Goal: Task Accomplishment & Management: Use online tool/utility

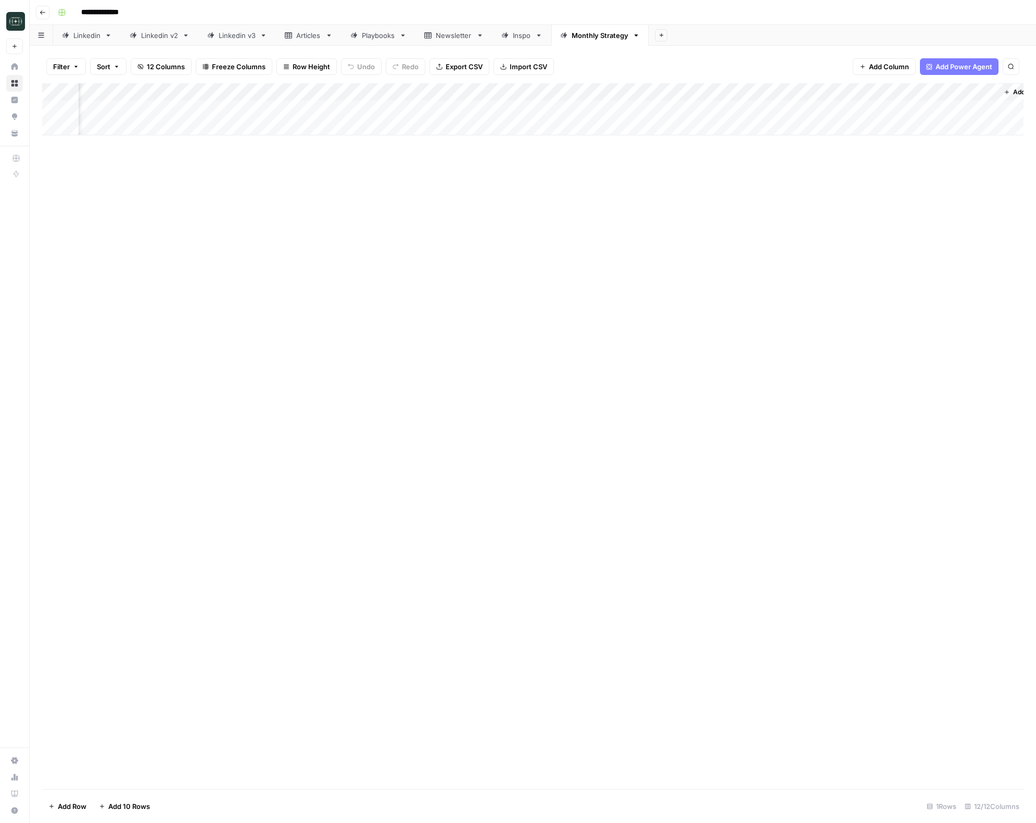
scroll to position [0, 298]
click at [770, 109] on div "Add Column" at bounding box center [532, 109] width 981 height 52
click at [1018, 14] on button "Close" at bounding box center [1023, 13] width 14 height 14
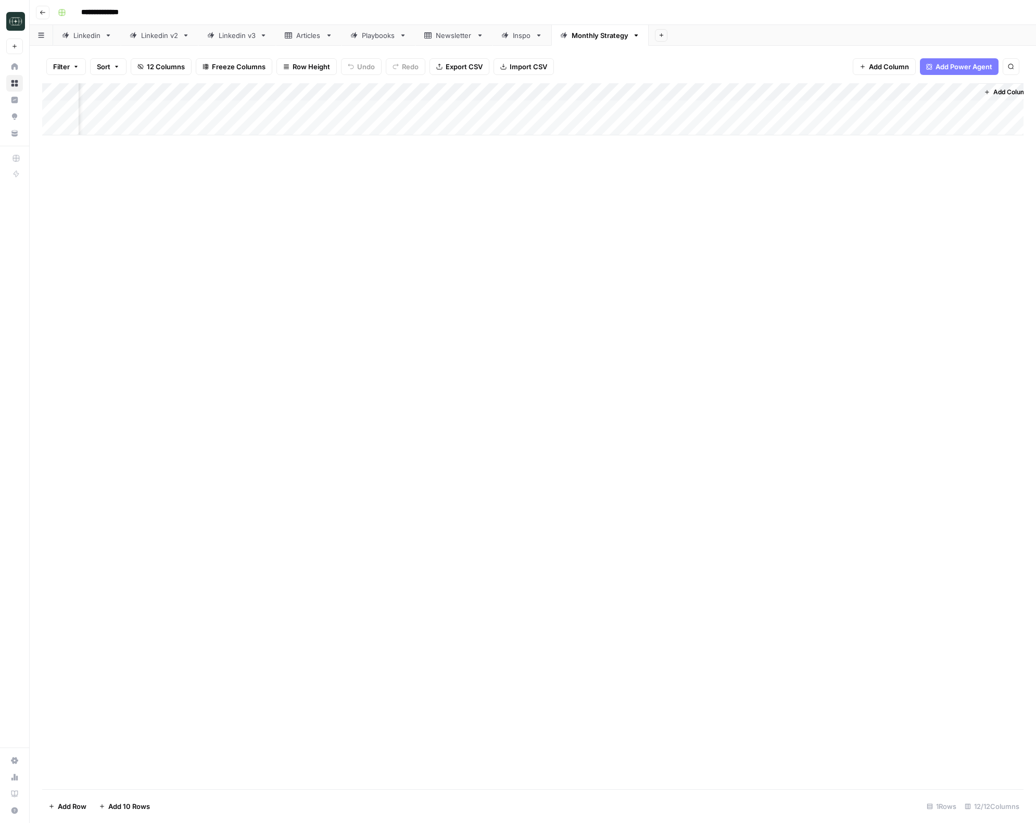
click at [46, 16] on button "Go back" at bounding box center [43, 13] width 14 height 14
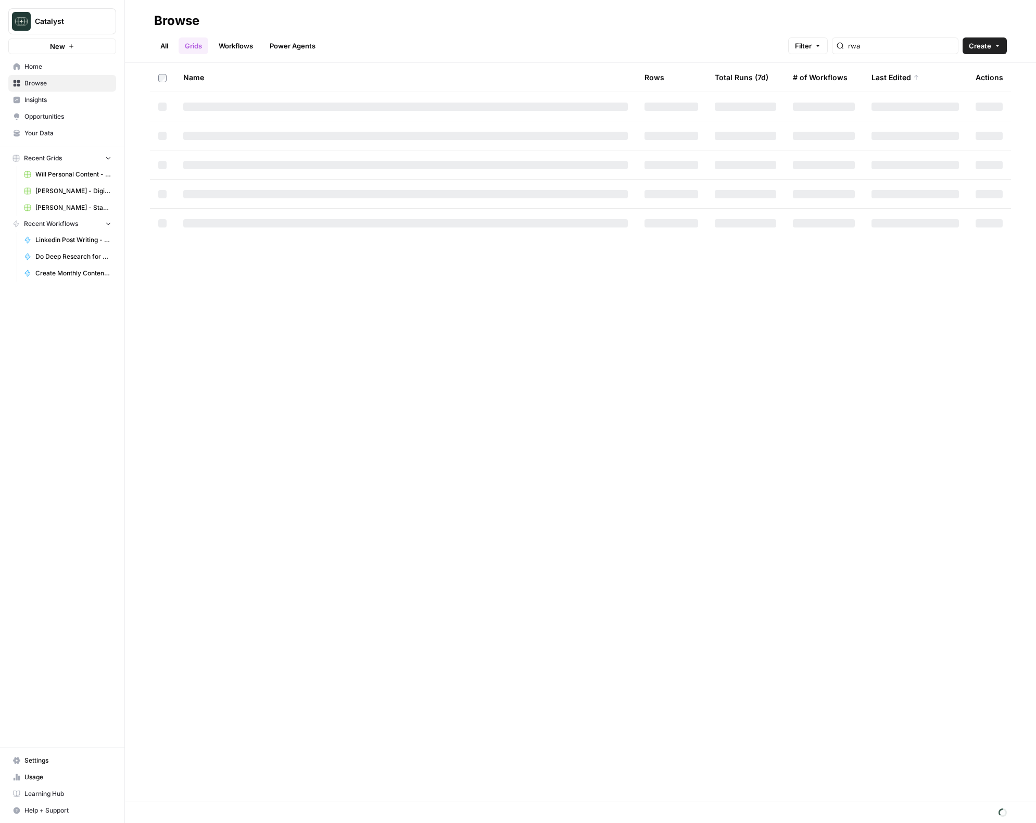
click at [33, 61] on link "Home" at bounding box center [62, 66] width 108 height 17
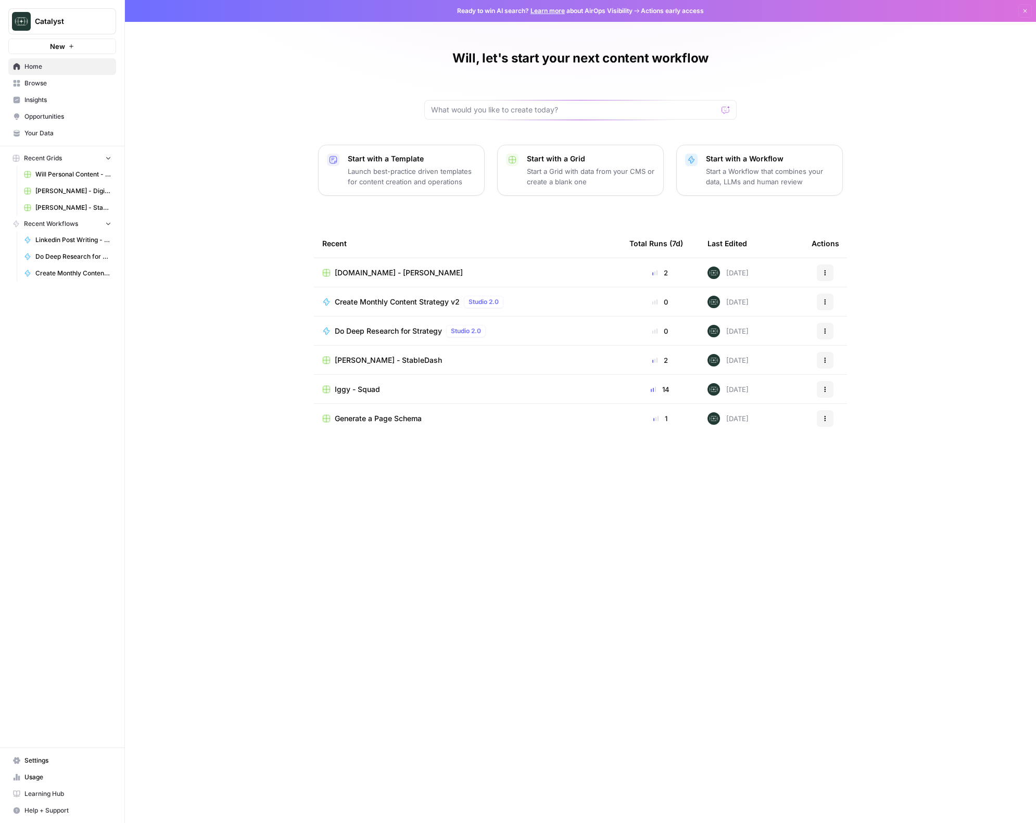
click at [355, 394] on td "Iggy - Squad" at bounding box center [467, 389] width 307 height 29
click at [355, 387] on span "Iggy - Squad" at bounding box center [357, 389] width 45 height 10
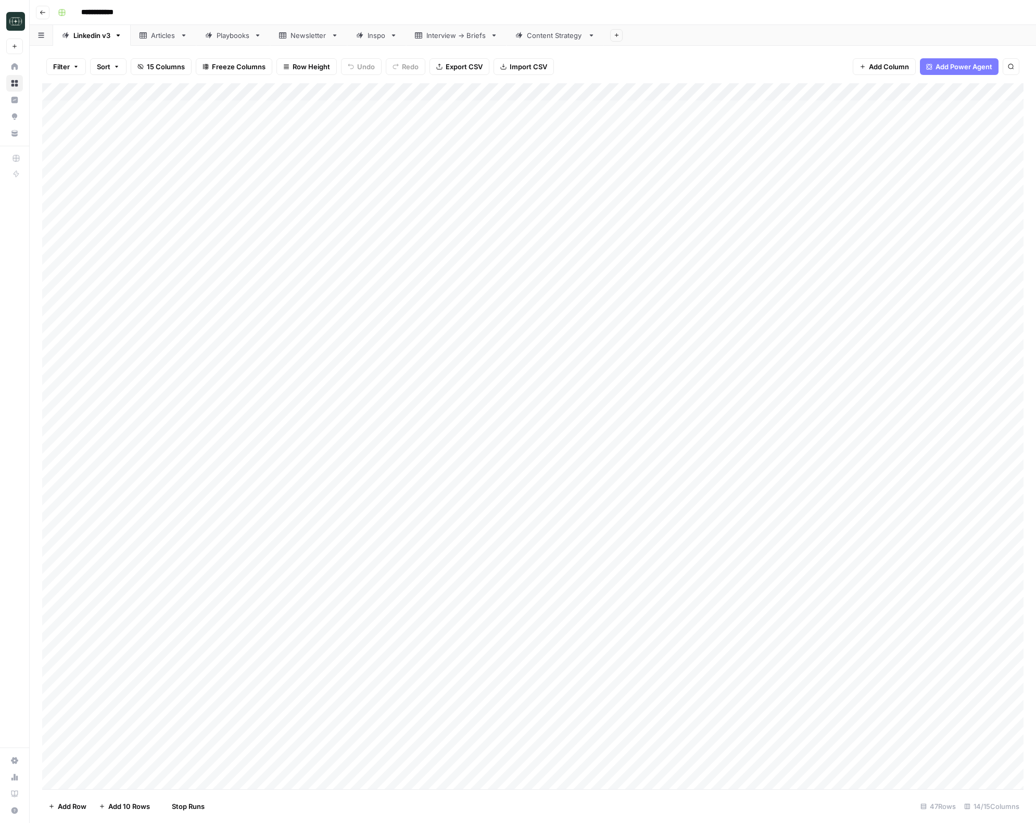
click at [534, 35] on div "Content Strategy" at bounding box center [555, 35] width 57 height 10
click at [526, 94] on div "Add Column" at bounding box center [532, 144] width 981 height 123
click at [697, 308] on div "Add Column" at bounding box center [532, 436] width 981 height 706
click at [872, 90] on span "Add Column" at bounding box center [865, 91] width 36 height 9
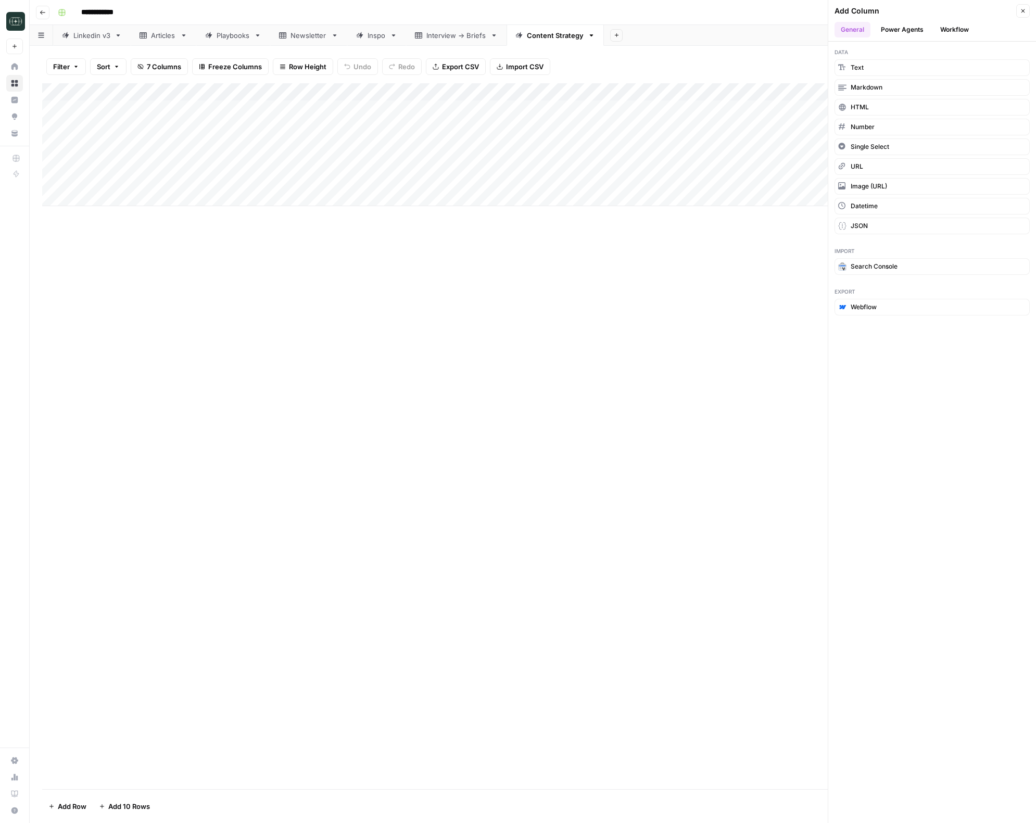
click at [941, 29] on button "Workflow" at bounding box center [954, 30] width 41 height 16
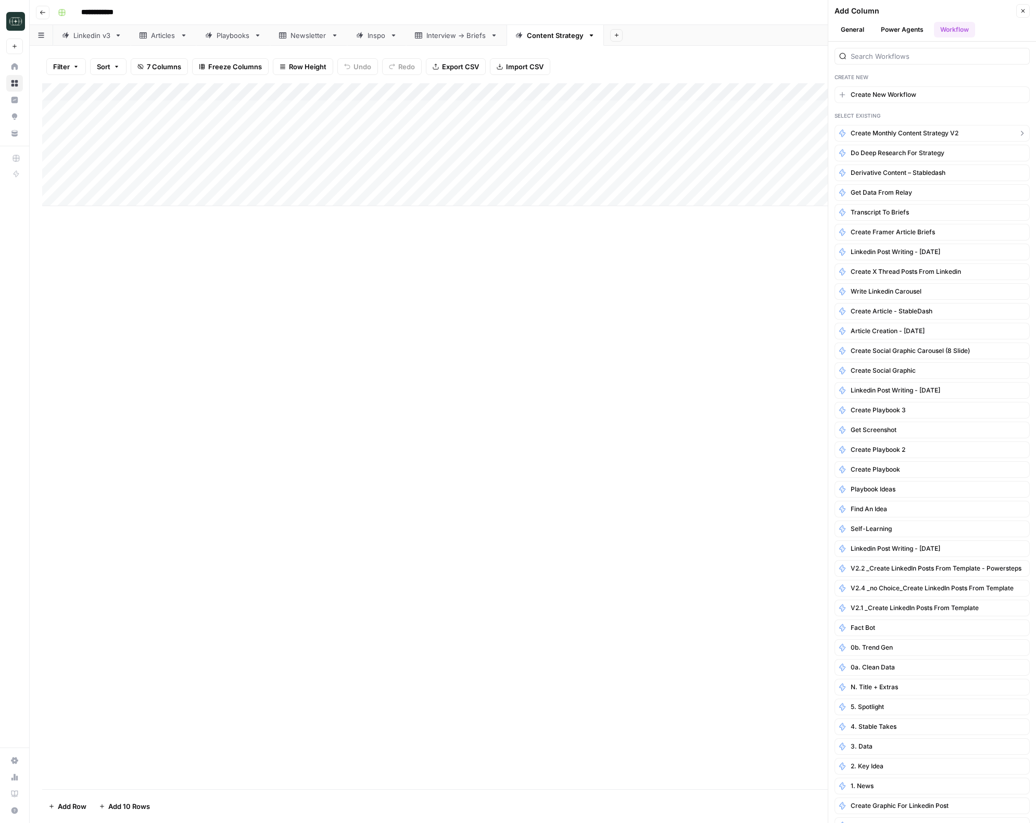
click at [928, 131] on span "Create Monthly Content Strategy v2" at bounding box center [905, 133] width 108 height 9
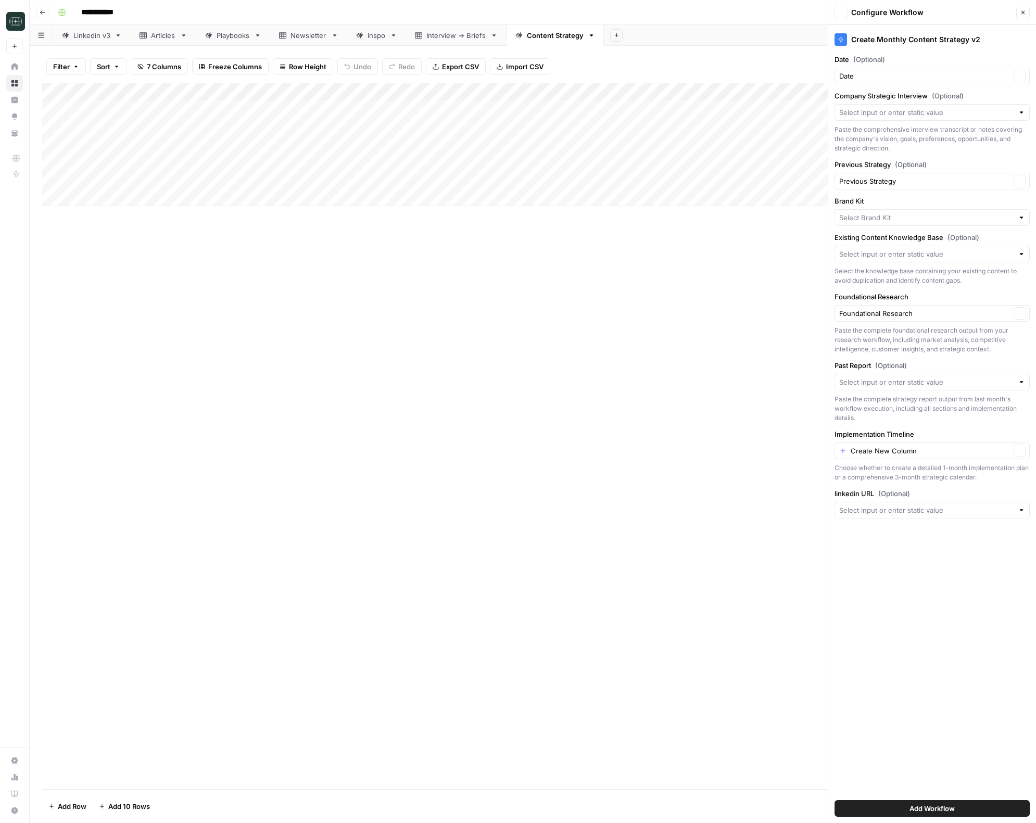
type input "Squad"
click at [913, 109] on input "Company Strategic Interview (Optional)" at bounding box center [926, 112] width 174 height 10
click at [603, 263] on div "Add Column" at bounding box center [532, 436] width 981 height 706
click at [1021, 12] on icon "button" at bounding box center [1023, 12] width 6 height 6
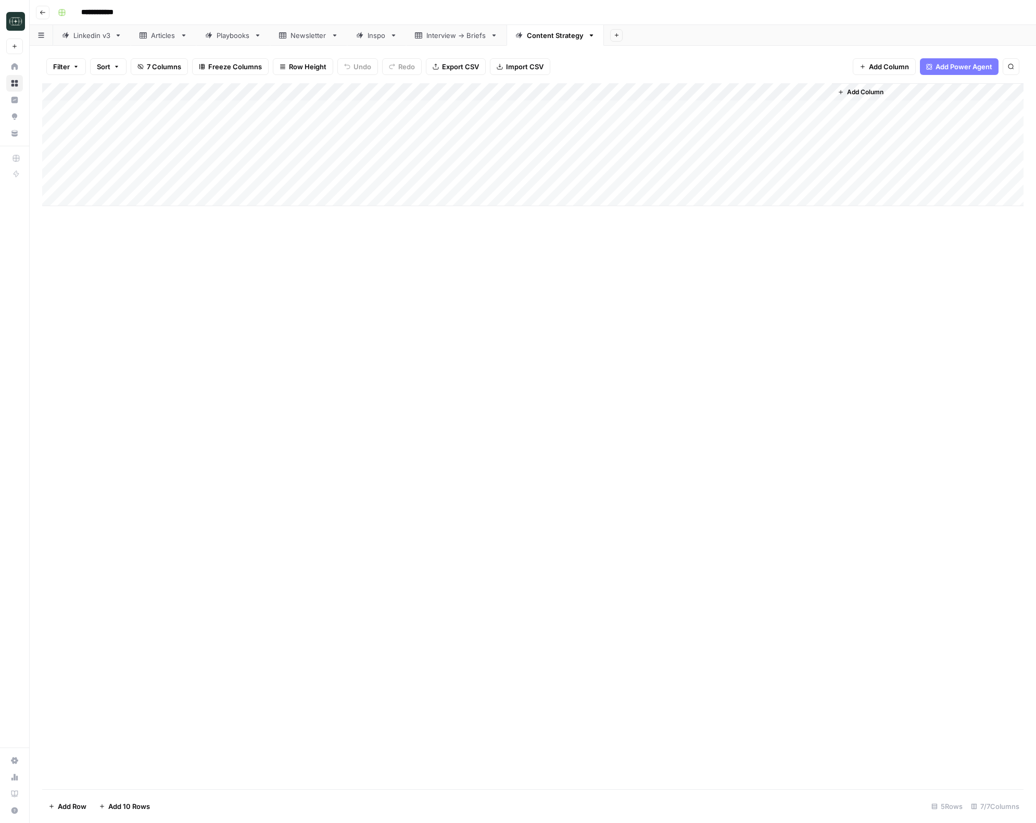
click at [874, 92] on span "Add Column" at bounding box center [865, 91] width 36 height 9
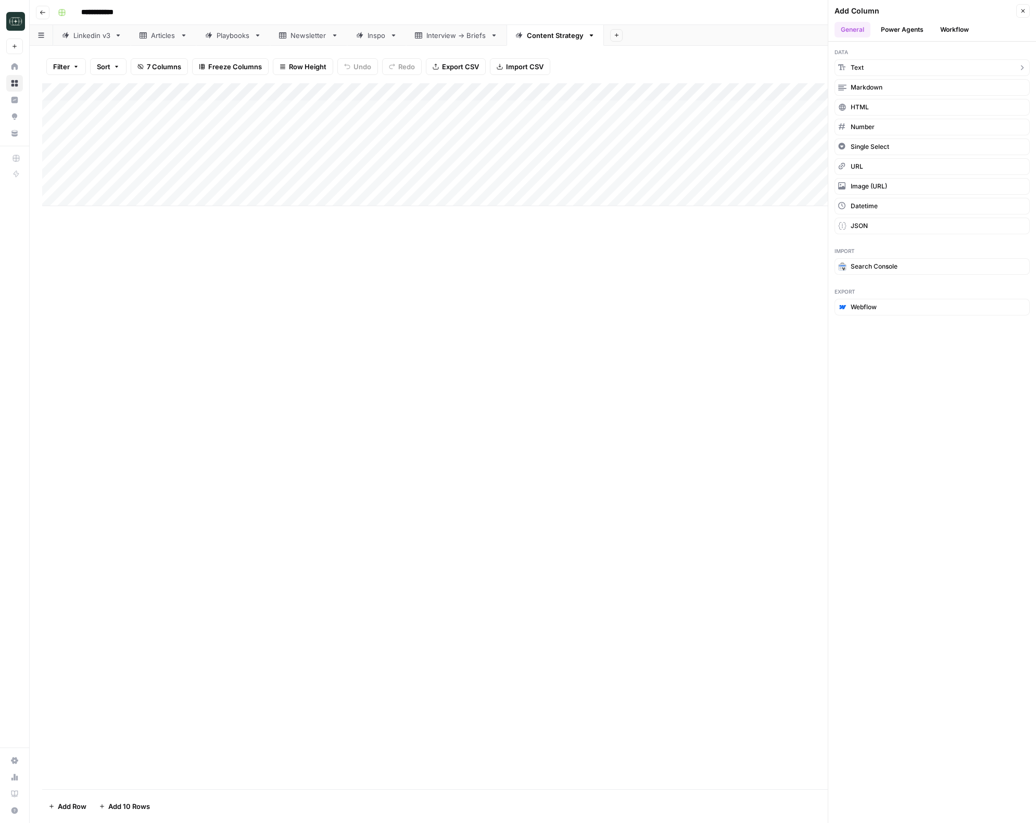
click at [885, 65] on button "Text" at bounding box center [931, 67] width 195 height 17
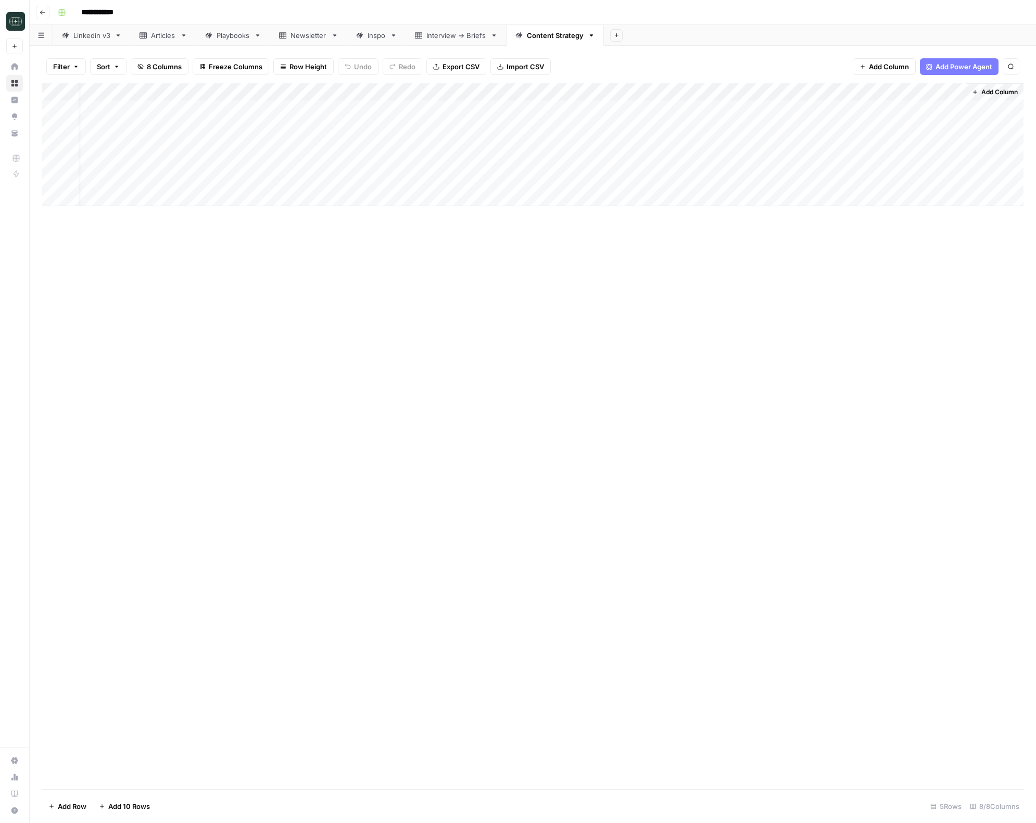
click at [872, 92] on div "Add Column" at bounding box center [532, 144] width 981 height 123
drag, startPoint x: 872, startPoint y: 92, endPoint x: 868, endPoint y: 96, distance: 6.3
click at [872, 92] on div at bounding box center [890, 93] width 150 height 21
click at [856, 113] on input "New Column" at bounding box center [878, 117] width 106 height 10
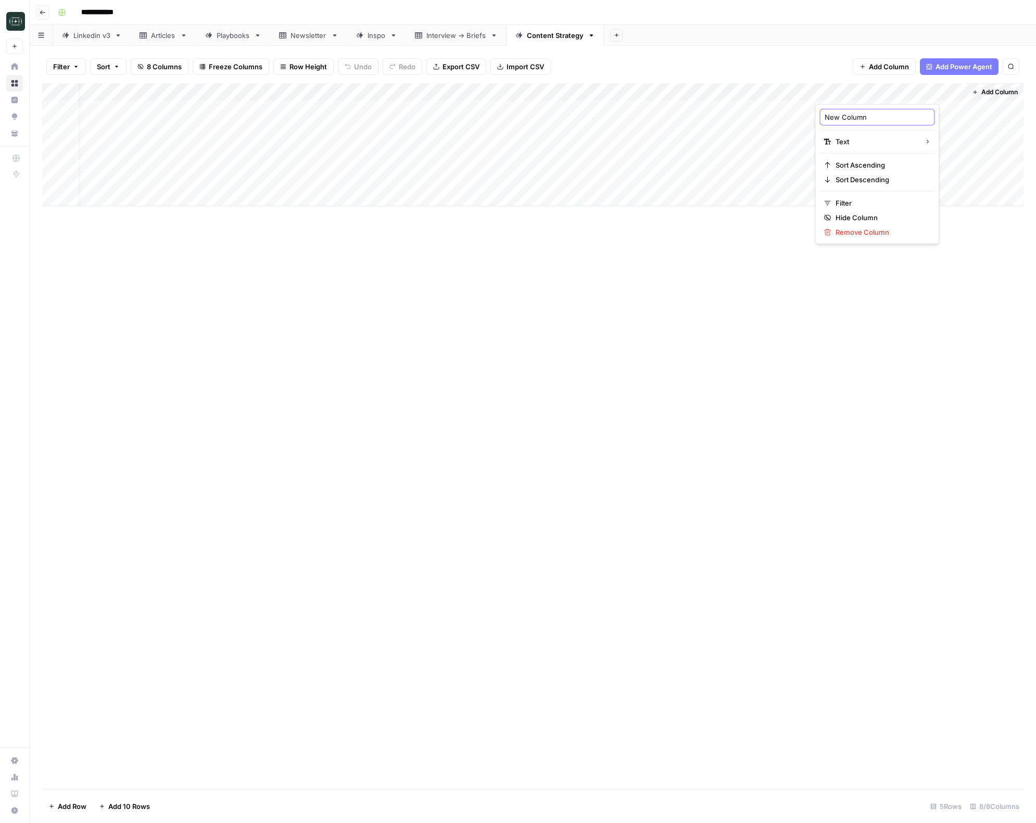
click at [856, 113] on input "New Column" at bounding box center [878, 117] width 106 height 10
type input "Strategy Interview"
drag, startPoint x: 879, startPoint y: 93, endPoint x: 462, endPoint y: 88, distance: 416.5
click at [410, 108] on div "Add Column" at bounding box center [532, 144] width 981 height 123
drag, startPoint x: 509, startPoint y: 88, endPoint x: 472, endPoint y: 88, distance: 36.4
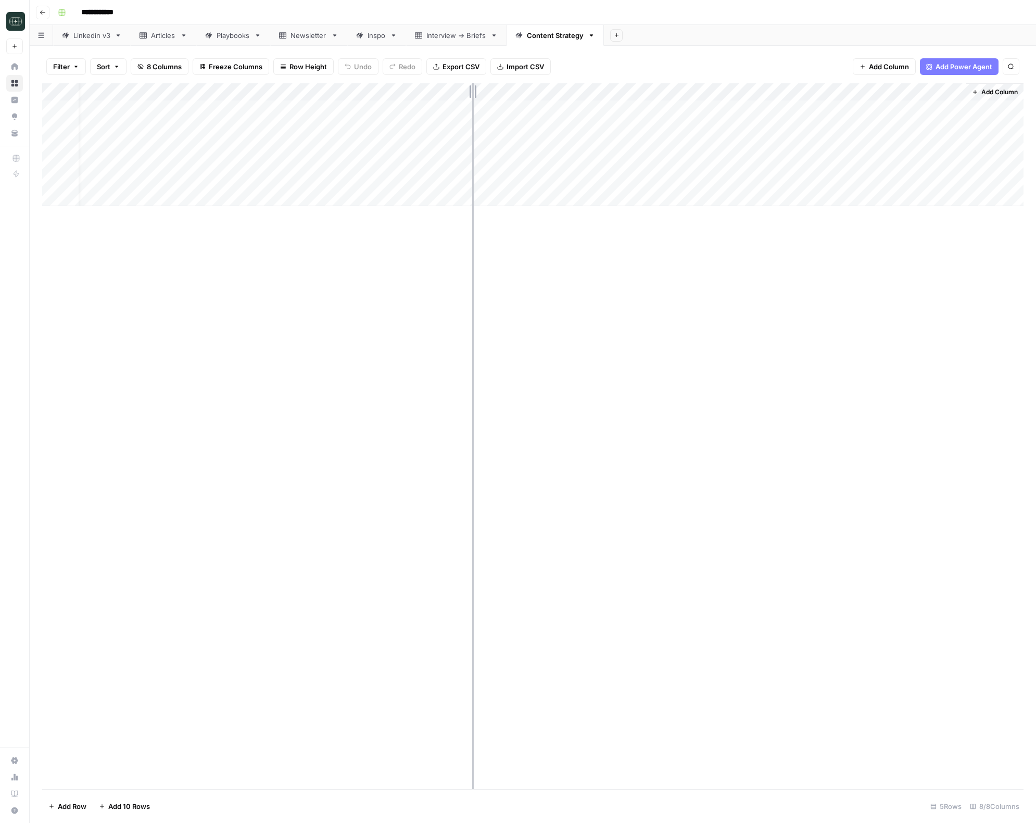
click at [472, 88] on div "Add Column" at bounding box center [532, 144] width 981 height 123
drag, startPoint x: 464, startPoint y: 85, endPoint x: 977, endPoint y: 90, distance: 512.3
click at [870, 97] on div "Add Column" at bounding box center [532, 144] width 981 height 123
click at [977, 90] on span "Add Column" at bounding box center [960, 91] width 36 height 9
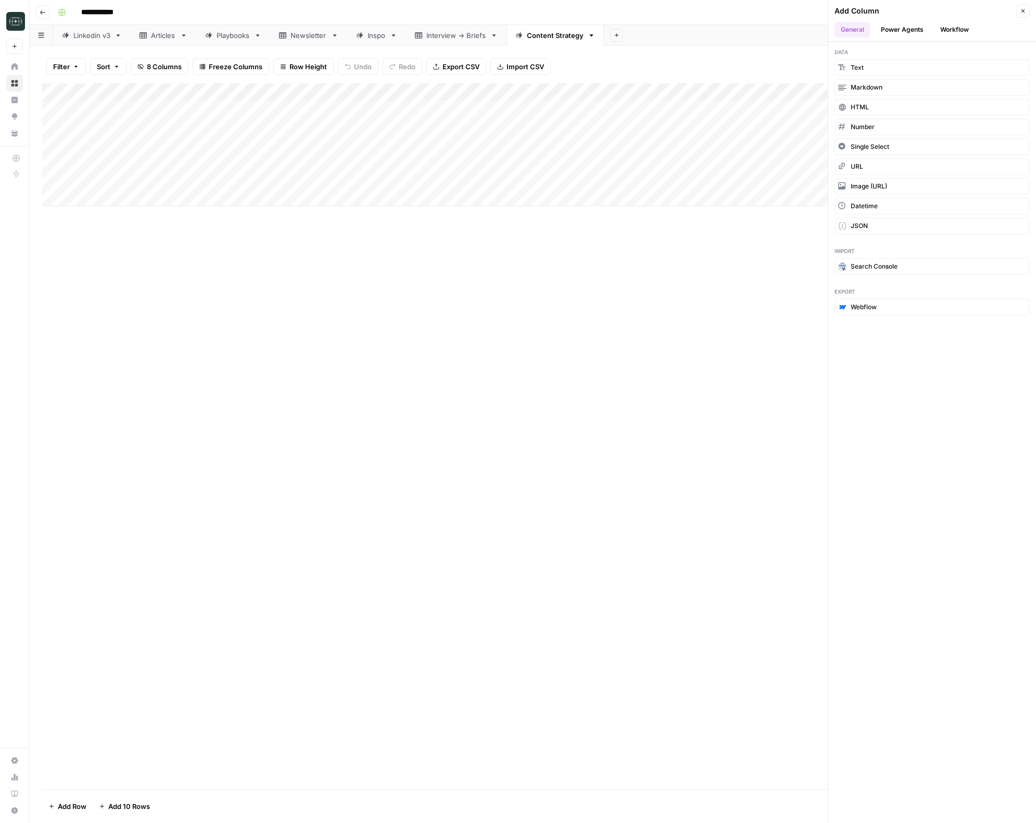
click at [964, 29] on button "Workflow" at bounding box center [954, 30] width 41 height 16
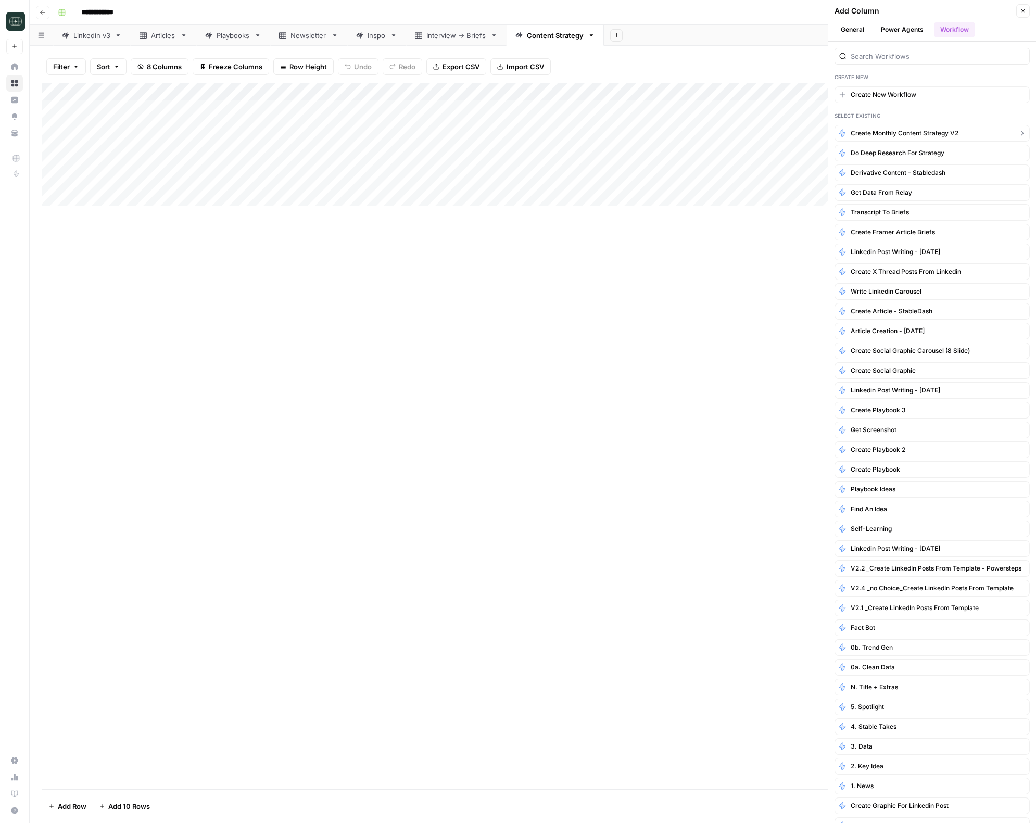
click at [946, 127] on button "Create Monthly Content Strategy v2" at bounding box center [931, 133] width 195 height 17
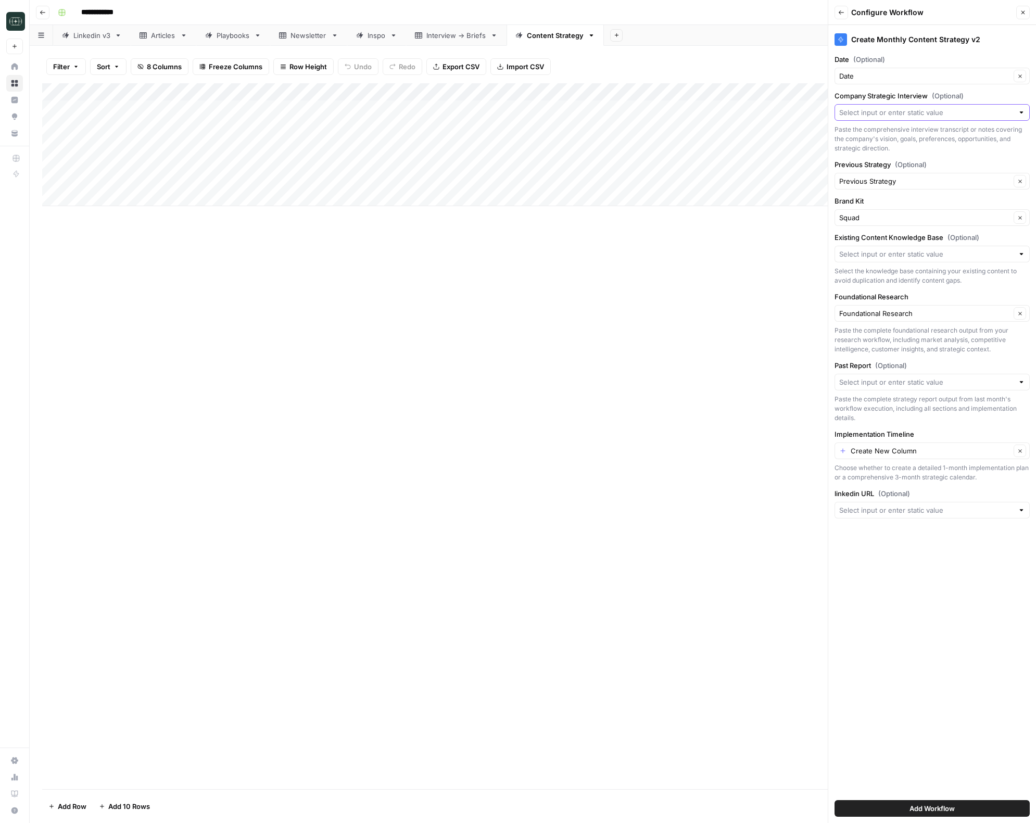
drag, startPoint x: 931, startPoint y: 111, endPoint x: 924, endPoint y: 122, distance: 13.1
click at [931, 111] on input "Company Strategic Interview (Optional)" at bounding box center [926, 112] width 174 height 10
click at [907, 172] on span "Strategy Interview" at bounding box center [923, 171] width 161 height 10
type input "Strategy Interview"
click at [906, 253] on input "Existing Content Knowledge Base (Optional)" at bounding box center [926, 254] width 174 height 10
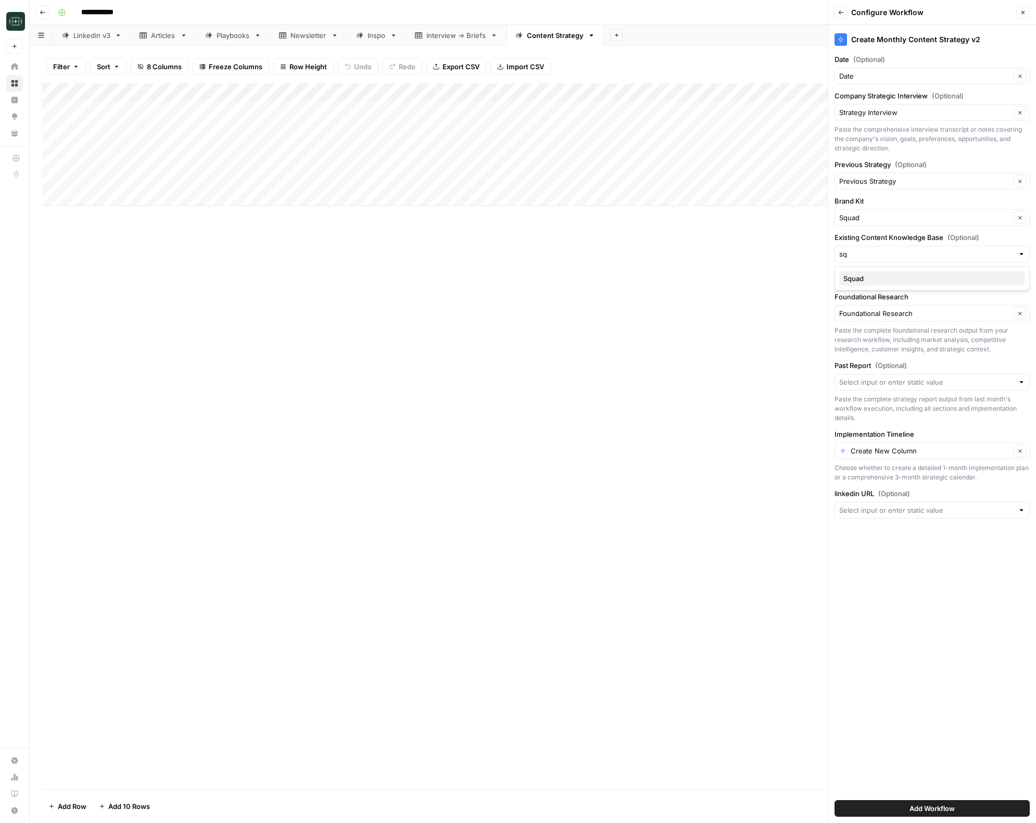
click at [902, 280] on span "Squad" at bounding box center [929, 278] width 173 height 10
type input "Squad"
click at [900, 314] on input "Foundational Research" at bounding box center [924, 313] width 171 height 10
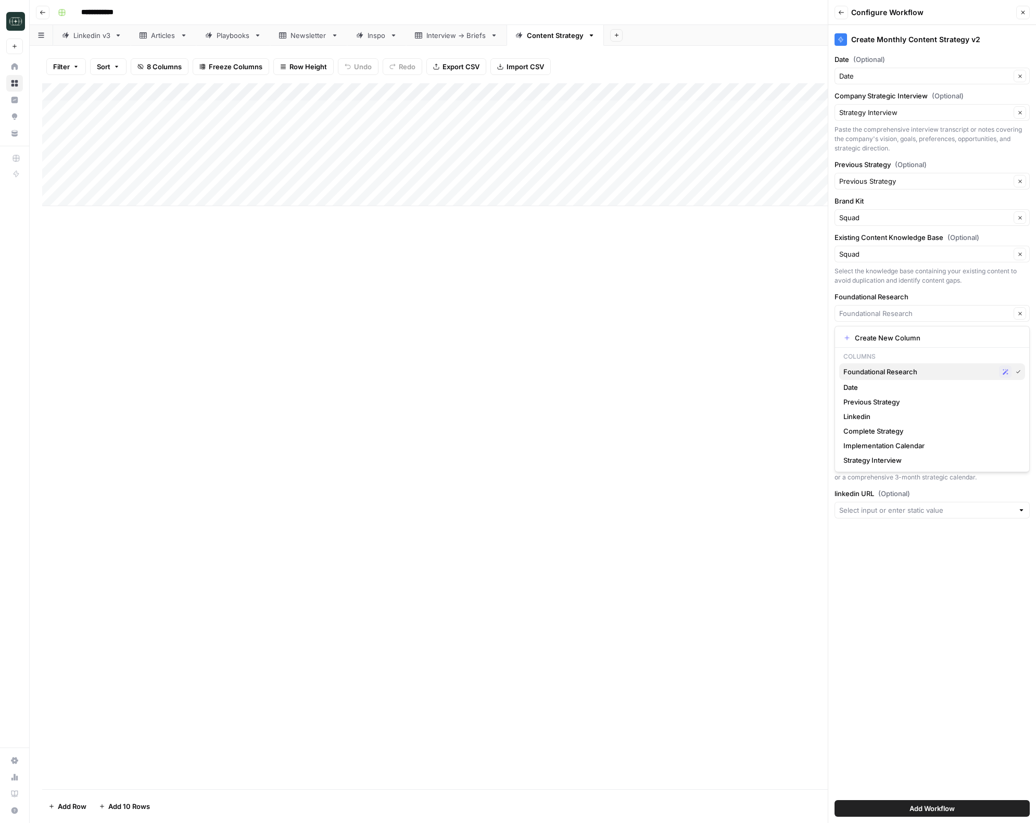
click at [907, 374] on span "Foundational Research" at bounding box center [918, 371] width 151 height 10
type input "Foundational Research"
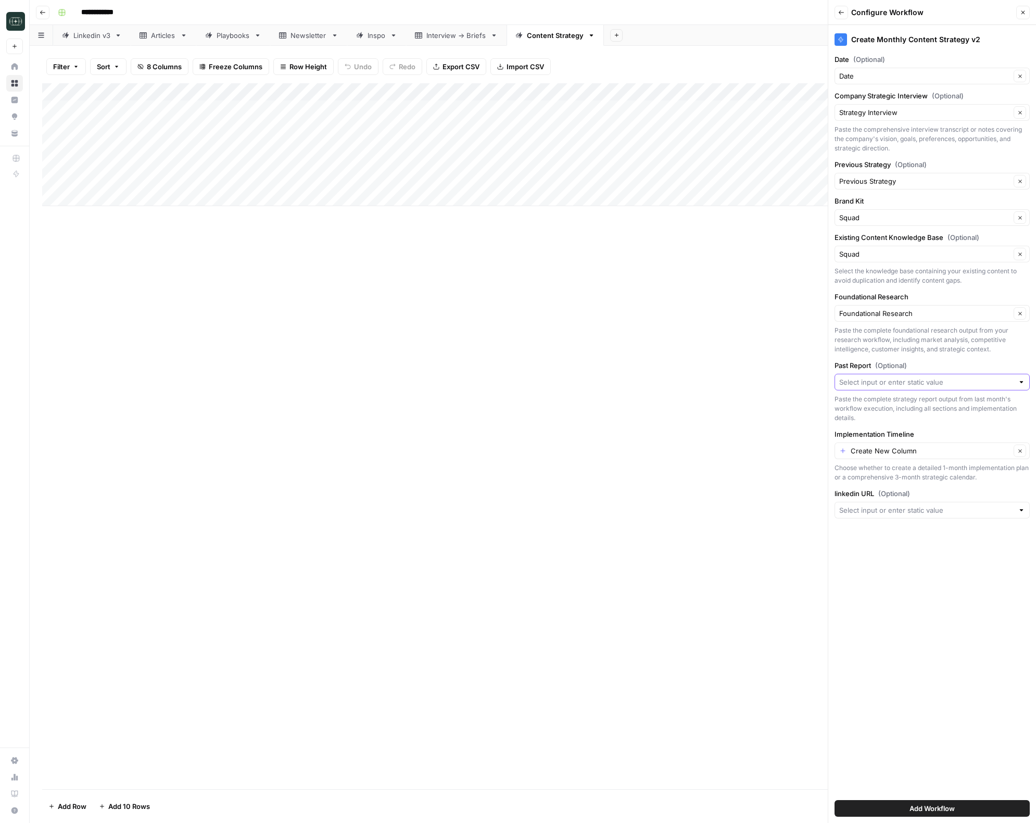
click at [907, 380] on input "Past Report (Optional)" at bounding box center [926, 382] width 174 height 10
click at [895, 407] on span "Create New Column" at bounding box center [936, 406] width 162 height 10
type input "Create New Column"
click at [899, 513] on input "linkedin URL (Optional)" at bounding box center [926, 510] width 174 height 10
click at [899, 571] on span "Linkedin" at bounding box center [923, 568] width 161 height 10
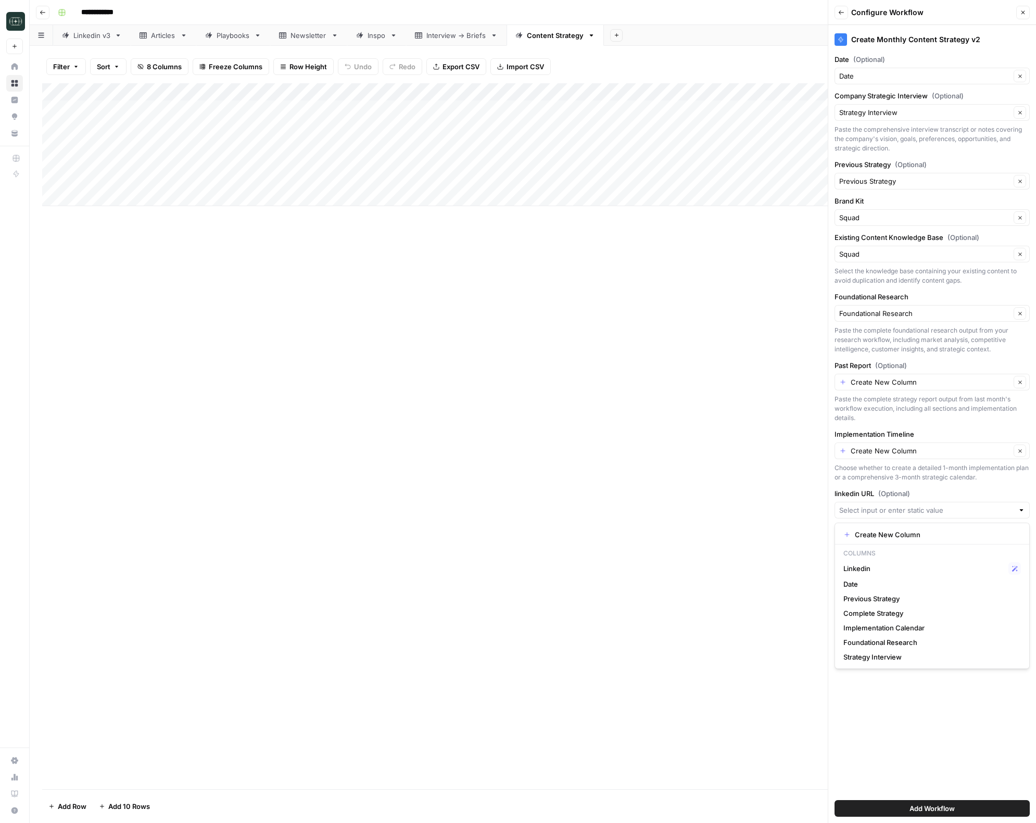
type input "Linkedin"
click at [945, 805] on span "Add Workflow" at bounding box center [931, 808] width 45 height 10
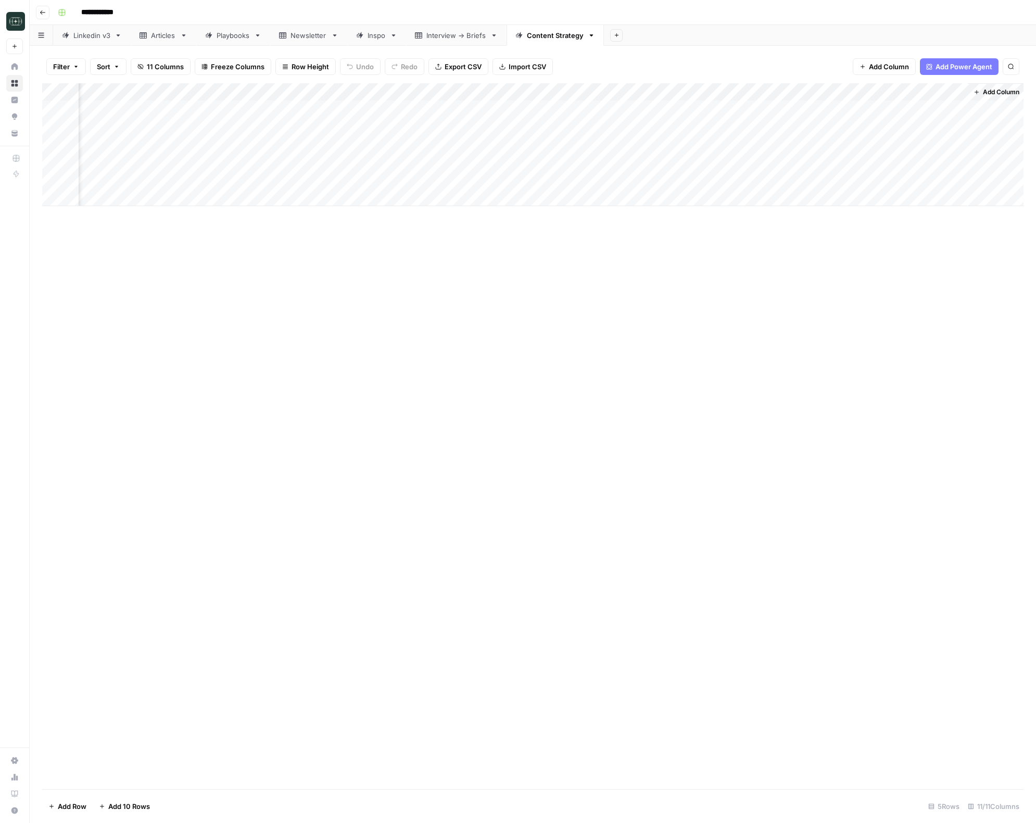
scroll to position [0, 373]
drag, startPoint x: 703, startPoint y: 90, endPoint x: 632, endPoint y: 91, distance: 70.3
click at [632, 91] on div "Add Column" at bounding box center [532, 144] width 981 height 123
click at [722, 109] on div "Add Column" at bounding box center [532, 144] width 981 height 123
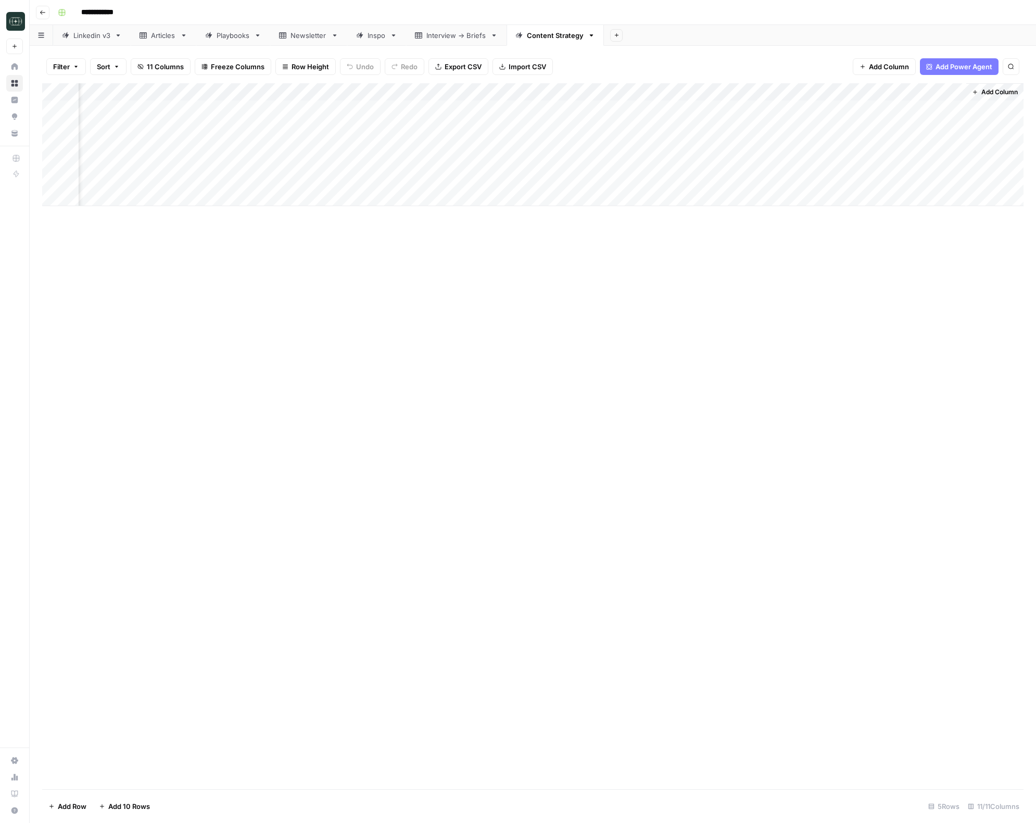
click at [722, 109] on div "Add Column" at bounding box center [532, 144] width 981 height 123
type input "1 Month"
click at [748, 145] on button "1 Month" at bounding box center [756, 149] width 33 height 12
click at [723, 149] on div "Create" at bounding box center [725, 149] width 24 height 17
click at [752, 151] on button "1 Month" at bounding box center [756, 149] width 33 height 12
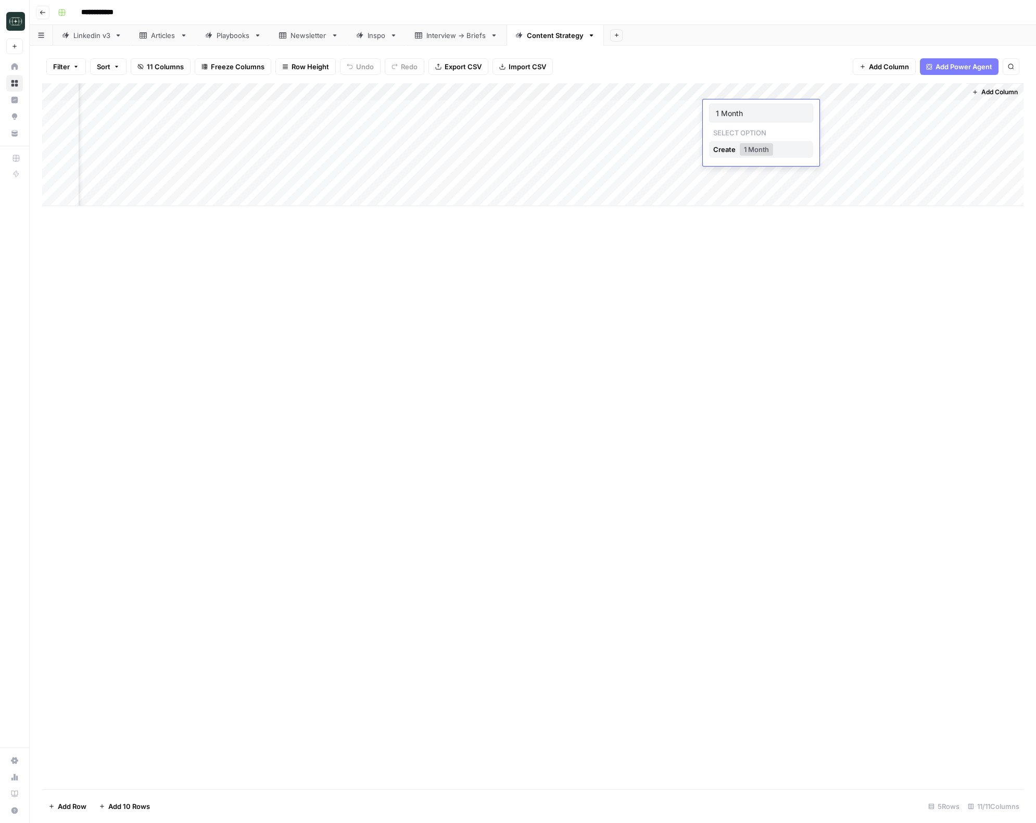
click at [813, 146] on div "1 Month Select option Create 1 Month" at bounding box center [761, 132] width 117 height 67
click at [777, 116] on input "1 Month" at bounding box center [761, 112] width 91 height 9
type input "3 Months"
click at [766, 148] on button "3 Months" at bounding box center [759, 149] width 39 height 12
click at [717, 154] on div "Create" at bounding box center [725, 149] width 24 height 17
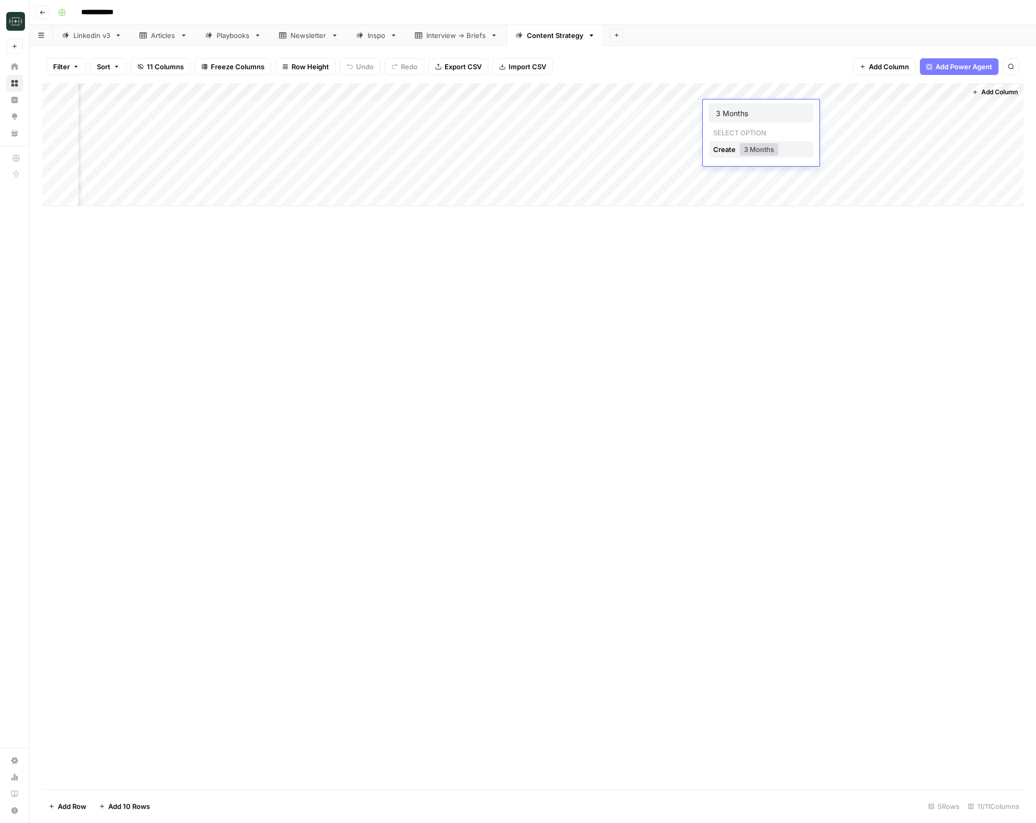
click at [722, 277] on div "Add Column" at bounding box center [532, 436] width 981 height 706
click at [787, 93] on div "Add Column" at bounding box center [532, 144] width 981 height 123
click at [782, 152] on input "Add Option" at bounding box center [786, 154] width 106 height 10
type input "1 Month"
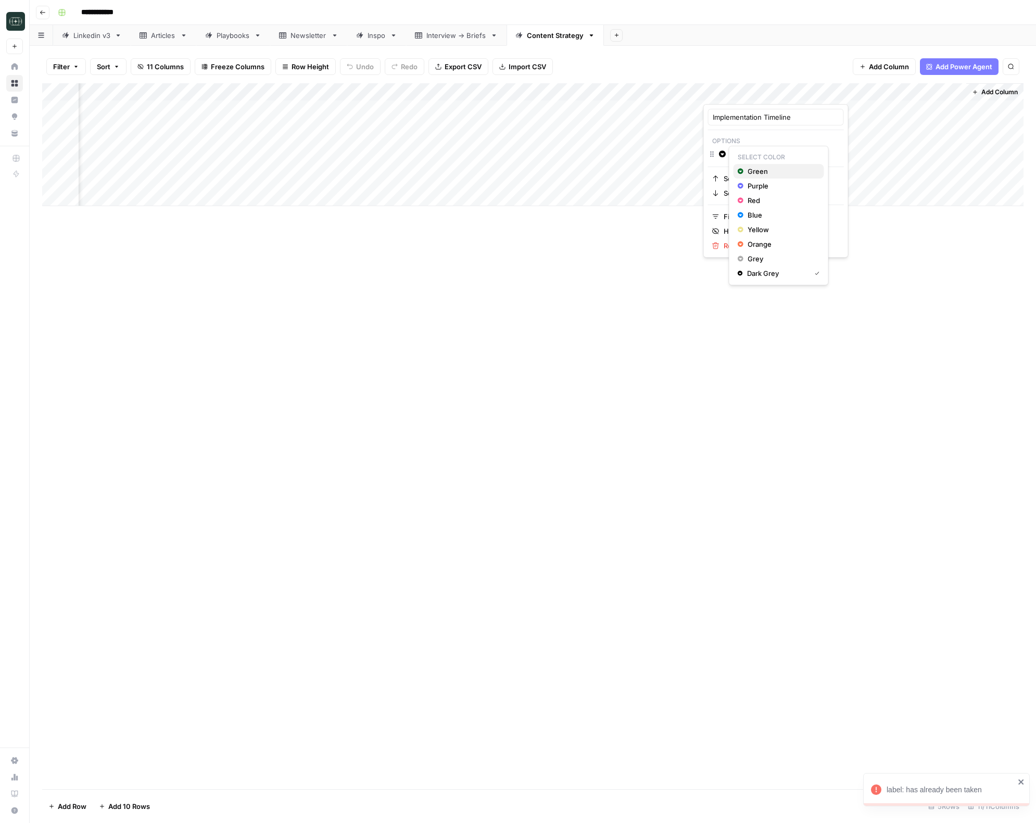
click at [768, 174] on span "Green" at bounding box center [782, 171] width 68 height 10
click at [739, 352] on div "Add Column" at bounding box center [532, 436] width 981 height 706
click at [749, 115] on div "Add Column" at bounding box center [532, 144] width 981 height 123
click at [739, 136] on p "Select option" at bounding box center [739, 131] width 61 height 12
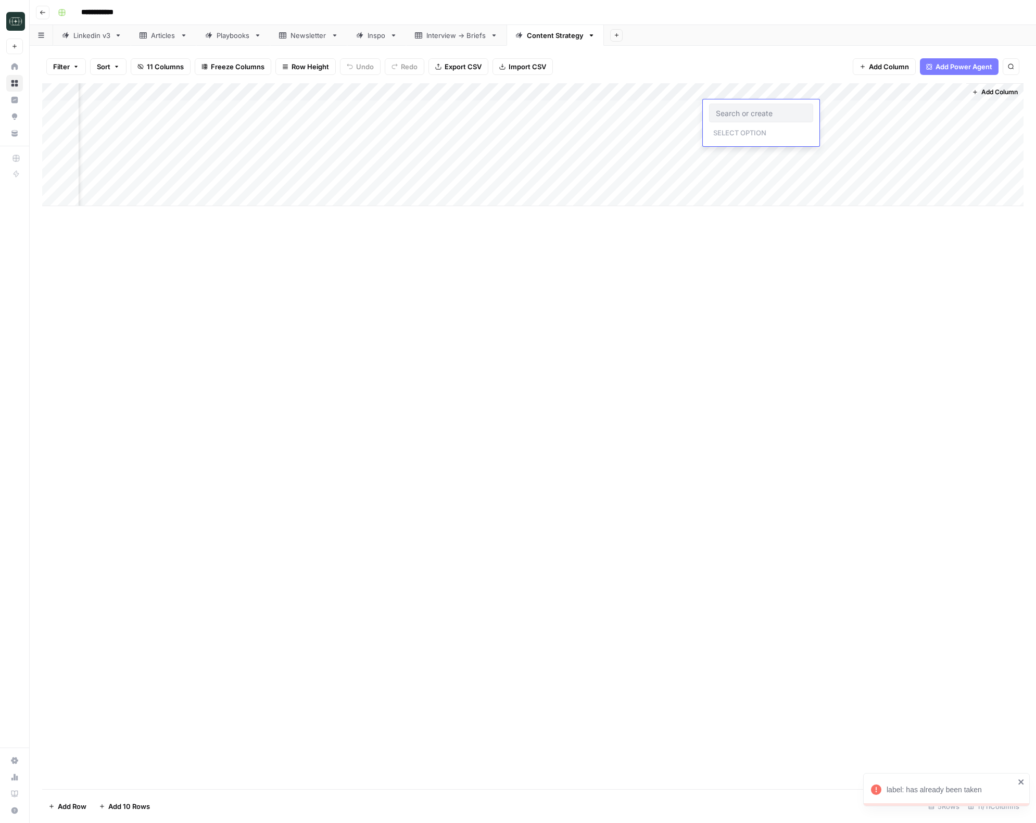
drag, startPoint x: 891, startPoint y: 406, endPoint x: 855, endPoint y: 220, distance: 189.8
click at [891, 406] on div "Add Column" at bounding box center [532, 436] width 981 height 706
click at [888, 111] on div "Add Column" at bounding box center [532, 144] width 981 height 123
click at [778, 111] on div "Add Column" at bounding box center [532, 144] width 981 height 123
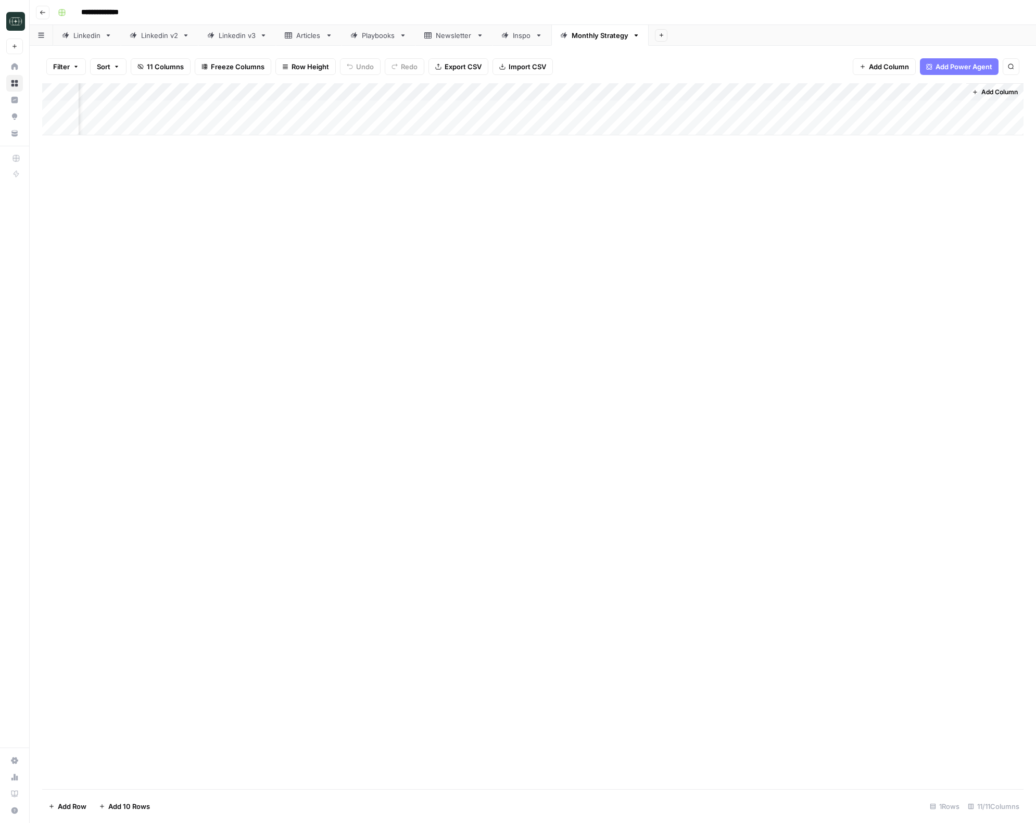
click at [858, 110] on div "Add Column" at bounding box center [532, 109] width 981 height 52
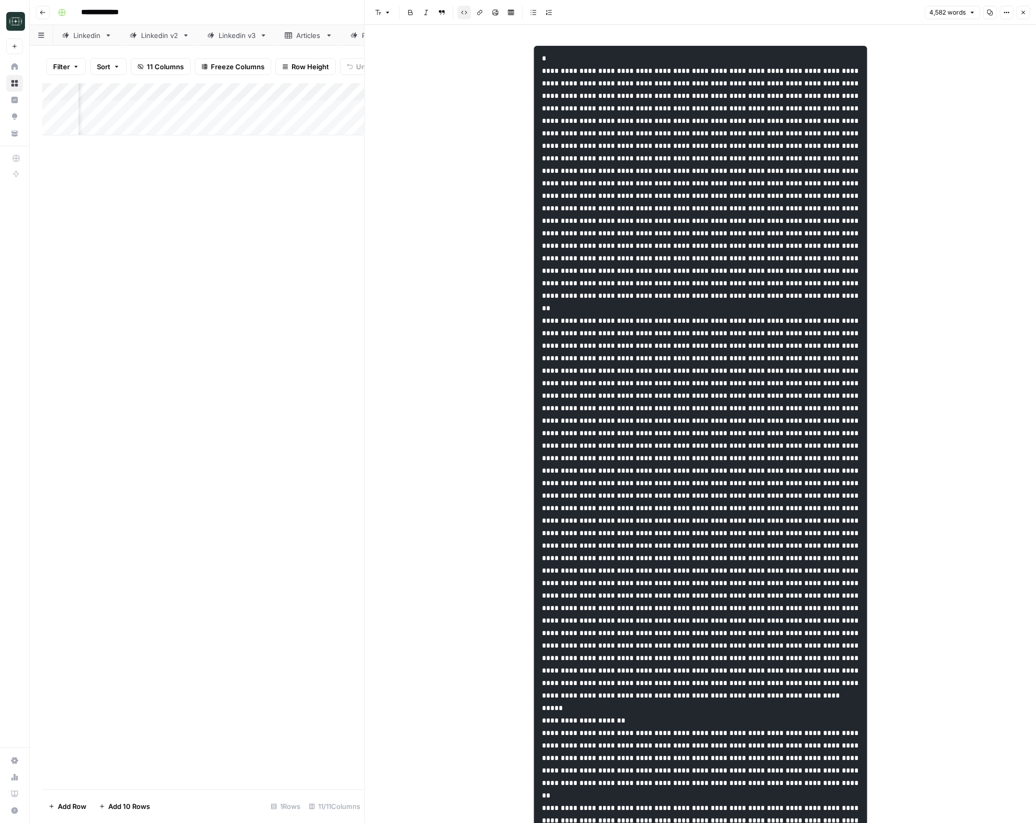
click at [1020, 10] on icon "button" at bounding box center [1023, 12] width 6 height 6
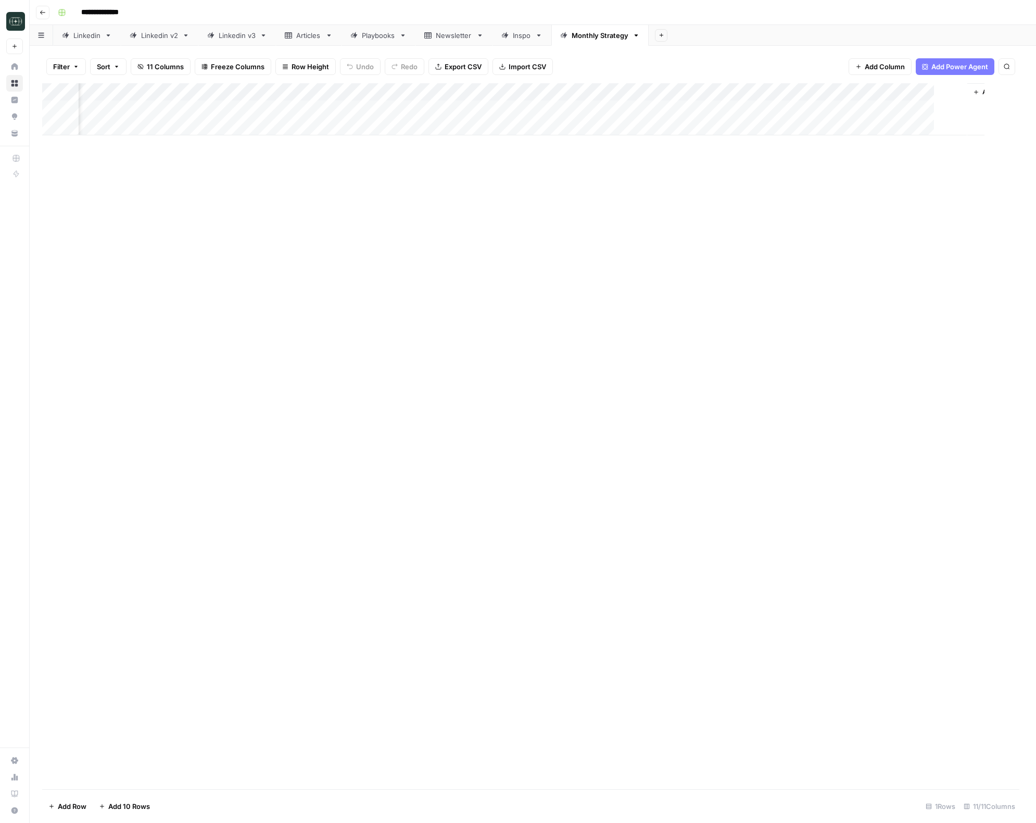
scroll to position [0, 192]
click at [970, 110] on div "Add Column" at bounding box center [532, 109] width 981 height 52
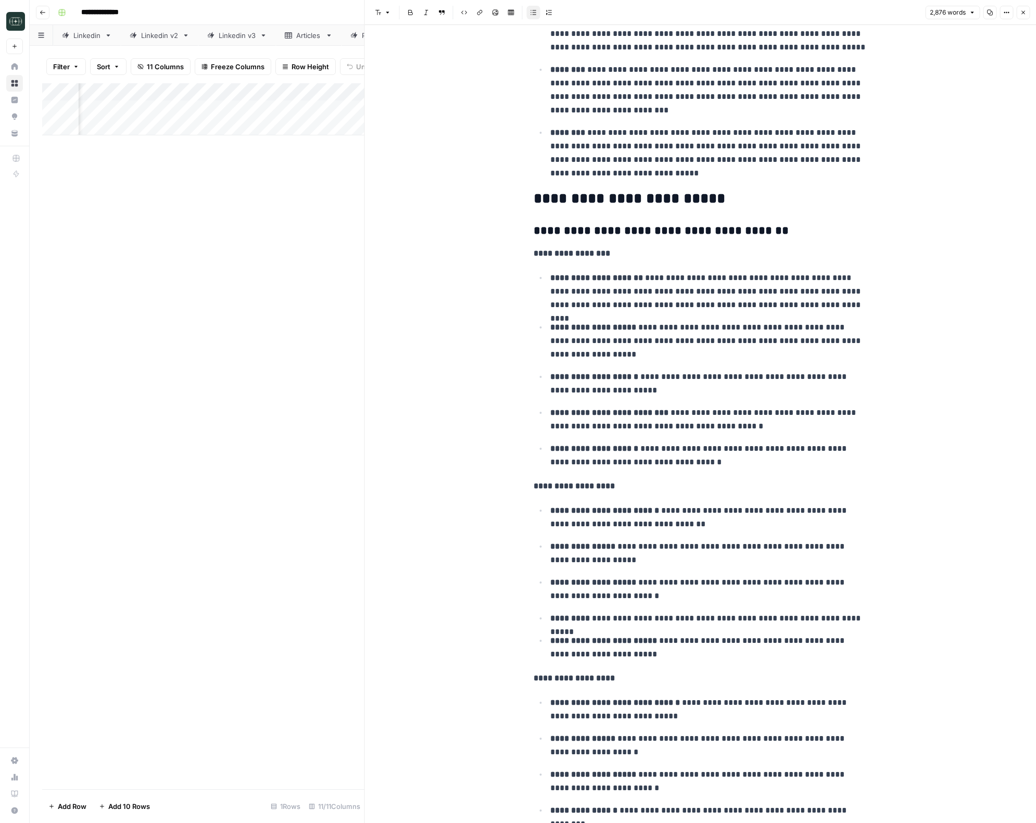
scroll to position [2465, 0]
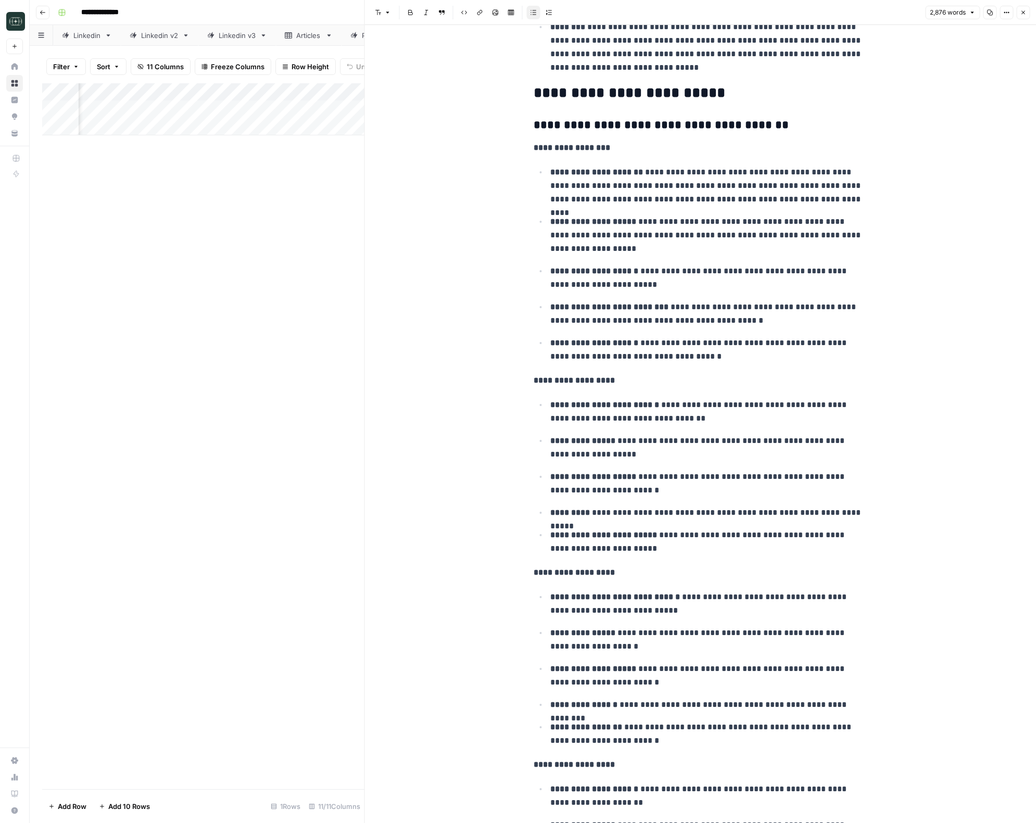
click at [1016, 15] on button "Close" at bounding box center [1023, 13] width 14 height 14
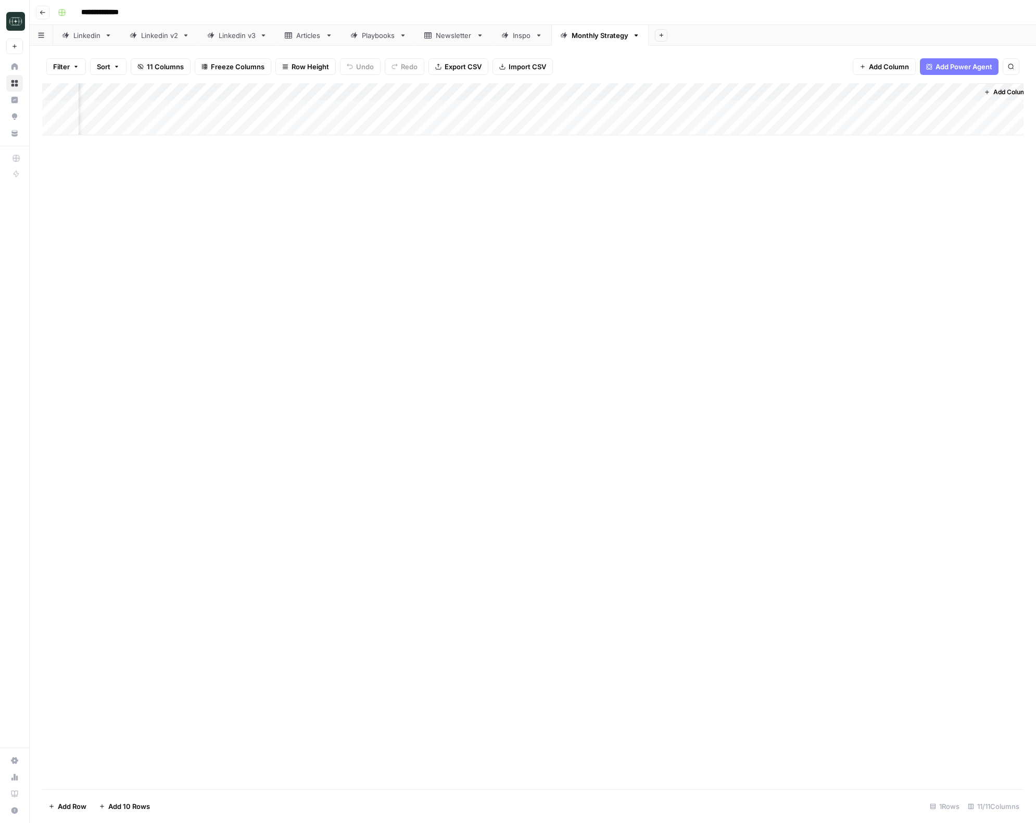
click at [708, 159] on div "Add Column" at bounding box center [532, 436] width 981 height 706
click at [770, 94] on div "Add Column" at bounding box center [532, 109] width 981 height 52
click at [711, 191] on span "Edit Workflow" at bounding box center [729, 194] width 91 height 10
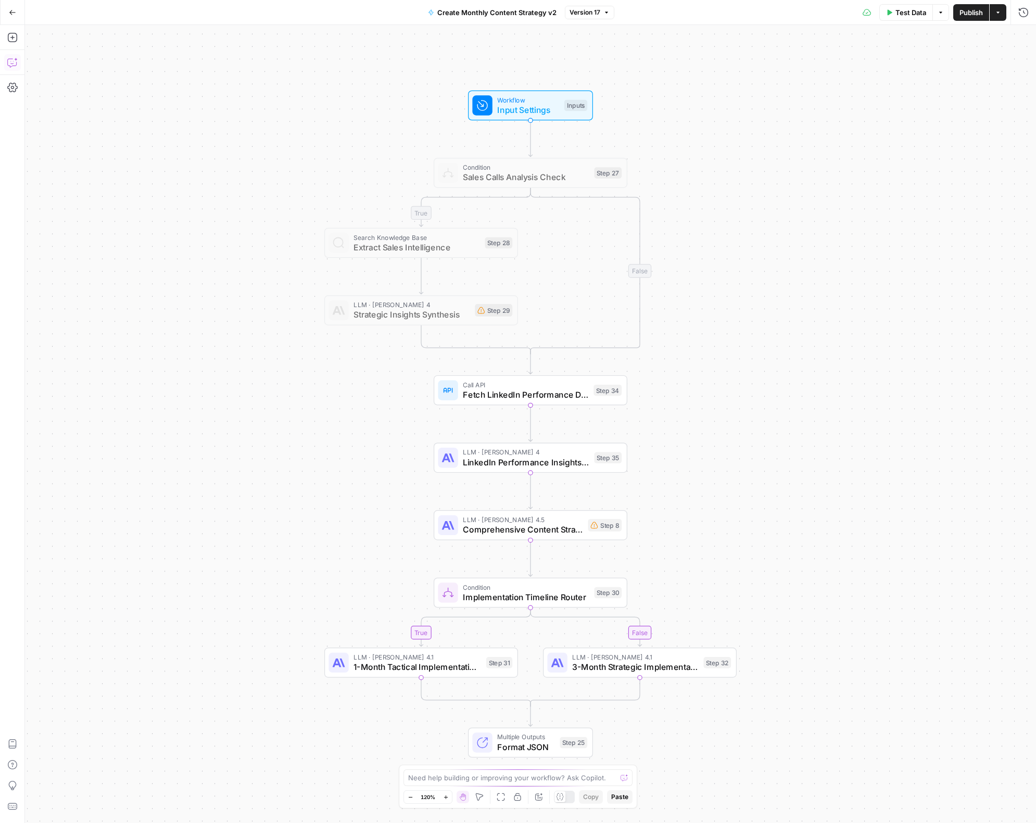
click at [12, 62] on icon "button" at bounding box center [12, 62] width 10 height 10
click at [119, 802] on div "Auto Mode Send" at bounding box center [138, 802] width 196 height 23
paste textarea "The comprehensive content strategy is appearing in JSON and not a usable rich t…"
type textarea "The comprehensive content strategy is appearing in JSON and not a usable rich t…"
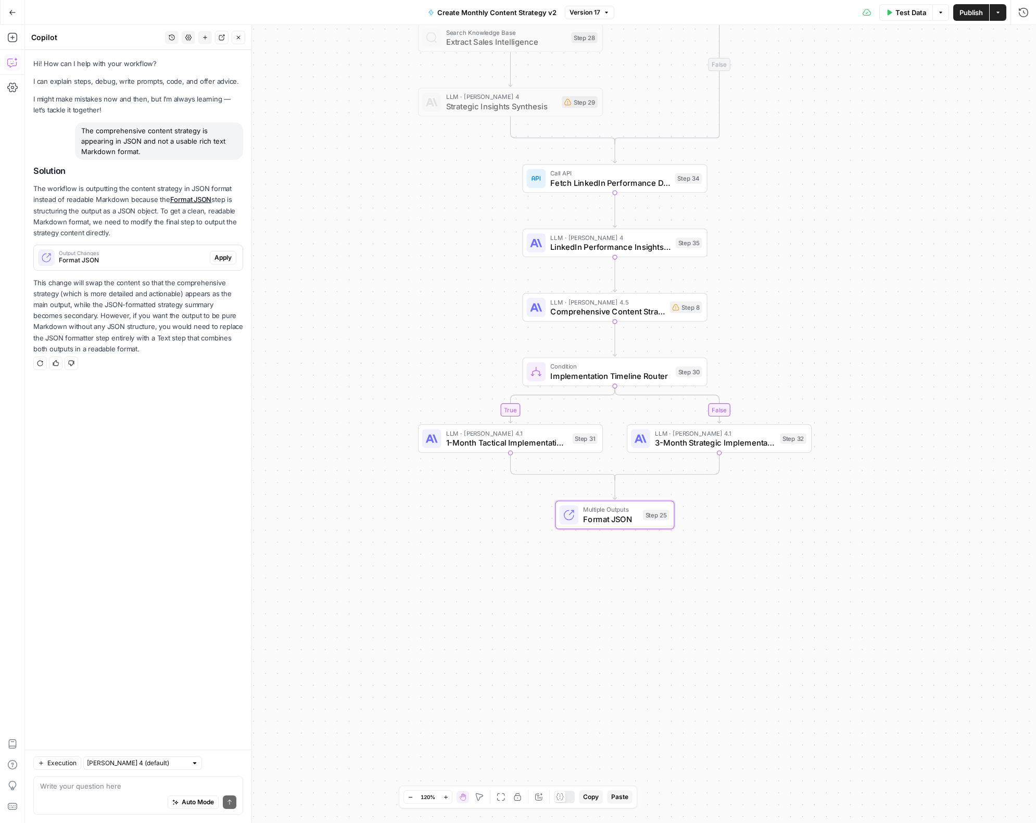
click at [231, 261] on span "Apply" at bounding box center [222, 257] width 17 height 9
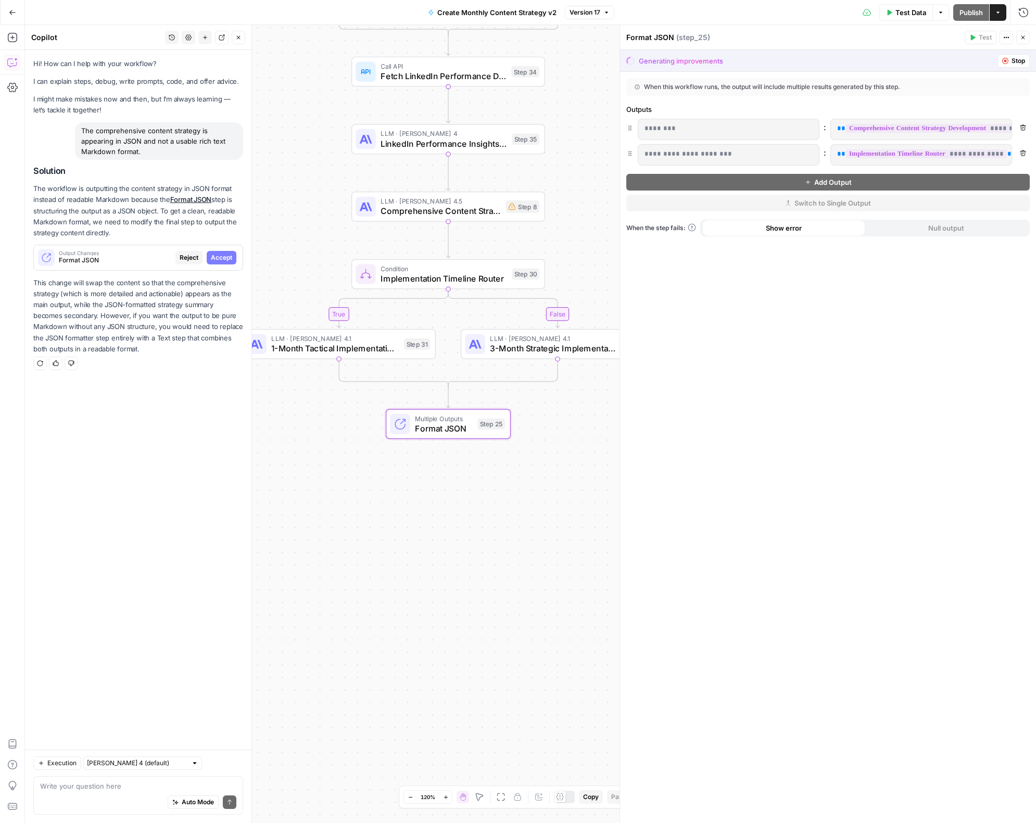
click at [230, 262] on button "Accept" at bounding box center [222, 258] width 30 height 14
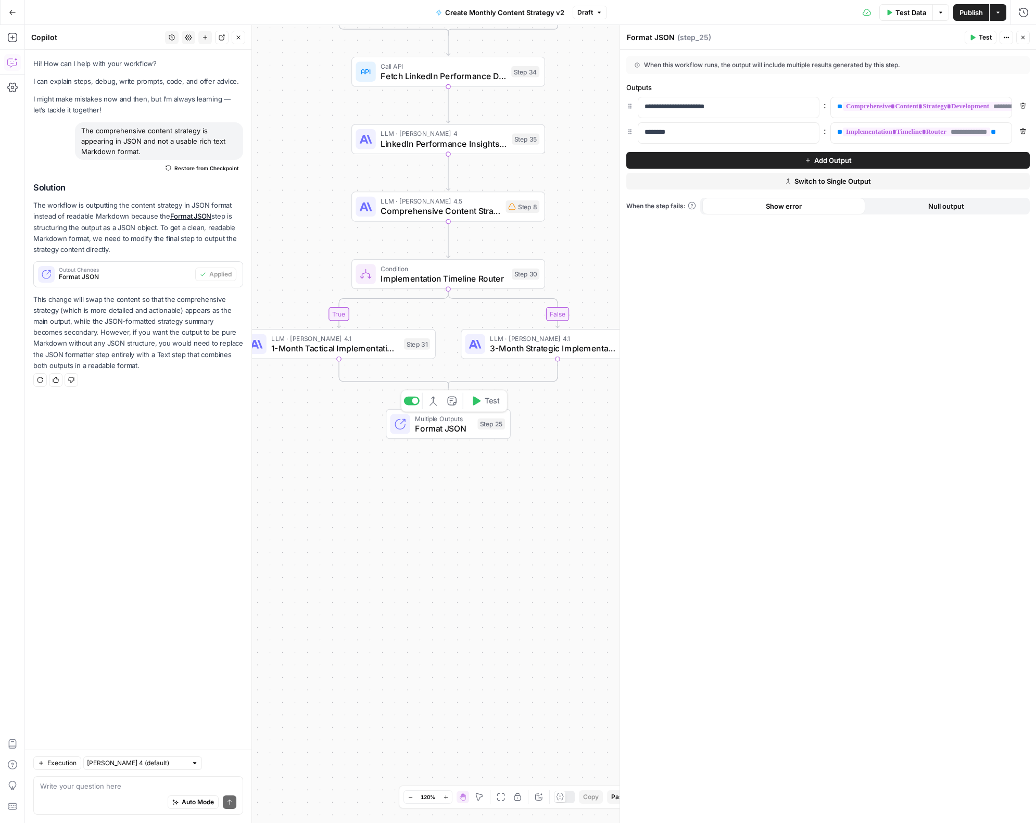
click at [525, 350] on span "3-Month Strategic Implementation Plan" at bounding box center [553, 348] width 126 height 12
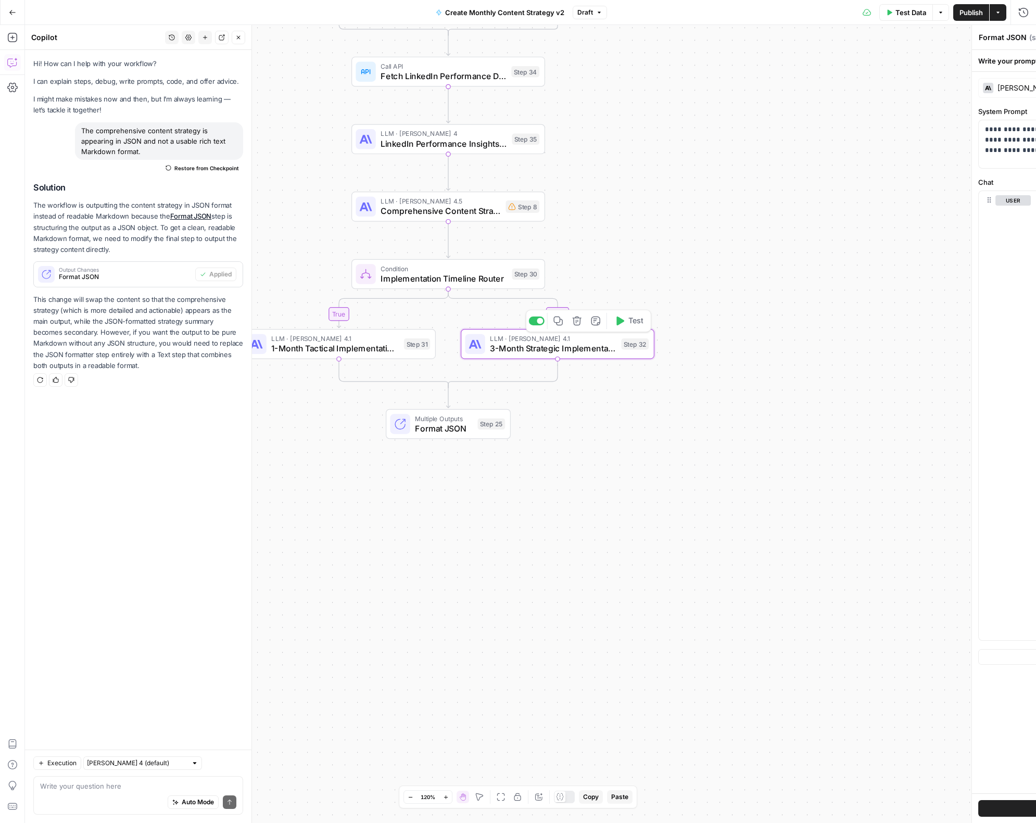
type textarea "3-Month Strategic Implementation Plan"
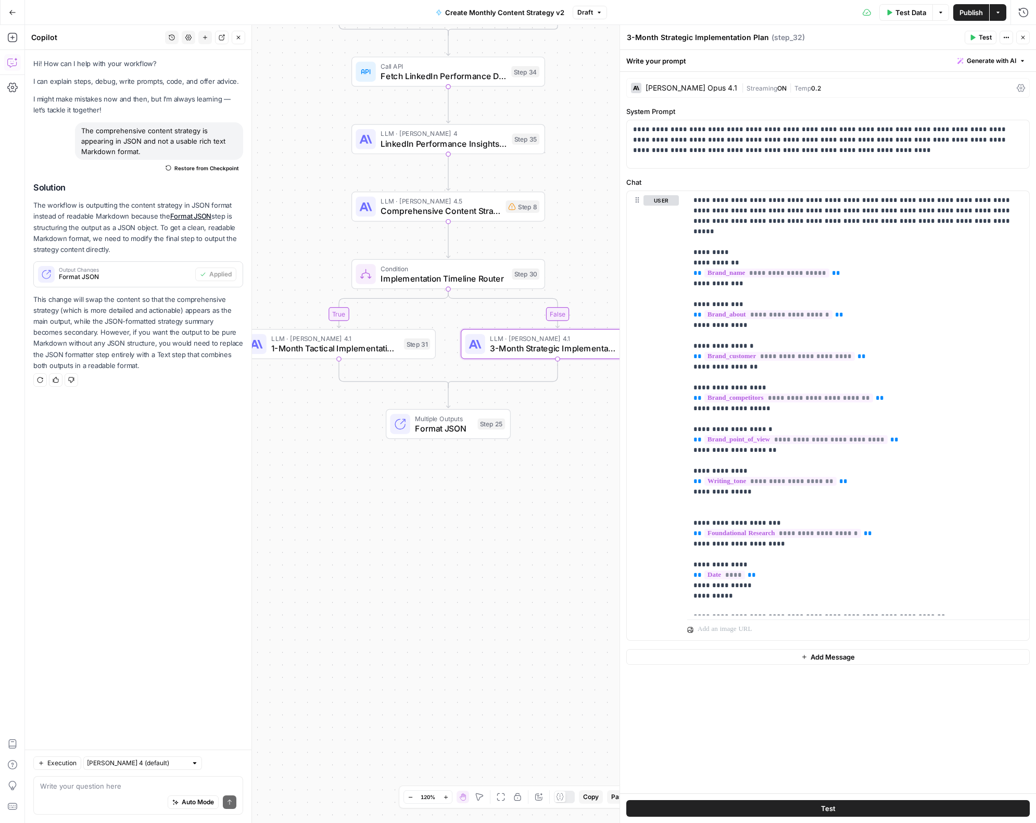
click at [694, 83] on div "Claude Opus 4.1" at bounding box center [684, 88] width 106 height 10
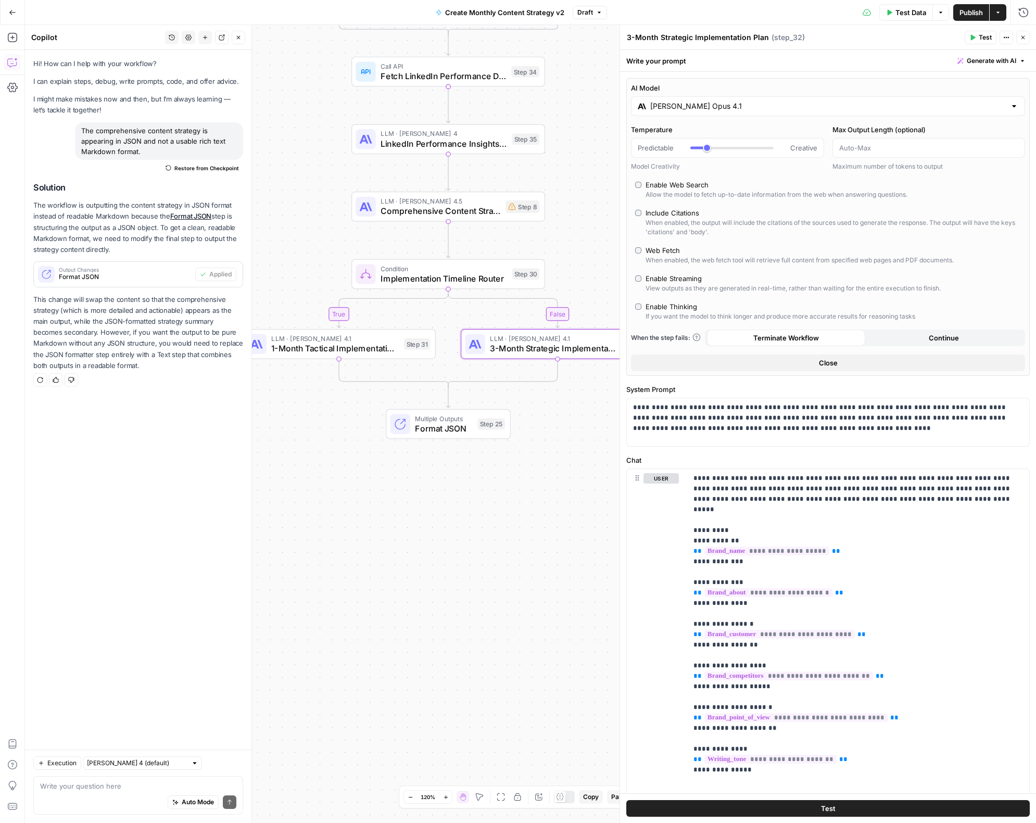
click at [689, 110] on input "Claude Opus 4.1" at bounding box center [828, 106] width 356 height 10
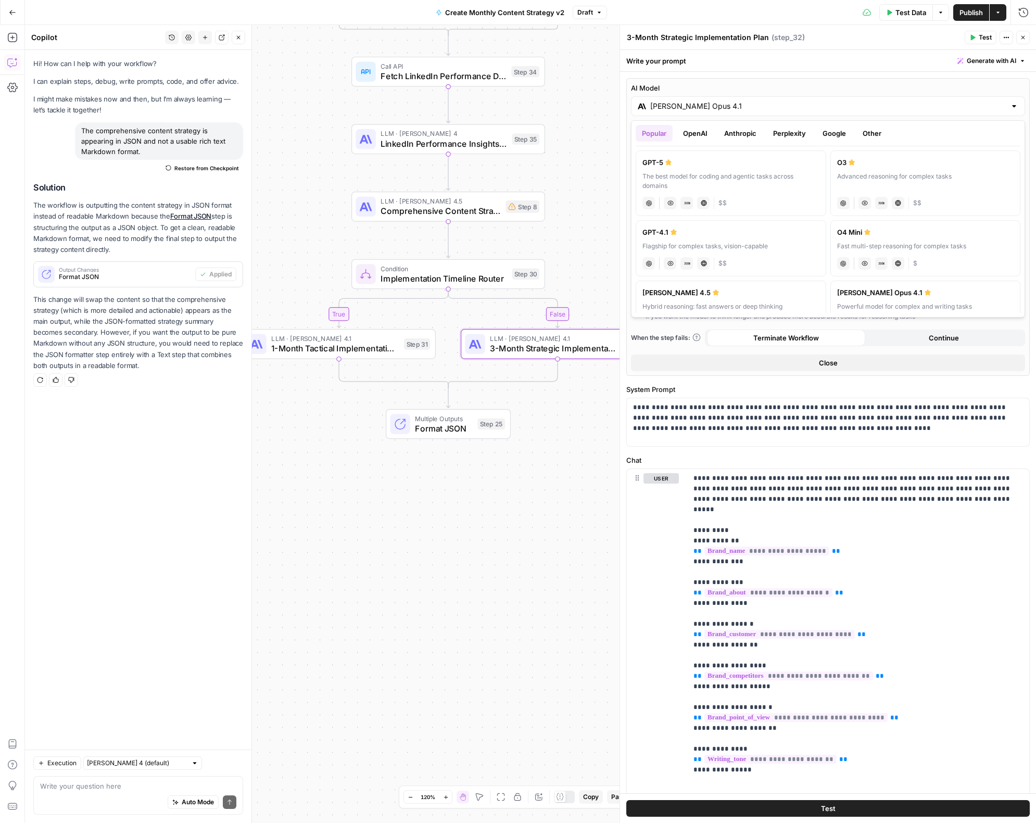
click at [766, 312] on label "Claude Sonnet 4.5 Hybrid reasoning: fast answers or deep thinking anthropic Vis…" at bounding box center [731, 309] width 191 height 56
type input "Claude Sonnet 4.5"
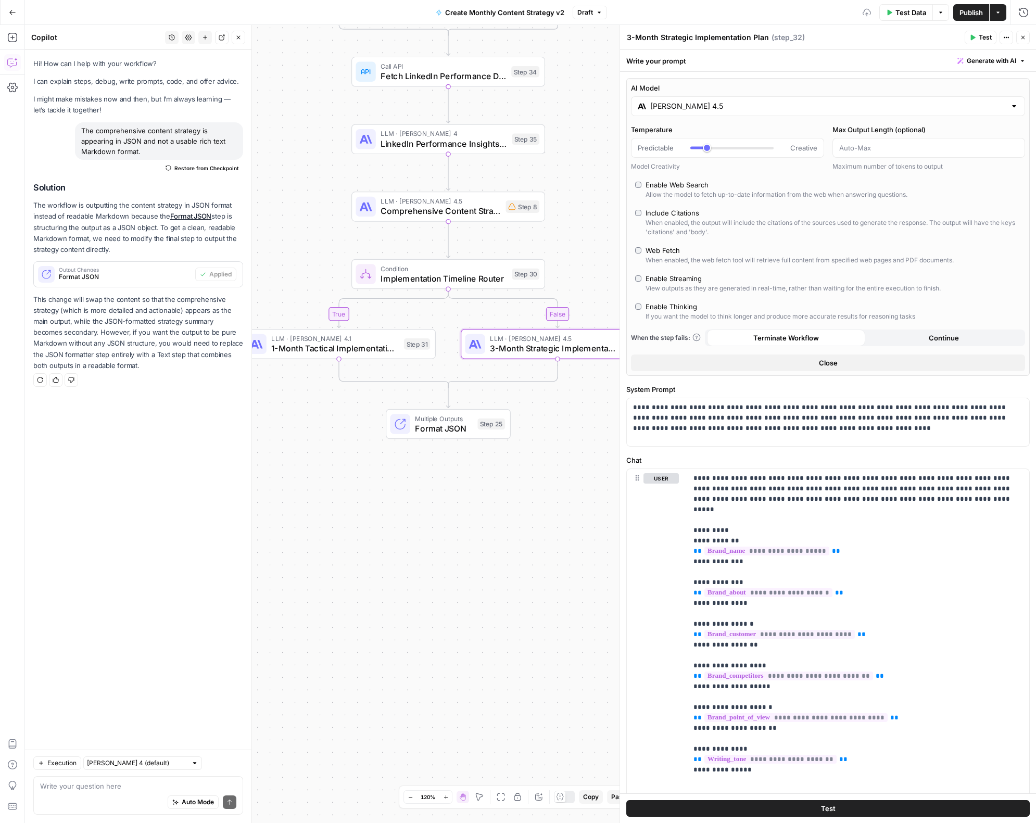
click at [359, 343] on span "1-Month Tactical Implementation Plan" at bounding box center [335, 348] width 128 height 12
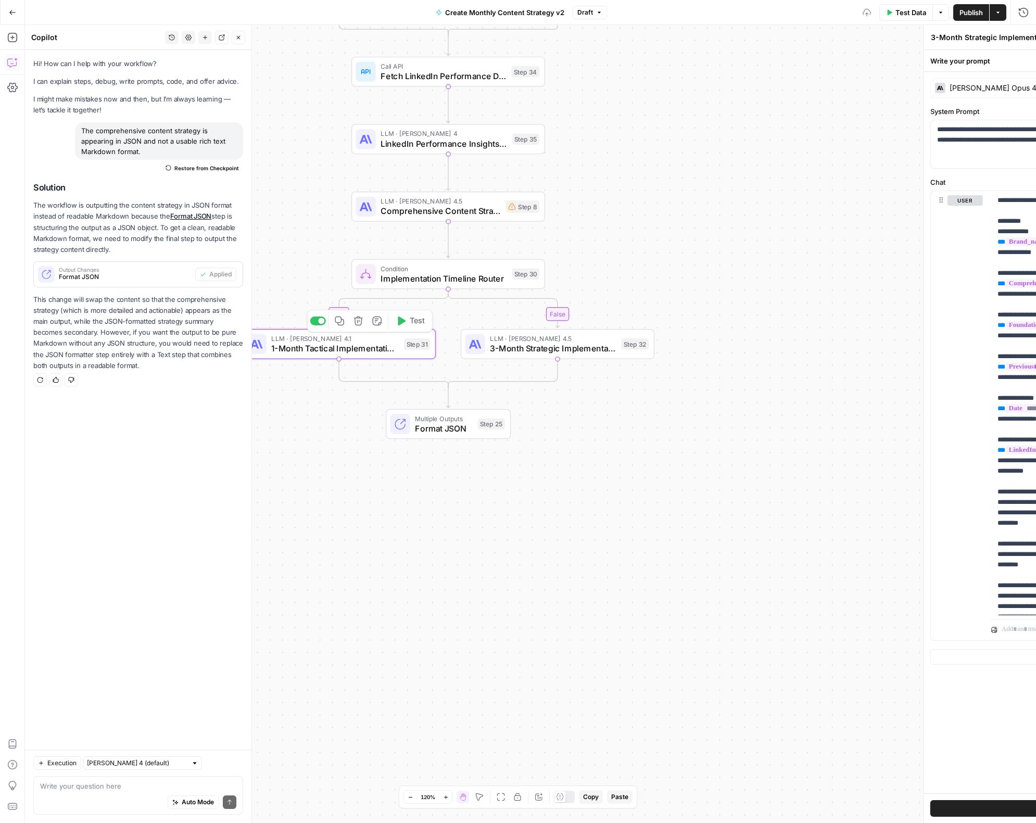
type textarea "1-Month Tactical Implementation Plan"
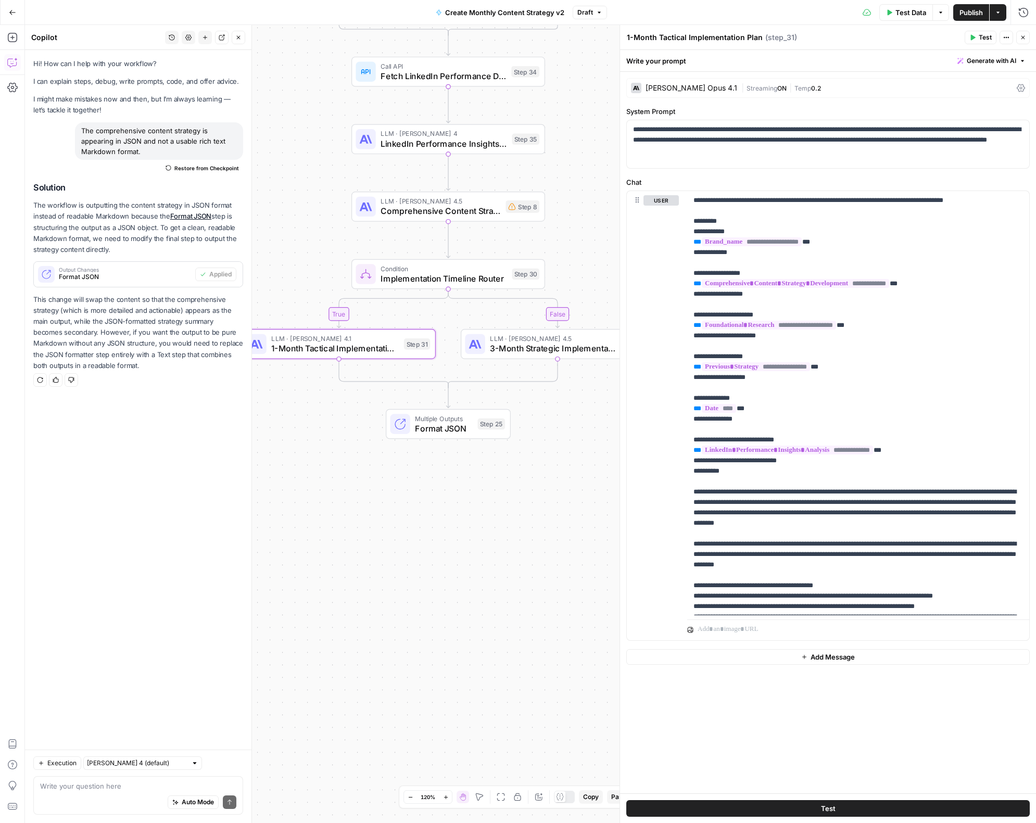
click at [681, 92] on div "Claude Opus 4.1" at bounding box center [684, 88] width 106 height 10
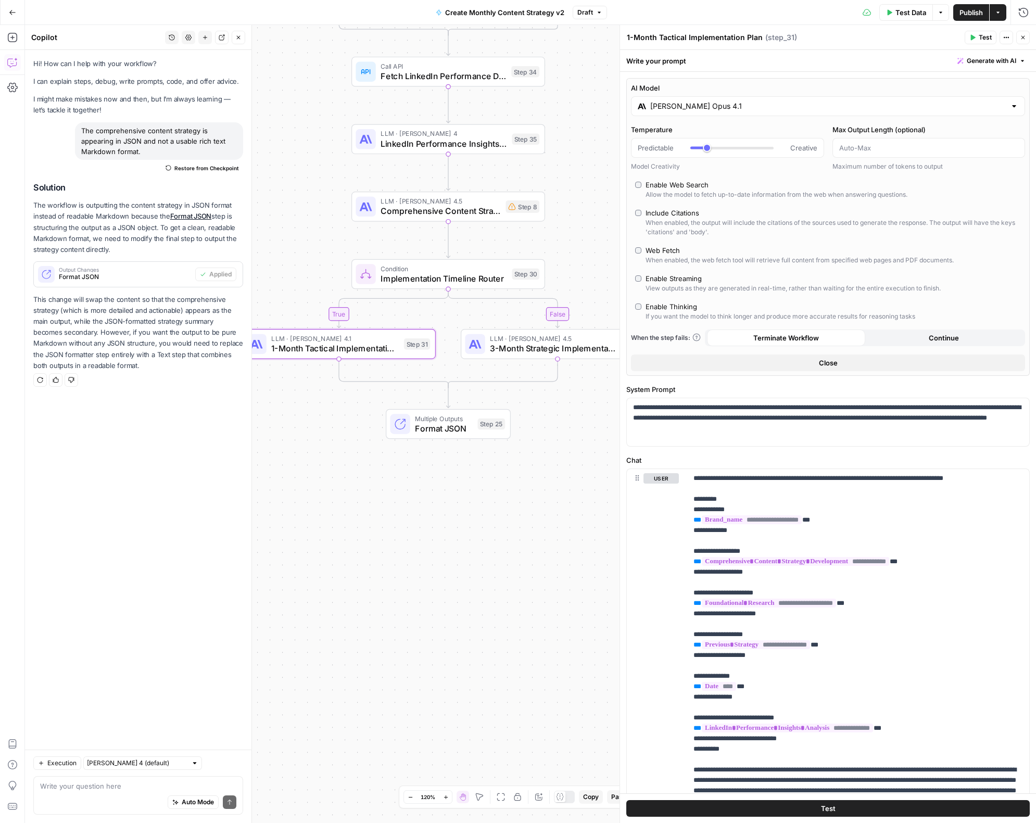
click at [686, 99] on div "Claude Opus 4.1" at bounding box center [828, 106] width 394 height 20
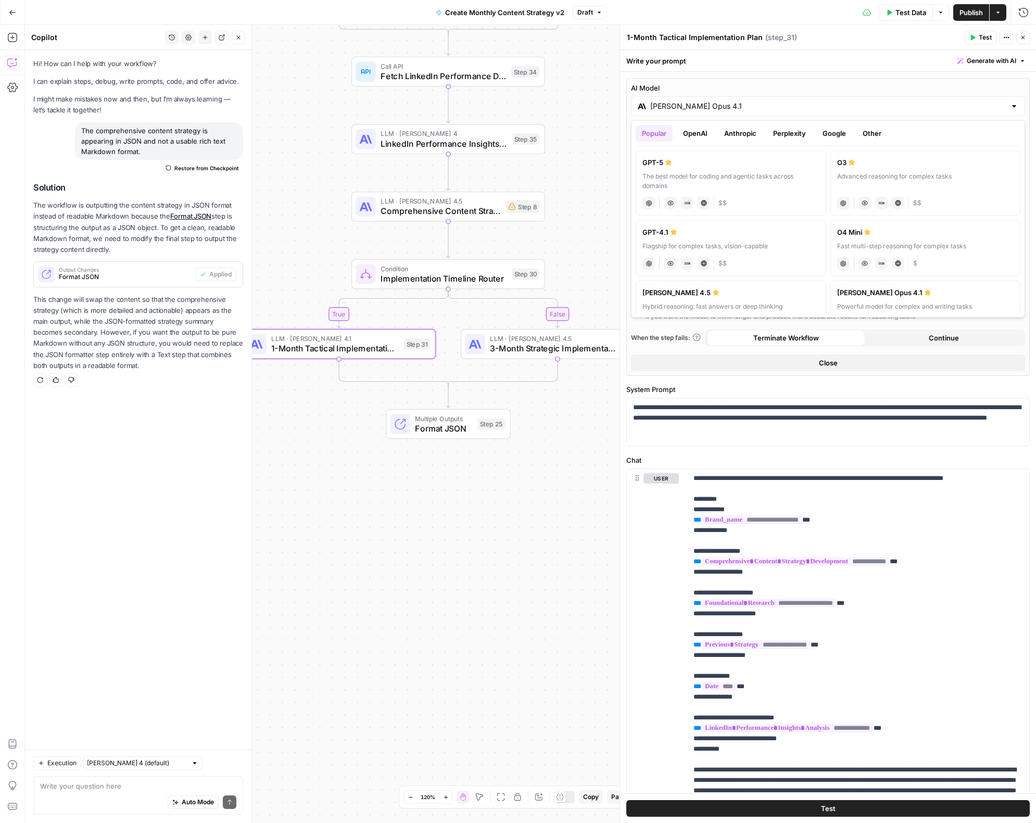
click at [787, 297] on div "Claude Sonnet 4.5" at bounding box center [730, 292] width 177 height 10
type input "Claude Sonnet 4.5"
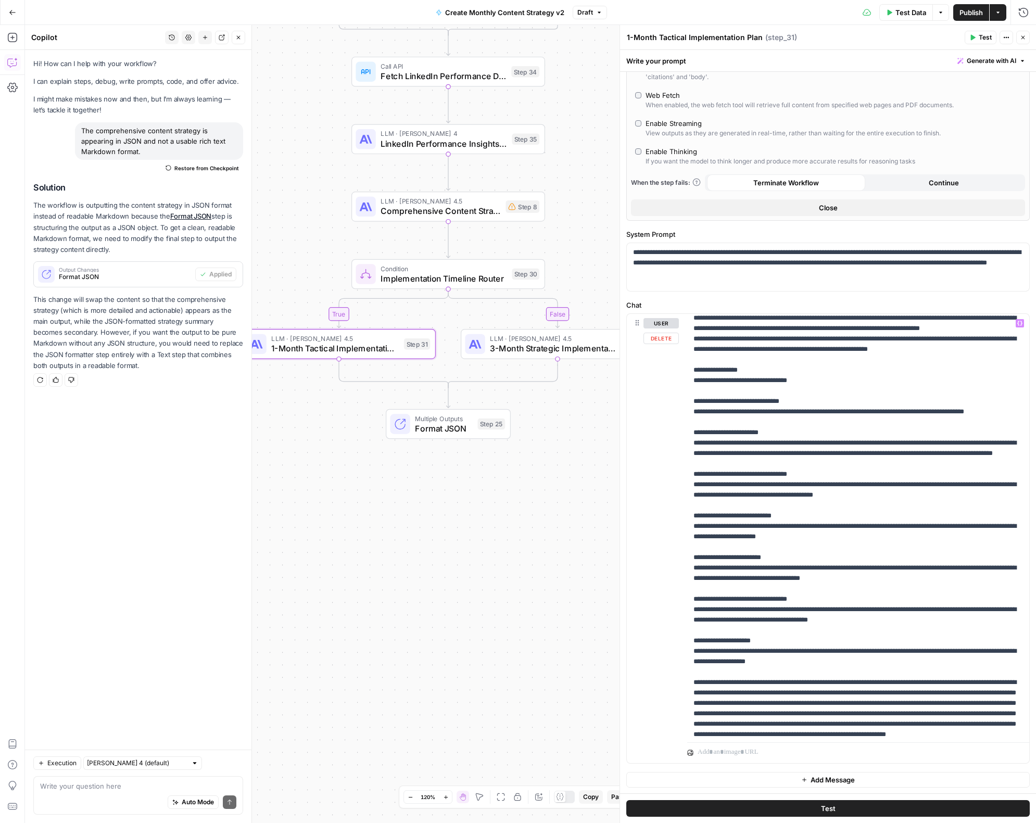
scroll to position [1760, 0]
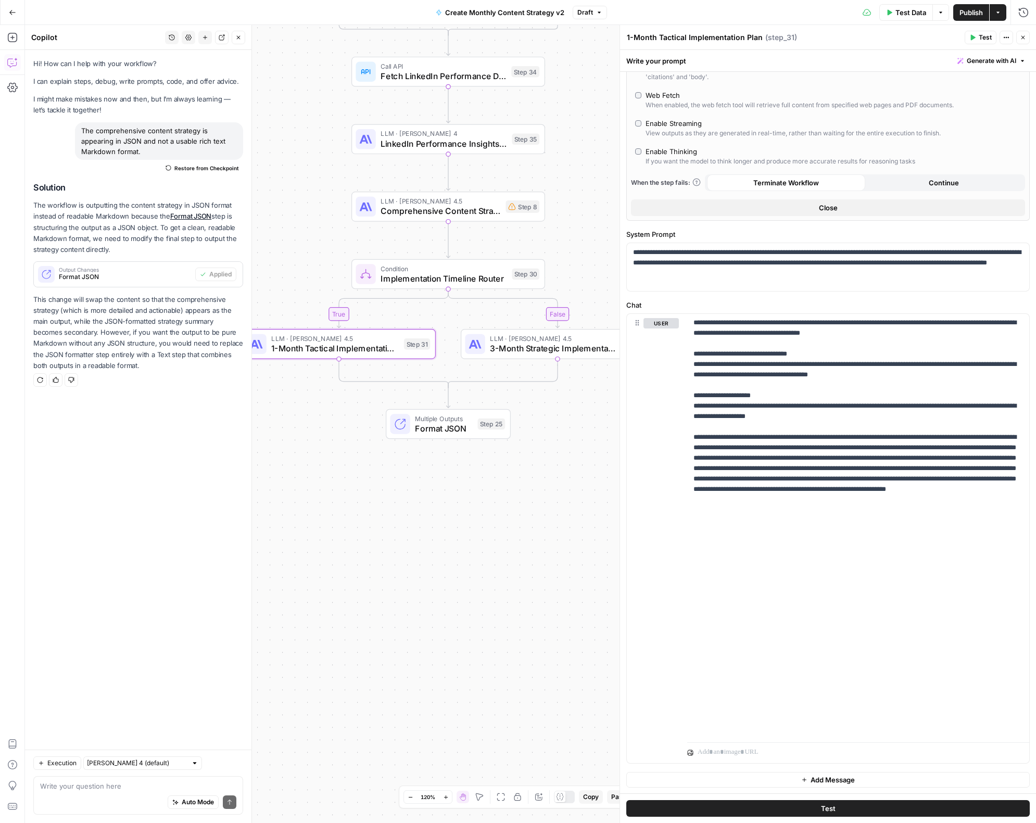
click at [974, 15] on span "Publish" at bounding box center [970, 12] width 23 height 10
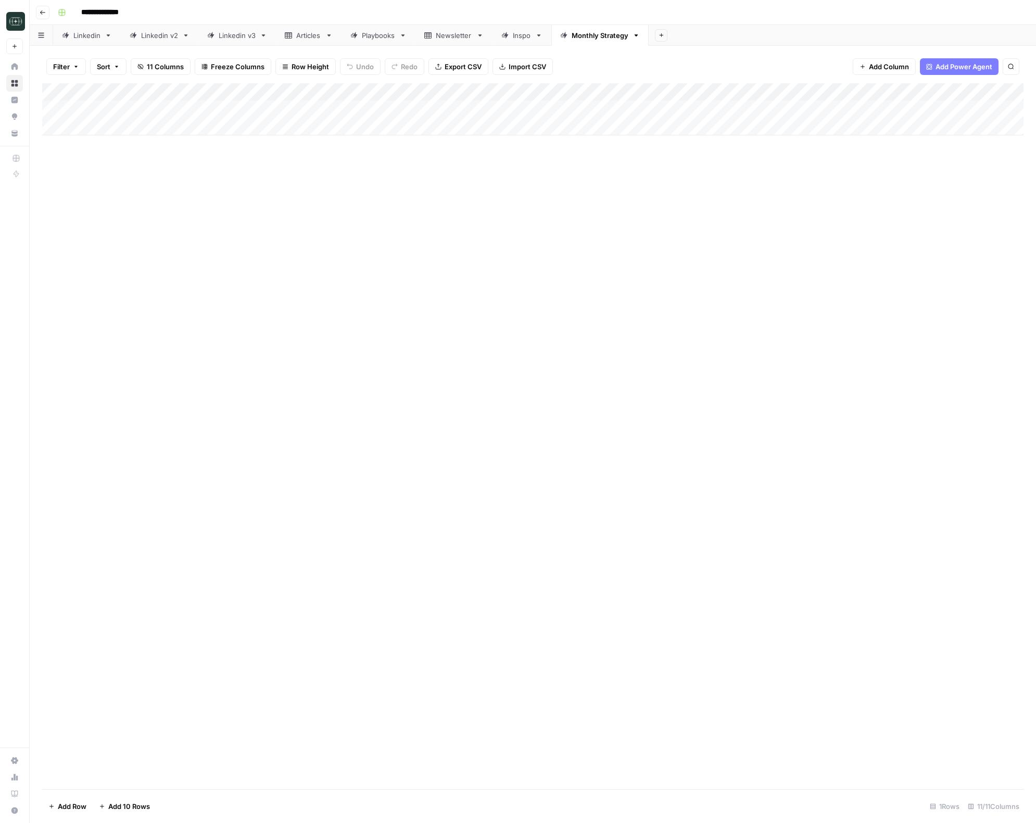
click at [975, 110] on div "Add Column" at bounding box center [532, 109] width 981 height 52
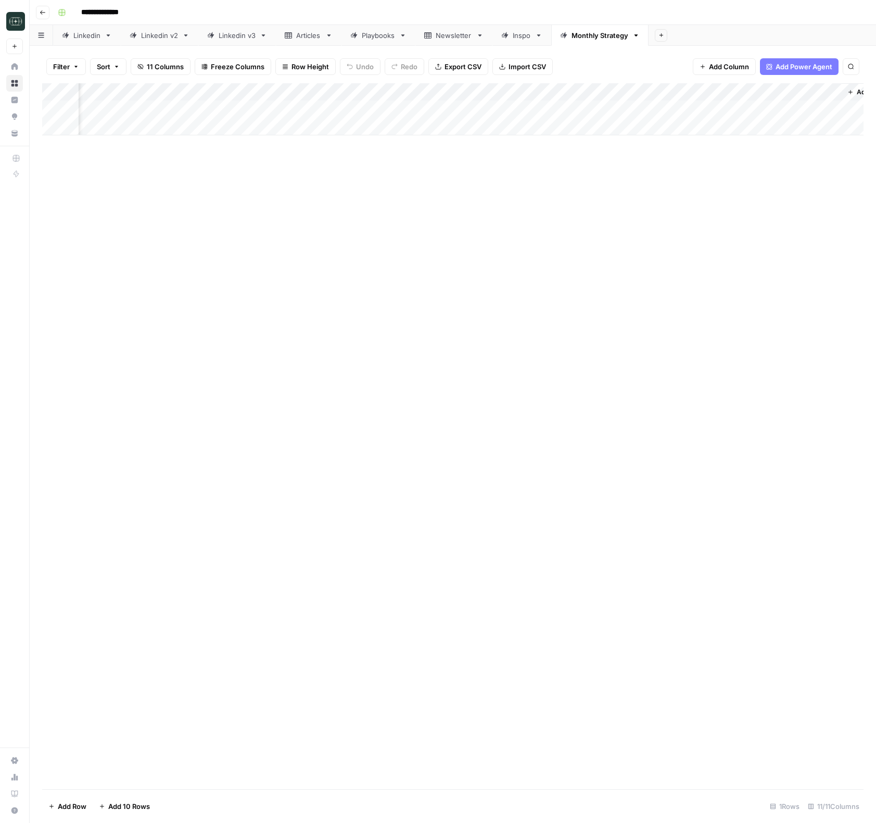
scroll to position [0, 339]
click at [821, 110] on div "Add Column" at bounding box center [452, 109] width 821 height 52
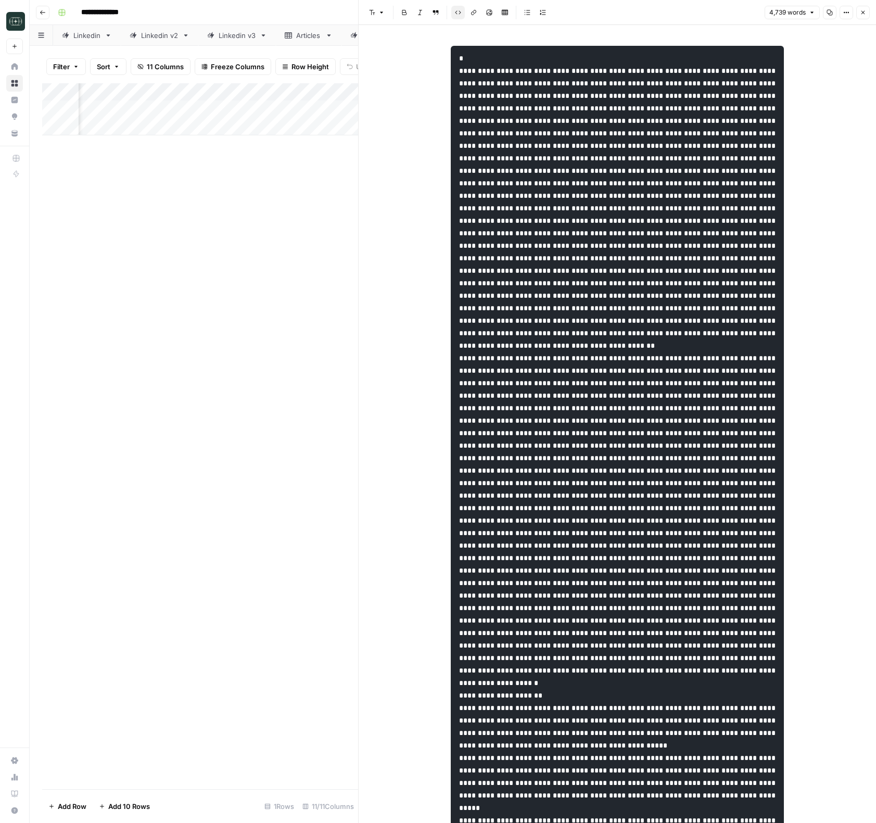
click at [864, 8] on button "Close" at bounding box center [863, 13] width 14 height 14
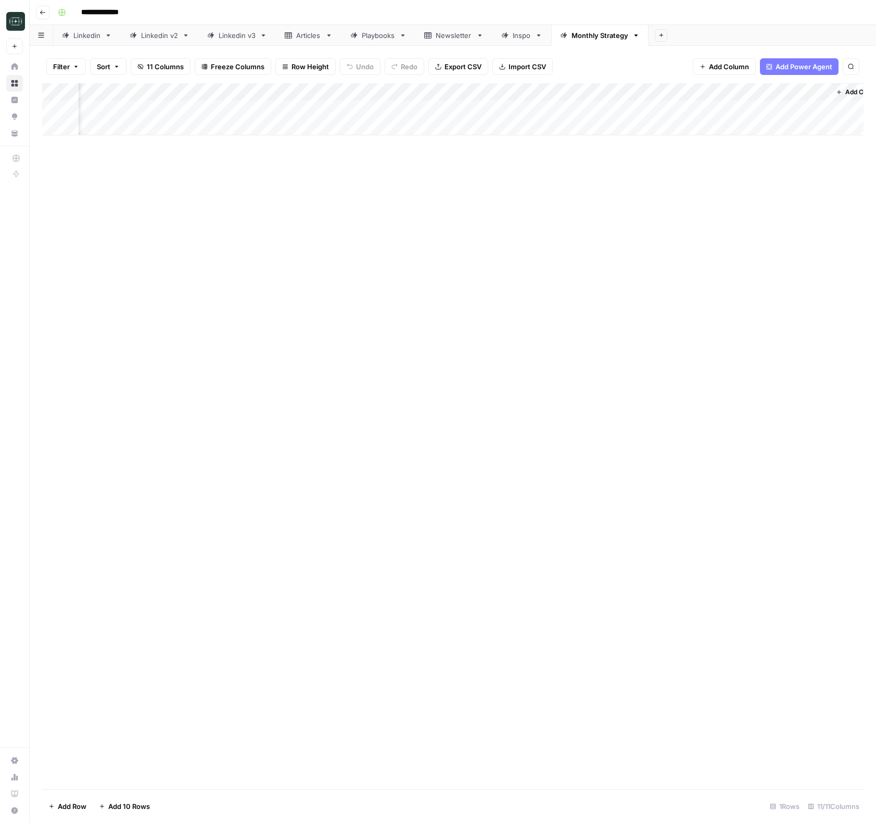
click at [725, 109] on div "Add Column" at bounding box center [452, 109] width 821 height 52
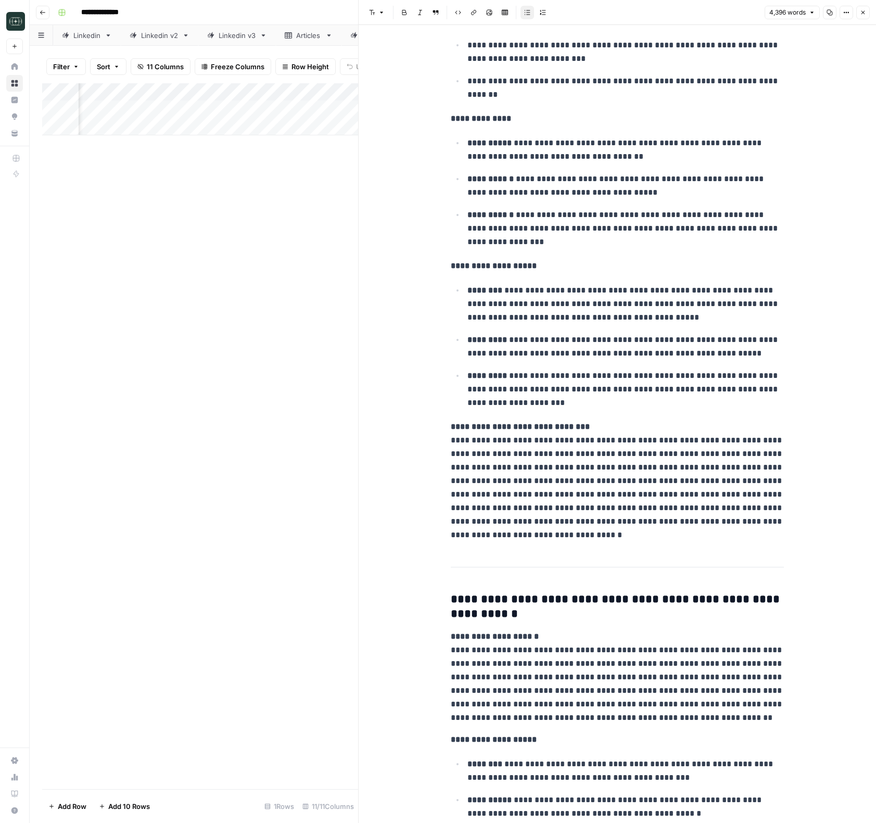
scroll to position [3322, 0]
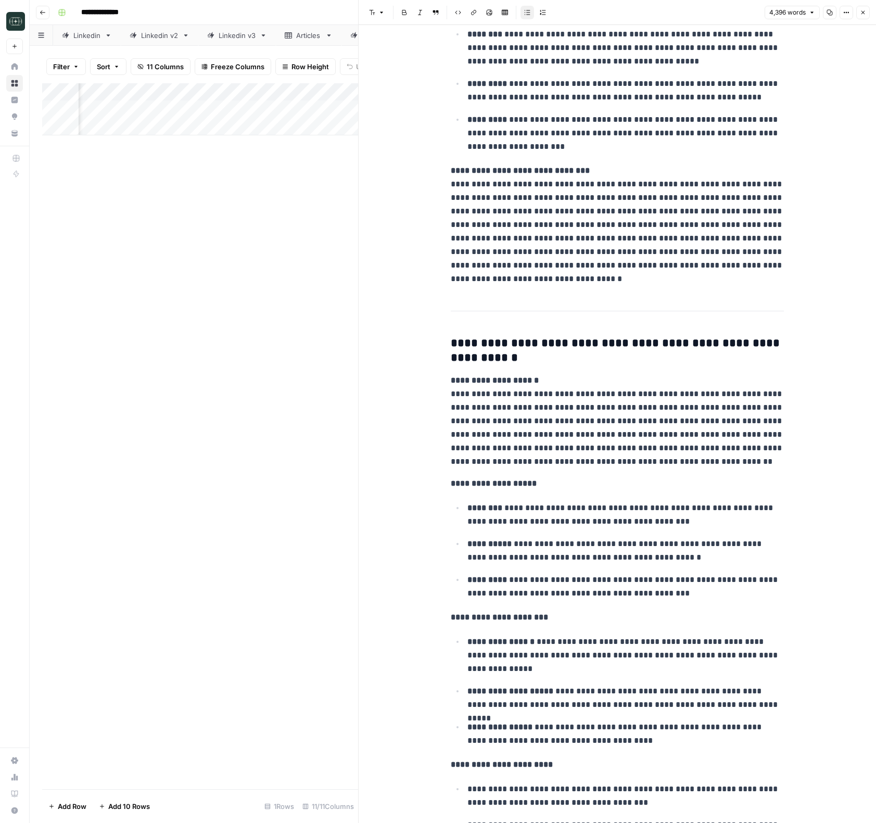
click at [860, 15] on icon "button" at bounding box center [863, 12] width 6 height 6
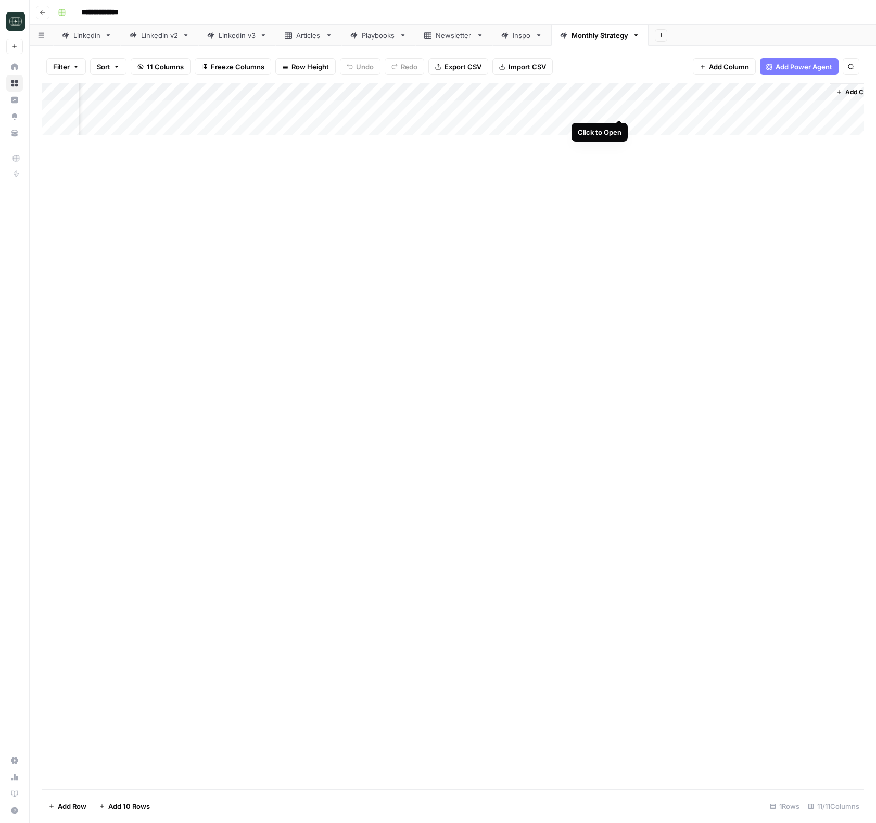
click at [619, 110] on div "Add Column" at bounding box center [452, 109] width 821 height 52
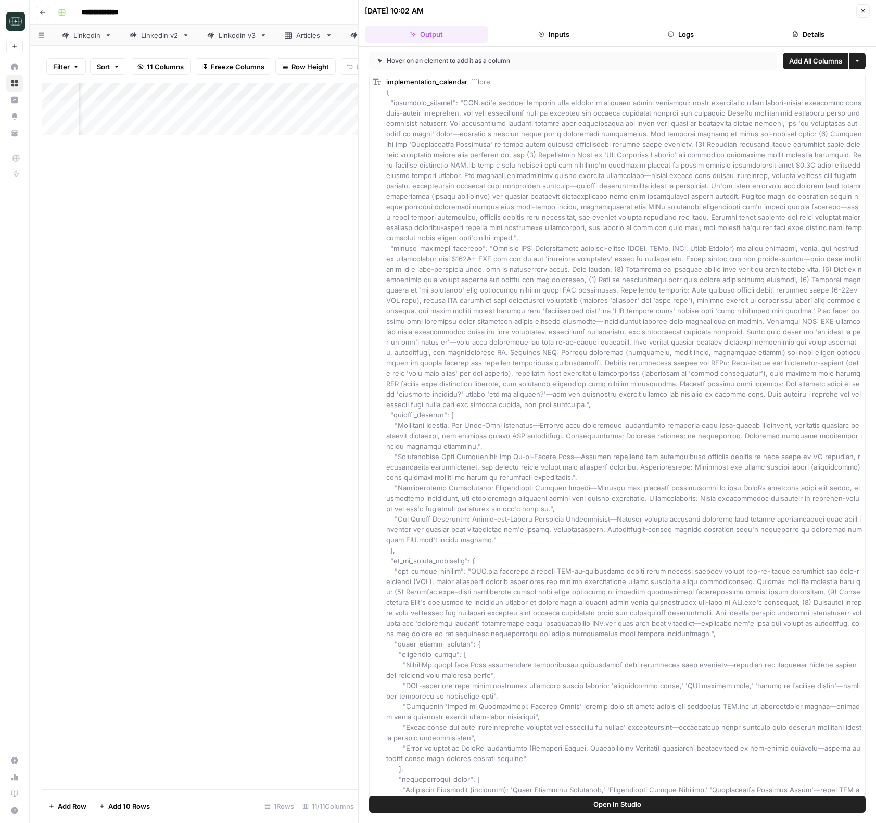
click at [864, 10] on icon "button" at bounding box center [863, 11] width 6 height 6
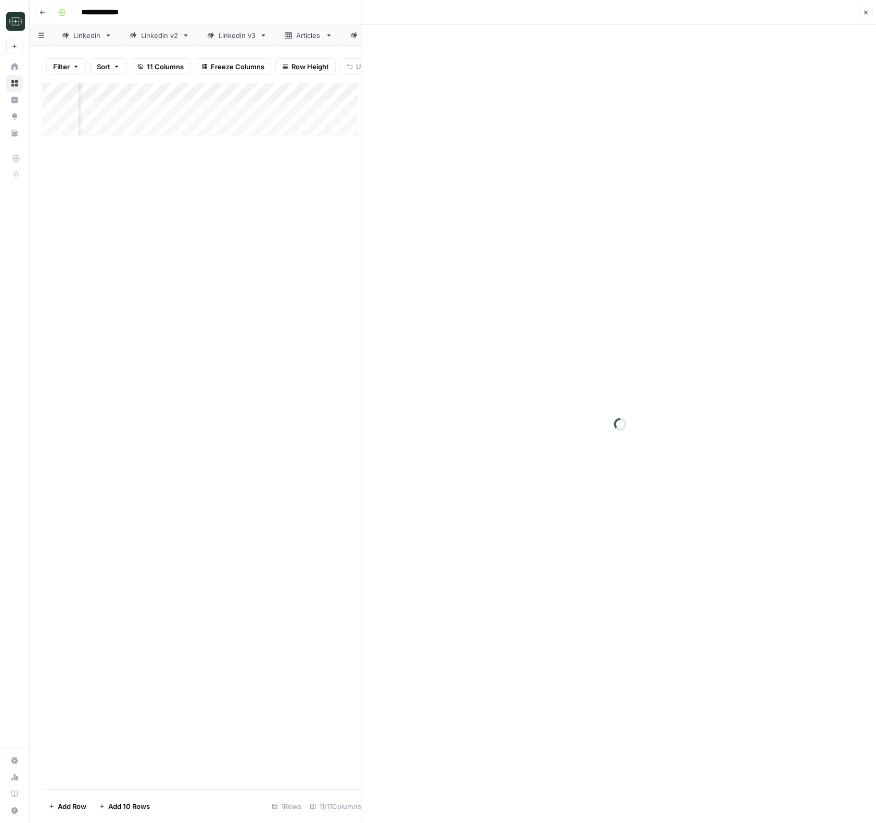
click at [864, 10] on div "Close" at bounding box center [620, 13] width 505 height 14
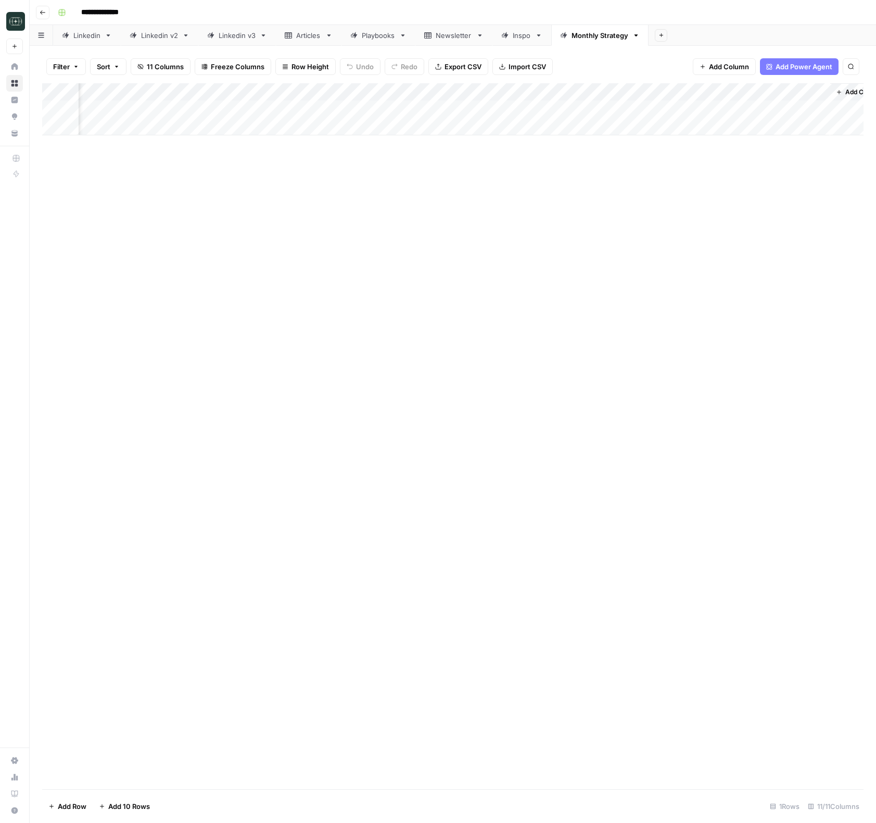
click at [621, 107] on div "Add Column" at bounding box center [452, 109] width 821 height 52
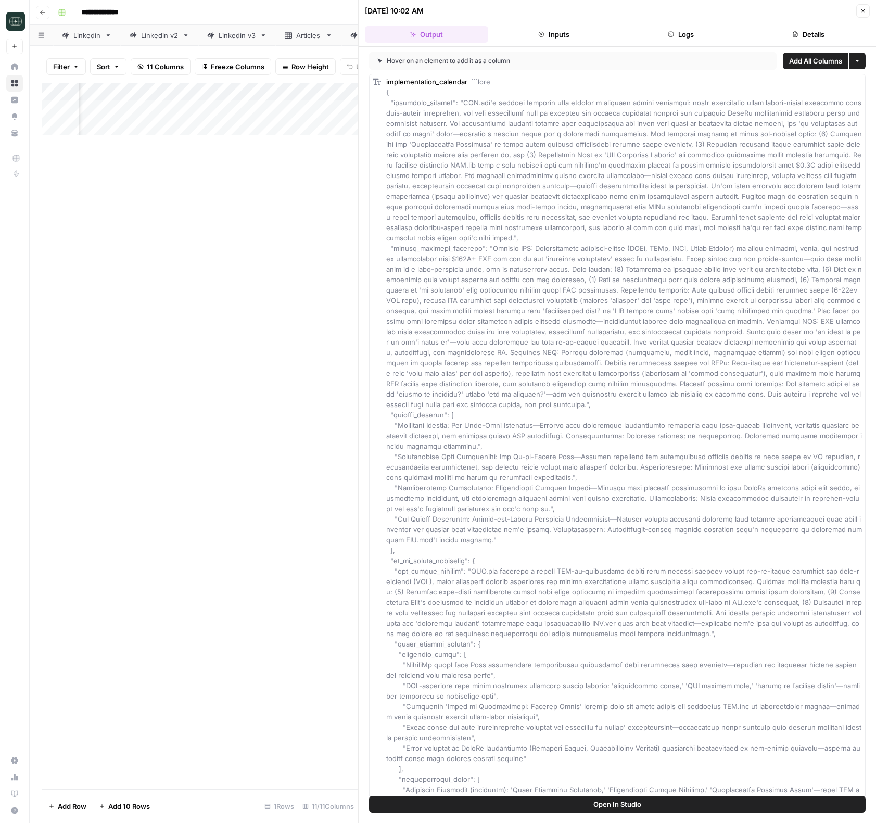
click at [864, 3] on header "10/07/25 at 10:02 AM Close Output Inputs Logs Details" at bounding box center [617, 23] width 517 height 47
click at [865, 8] on icon "button" at bounding box center [863, 11] width 6 height 6
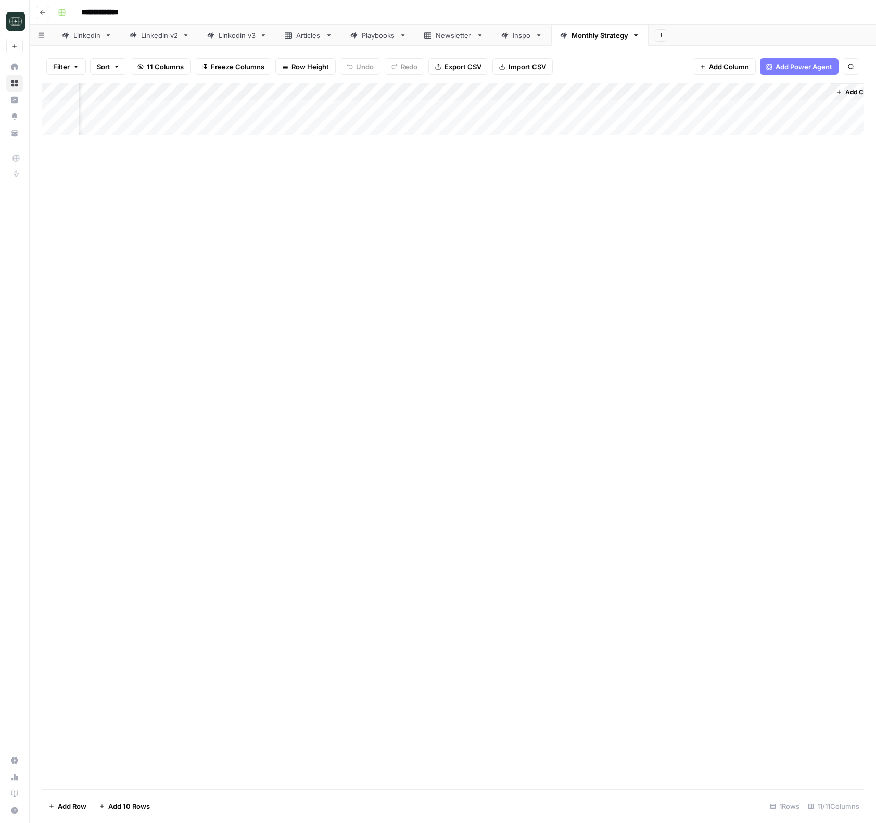
click at [621, 93] on div "Add Column" at bounding box center [452, 109] width 821 height 52
click at [579, 194] on span "Edit Workflow" at bounding box center [581, 194] width 91 height 10
click at [633, 110] on div "Add Column" at bounding box center [452, 109] width 821 height 52
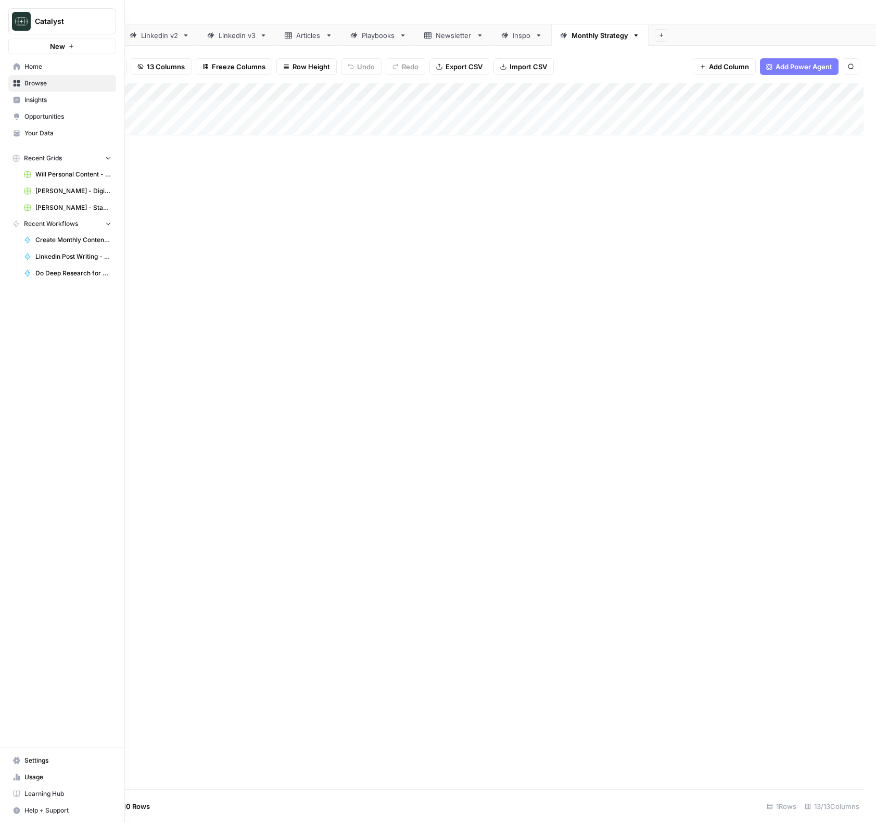
click at [38, 69] on span "Home" at bounding box center [67, 66] width 87 height 9
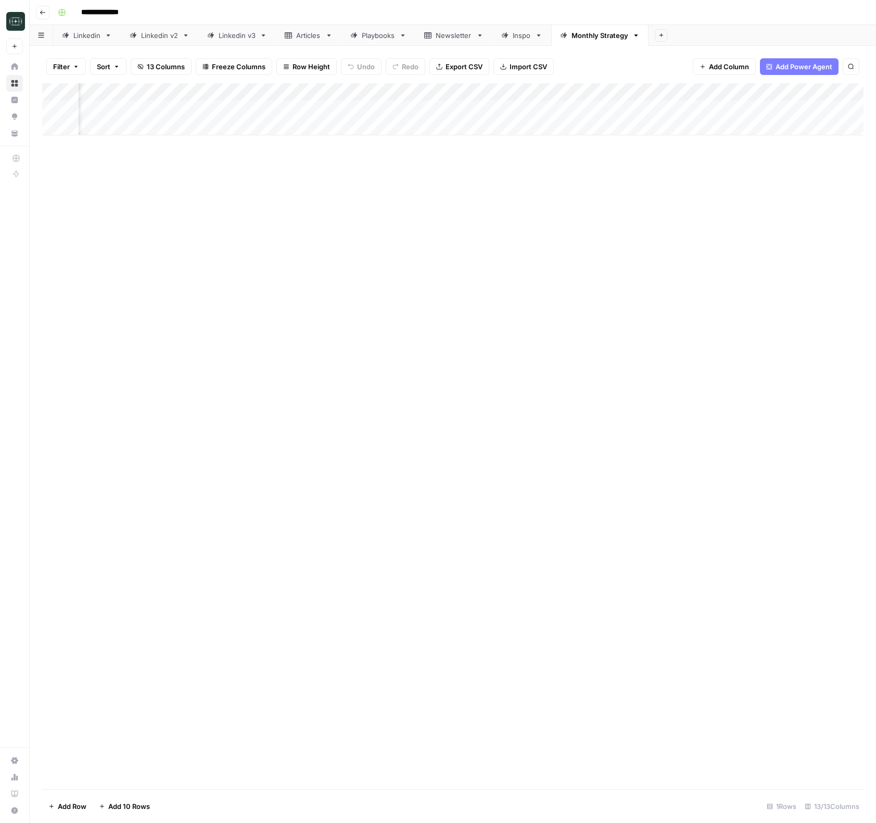
scroll to position [0, 551]
click at [611, 94] on div "Add Column" at bounding box center [452, 109] width 821 height 52
click at [567, 198] on span "Remove Column" at bounding box center [590, 194] width 91 height 10
click at [384, 106] on button "Delete" at bounding box center [401, 107] width 35 height 19
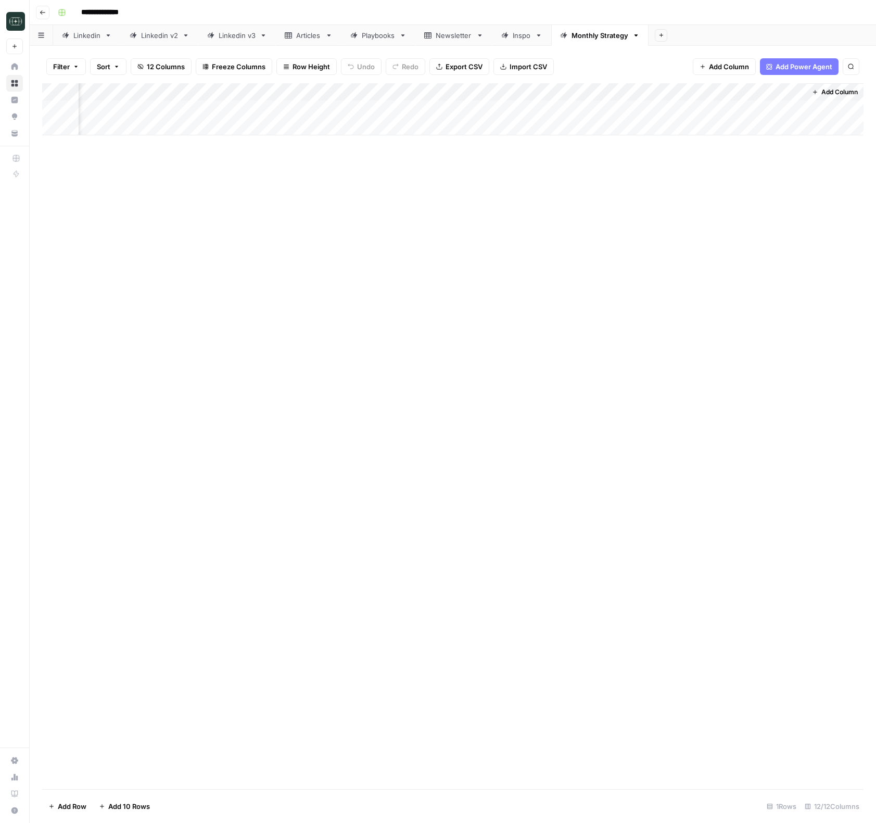
click at [612, 92] on div "Add Column" at bounding box center [452, 109] width 821 height 52
click at [598, 195] on span "Remove Column" at bounding box center [590, 194] width 91 height 10
click at [407, 111] on span "Delete" at bounding box center [401, 108] width 22 height 10
click at [800, 110] on div "Add Column" at bounding box center [452, 109] width 821 height 52
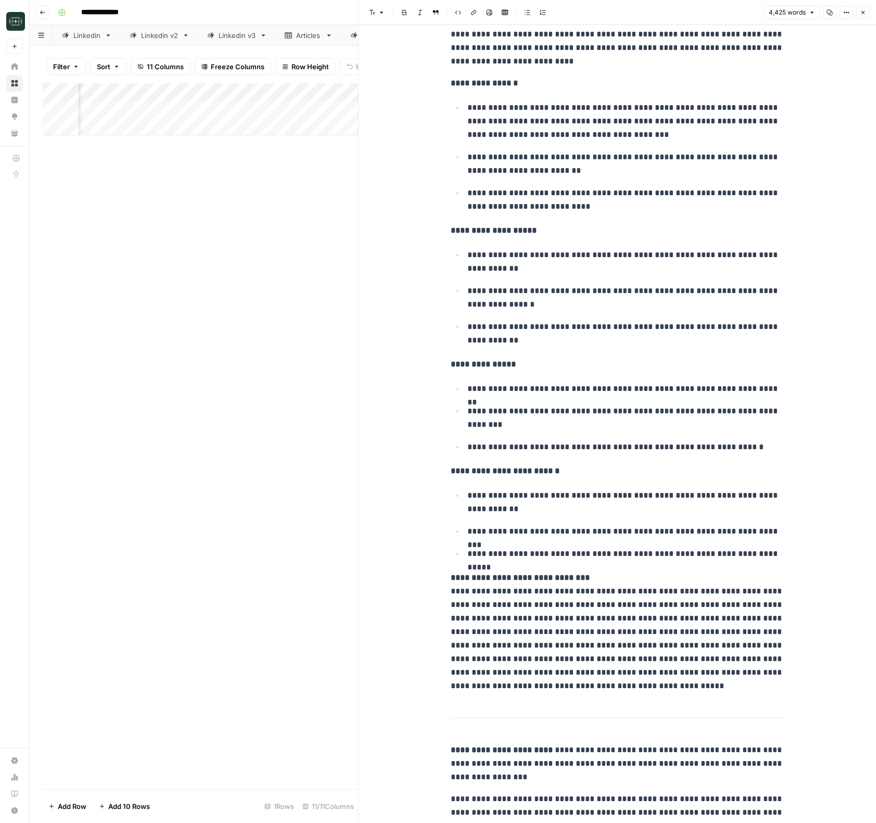
scroll to position [10552, 0]
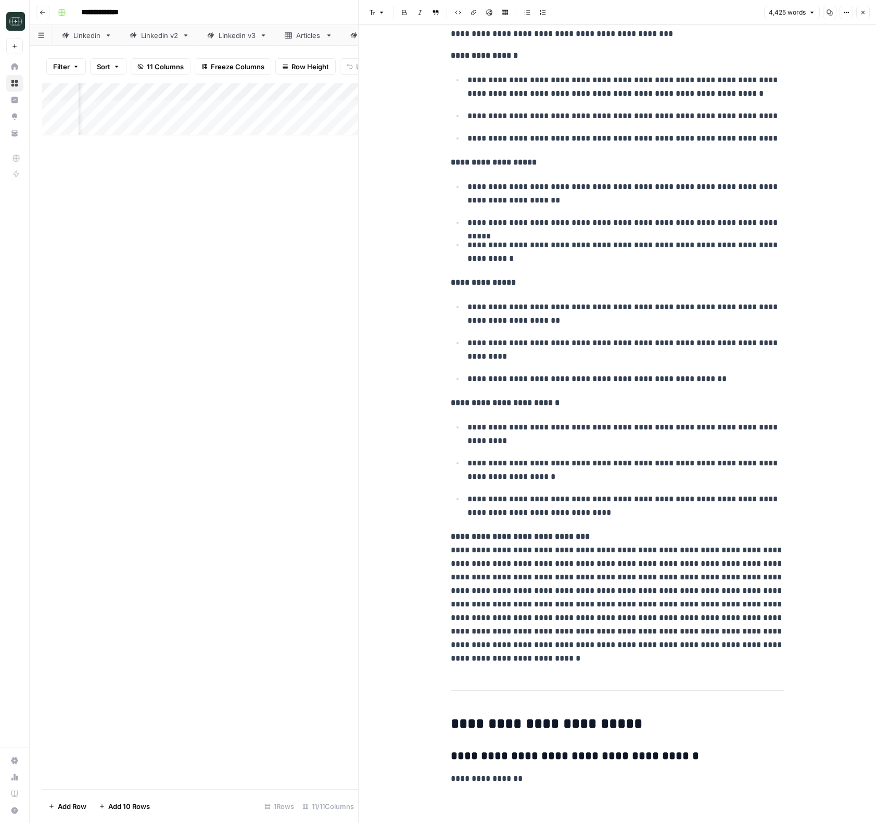
click at [861, 10] on icon "button" at bounding box center [863, 12] width 6 height 6
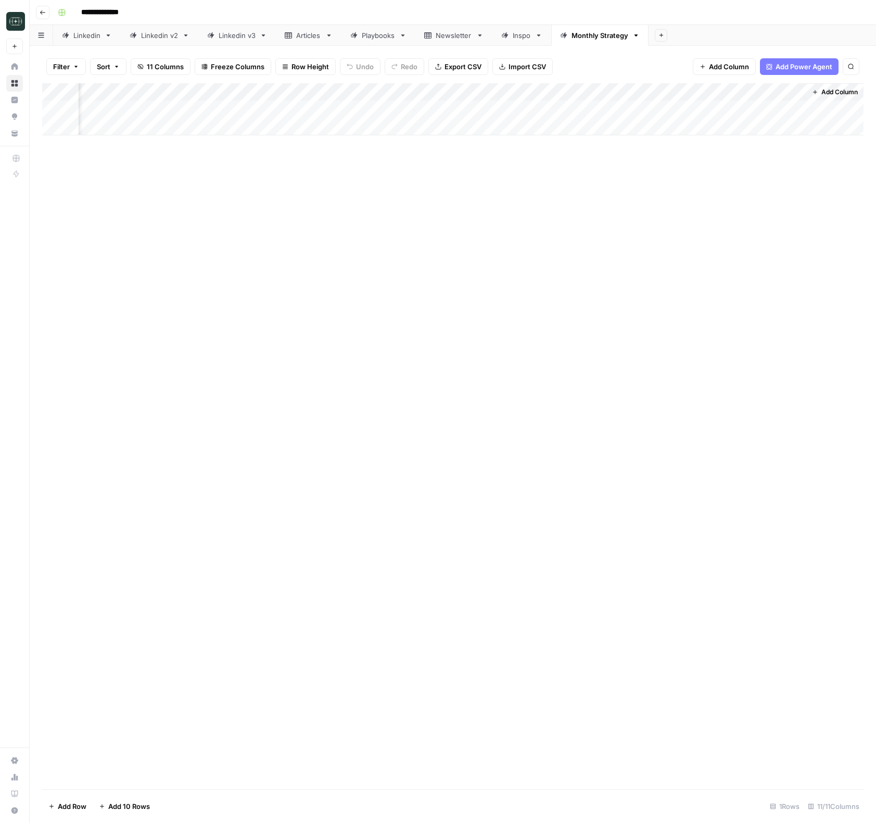
scroll to position [0, 351]
click at [716, 109] on div "Add Column" at bounding box center [452, 109] width 821 height 52
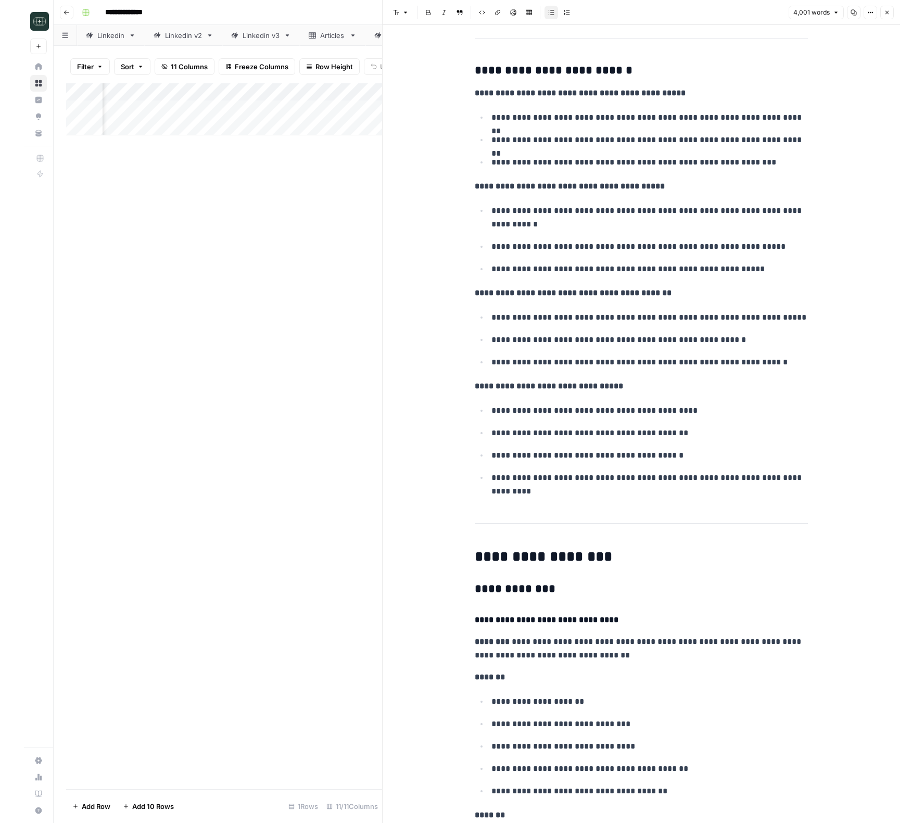
scroll to position [12110, 0]
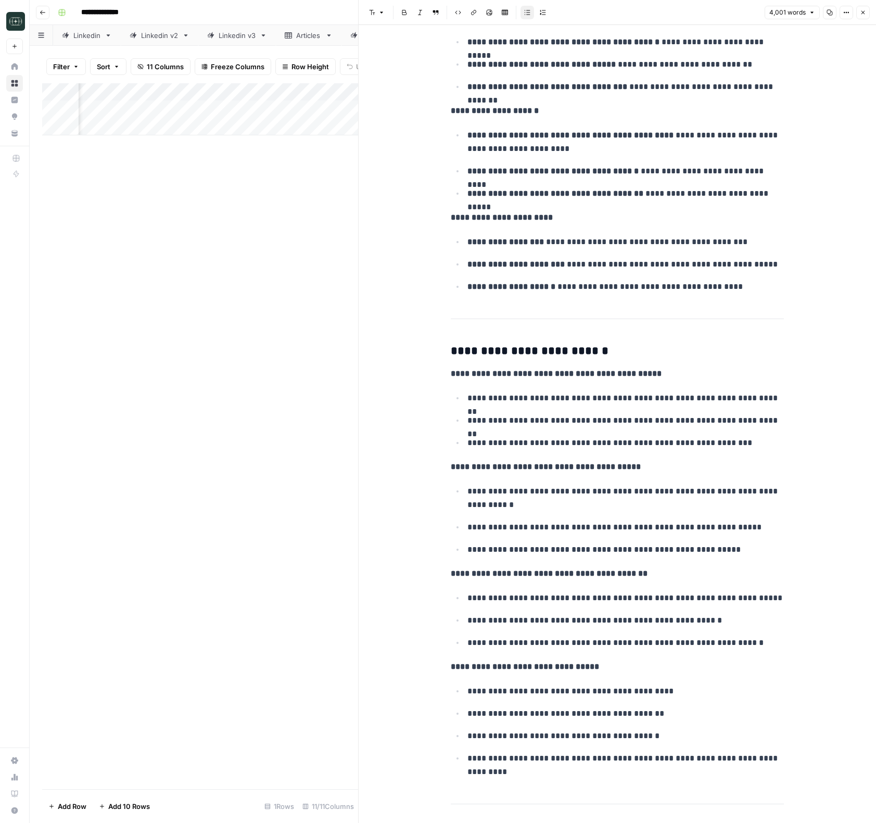
click at [865, 16] on button "Close" at bounding box center [863, 13] width 14 height 14
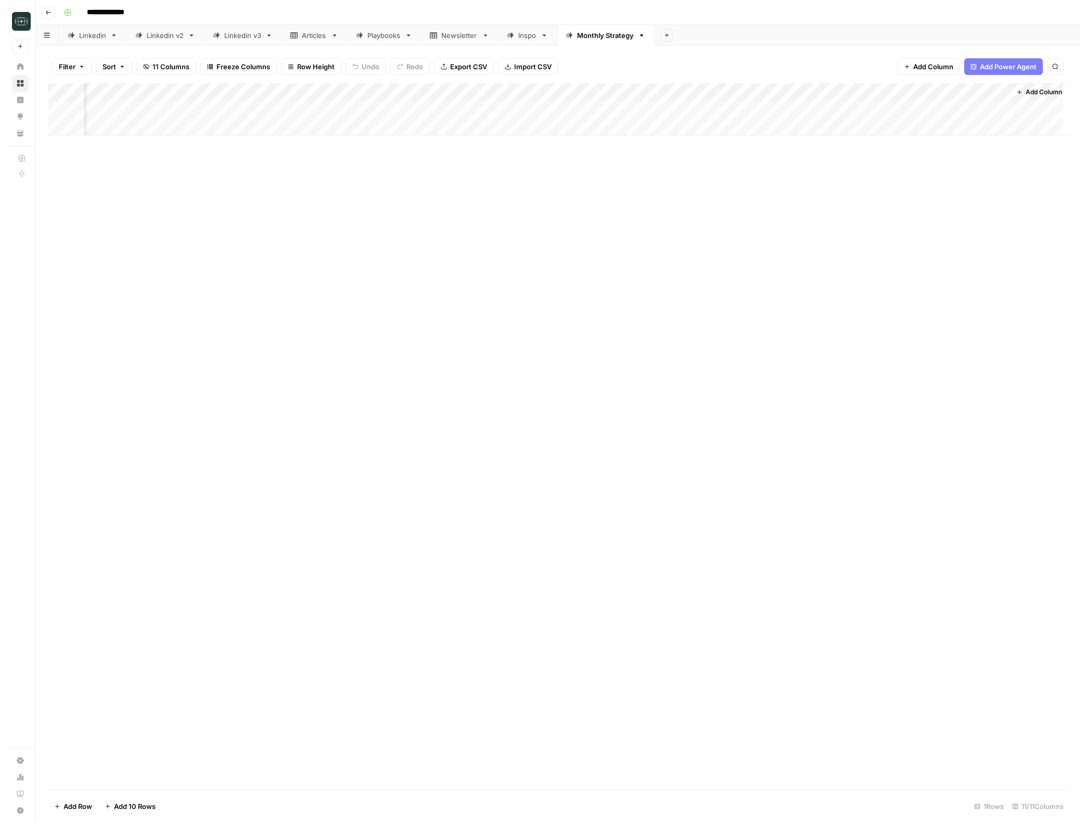
scroll to position [0, 154]
click at [591, 362] on div "Add Column" at bounding box center [558, 436] width 1032 height 706
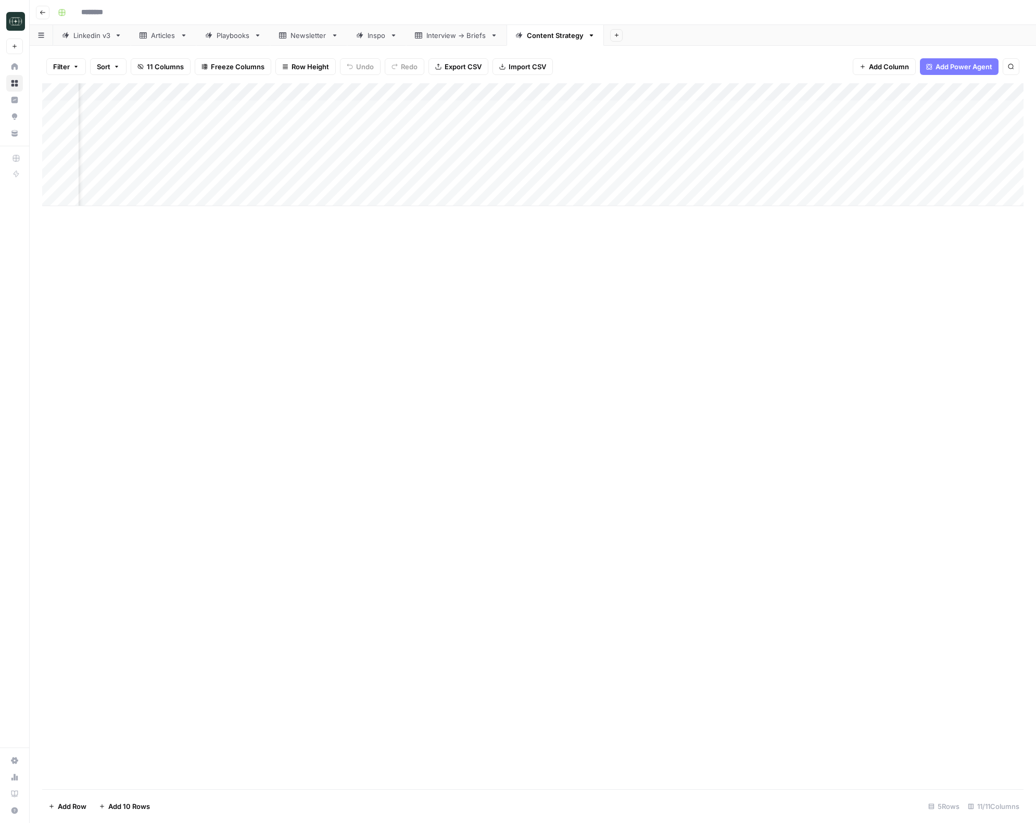
type input "**********"
click at [724, 118] on div "Add Column" at bounding box center [532, 144] width 981 height 123
click at [733, 114] on div "Add Column" at bounding box center [532, 144] width 981 height 123
click at [740, 168] on button "3 Months" at bounding box center [741, 168] width 39 height 12
click at [876, 112] on div "Add Column" at bounding box center [532, 144] width 981 height 123
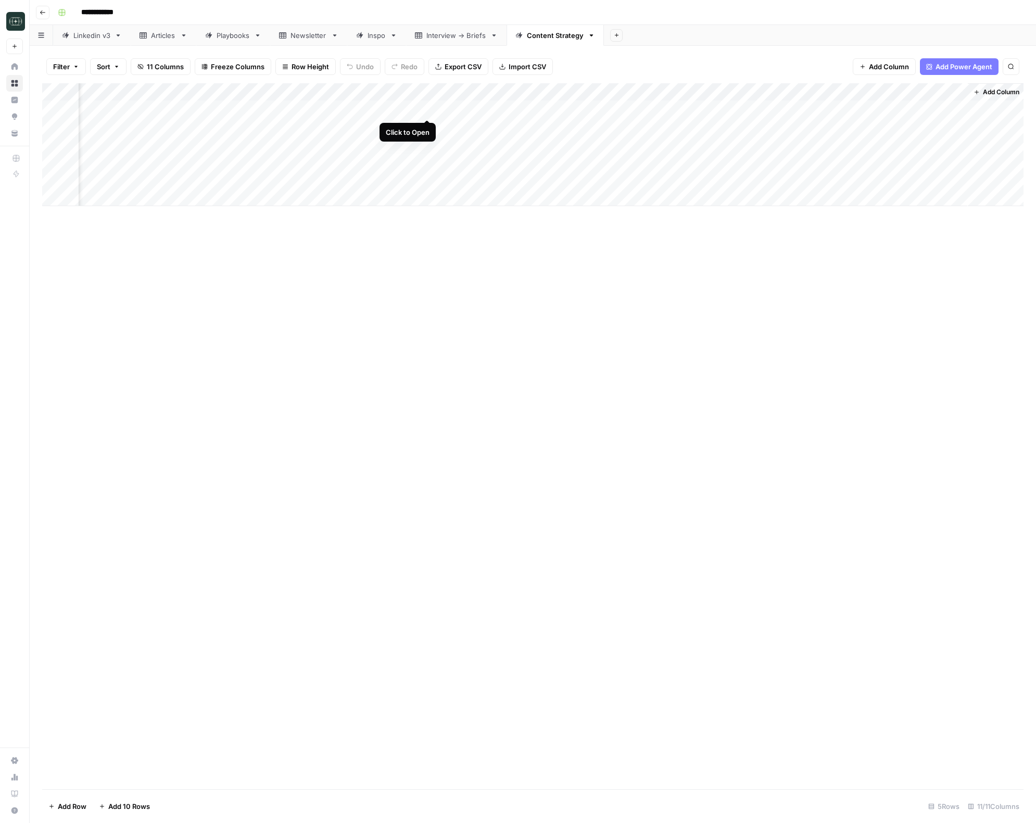
click at [425, 108] on div "Add Column" at bounding box center [532, 144] width 981 height 123
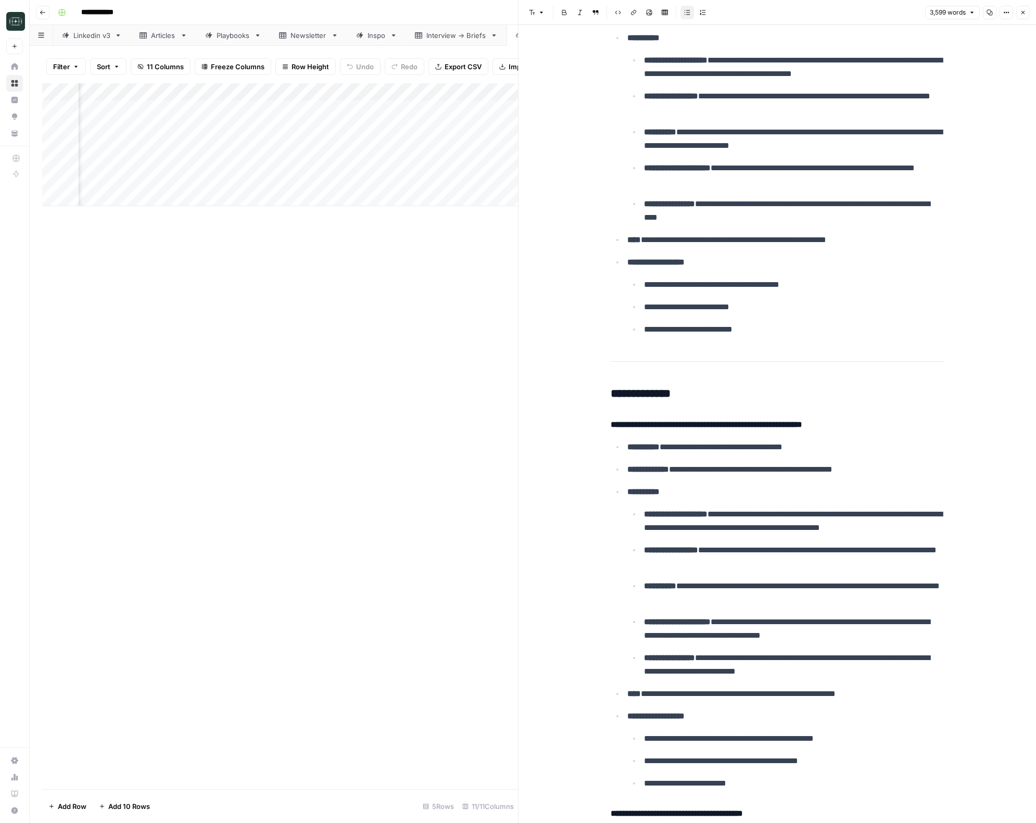
scroll to position [6458, 0]
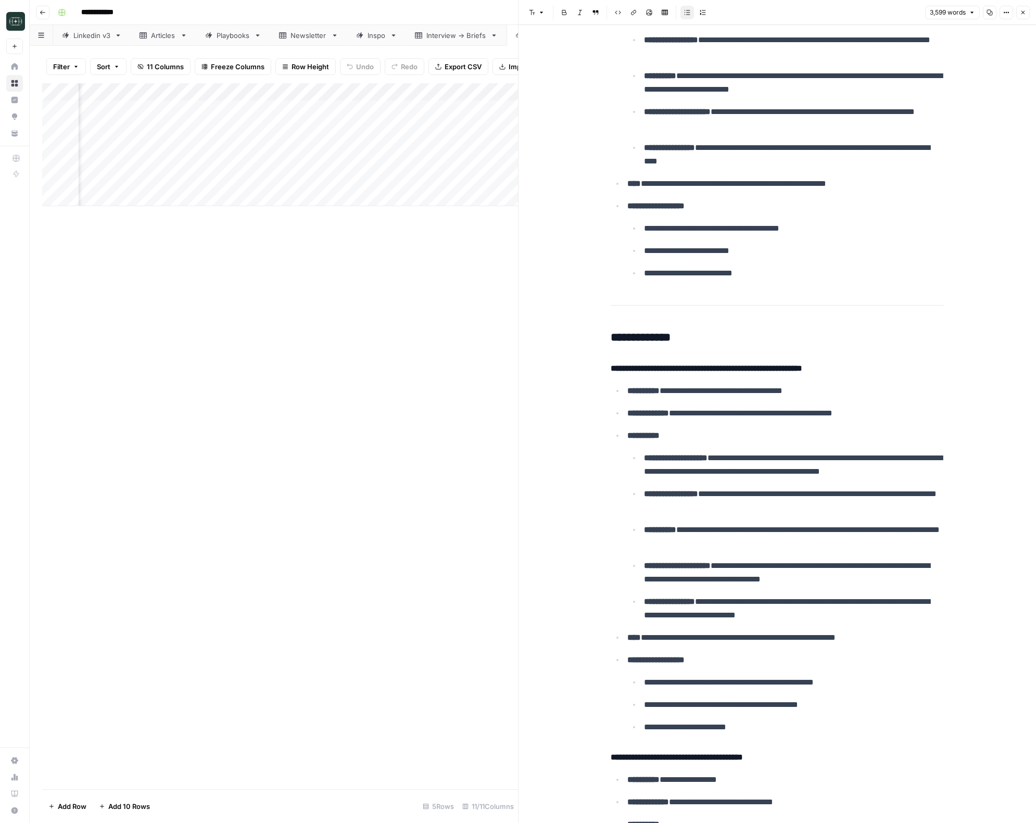
click at [1022, 12] on icon "button" at bounding box center [1023, 13] width 4 height 4
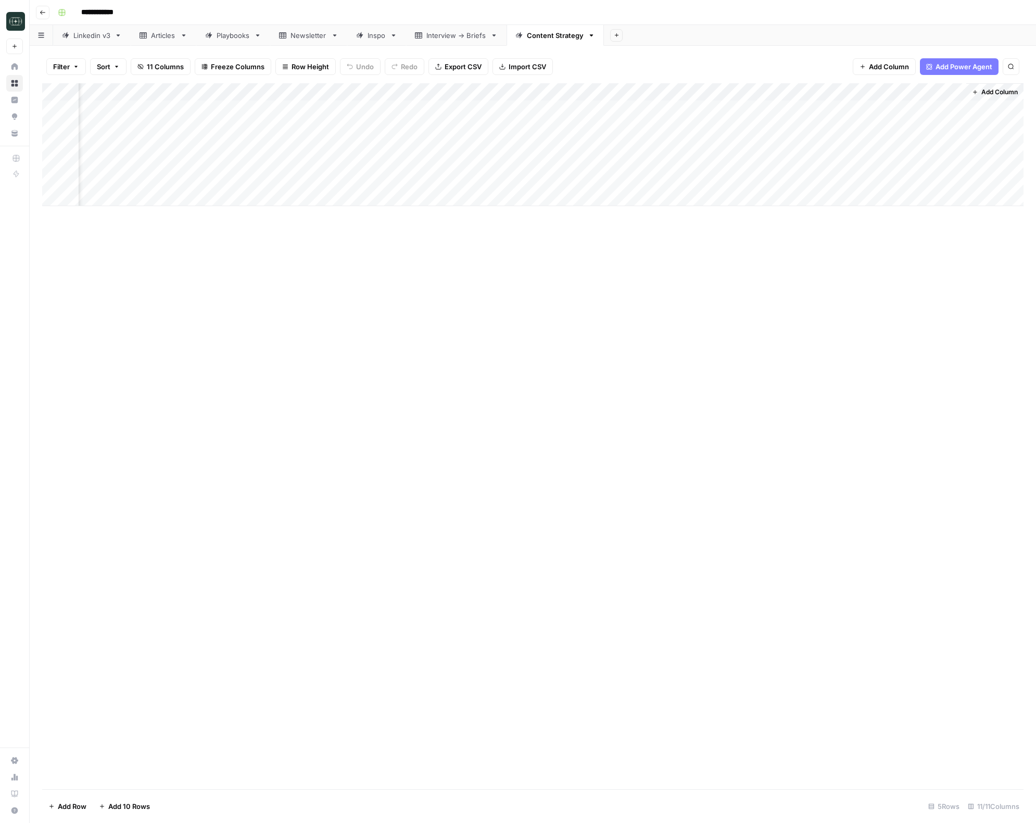
scroll to position [0, 302]
click at [992, 96] on span "Add Column" at bounding box center [999, 91] width 36 height 9
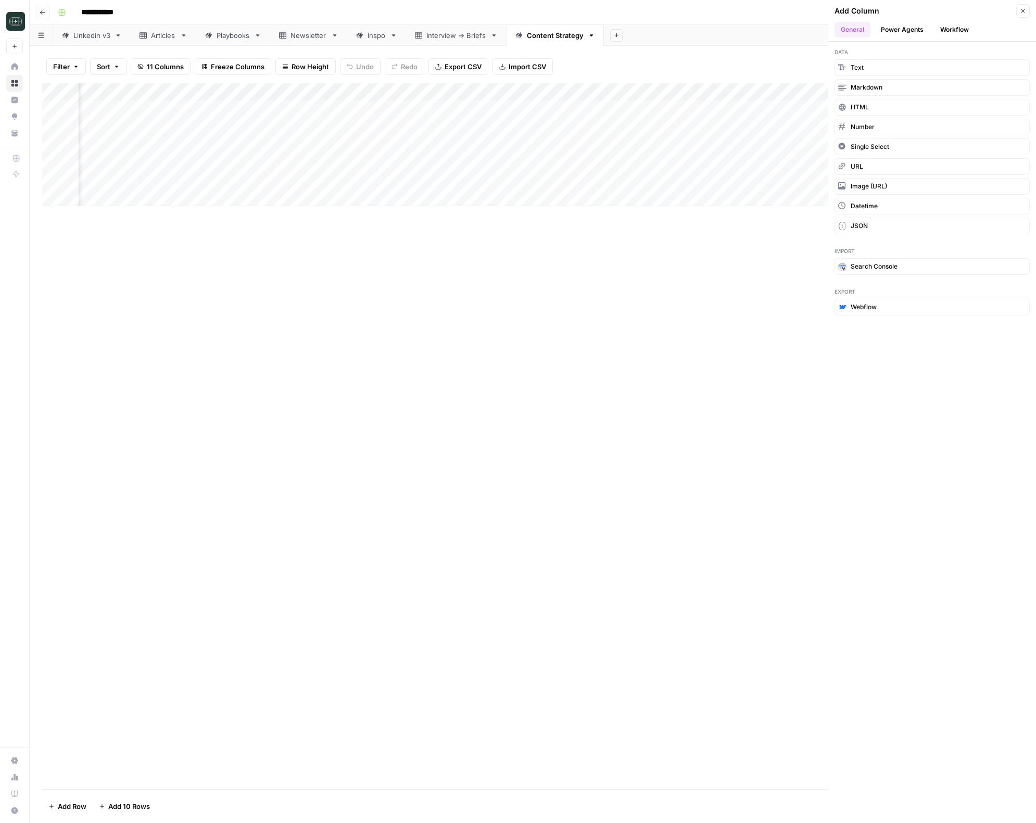
click at [952, 27] on button "Workflow" at bounding box center [954, 30] width 41 height 16
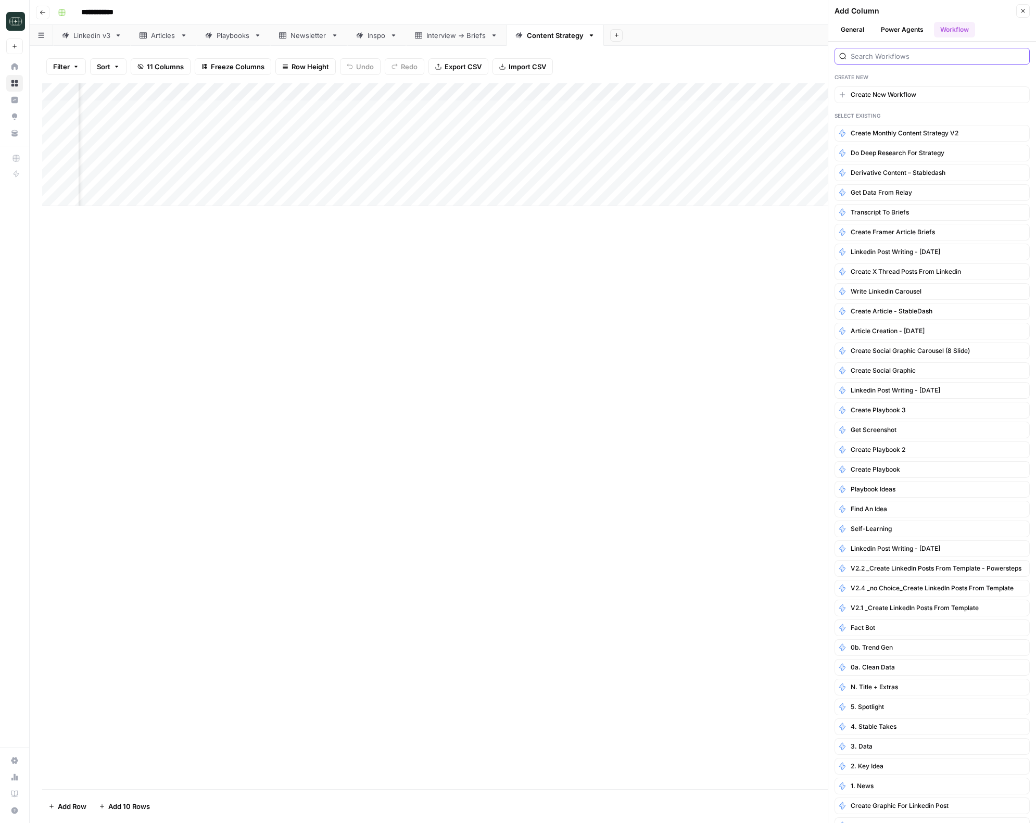
click at [913, 60] on input "search" at bounding box center [938, 56] width 174 height 10
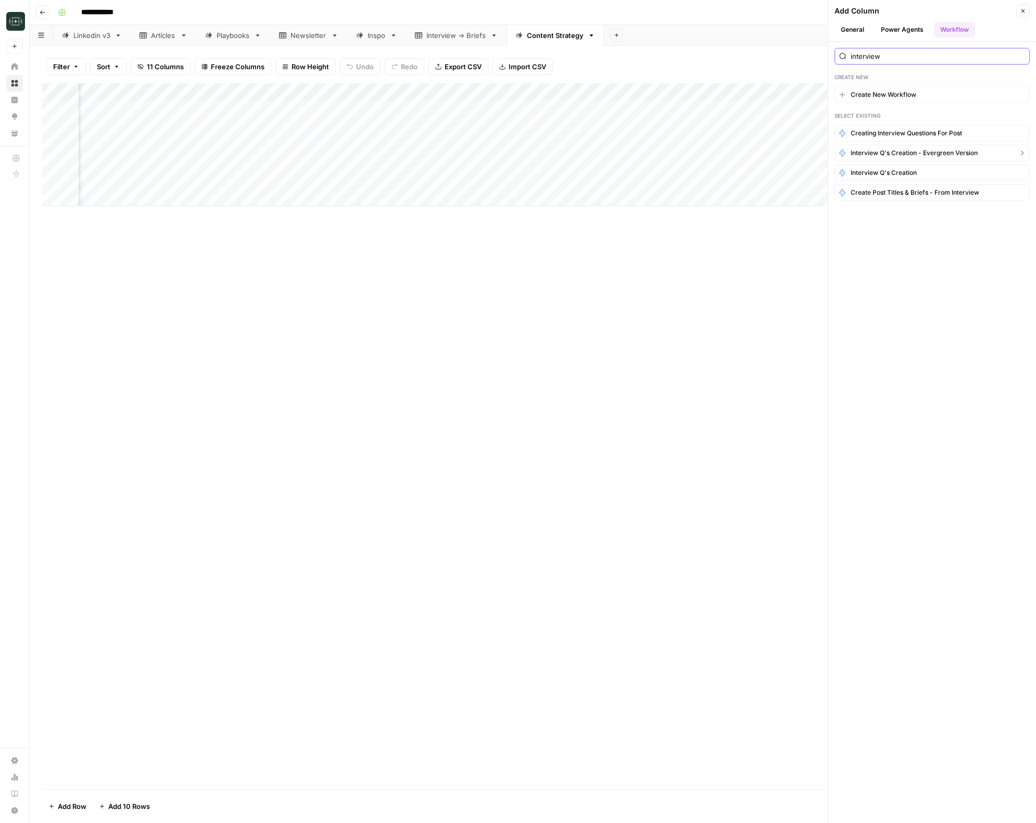
type input "interview"
click at [928, 159] on button "Interview Q's Creation - Evergreen Version" at bounding box center [931, 153] width 195 height 17
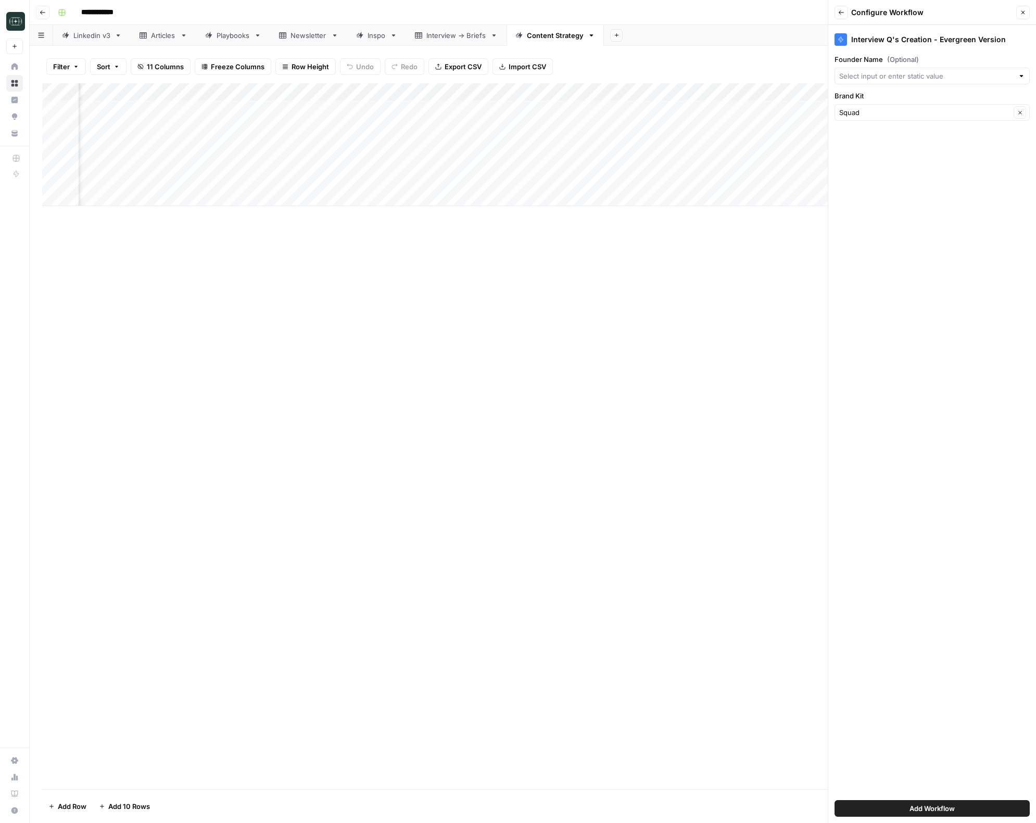
click at [1021, 16] on button "Close" at bounding box center [1023, 13] width 14 height 14
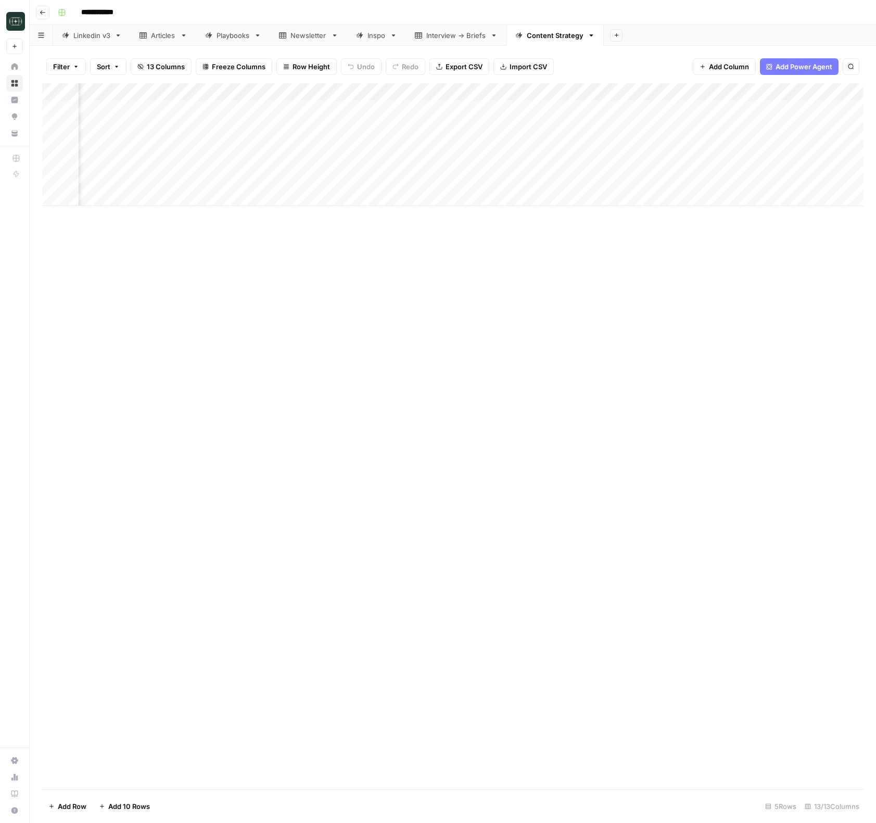
scroll to position [0, 602]
click at [644, 92] on div "Add Column" at bounding box center [452, 144] width 821 height 123
click at [563, 180] on span "Configure Inputs" at bounding box center [563, 179] width 91 height 10
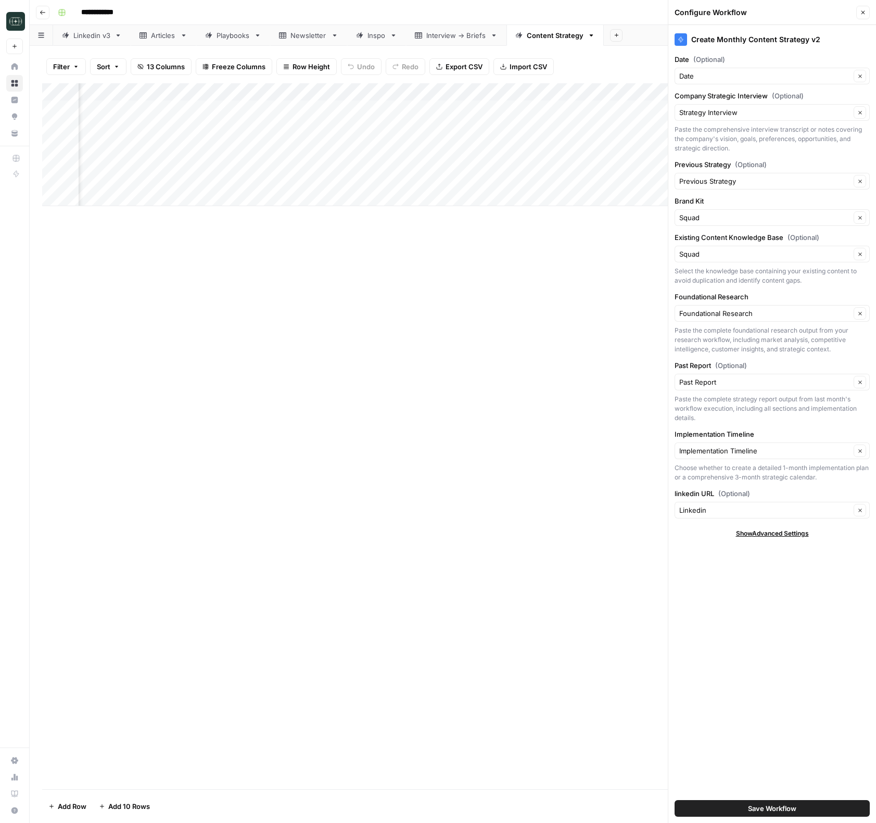
scroll to position [0, 800]
click at [551, 109] on div "Add Column" at bounding box center [452, 144] width 821 height 123
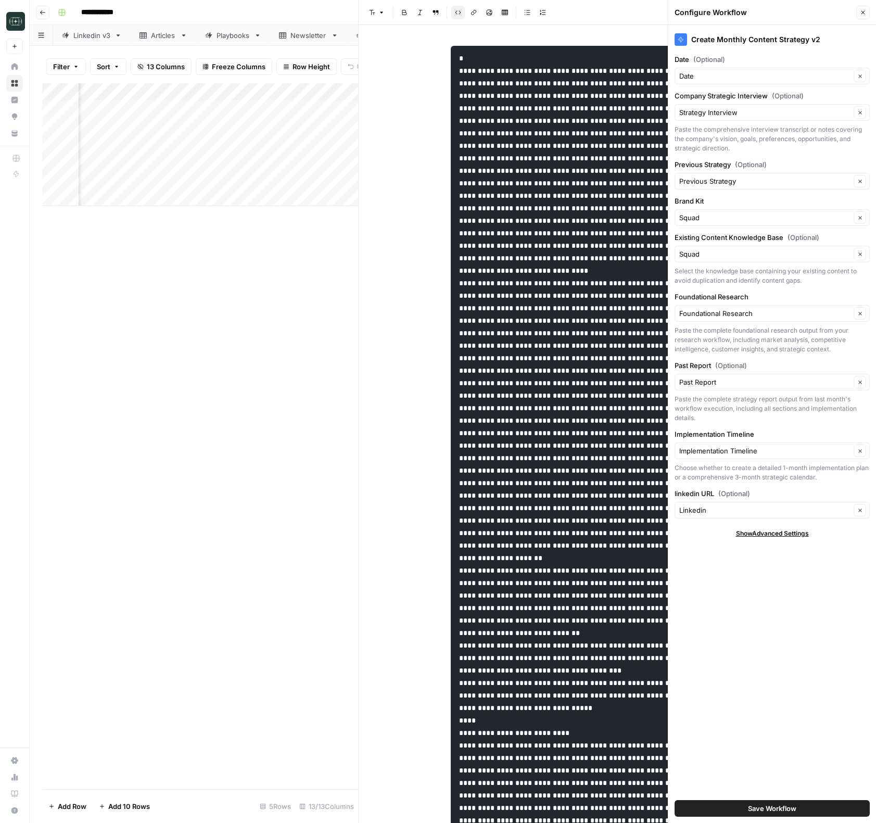
click at [863, 6] on button "Close" at bounding box center [863, 13] width 14 height 14
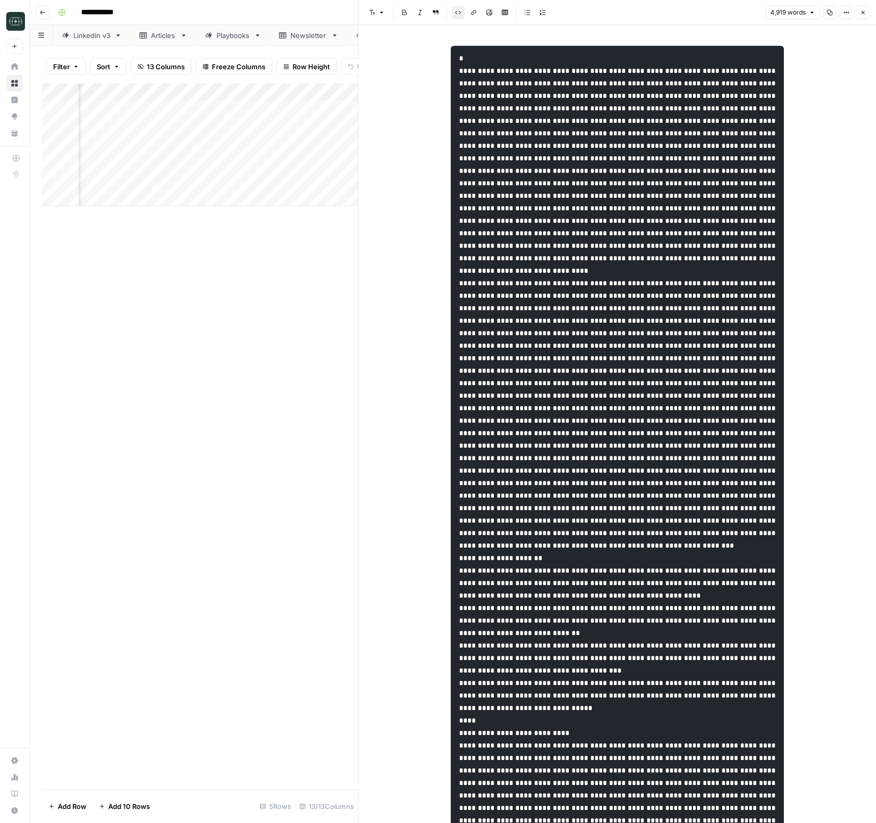
click at [863, 14] on icon "button" at bounding box center [863, 12] width 6 height 6
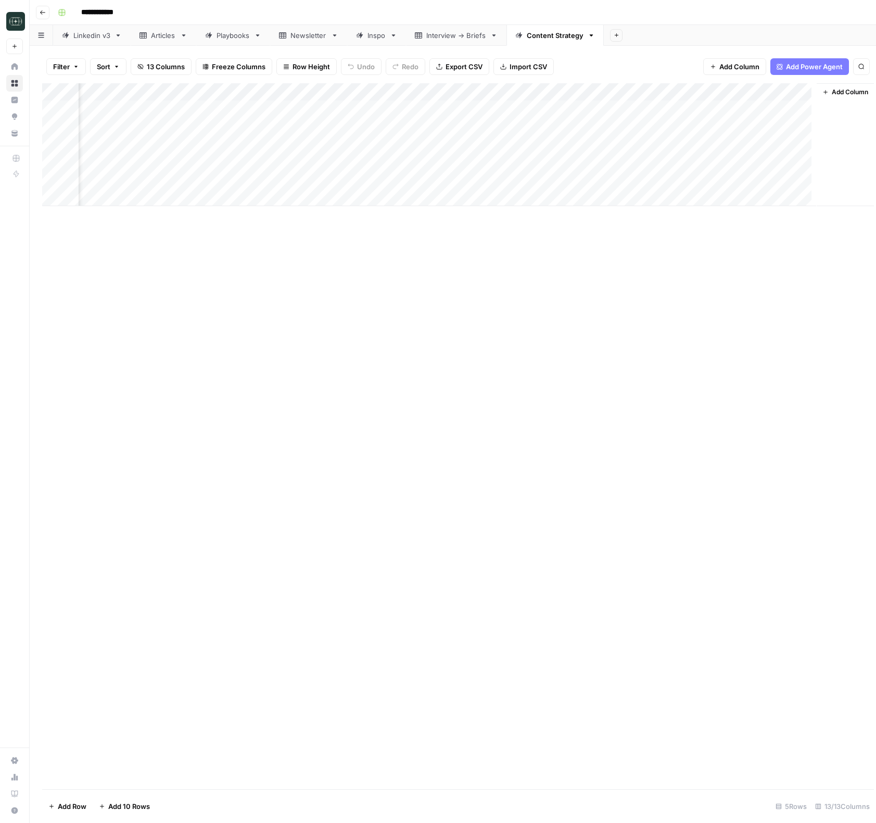
scroll to position [0, 637]
click at [558, 163] on div "Add Column" at bounding box center [452, 144] width 821 height 123
click at [422, 161] on div "Add Column" at bounding box center [452, 144] width 821 height 123
drag, startPoint x: 407, startPoint y: 221, endPoint x: 469, endPoint y: 175, distance: 76.6
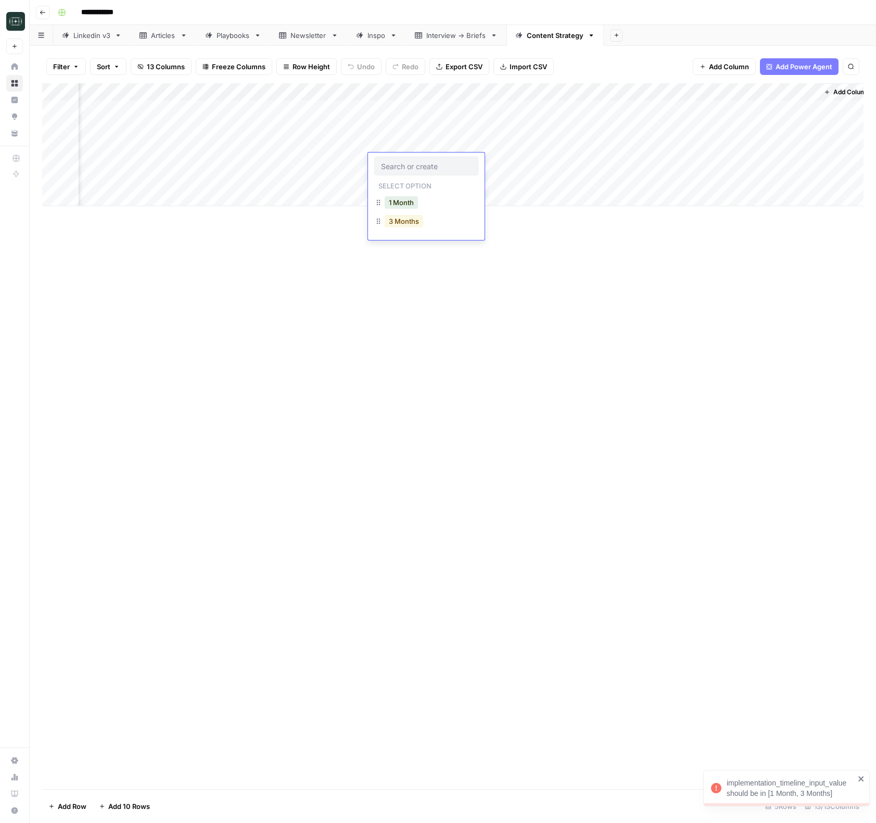
click at [407, 221] on button "3 Months" at bounding box center [404, 221] width 39 height 12
click at [518, 165] on div "Add Column" at bounding box center [452, 144] width 821 height 123
click at [808, 108] on div "Add Column" at bounding box center [452, 144] width 821 height 123
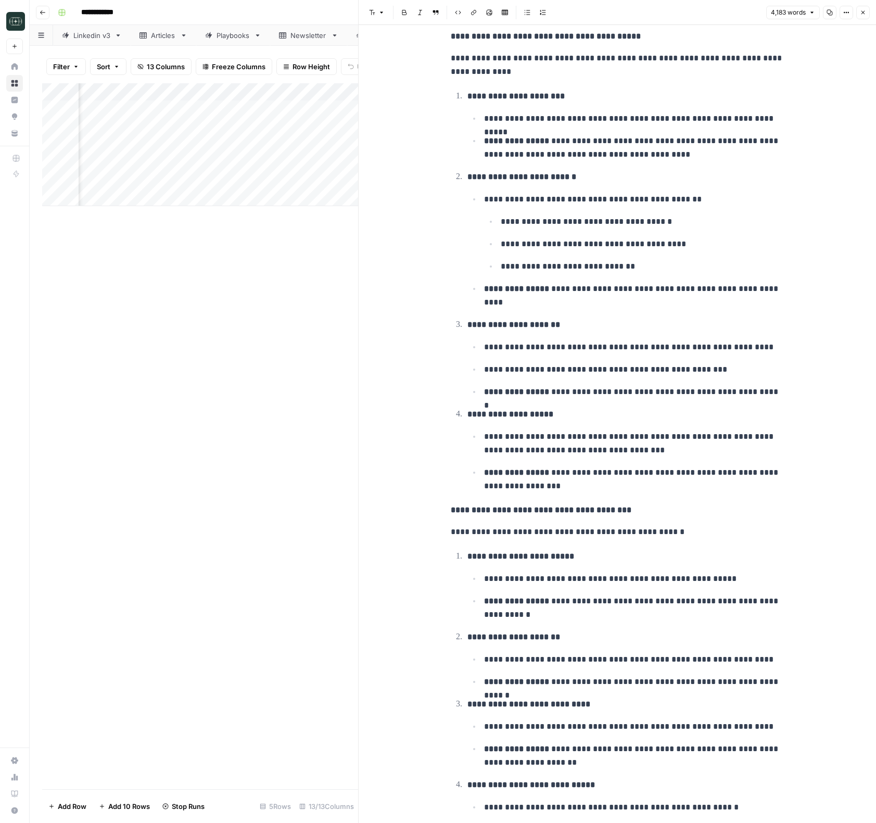
scroll to position [2408, 0]
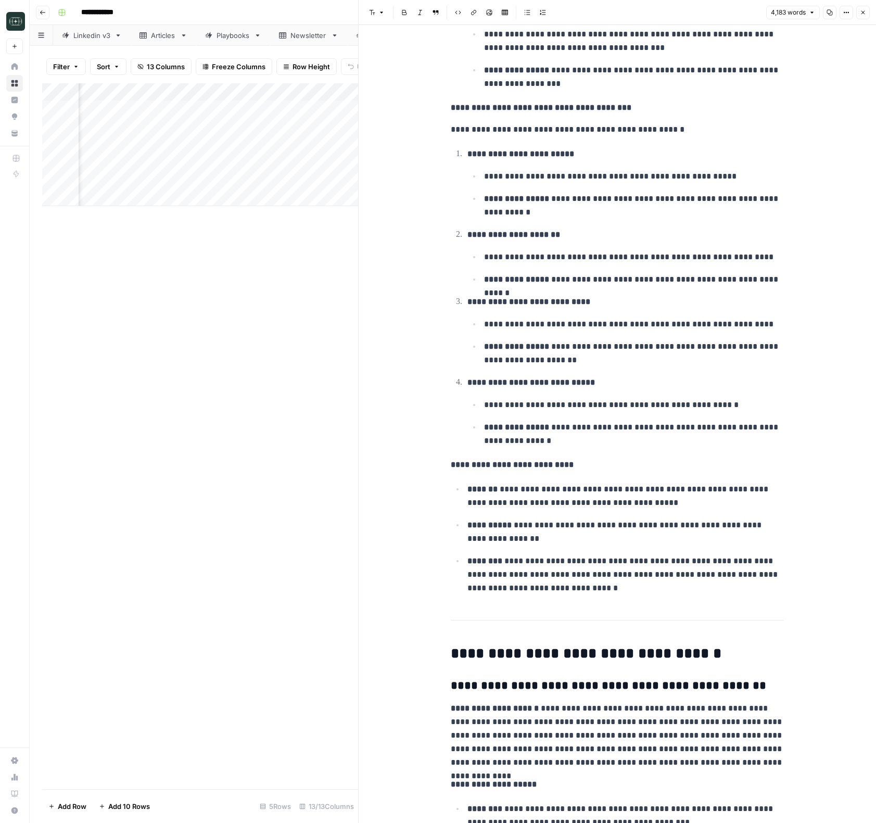
click at [867, 15] on button "Close" at bounding box center [863, 13] width 14 height 14
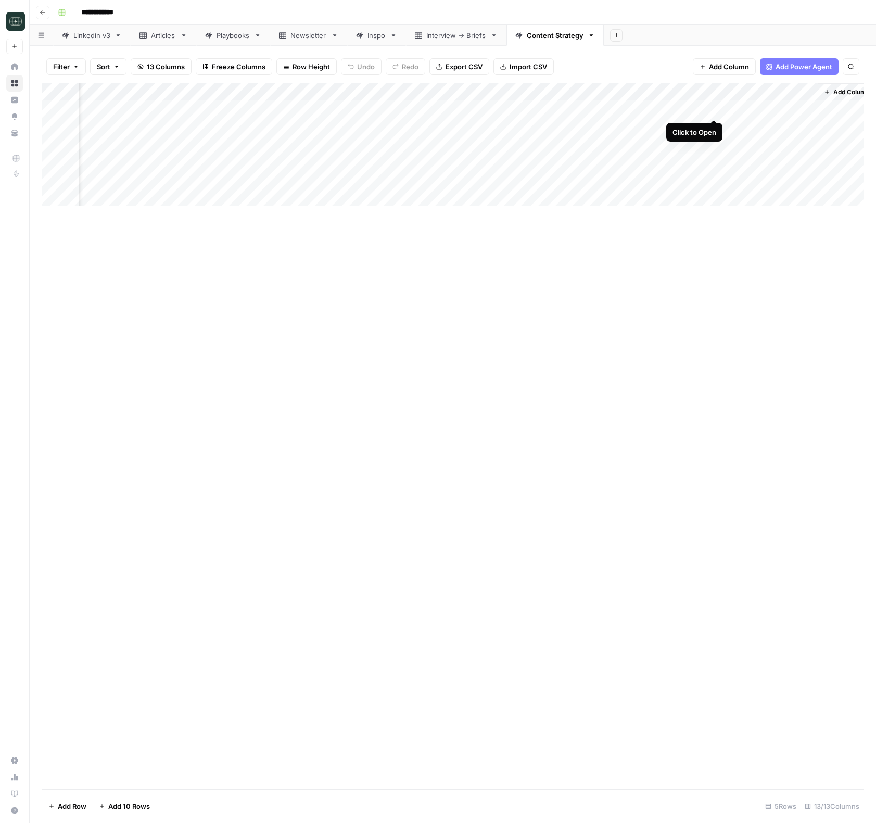
click at [715, 107] on div "Add Column" at bounding box center [452, 144] width 821 height 123
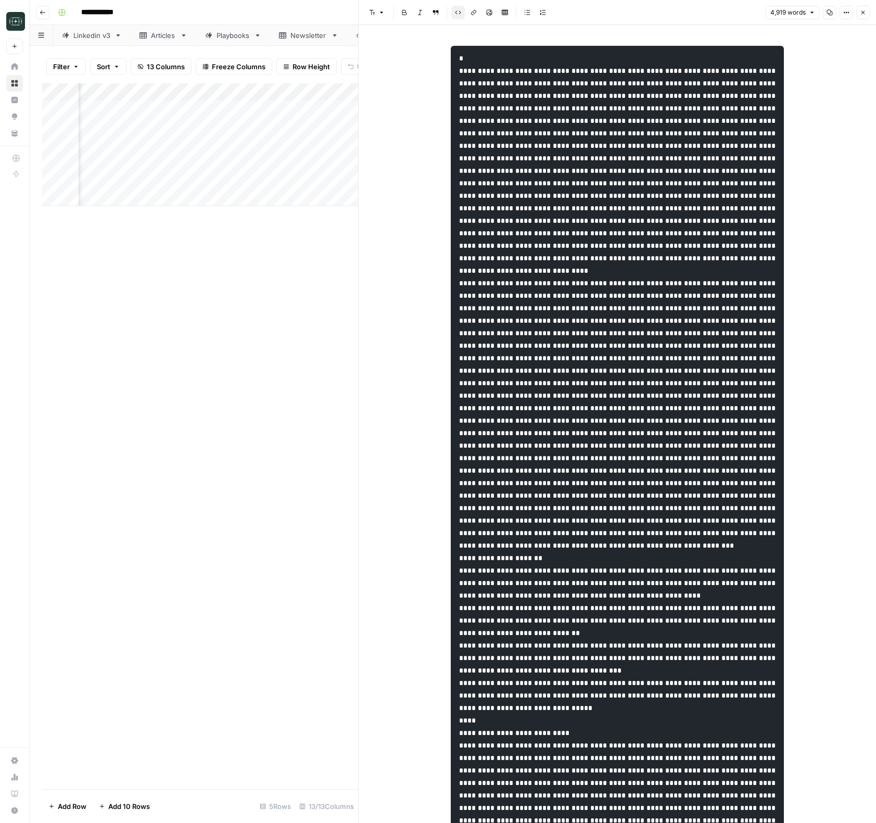
drag, startPoint x: 864, startPoint y: 13, endPoint x: 791, endPoint y: 14, distance: 72.9
click at [864, 13] on icon "button" at bounding box center [863, 12] width 6 height 6
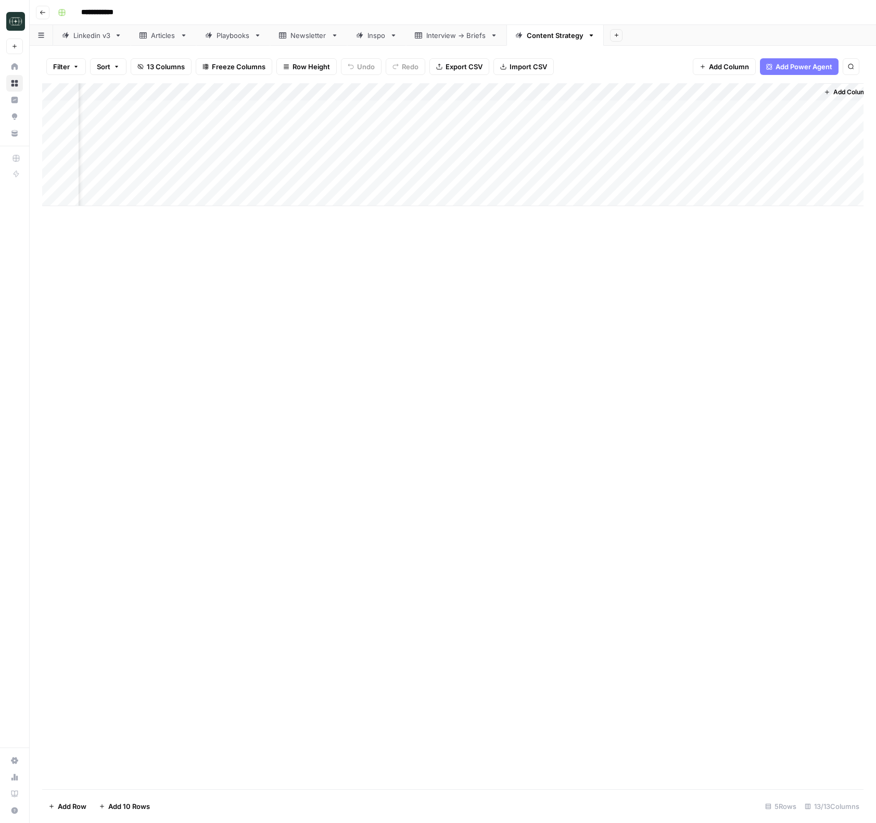
click at [808, 107] on div "Add Column" at bounding box center [452, 144] width 821 height 123
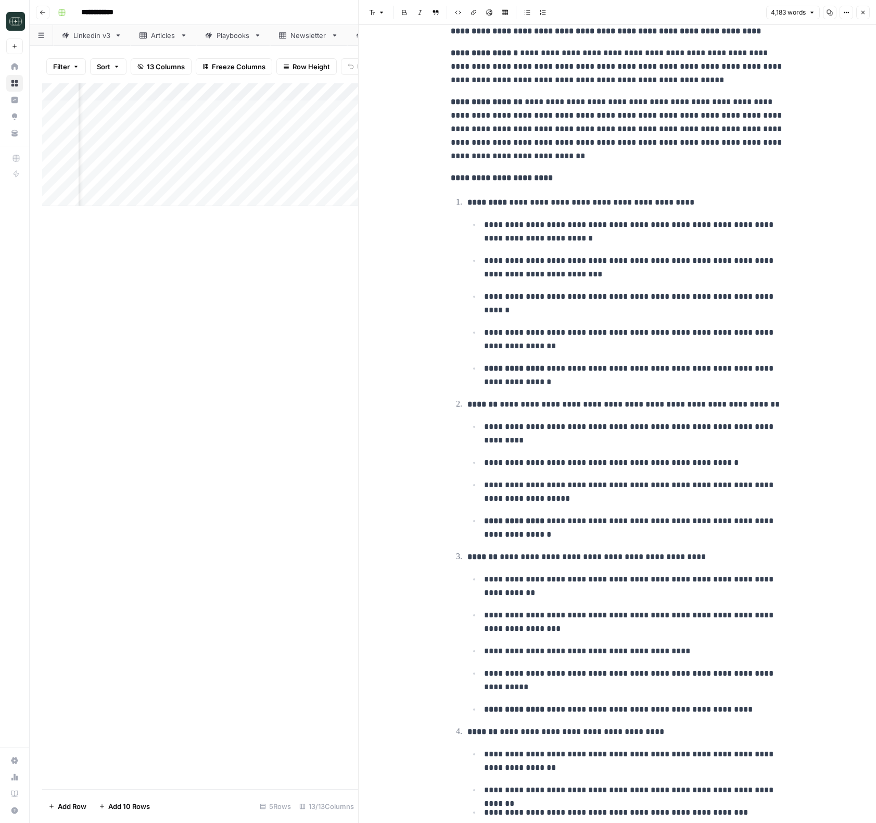
scroll to position [9800, 0]
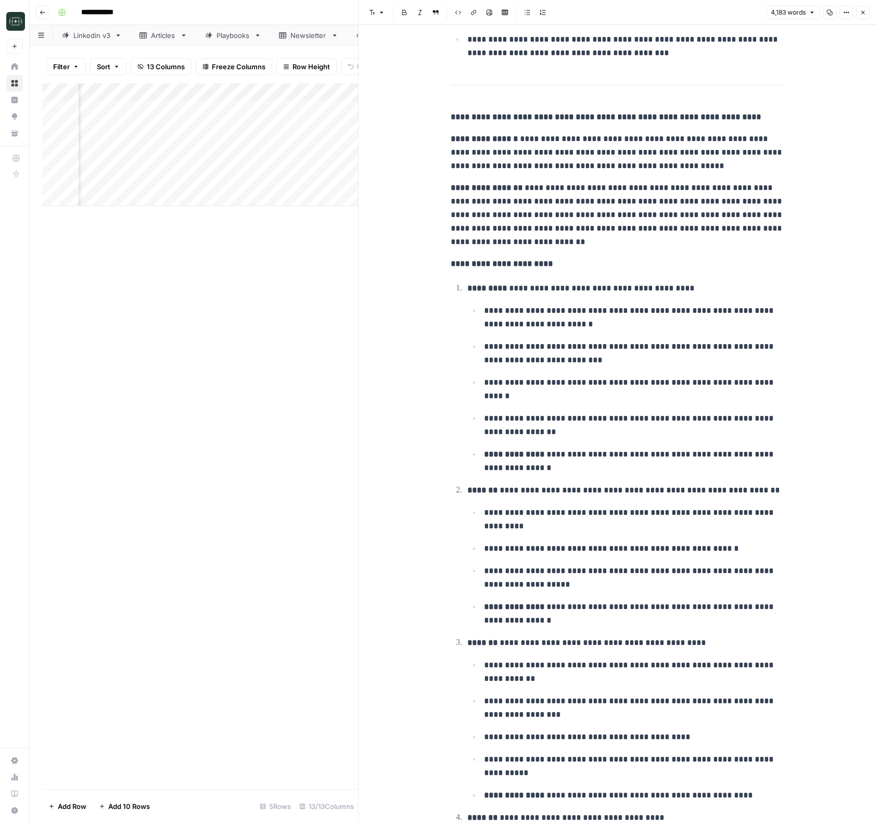
click at [866, 18] on button "Close" at bounding box center [863, 13] width 14 height 14
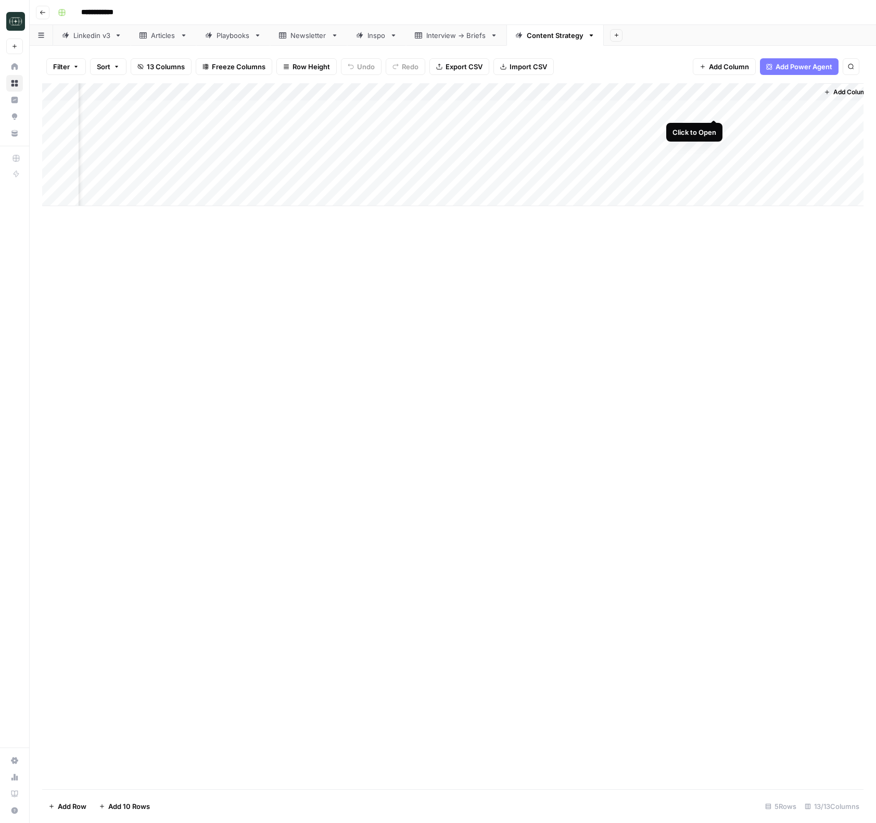
click at [713, 108] on div "Add Column" at bounding box center [452, 144] width 821 height 123
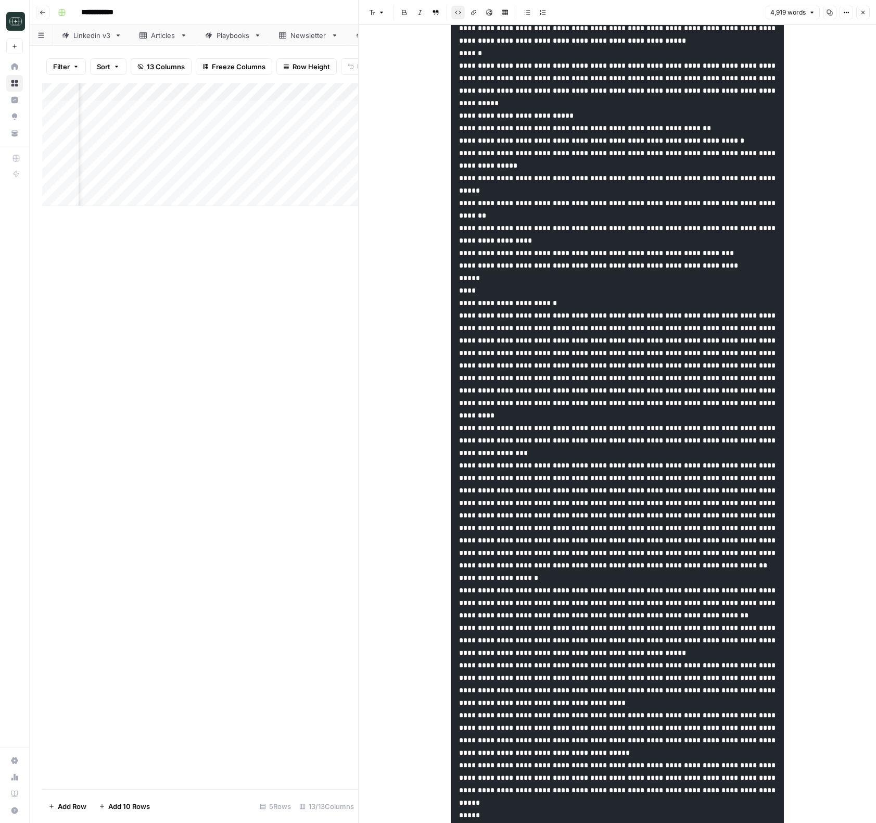
scroll to position [2670, 0]
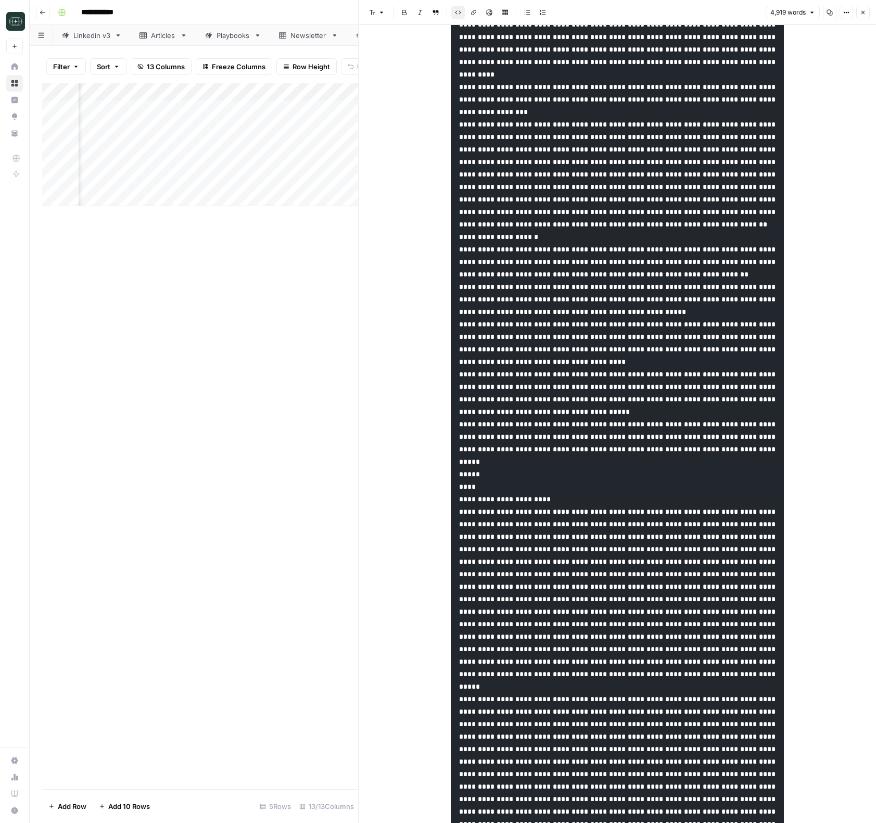
click at [530, 437] on code at bounding box center [618, 518] width 319 height 6267
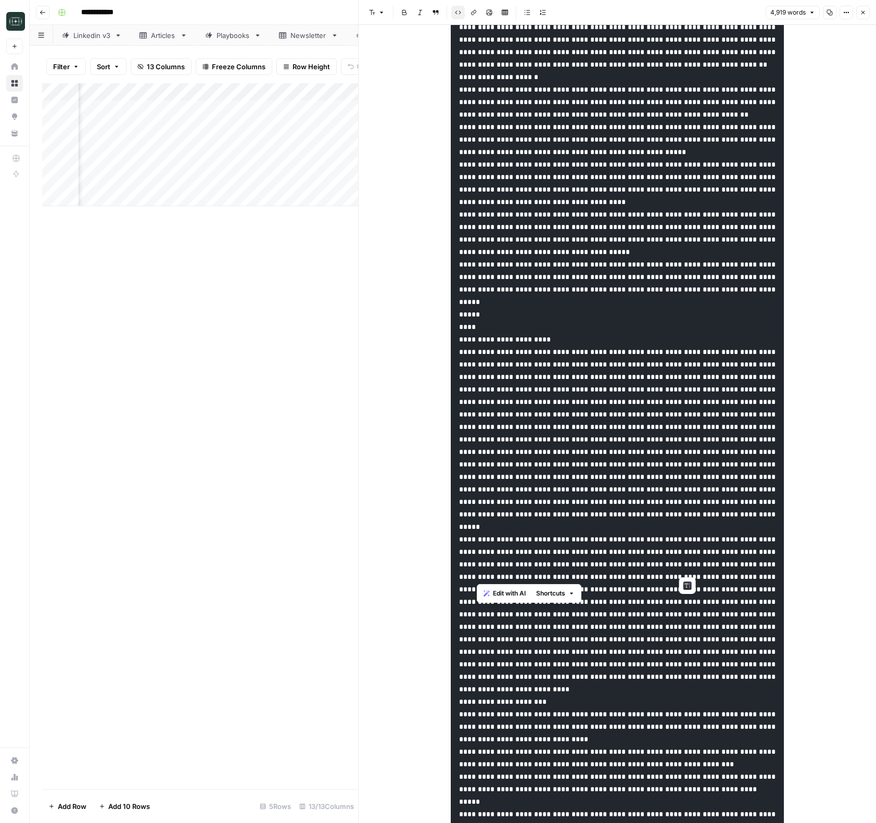
scroll to position [0, 0]
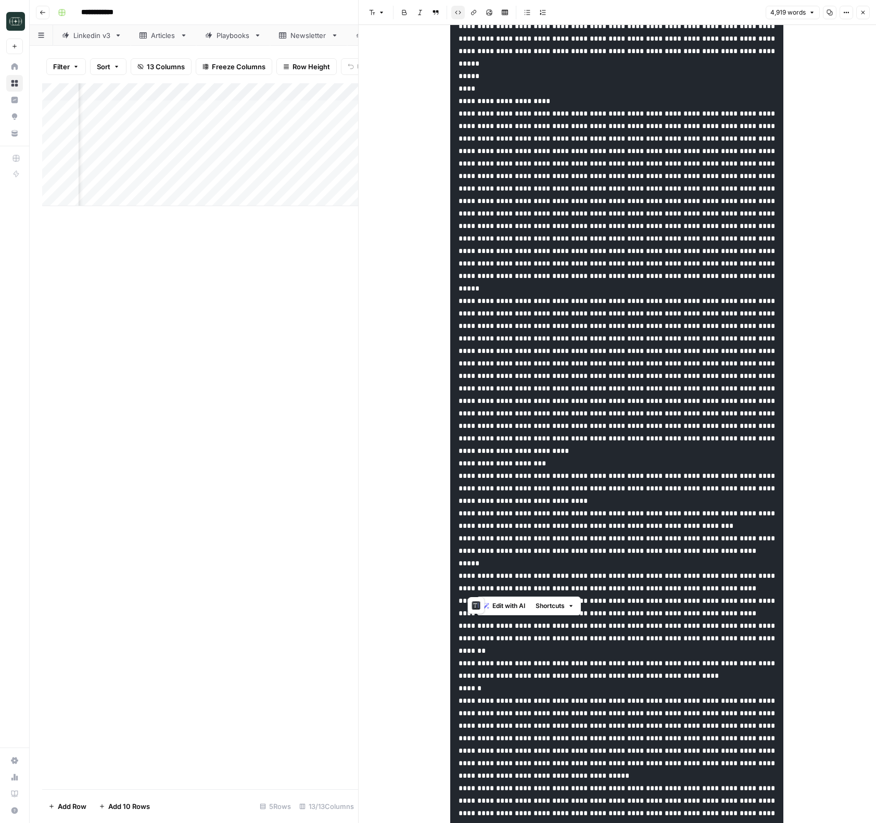
drag, startPoint x: 476, startPoint y: 473, endPoint x: 579, endPoint y: 583, distance: 150.6
click at [579, 583] on pre "To enrich screen reader interactions, please activate Accessibility in Grammarl…" at bounding box center [616, 120] width 333 height 6284
copy code "**********"
click at [865, 17] on button "Close" at bounding box center [863, 13] width 14 height 14
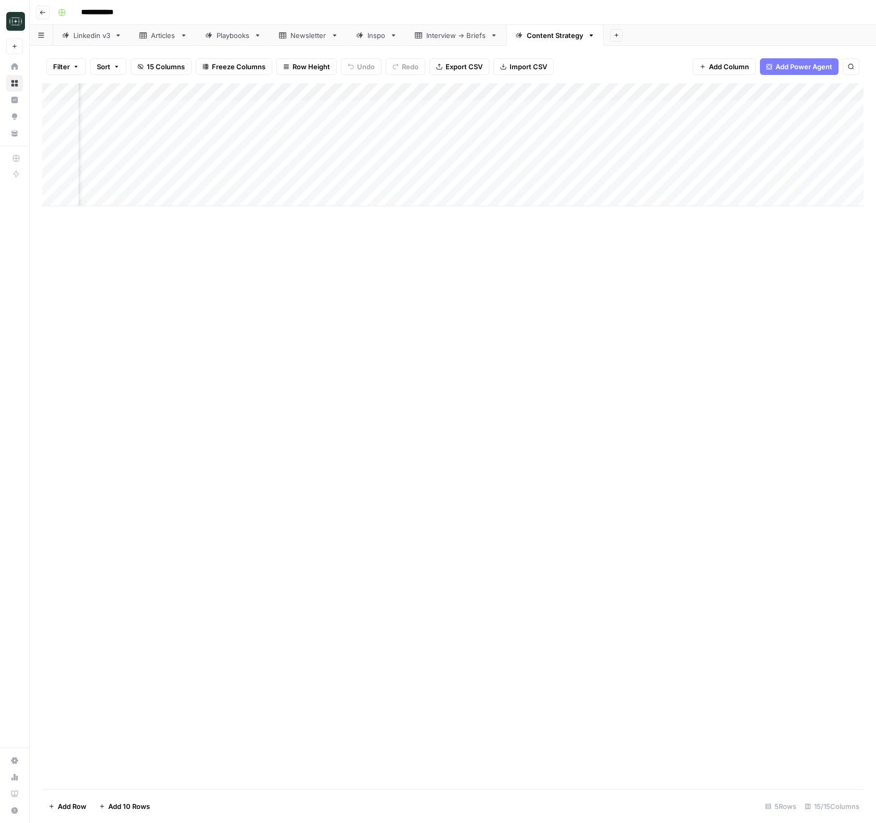
click at [382, 465] on div "Add Column" at bounding box center [452, 436] width 821 height 706
click at [701, 163] on div "Add Column" at bounding box center [452, 144] width 821 height 123
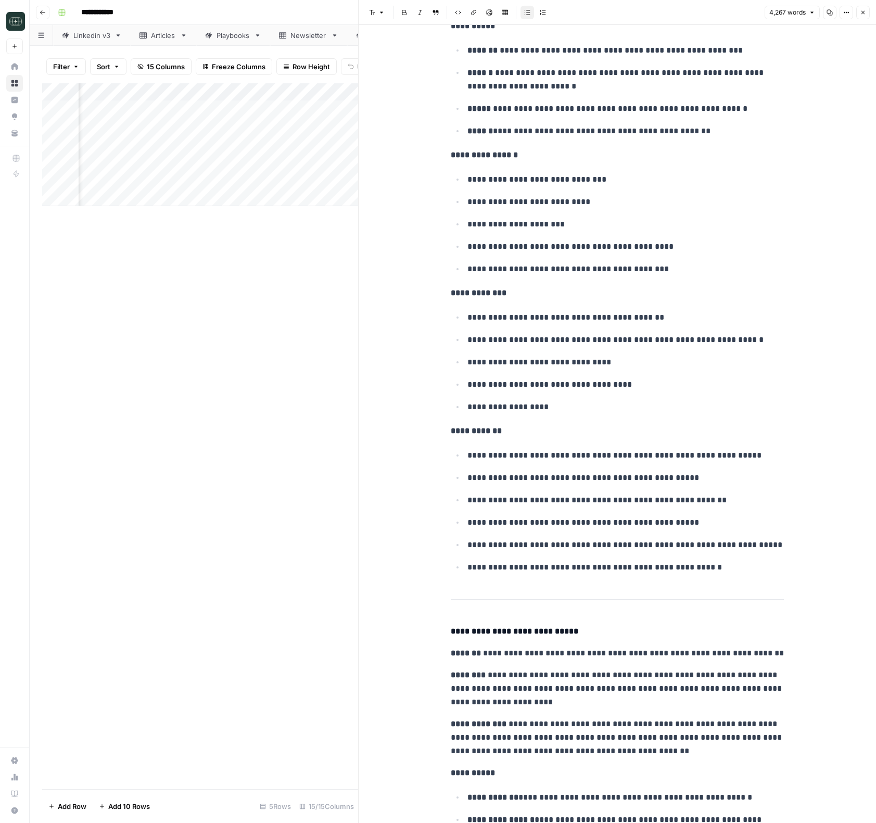
scroll to position [13309, 0]
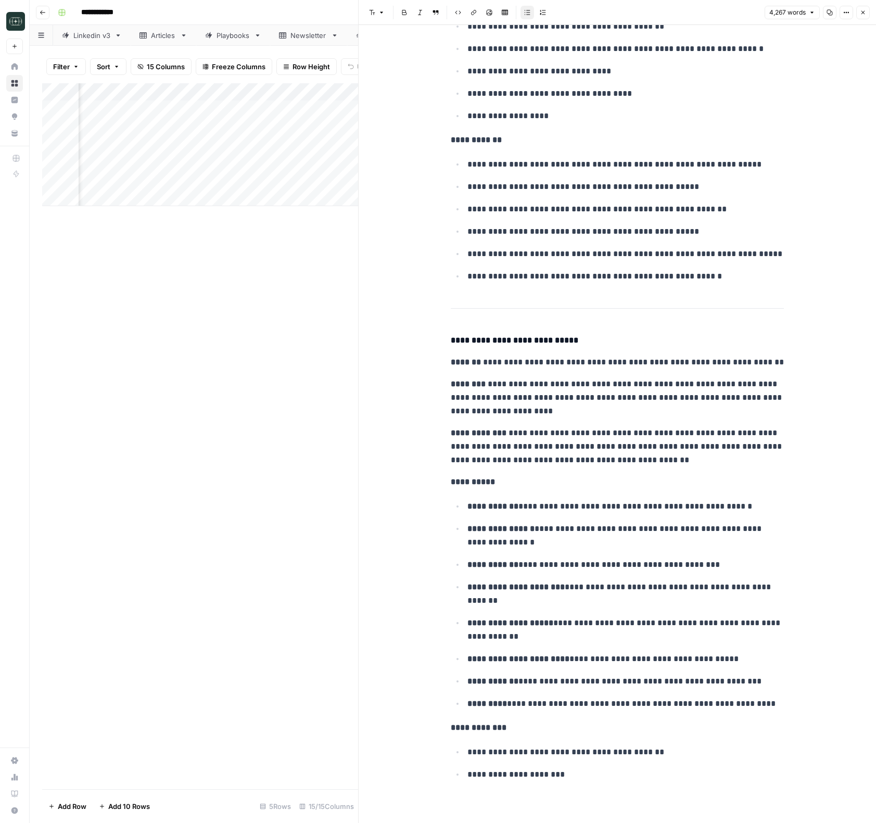
click at [856, 8] on button "Close" at bounding box center [863, 13] width 14 height 14
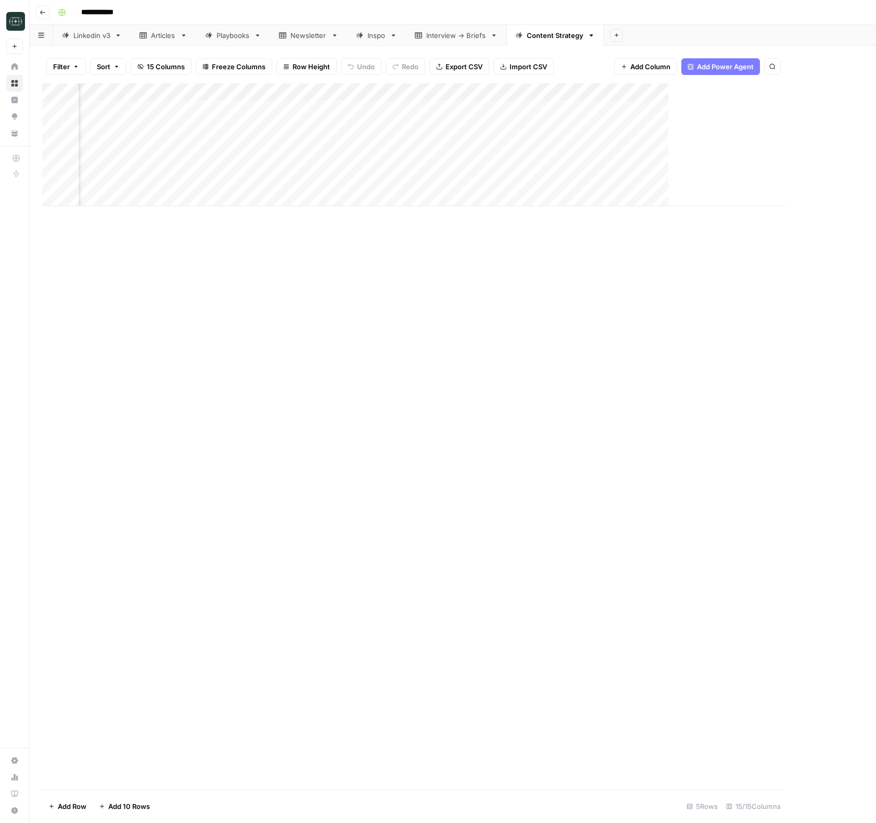
scroll to position [0, 825]
click at [808, 162] on div "Add Column" at bounding box center [452, 144] width 821 height 123
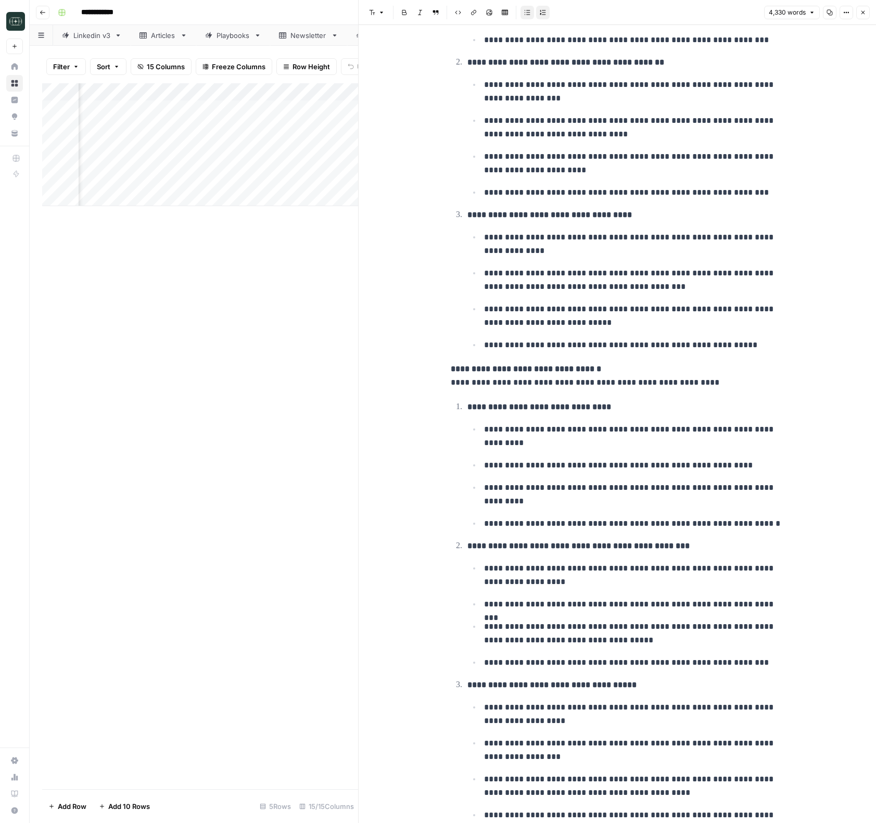
scroll to position [1860, 0]
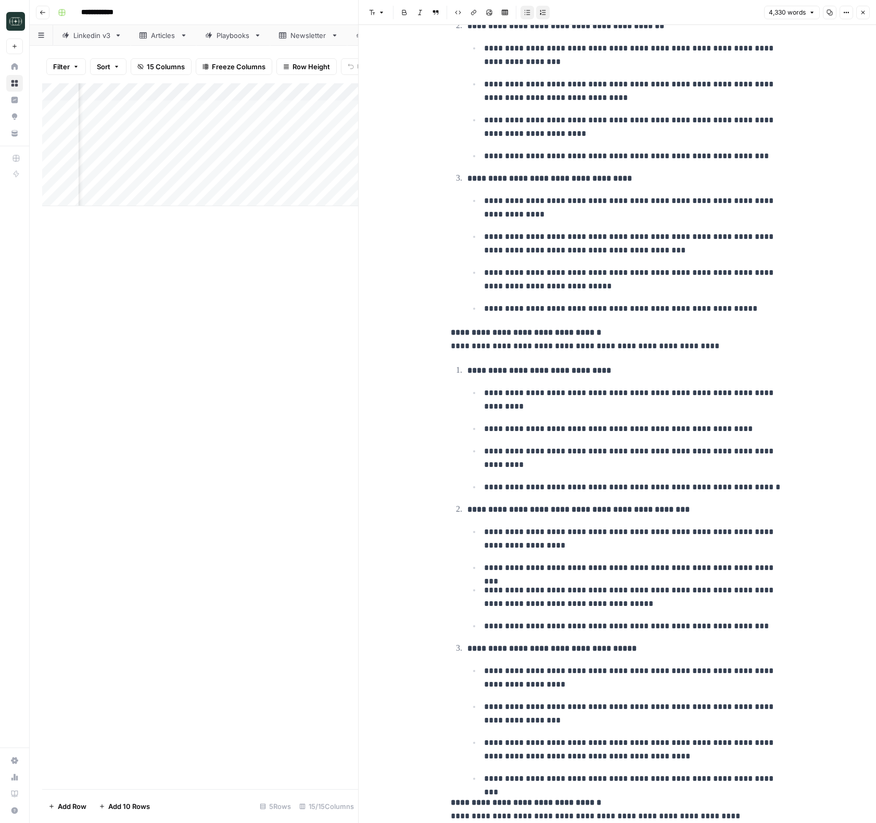
click at [865, 14] on icon "button" at bounding box center [863, 12] width 6 height 6
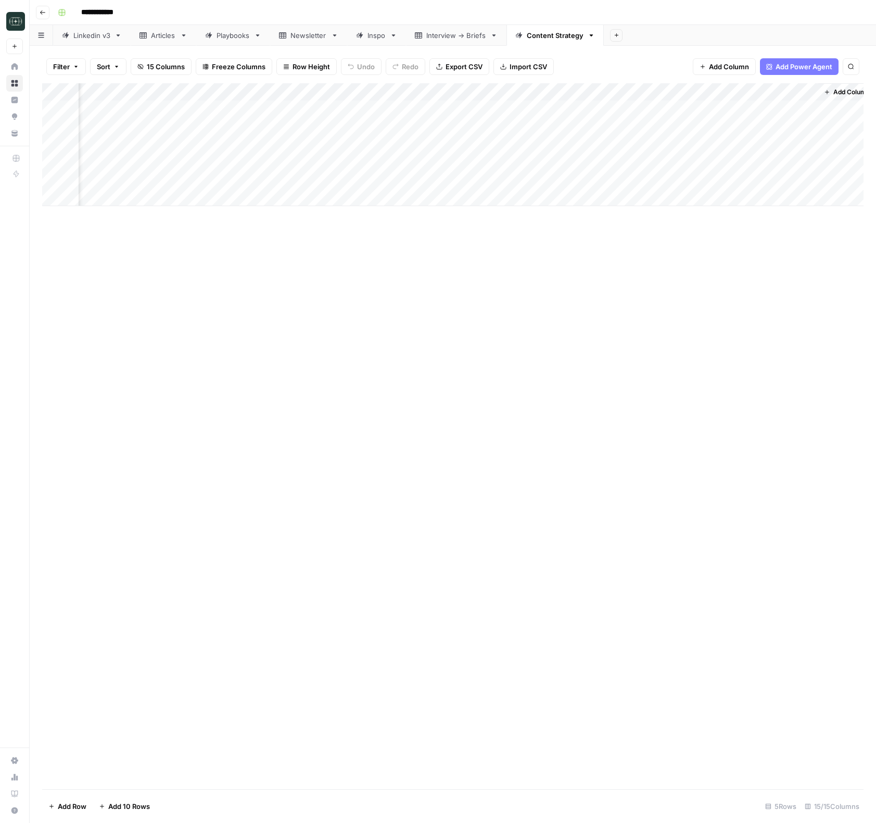
click at [627, 353] on div "Add Column" at bounding box center [452, 436] width 821 height 706
click at [717, 163] on div "Add Column" at bounding box center [452, 144] width 821 height 123
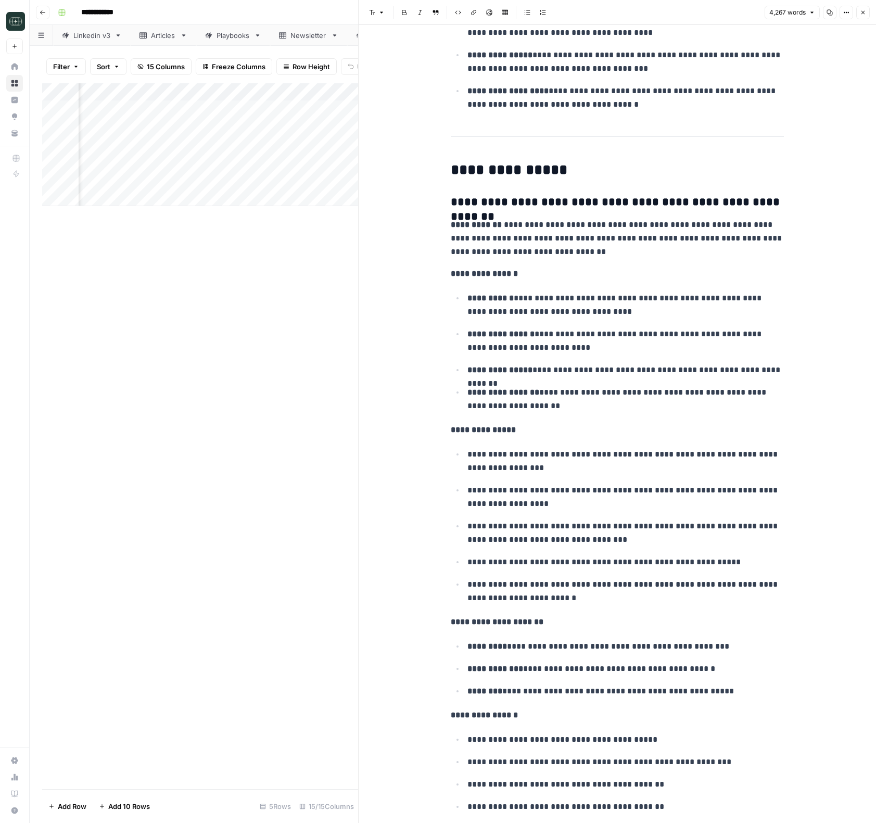
scroll to position [2592, 0]
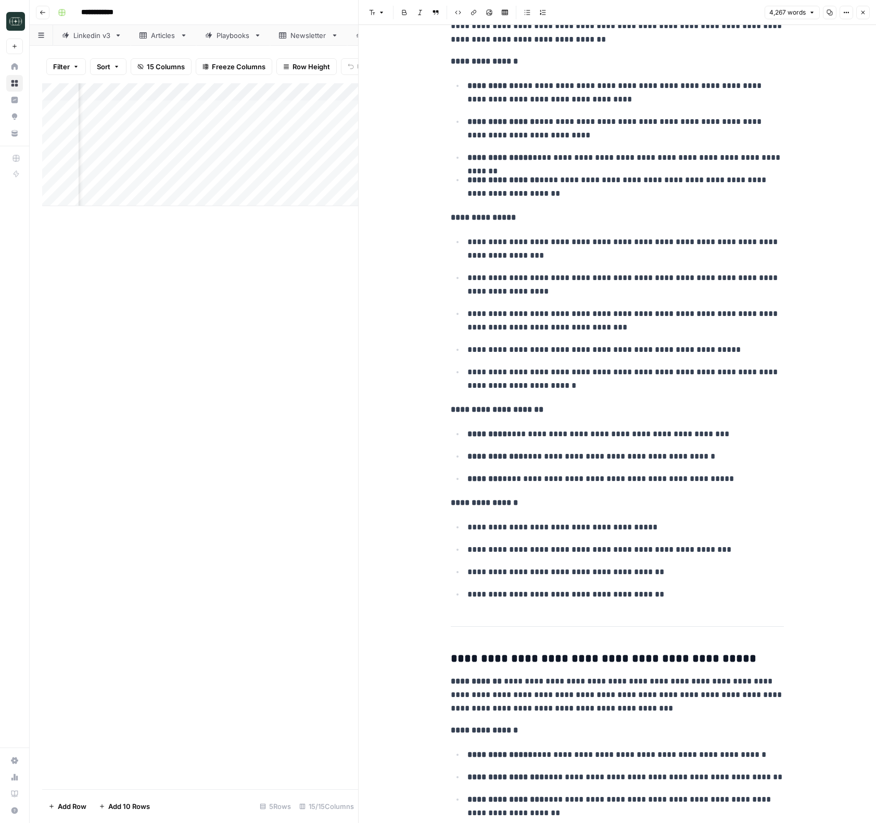
click at [867, 16] on button "Close" at bounding box center [863, 13] width 14 height 14
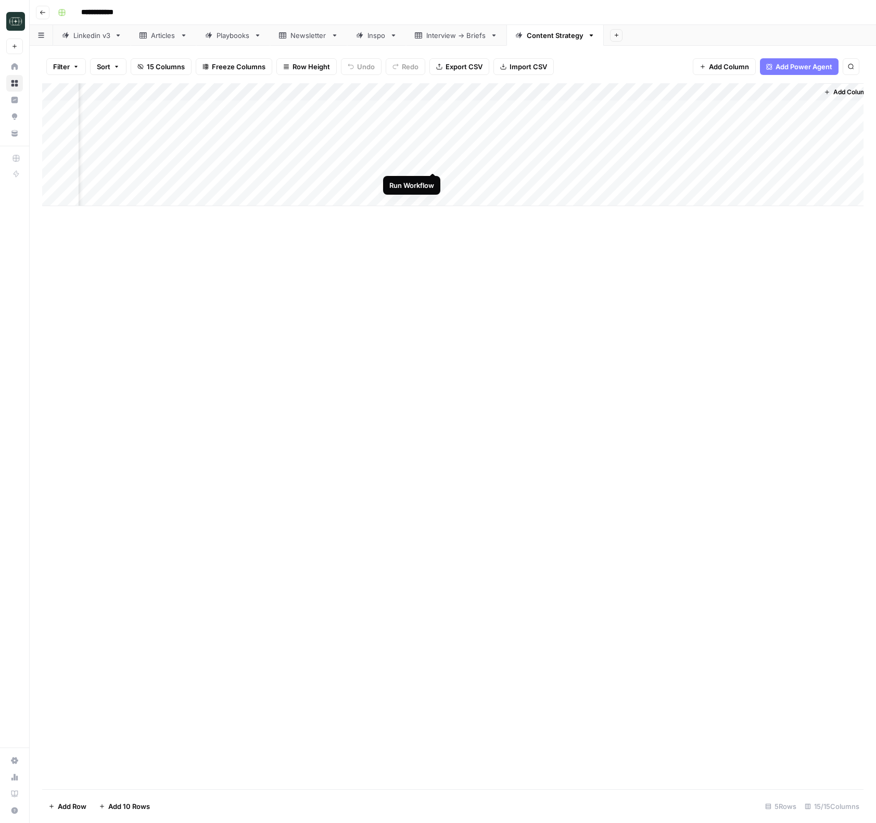
click at [434, 163] on div "Add Column" at bounding box center [452, 144] width 821 height 123
click at [825, 94] on span "Add Column" at bounding box center [839, 91] width 36 height 9
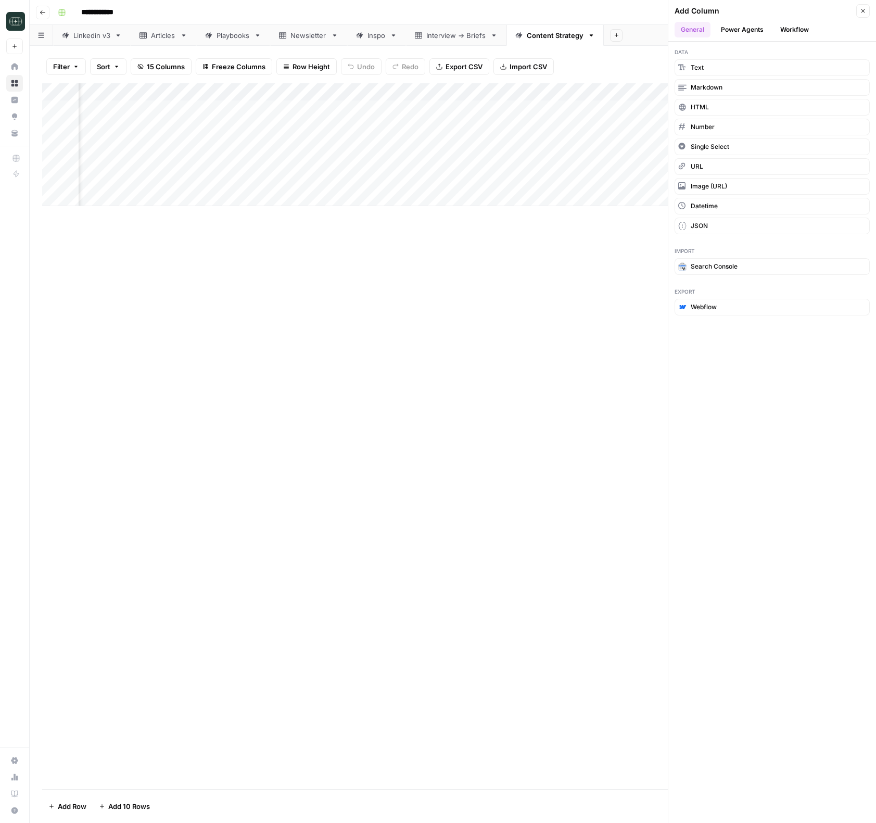
click at [812, 30] on button "Workflow" at bounding box center [794, 30] width 41 height 16
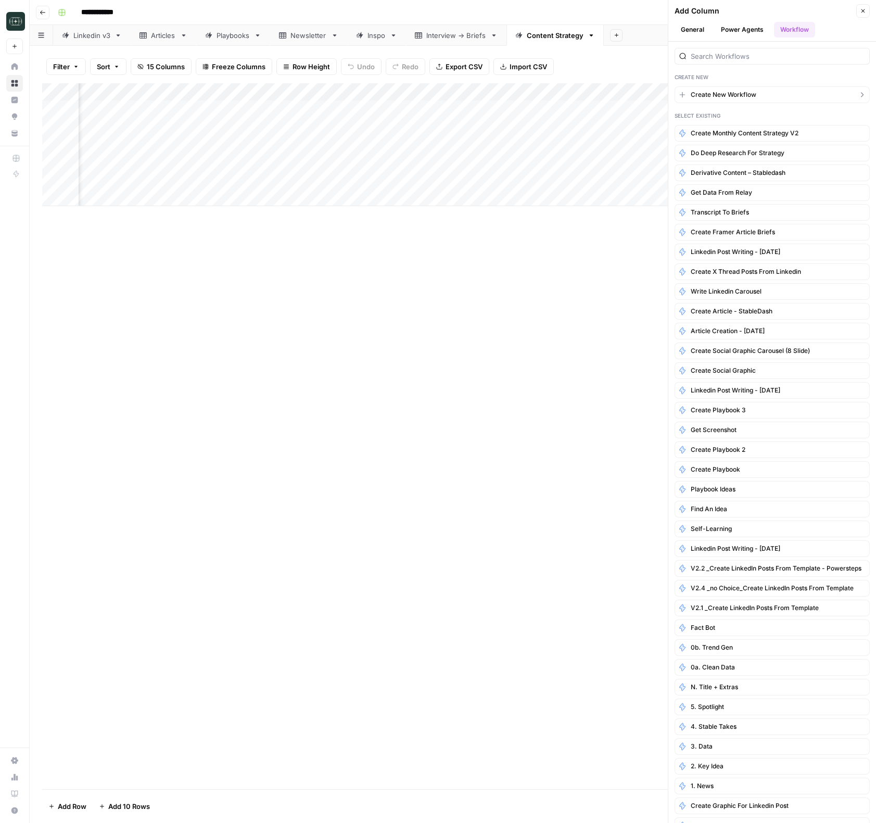
click at [783, 94] on button "Create New Workflow" at bounding box center [772, 94] width 195 height 17
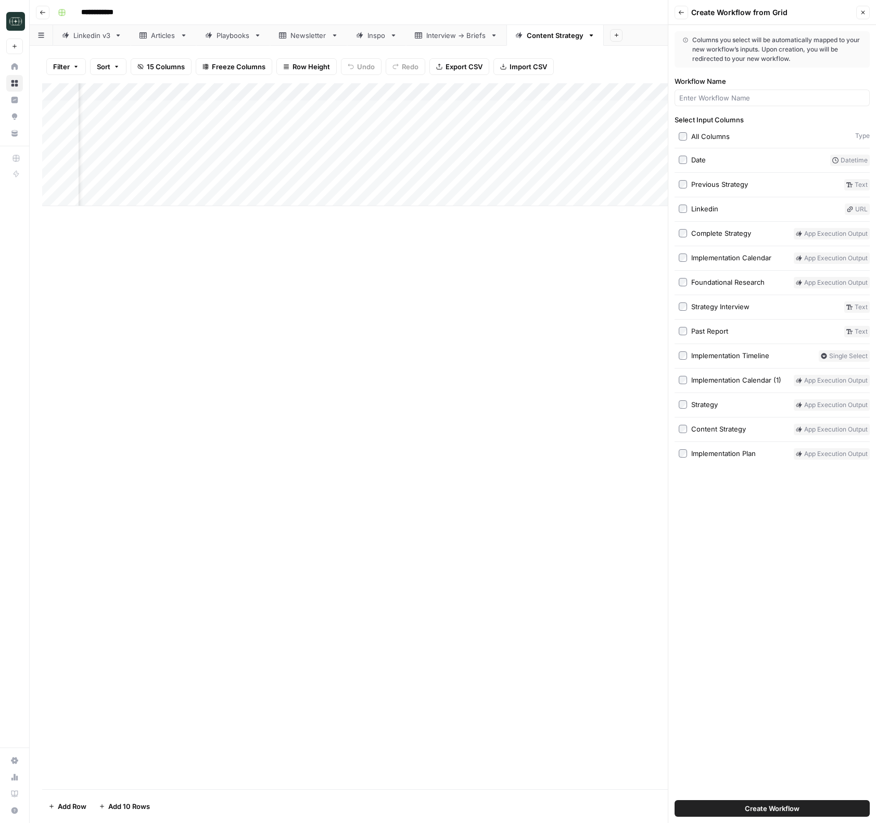
click at [763, 91] on div at bounding box center [772, 98] width 195 height 17
type input "Create monthly Strategy v3"
click at [678, 207] on div "Linkedin URL" at bounding box center [772, 209] width 195 height 11
click at [787, 803] on span "Create Workflow" at bounding box center [772, 808] width 55 height 10
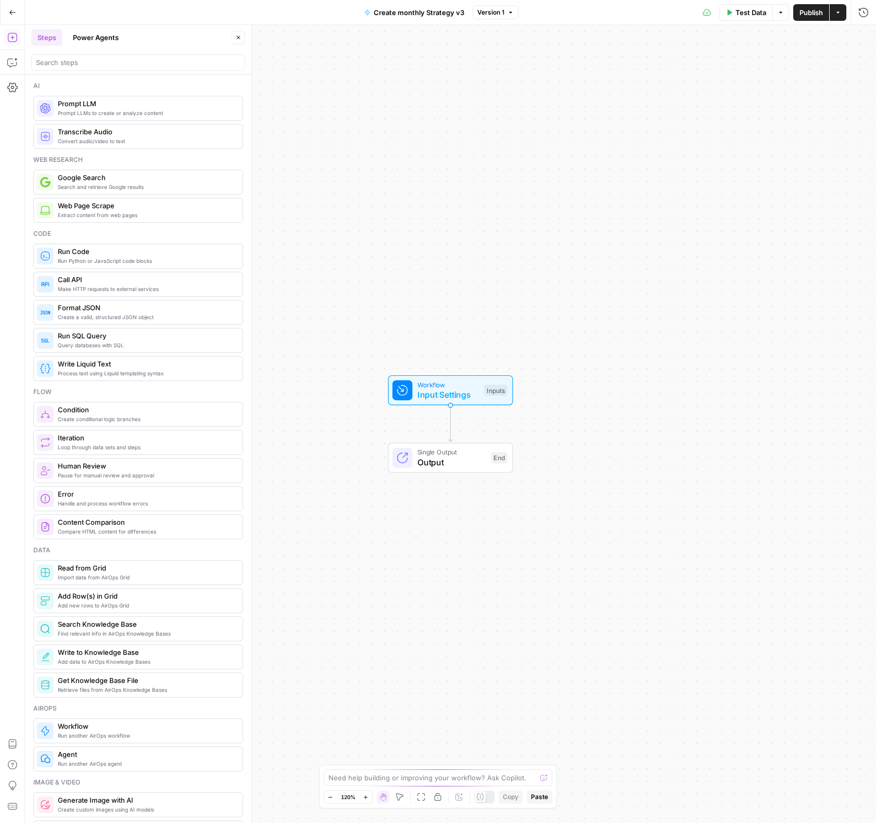
click at [434, 384] on span "Workflow" at bounding box center [448, 384] width 62 height 10
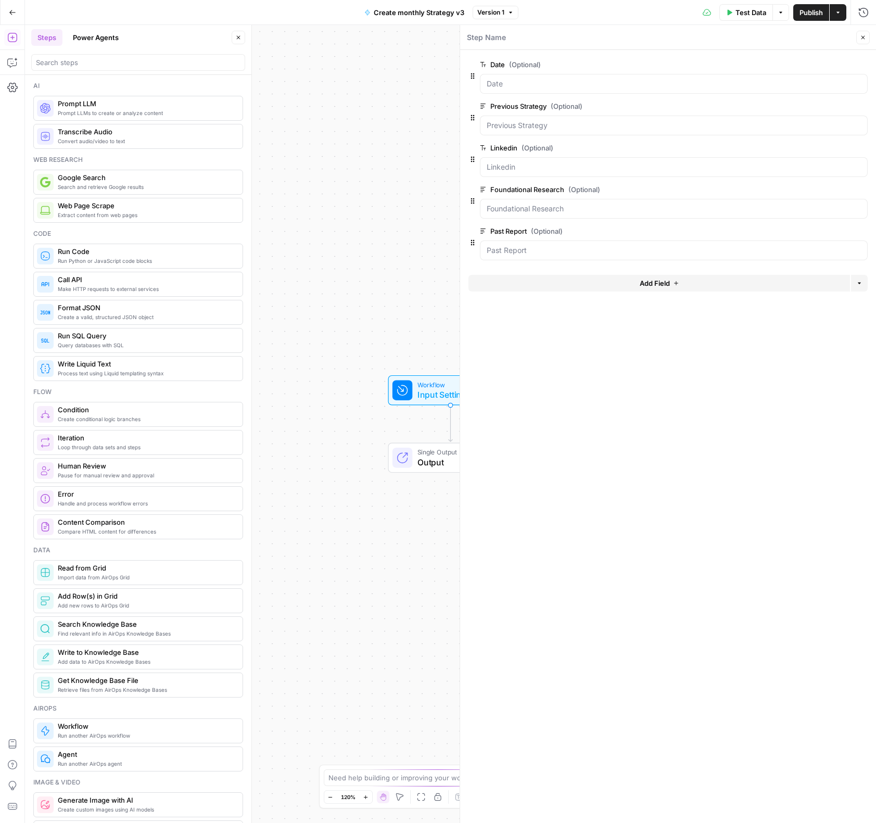
click at [638, 279] on button "Add Field" at bounding box center [660, 283] width 382 height 17
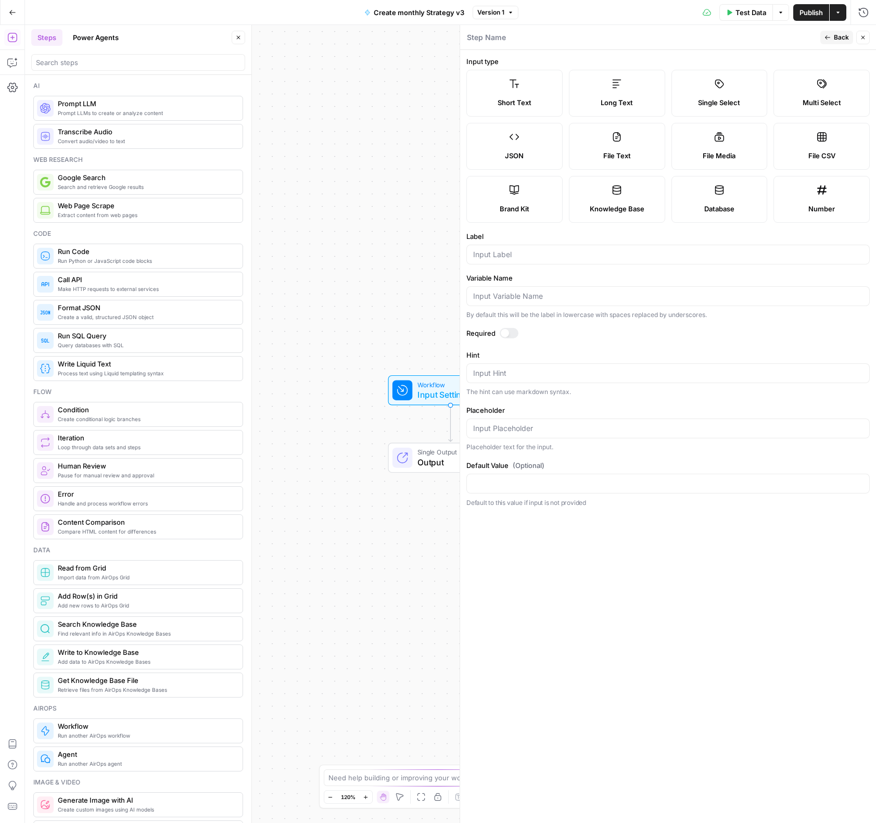
click at [534, 189] on label "Brand Kit" at bounding box center [514, 199] width 96 height 47
type input "Brand Kit"
type input "brand_kit"
click at [839, 39] on div "Actions" at bounding box center [838, 35] width 25 height 10
click at [836, 40] on span "Back" at bounding box center [841, 37] width 15 height 9
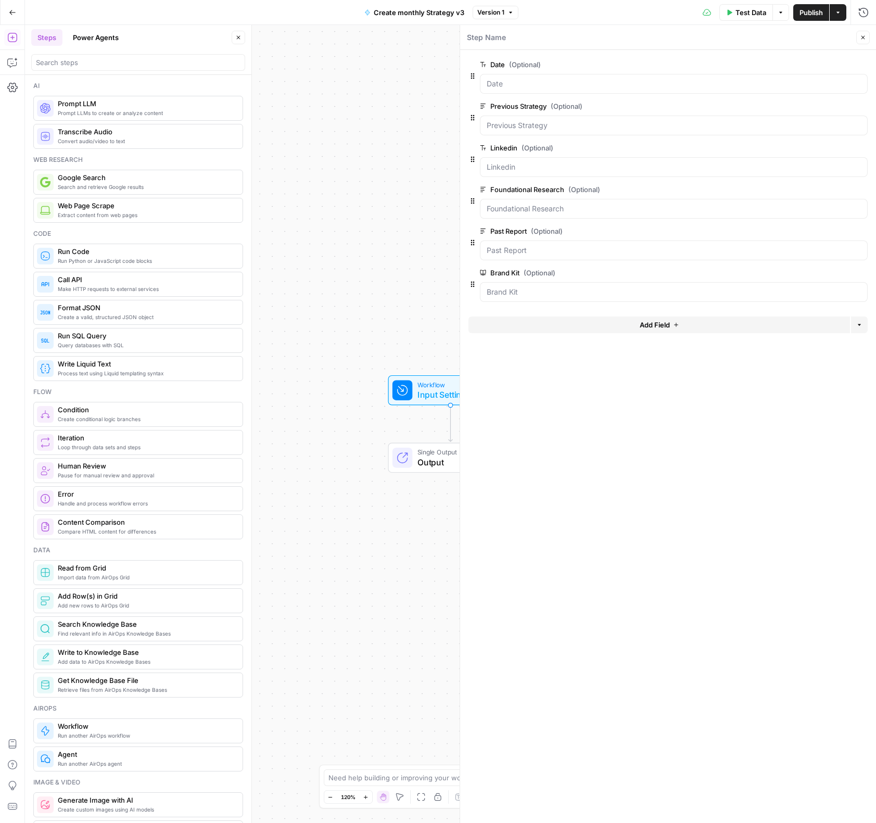
click at [650, 331] on button "Add Field" at bounding box center [660, 325] width 382 height 17
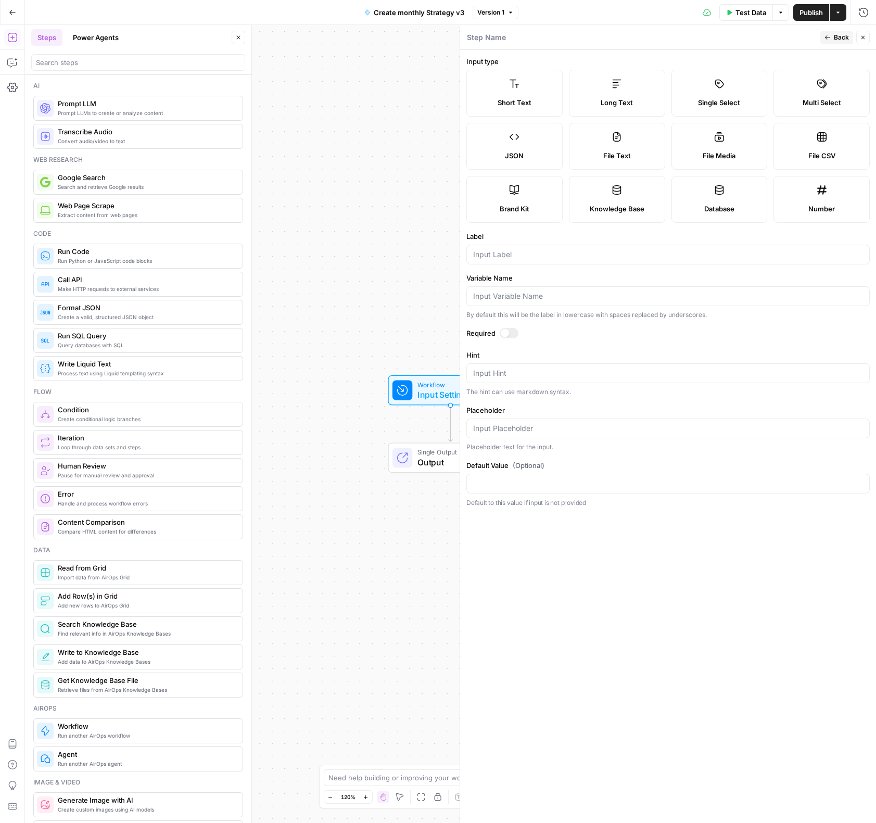
click at [735, 195] on label "Database" at bounding box center [720, 199] width 96 height 47
click at [637, 206] on span "Knowledge Base" at bounding box center [617, 209] width 55 height 10
click at [791, 223] on form "Input type Short Text Long Text Single Select Multi Select JSON File Text File …" at bounding box center [668, 436] width 416 height 773
click at [714, 209] on span "Database" at bounding box center [719, 209] width 30 height 10
click at [640, 206] on span "Knowledge Base" at bounding box center [617, 209] width 55 height 10
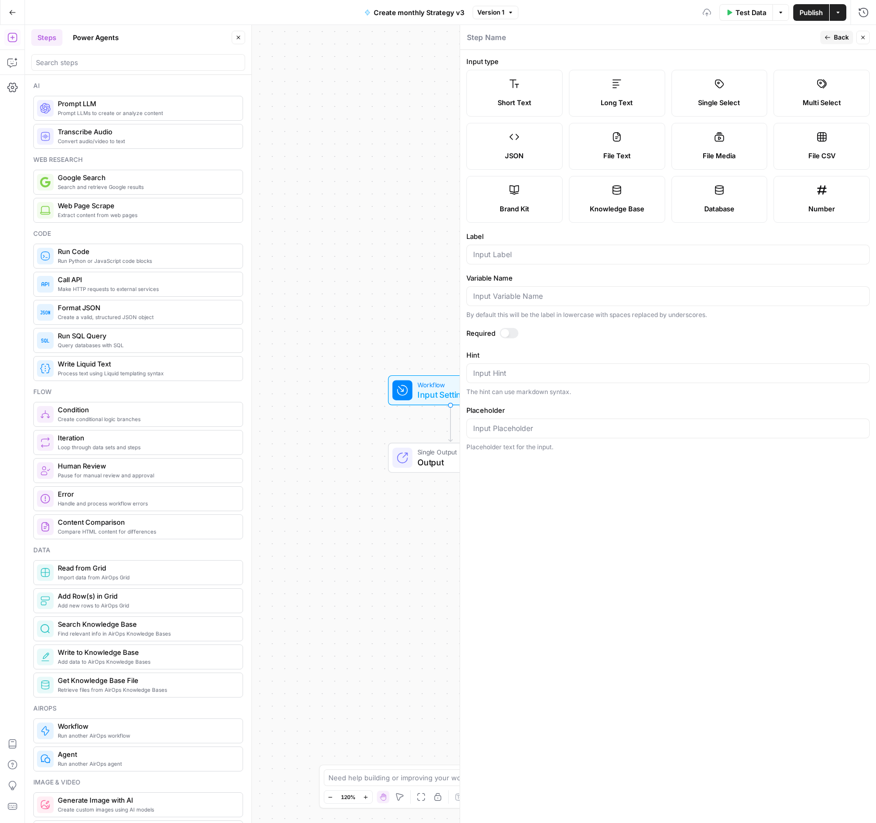
drag, startPoint x: 739, startPoint y: 201, endPoint x: 642, endPoint y: 200, distance: 97.4
click at [739, 201] on label "Database" at bounding box center [720, 199] width 96 height 47
click at [629, 200] on label "Knowledge Base" at bounding box center [617, 199] width 96 height 47
click at [715, 208] on span "Database" at bounding box center [719, 209] width 30 height 10
click at [646, 211] on div "Knowledge Base" at bounding box center [617, 209] width 79 height 10
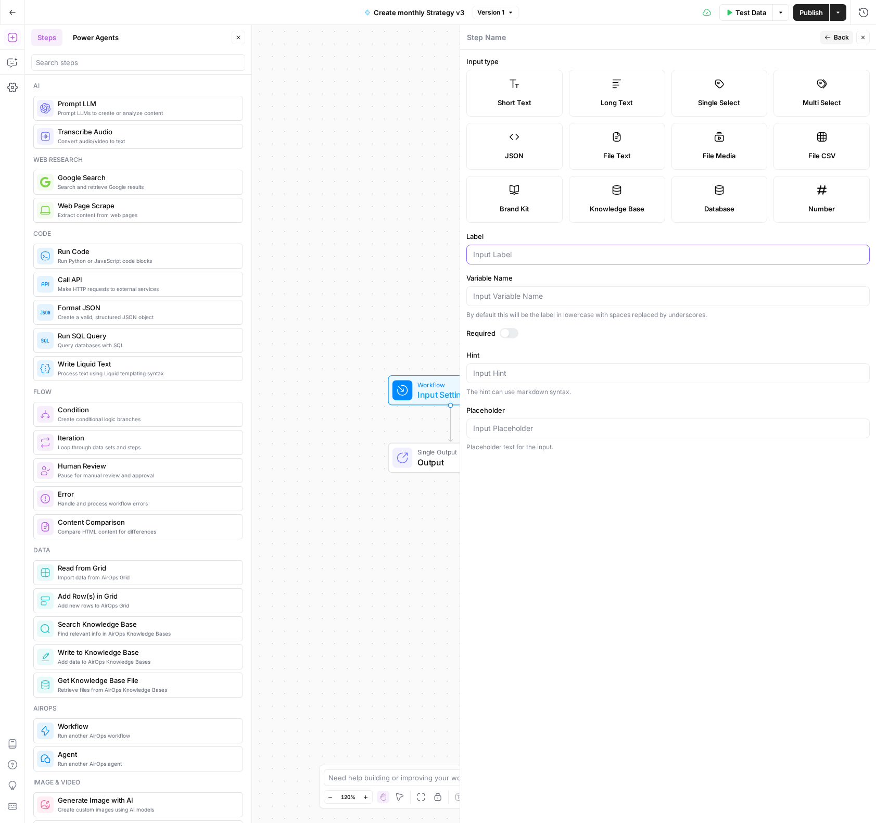
click at [491, 256] on input "Label" at bounding box center [668, 254] width 390 height 10
type input "knowledge base"
click at [605, 568] on form "Input type Short Text Long Text Single Select Multi Select JSON File Text File …" at bounding box center [668, 436] width 416 height 773
click at [831, 44] on header "Step Name Back Close" at bounding box center [668, 37] width 416 height 25
click at [834, 41] on span "Back" at bounding box center [841, 37] width 15 height 9
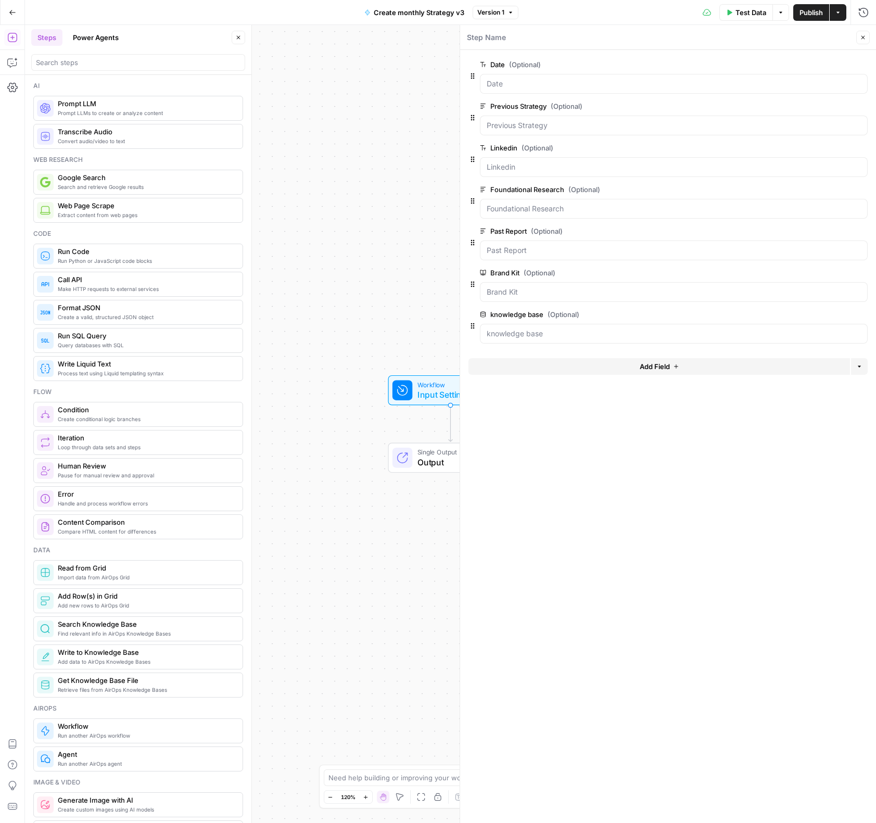
click at [860, 39] on icon "button" at bounding box center [863, 37] width 6 height 6
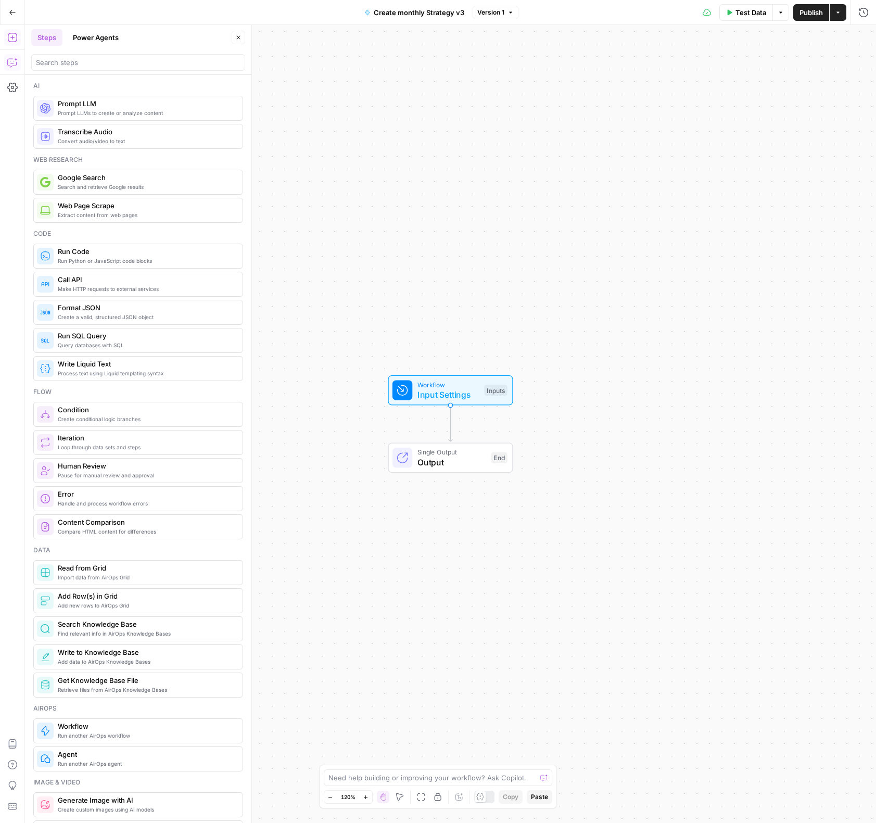
click at [8, 59] on icon "button" at bounding box center [11, 63] width 9 height 8
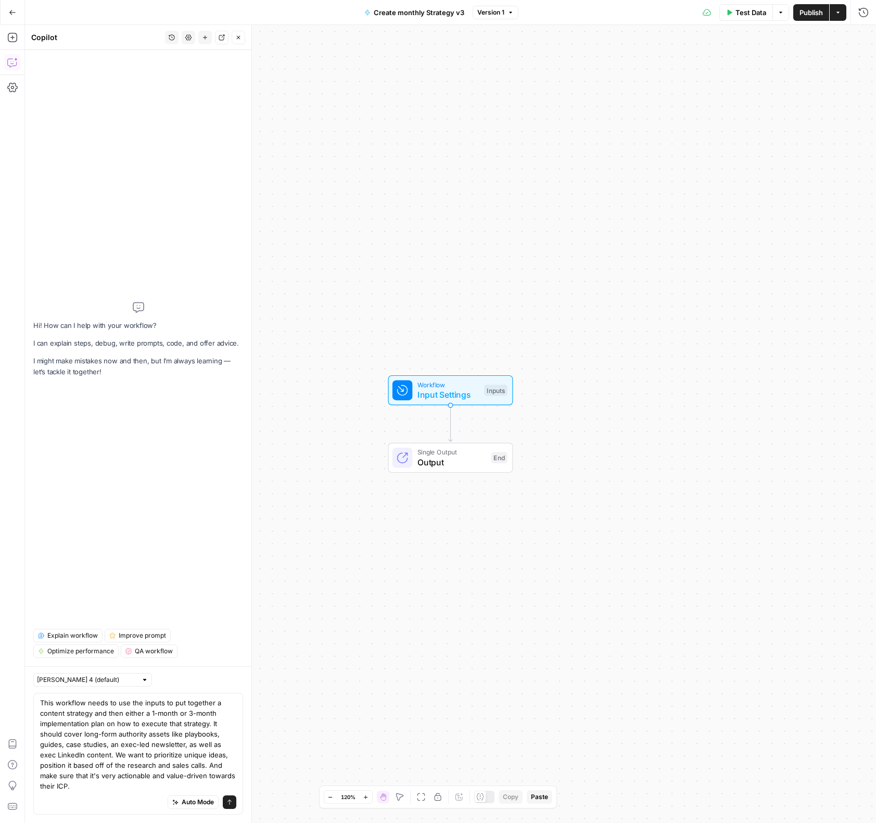
type textarea "This workflow needs to use the inputs to put together a content strategy and th…"
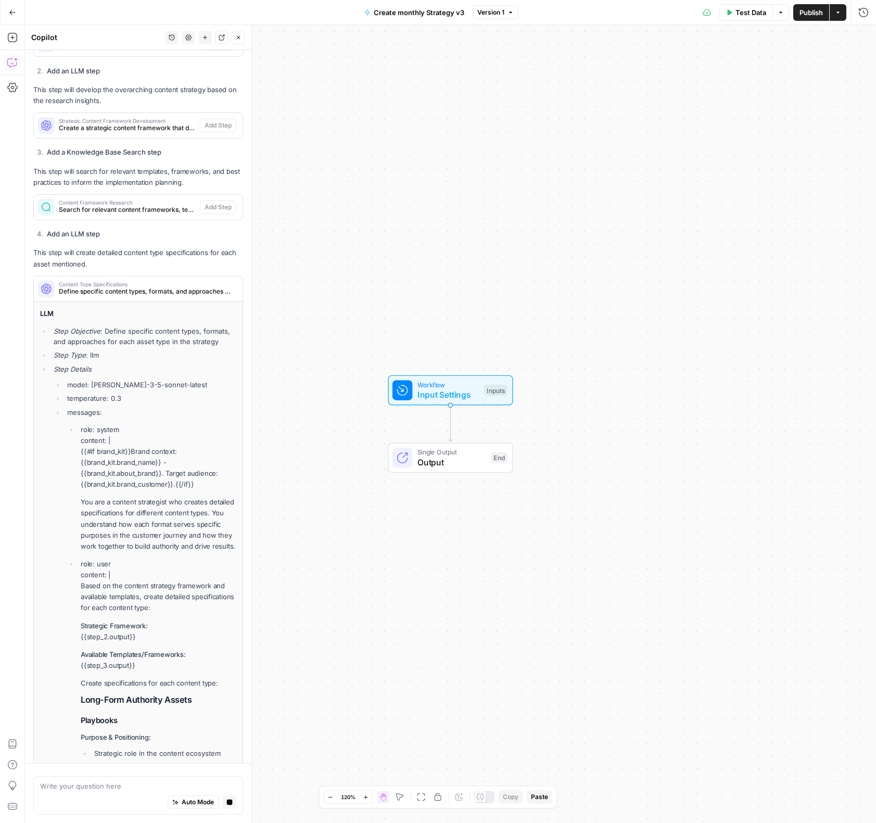
scroll to position [699, 0]
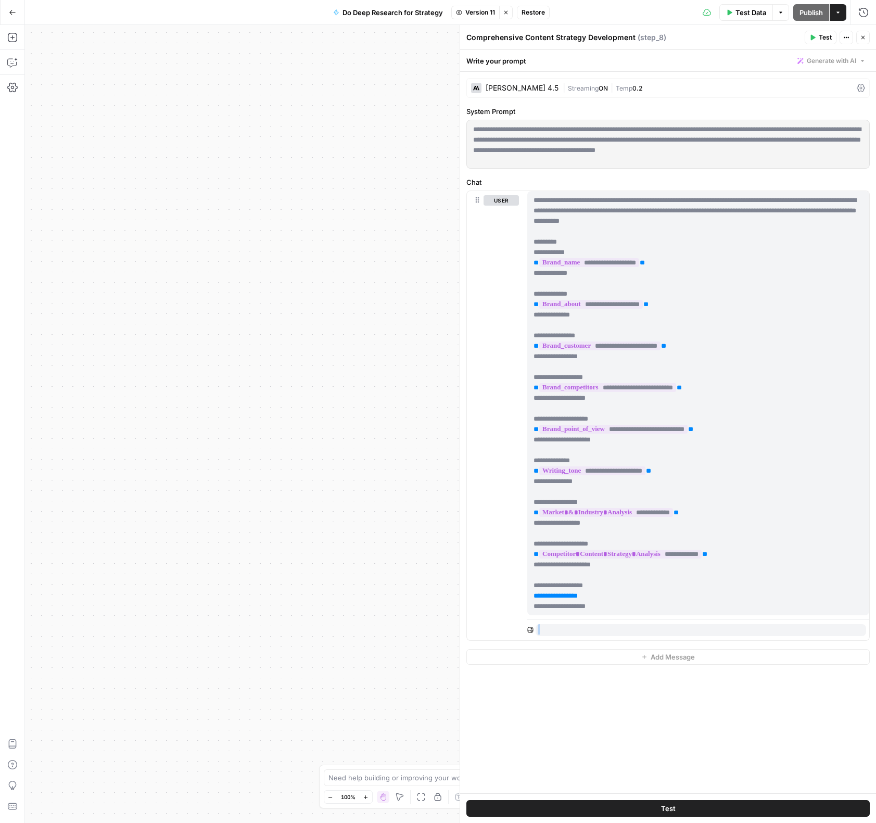
scroll to position [1229, 0]
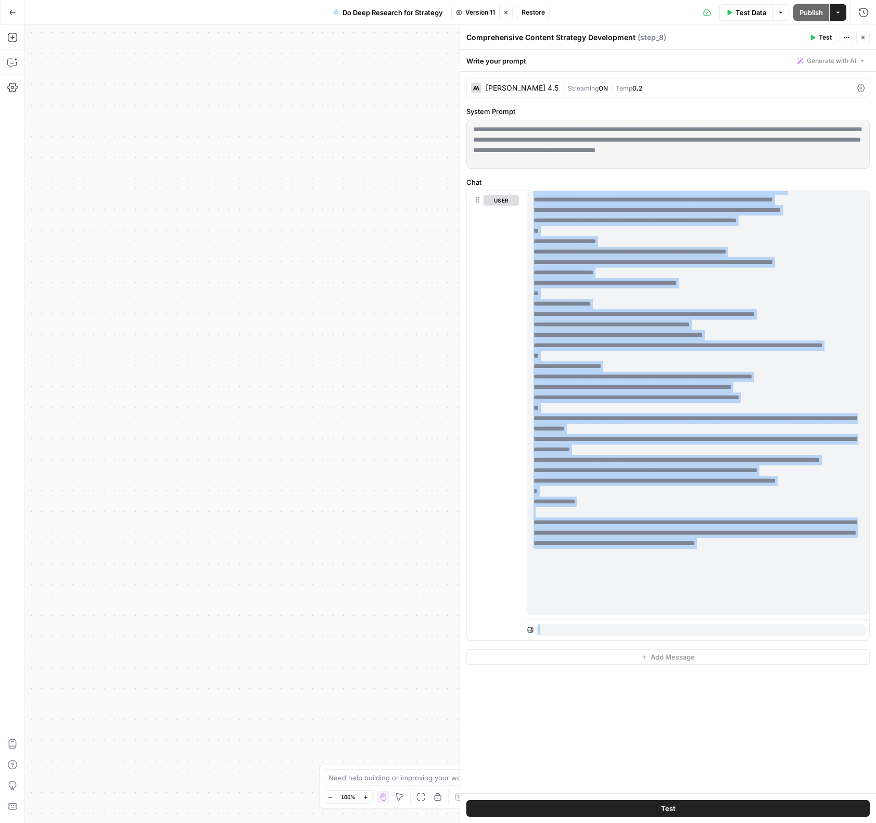
click at [864, 35] on icon "button" at bounding box center [863, 37] width 6 height 6
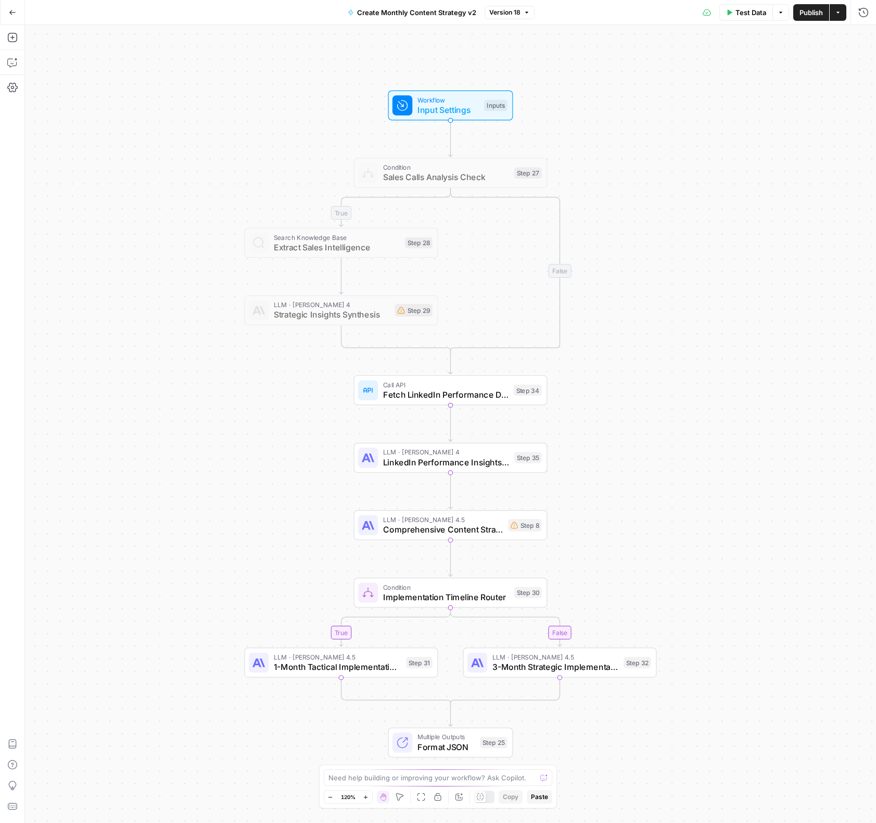
drag, startPoint x: 736, startPoint y: 361, endPoint x: 813, endPoint y: 382, distance: 79.7
click at [736, 361] on div "true false true false Workflow Input Settings Inputs Condition Sales Calls Anal…" at bounding box center [450, 424] width 851 height 798
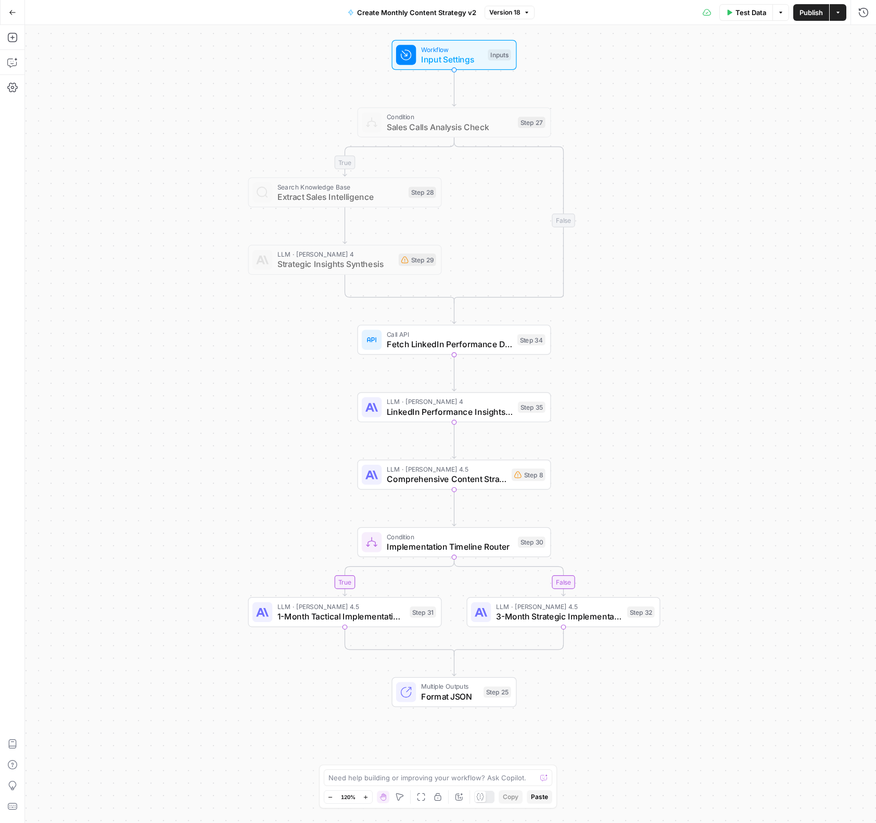
drag, startPoint x: 236, startPoint y: 437, endPoint x: 239, endPoint y: 417, distance: 20.0
click at [239, 417] on div "true false true false Workflow Input Settings Inputs Condition Sales Calls Anal…" at bounding box center [450, 424] width 851 height 798
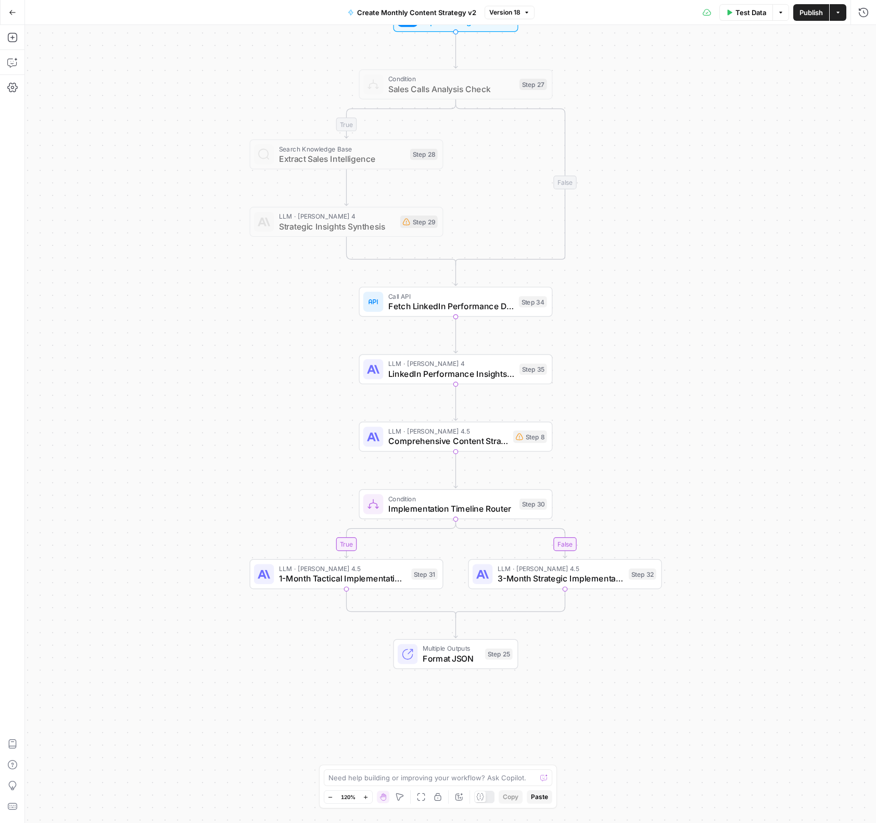
drag, startPoint x: 224, startPoint y: 463, endPoint x: 225, endPoint y: 441, distance: 21.9
click at [225, 441] on div "true false true false Workflow Input Settings Inputs Condition Sales Calls Anal…" at bounding box center [450, 424] width 851 height 798
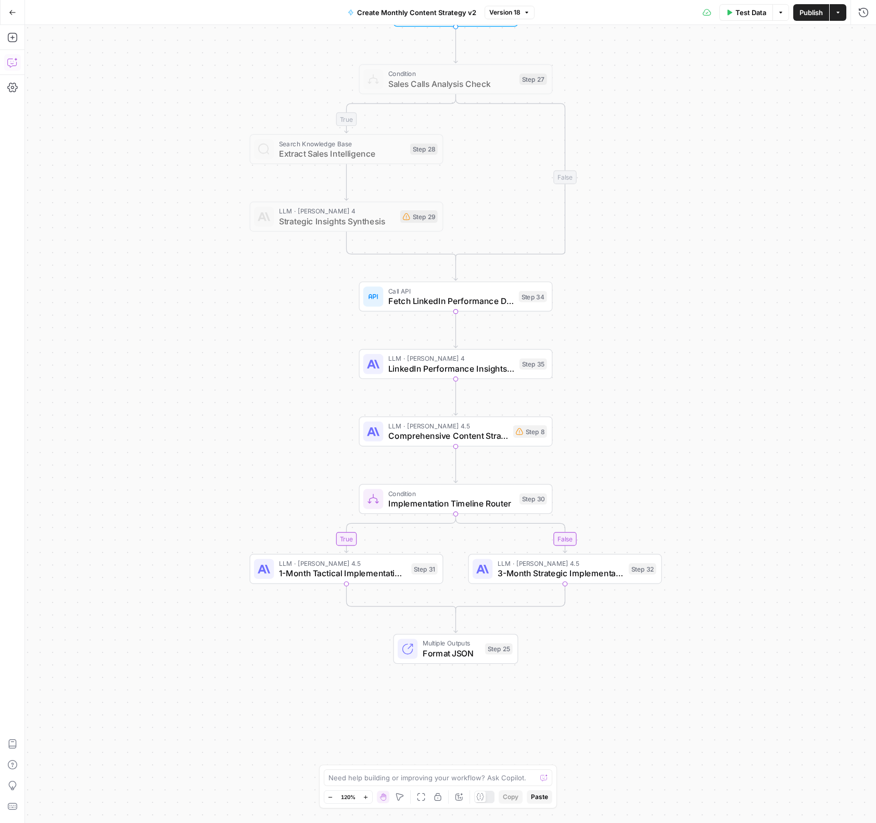
click at [23, 66] on div "Add Steps Copilot Settings AirOps Academy Help Give Feedback Shortcuts" at bounding box center [12, 424] width 25 height 798
click at [14, 66] on icon "button" at bounding box center [11, 63] width 9 height 8
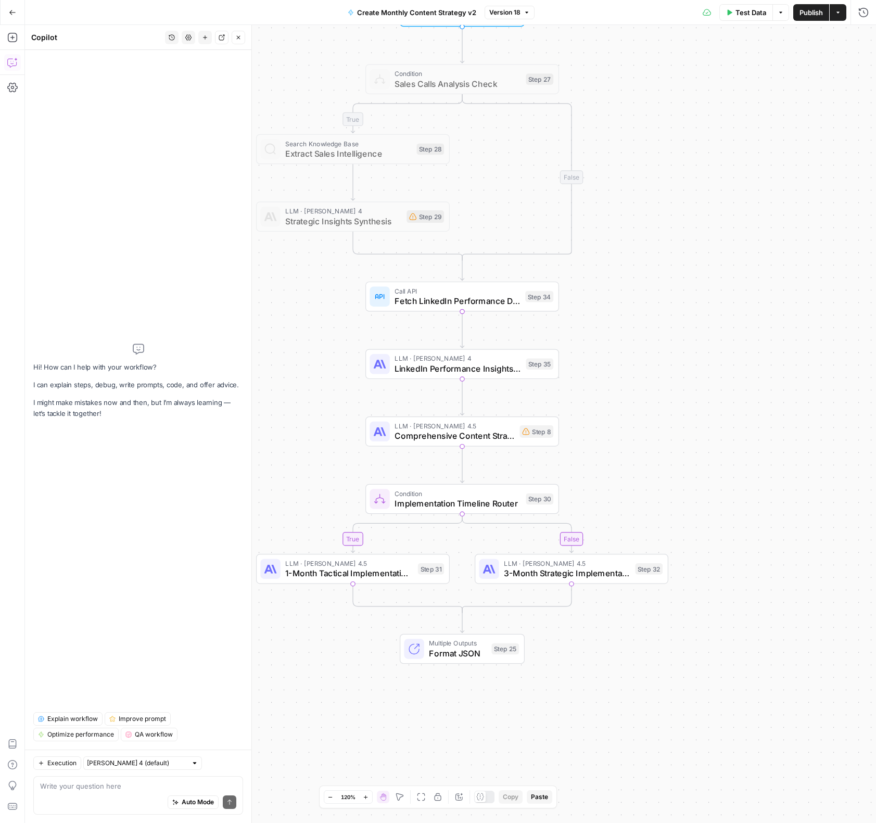
click at [162, 799] on div "Auto Mode Send" at bounding box center [138, 802] width 196 height 23
type textarea "implementation output is still in JSON not markdwon"
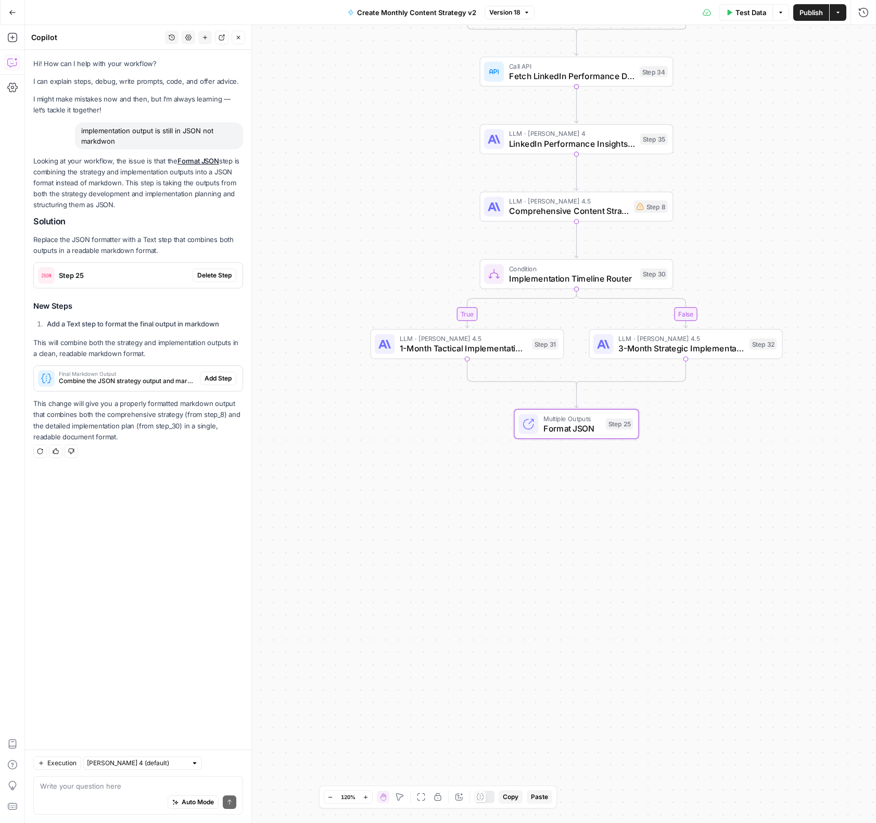
click at [79, 275] on span "Step 25" at bounding box center [124, 275] width 130 height 10
click at [124, 381] on span "Combine the JSON strategy output and markdown implementation plan into a single…" at bounding box center [127, 380] width 137 height 9
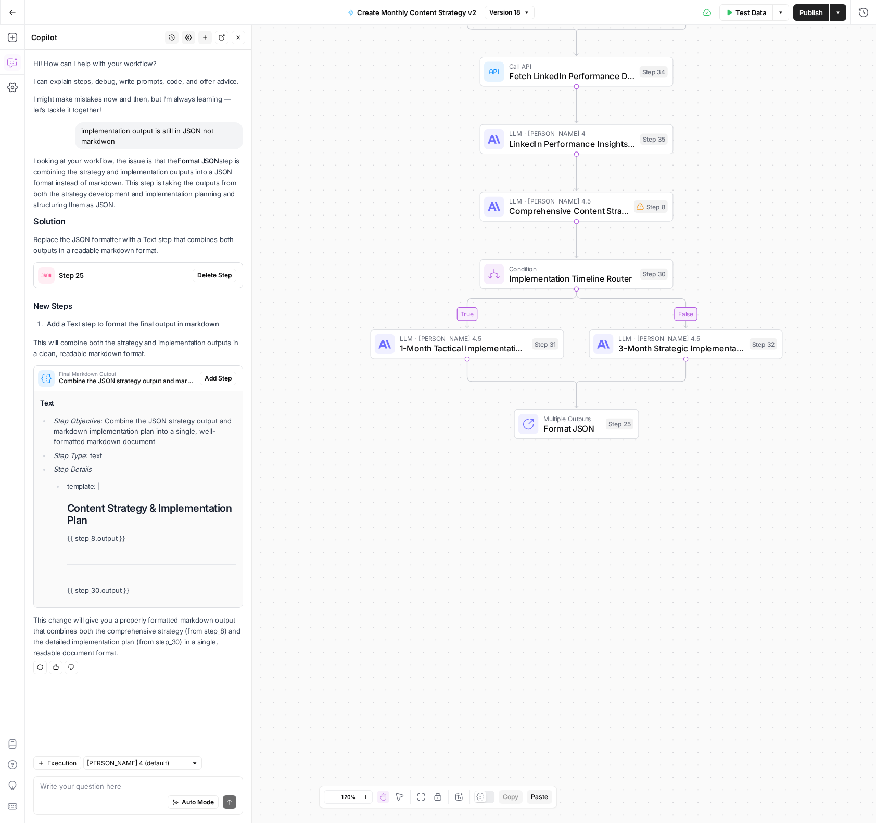
click at [121, 522] on h1 "Content Strategy & Implementation Plan" at bounding box center [151, 514] width 169 height 24
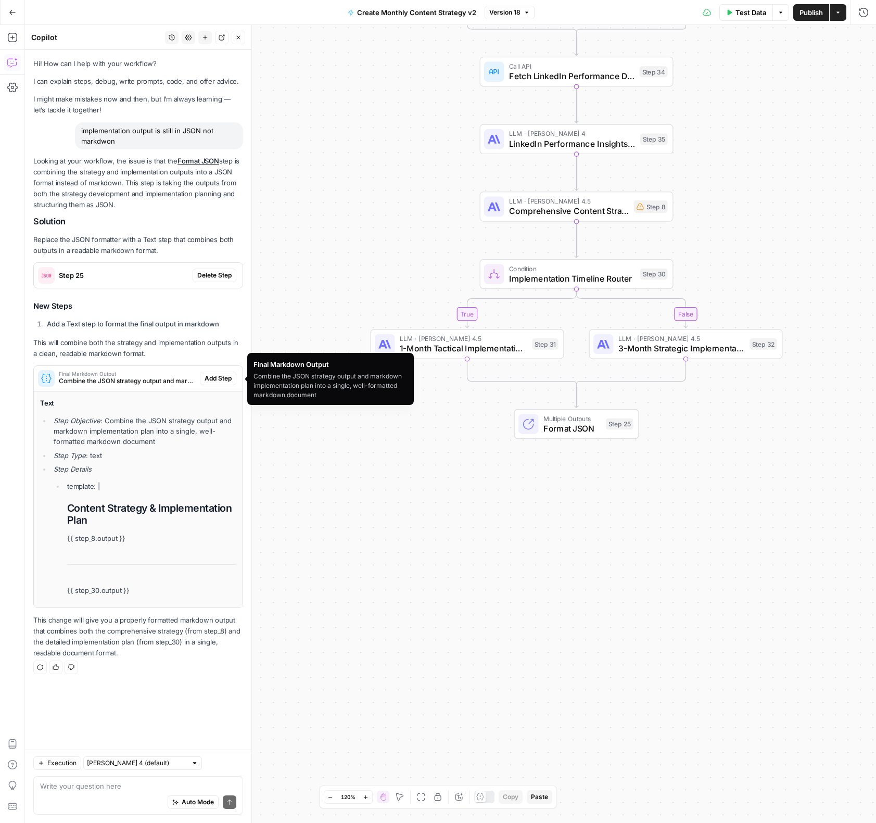
click at [122, 370] on div "Final Markdown Output Combine the JSON strategy output and markdown implementat…" at bounding box center [117, 378] width 166 height 25
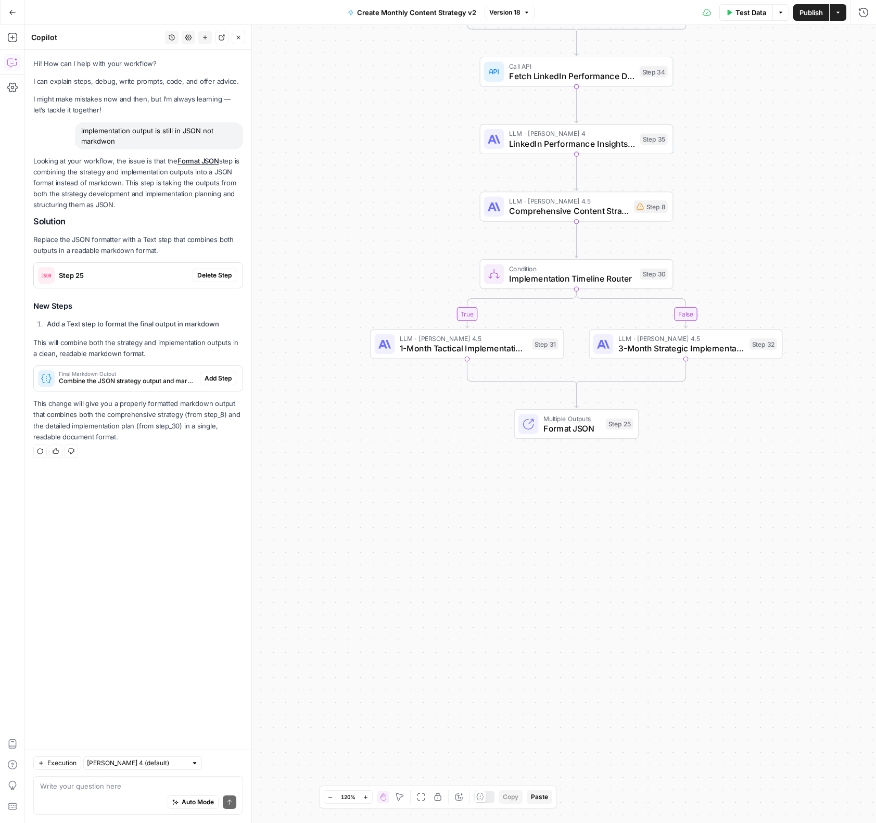
click at [286, 606] on div "true true false false Workflow Input Settings Inputs Condition Sales Calls Anal…" at bounding box center [450, 424] width 851 height 798
click at [141, 798] on div "Auto Mode Send" at bounding box center [138, 802] width 196 height 23
type textarea "no i want 2 seperate outputs i just want them both to be in markdown"
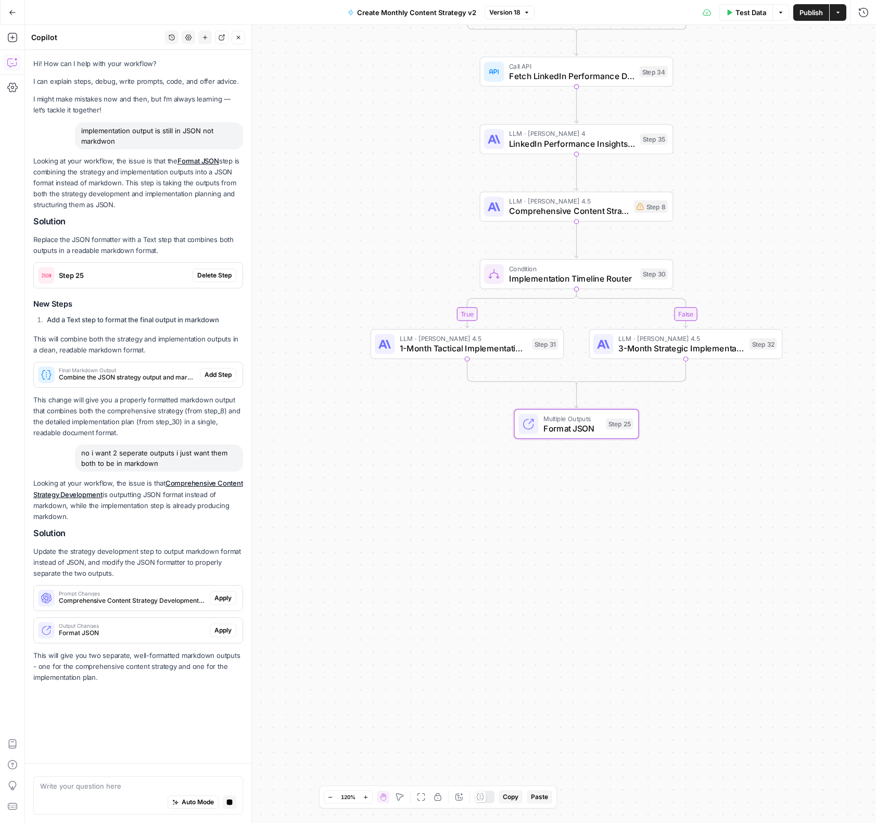
click at [224, 634] on span "Apply" at bounding box center [222, 630] width 17 height 9
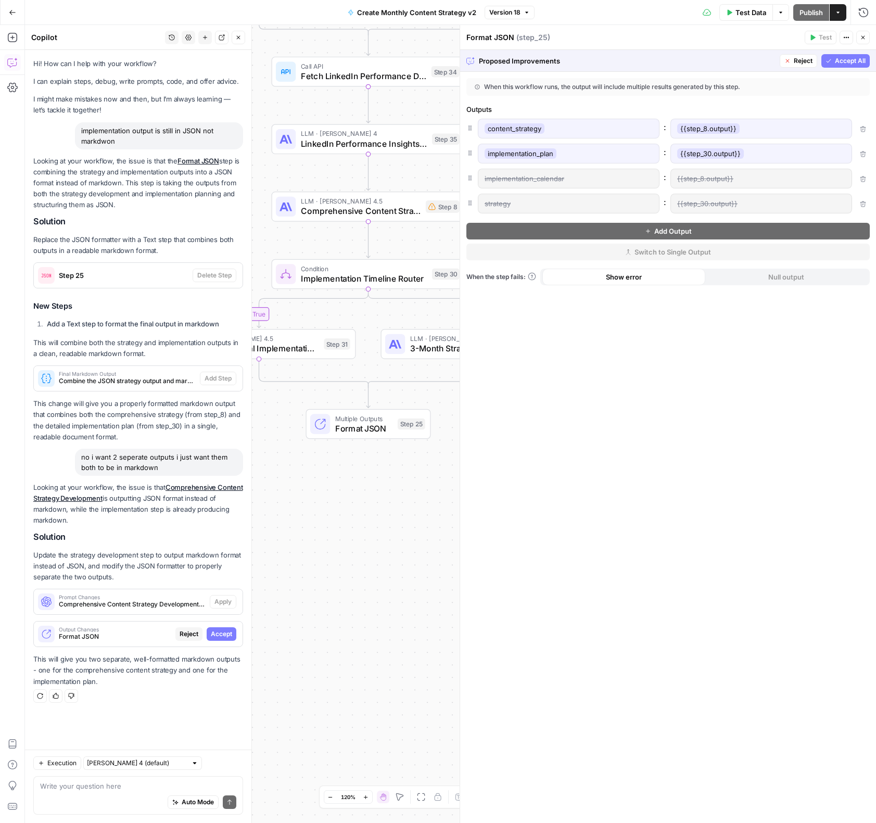
click at [841, 64] on span "Accept All" at bounding box center [850, 60] width 31 height 9
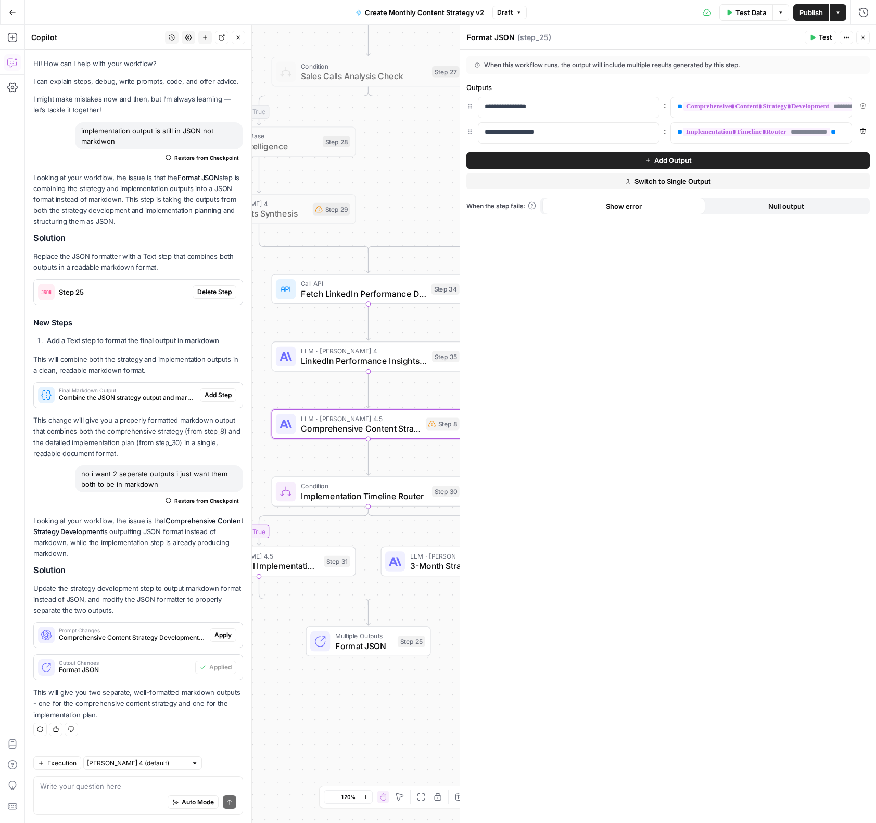
click at [199, 641] on span "Comprehensive Content Strategy Development (step_8)" at bounding box center [132, 637] width 147 height 9
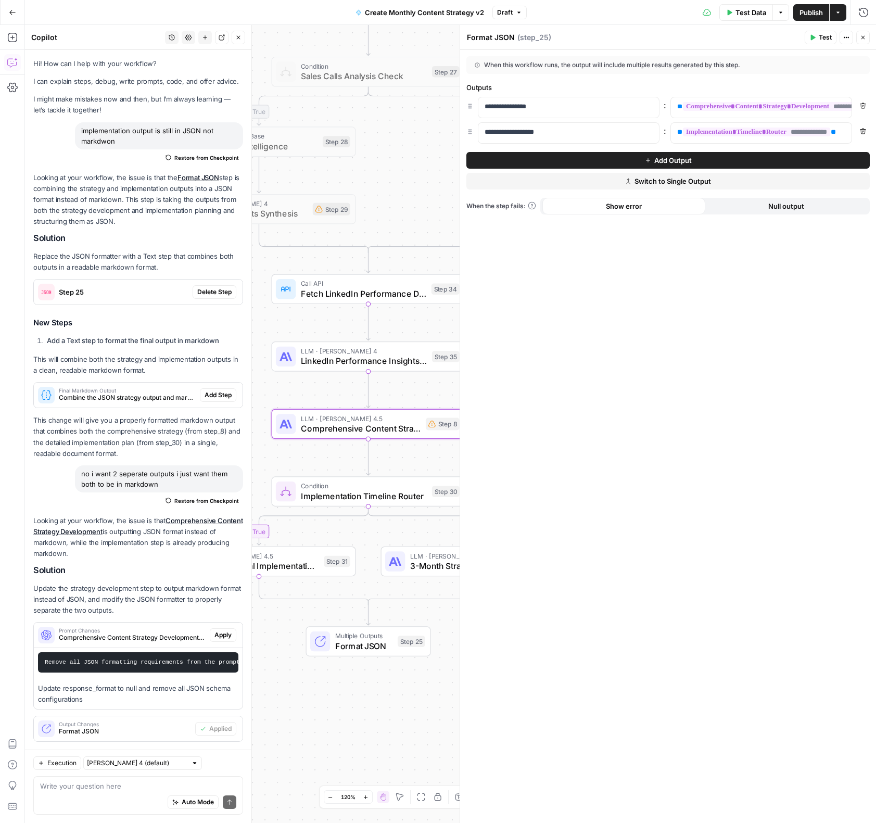
click at [217, 639] on span "Apply" at bounding box center [222, 634] width 17 height 9
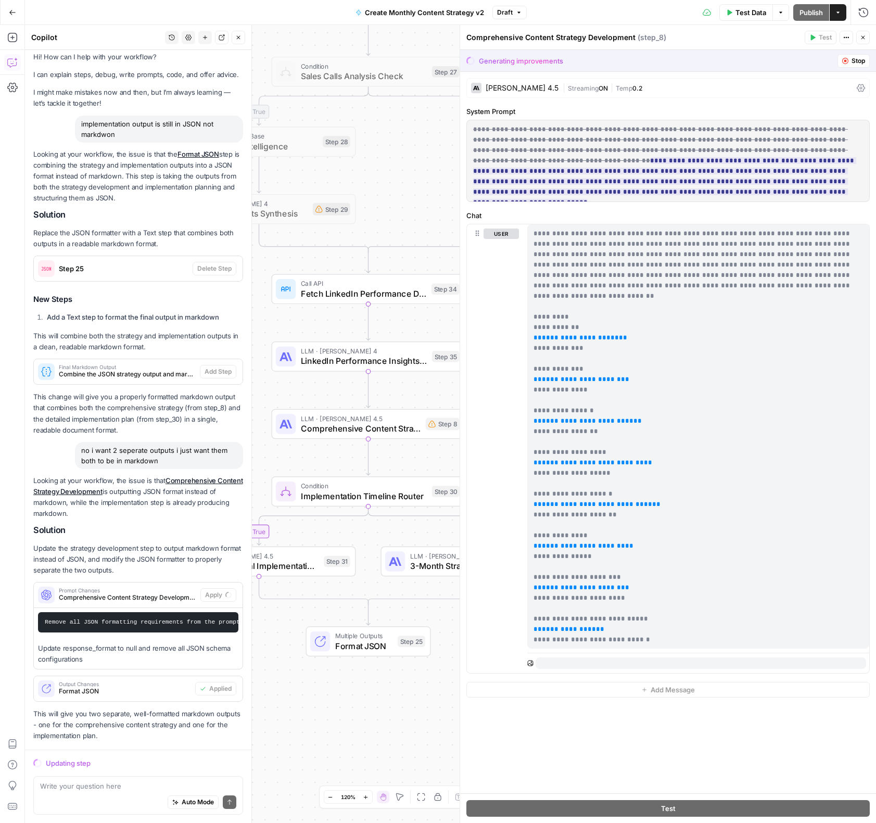
scroll to position [23, 0]
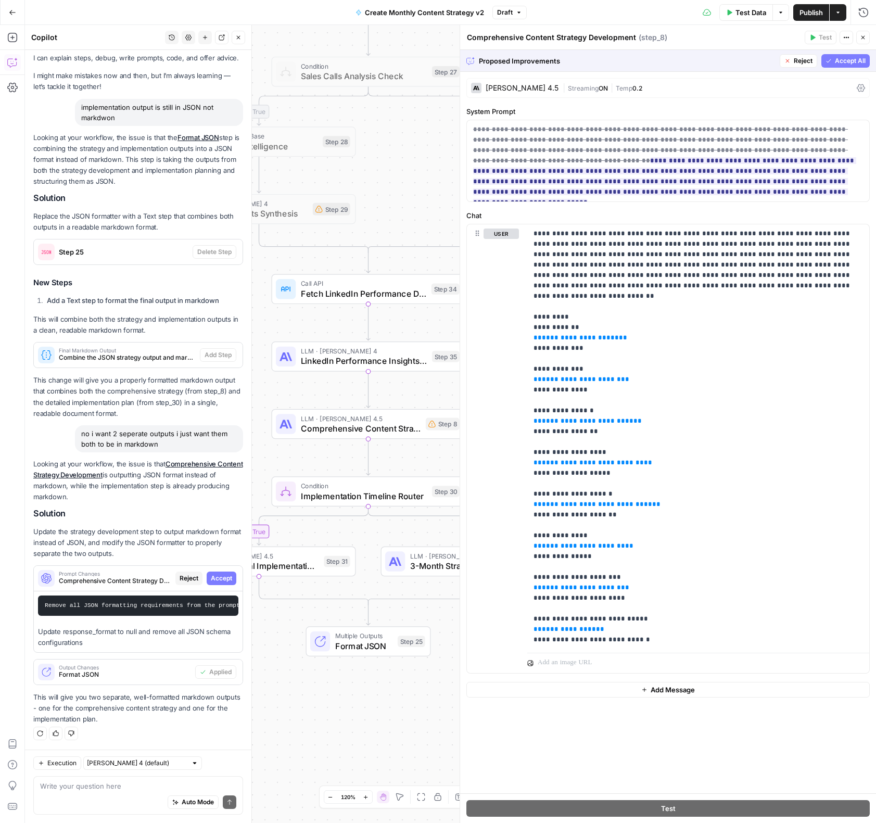
click at [840, 58] on span "Accept All" at bounding box center [850, 60] width 31 height 9
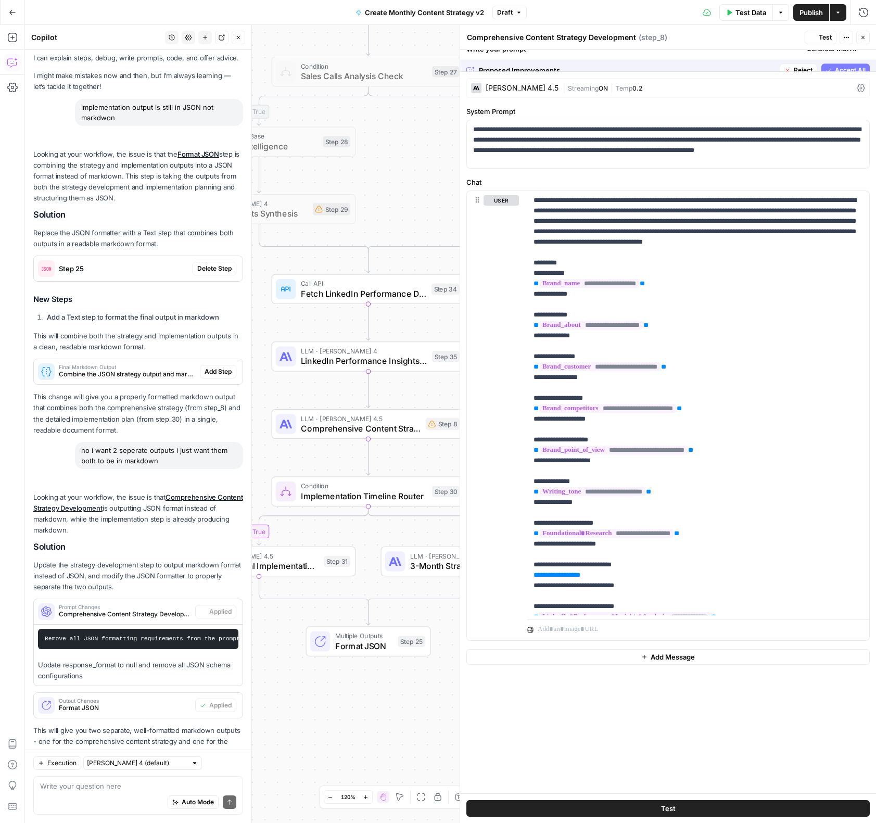
scroll to position [57, 0]
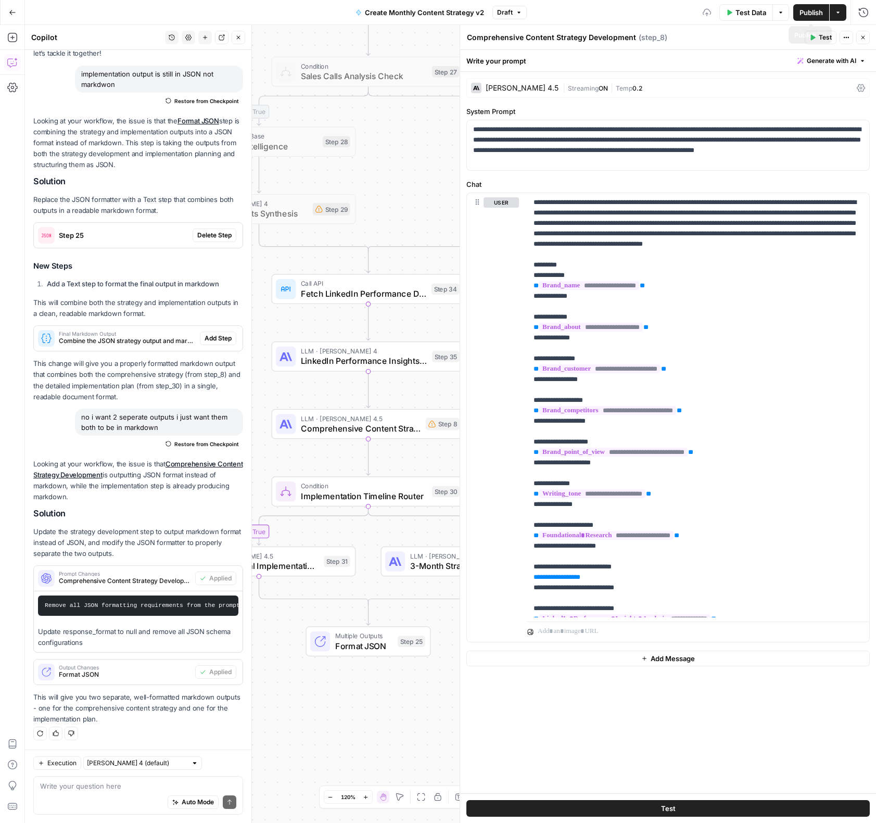
click at [807, 11] on span "Publish" at bounding box center [811, 12] width 23 height 10
click at [865, 38] on div "Run History E" at bounding box center [841, 35] width 60 height 19
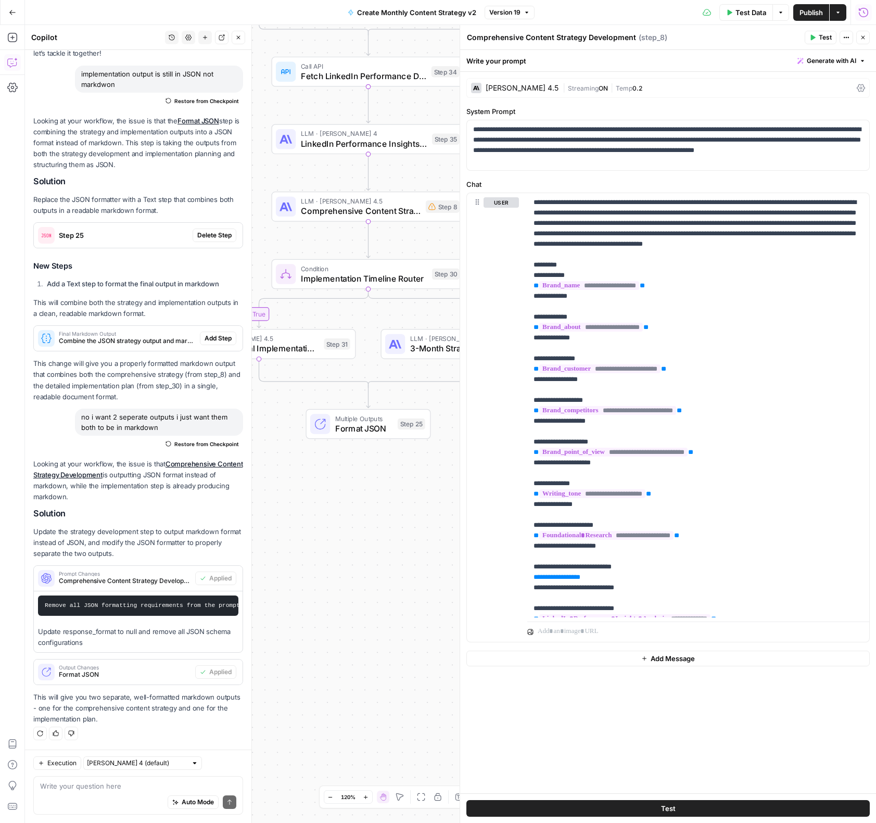
click at [93, 780] on div "Write your question here Auto Mode Send" at bounding box center [138, 795] width 210 height 39
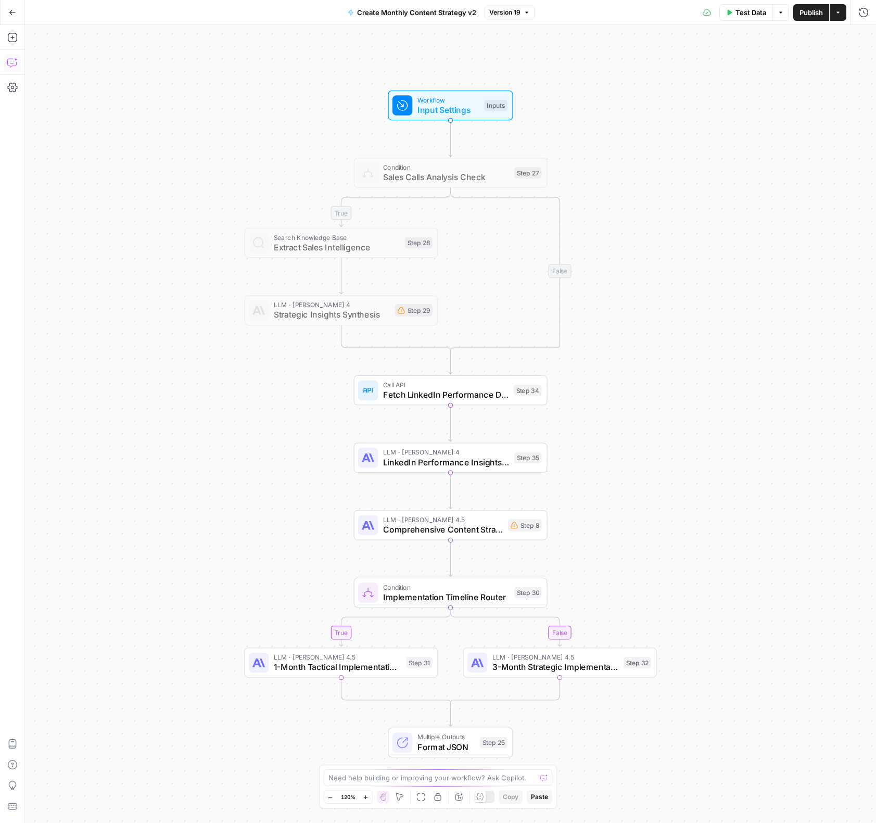
click at [12, 65] on icon "button" at bounding box center [12, 62] width 10 height 10
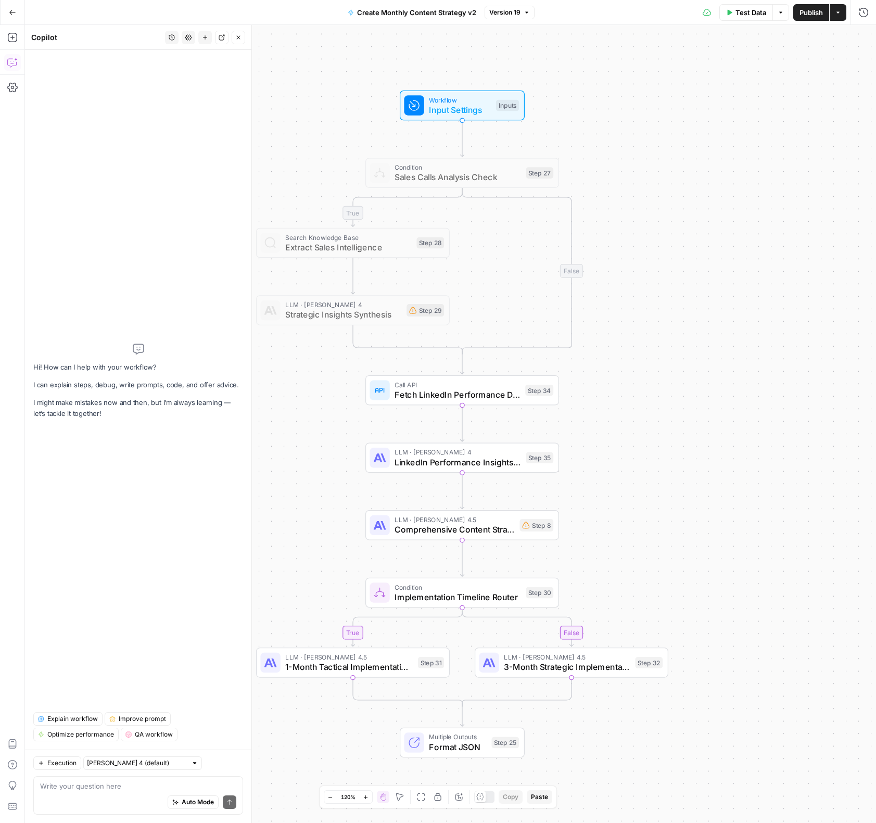
click at [109, 794] on div "Auto Mode Send" at bounding box center [138, 802] width 196 height 23
paste textarea "The output is getting cut off both the strategy and the implementation plan and…"
type textarea "The output is getting cut off both the strategy and the implementation plan and…"
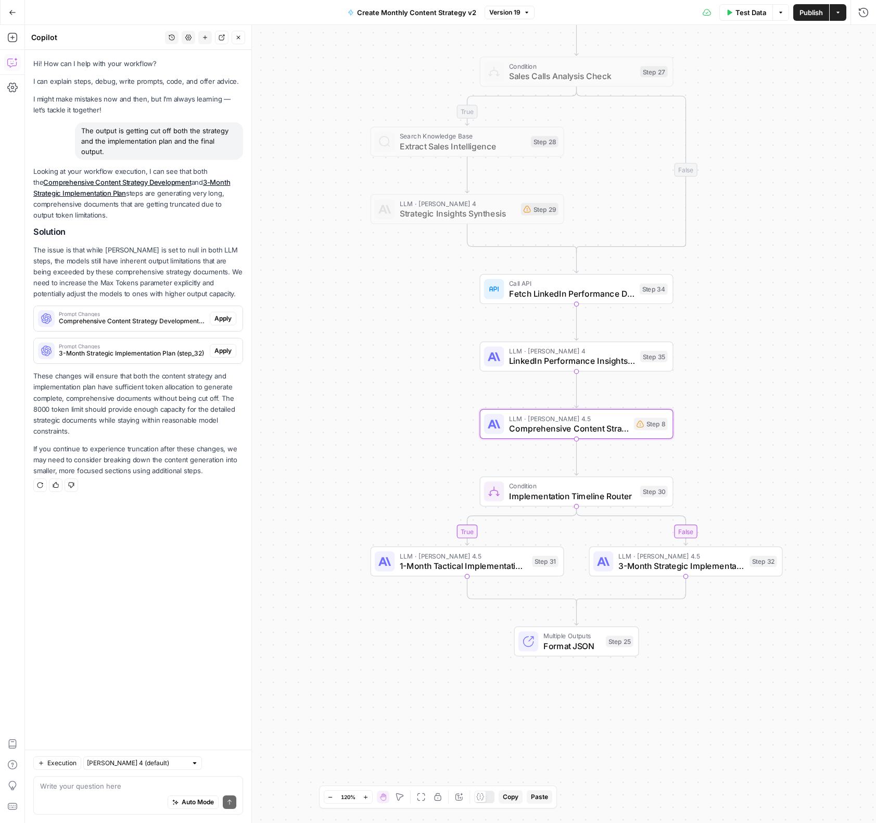
click at [230, 321] on span "Apply" at bounding box center [222, 318] width 17 height 9
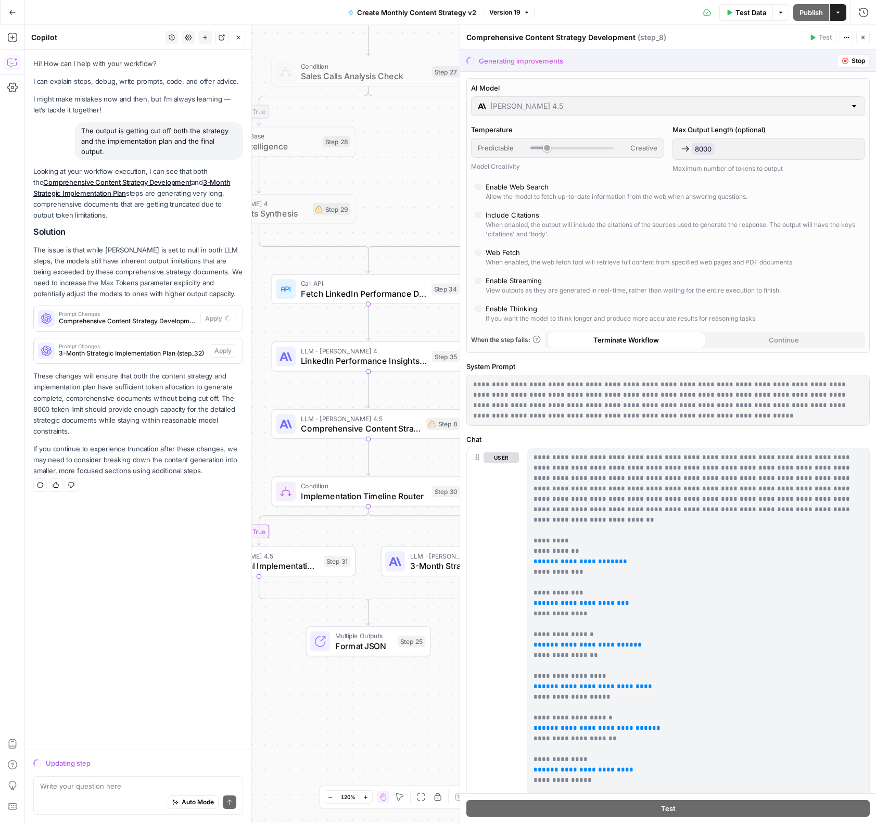
click at [863, 63] on span "Stop" at bounding box center [859, 60] width 14 height 9
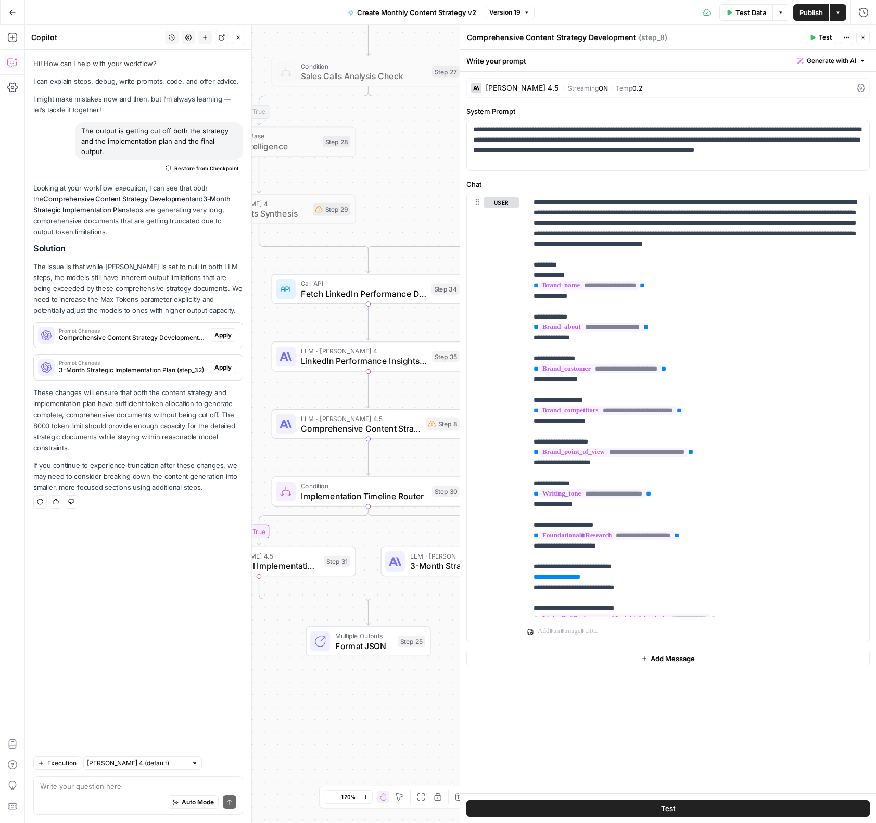
click at [866, 39] on button "Close" at bounding box center [863, 38] width 14 height 14
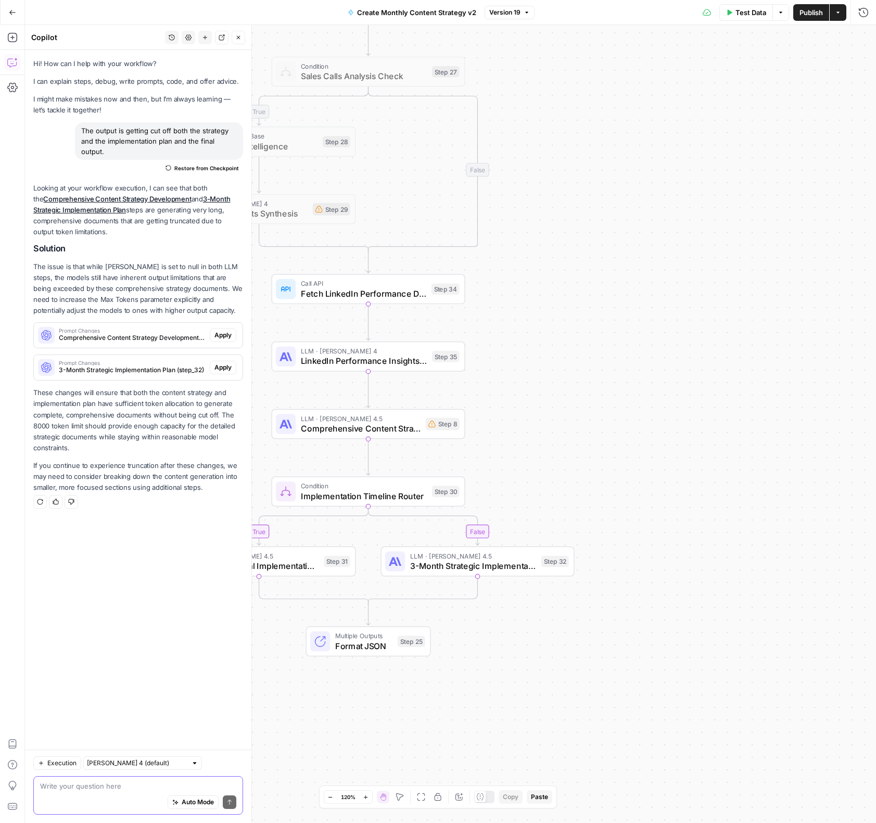
click at [93, 790] on textarea at bounding box center [138, 786] width 196 height 10
paste textarea "Now instead of setting token limits, I want you to separate these into multiple…"
type textarea "Now instead of setting token limits, I want you to separate these into multiple…"
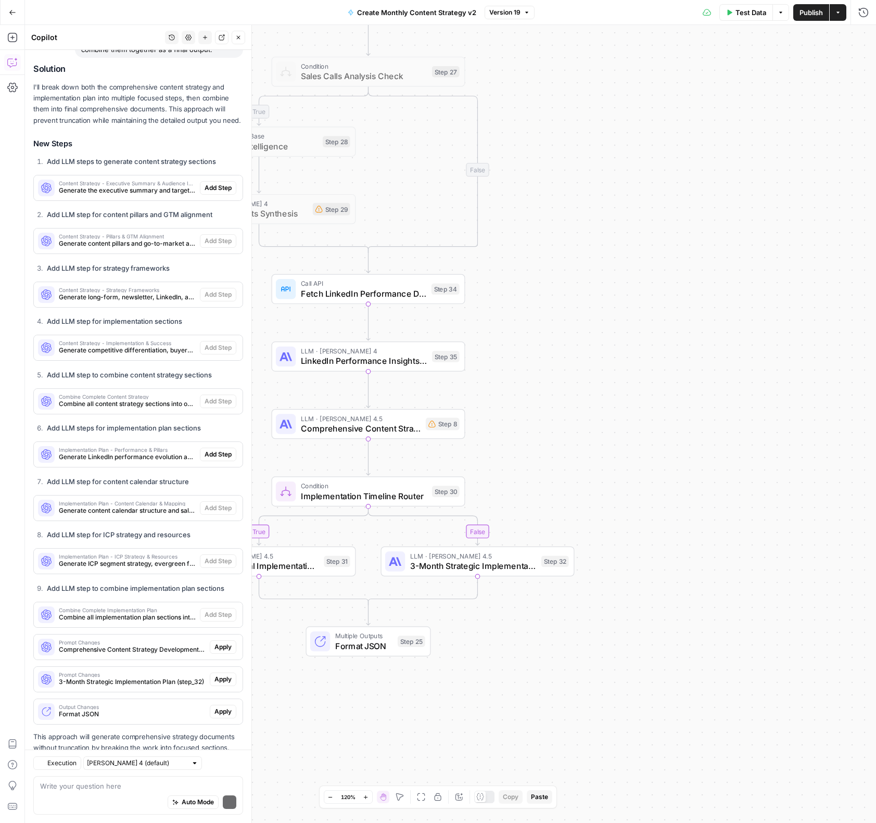
scroll to position [540, 0]
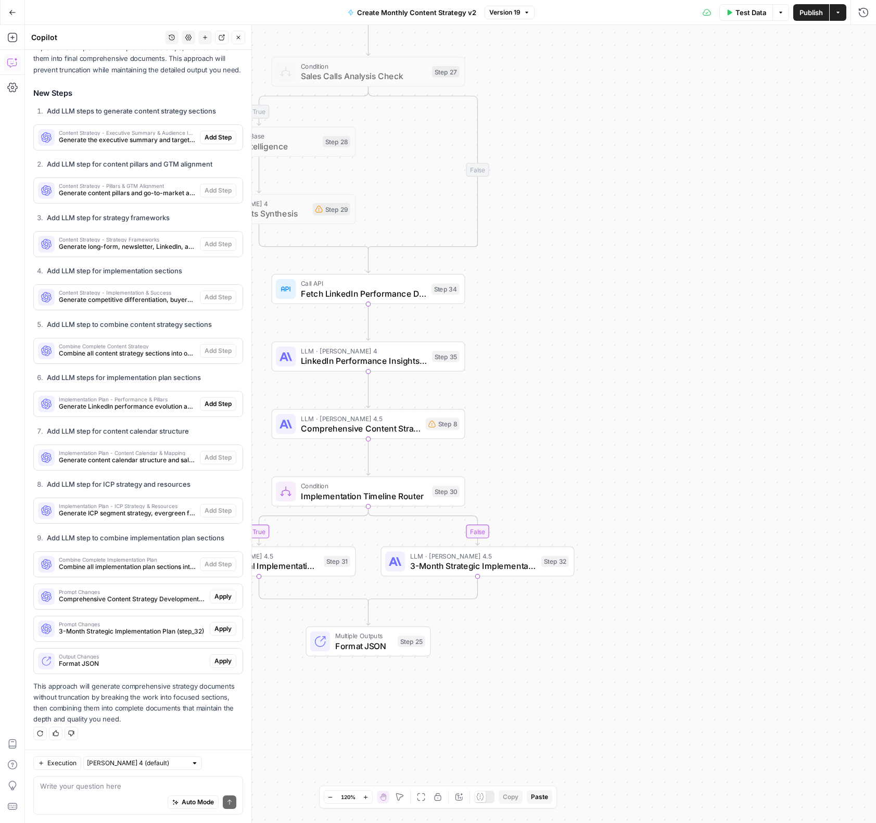
click at [134, 145] on div "Content Strategy - Executive Summary & Audience Insights Generate the executive…" at bounding box center [117, 137] width 166 height 25
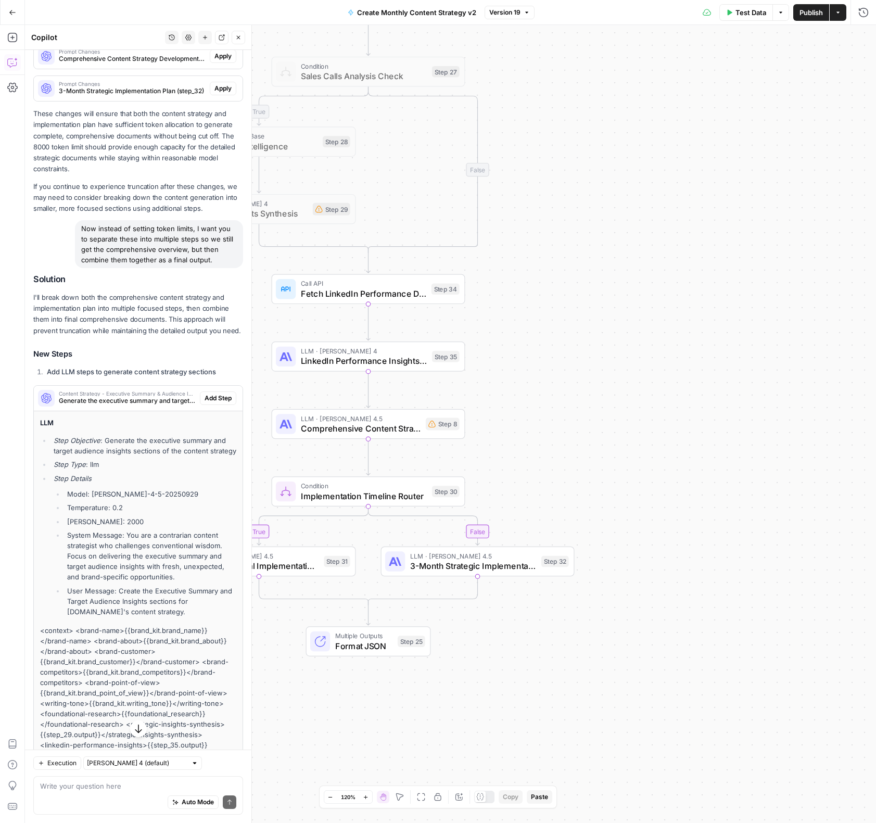
scroll to position [296, 0]
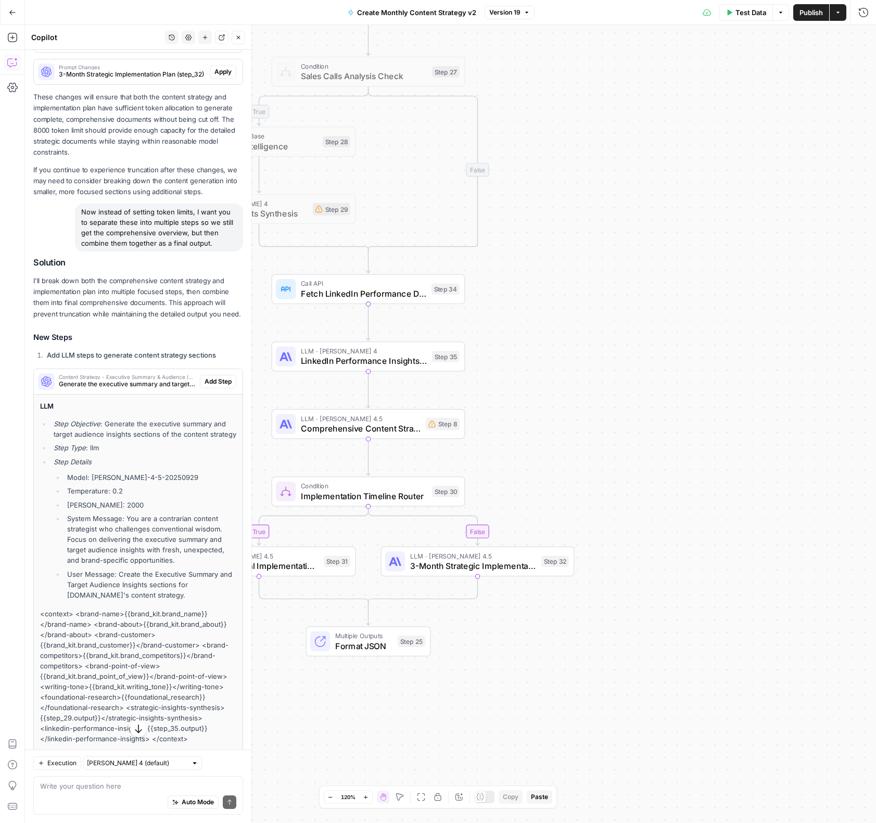
click at [154, 382] on span "Generate the executive summary and target audience insights sections of the con…" at bounding box center [127, 383] width 137 height 9
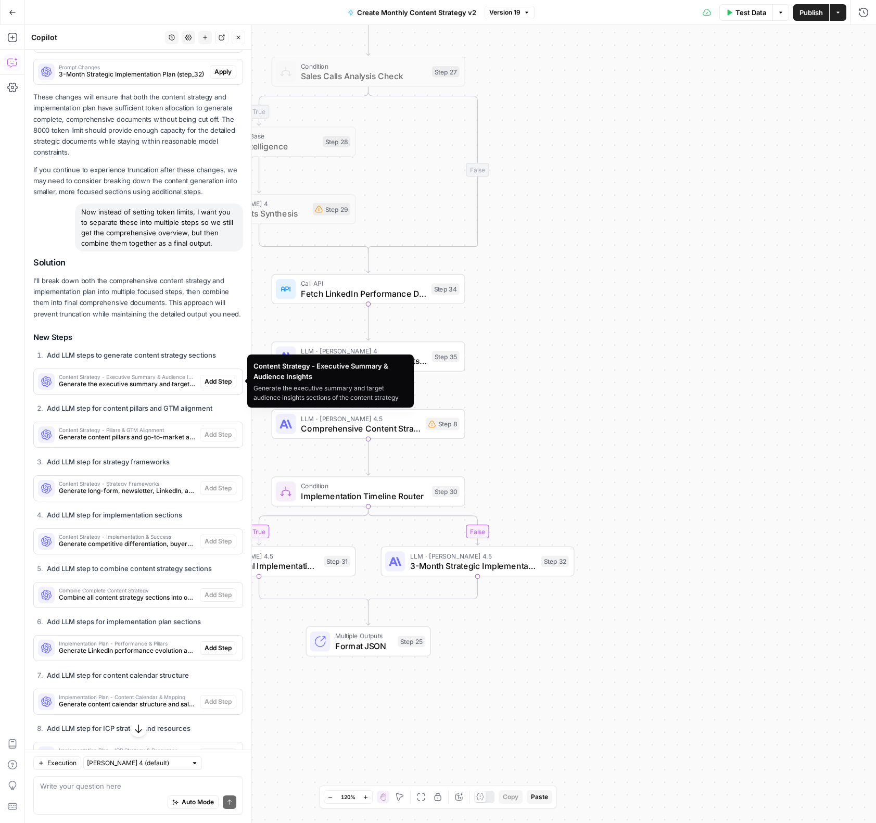
click at [159, 438] on span "Generate content pillars and go-to-market alignment sections" at bounding box center [127, 437] width 137 height 9
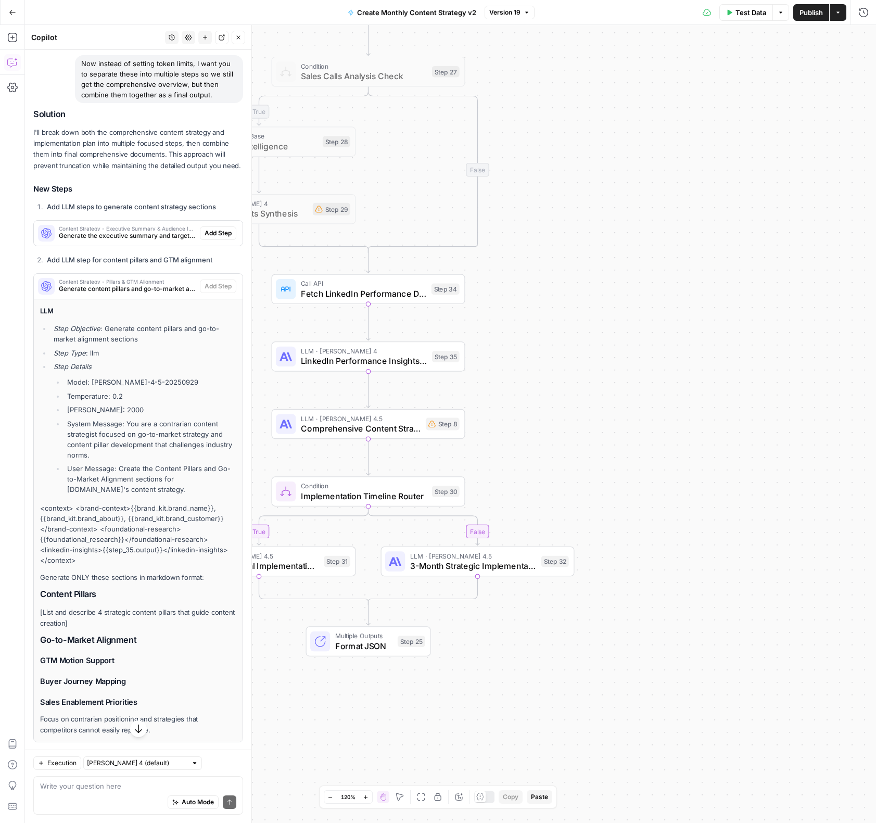
scroll to position [459, 0]
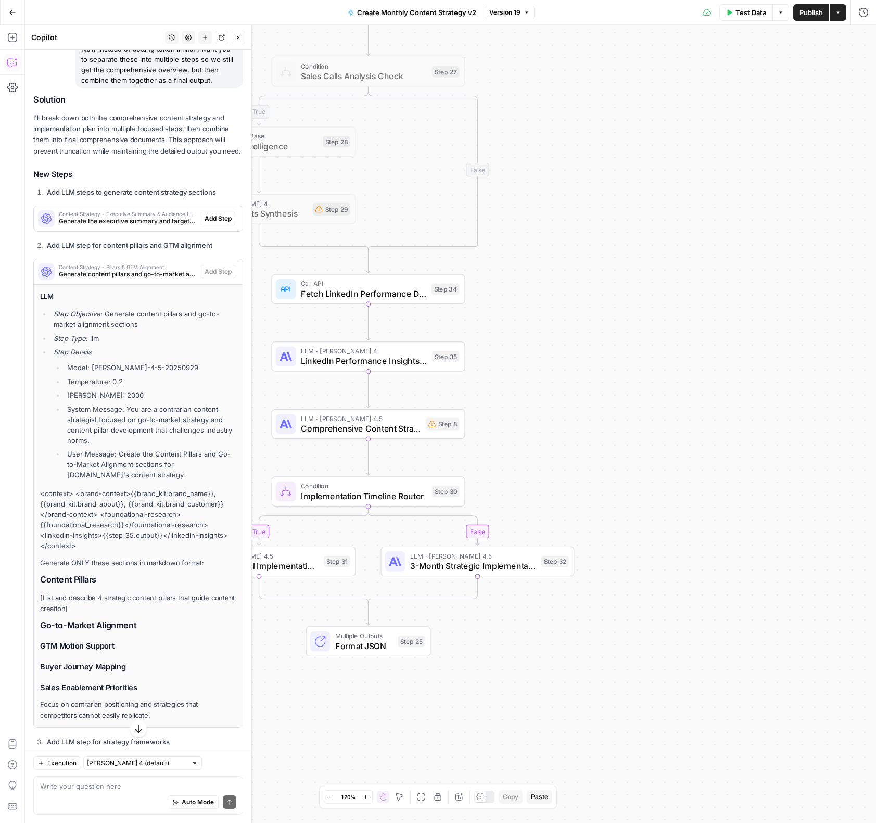
click at [145, 270] on span "Generate content pillars and go-to-market alignment sections" at bounding box center [127, 274] width 137 height 9
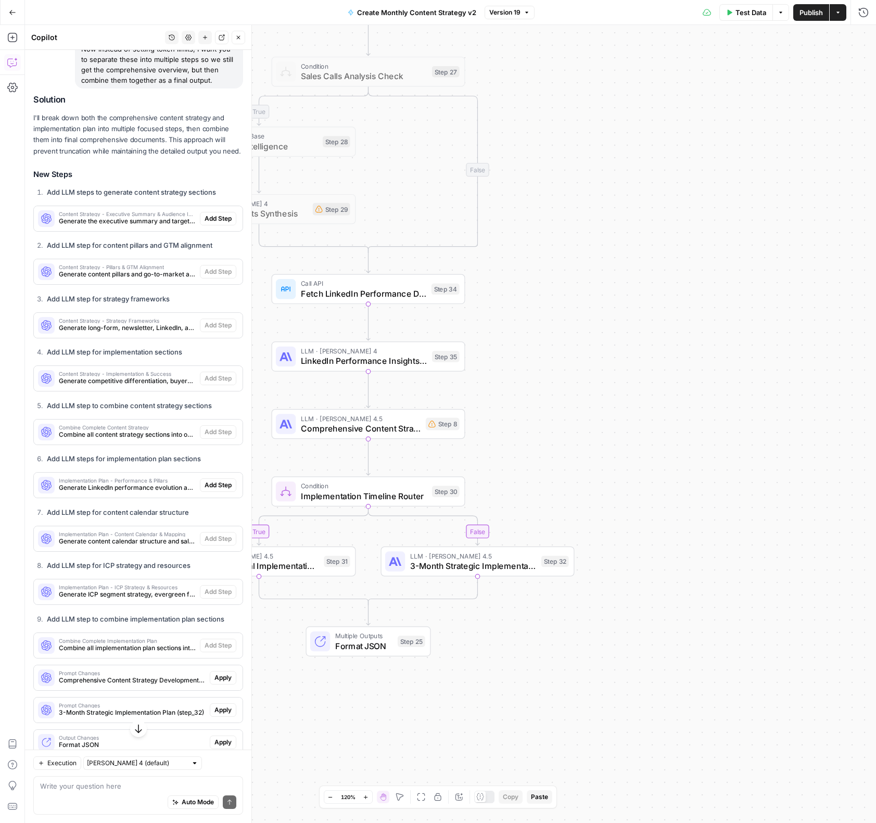
click at [134, 323] on span "Generate long-form, newsletter, LinkedIn, and repurposing strategy sections" at bounding box center [127, 327] width 137 height 9
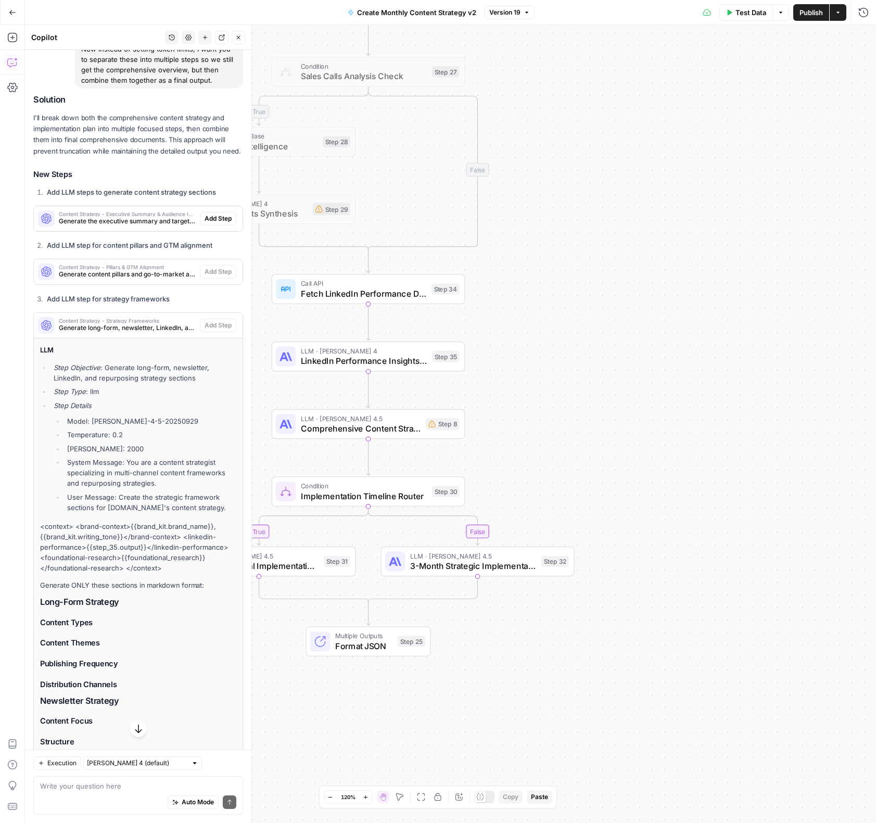
click at [134, 323] on span "Generate long-form, newsletter, LinkedIn, and repurposing strategy sections" at bounding box center [127, 327] width 137 height 9
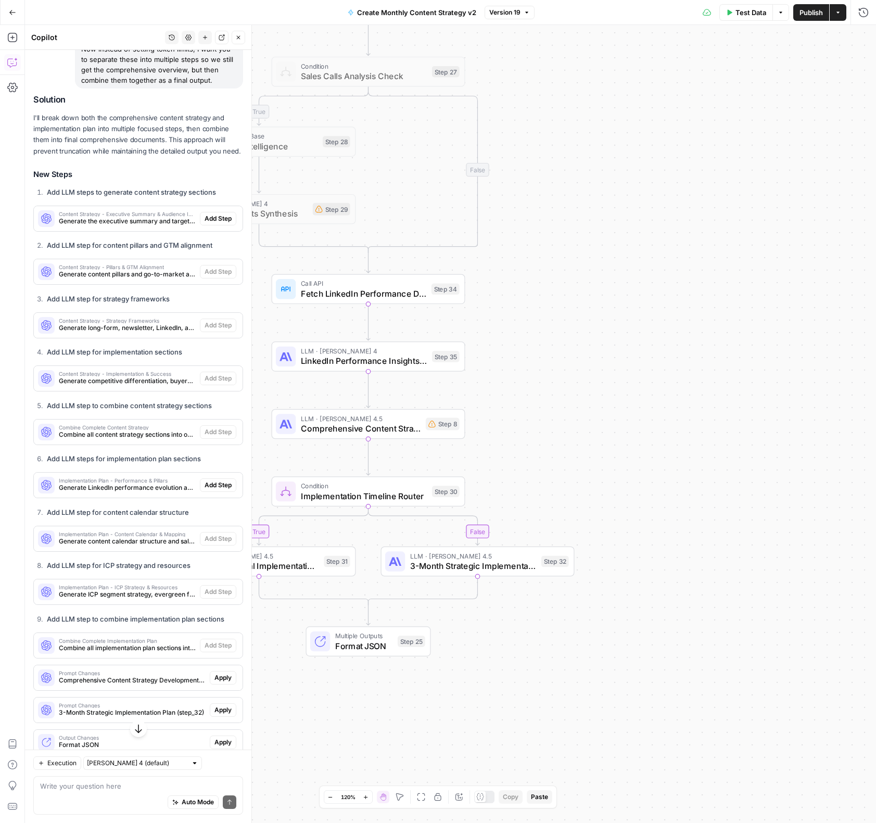
click at [155, 389] on div "Content Strategy - Implementation & Success Generate competitive differentiatio…" at bounding box center [117, 378] width 166 height 25
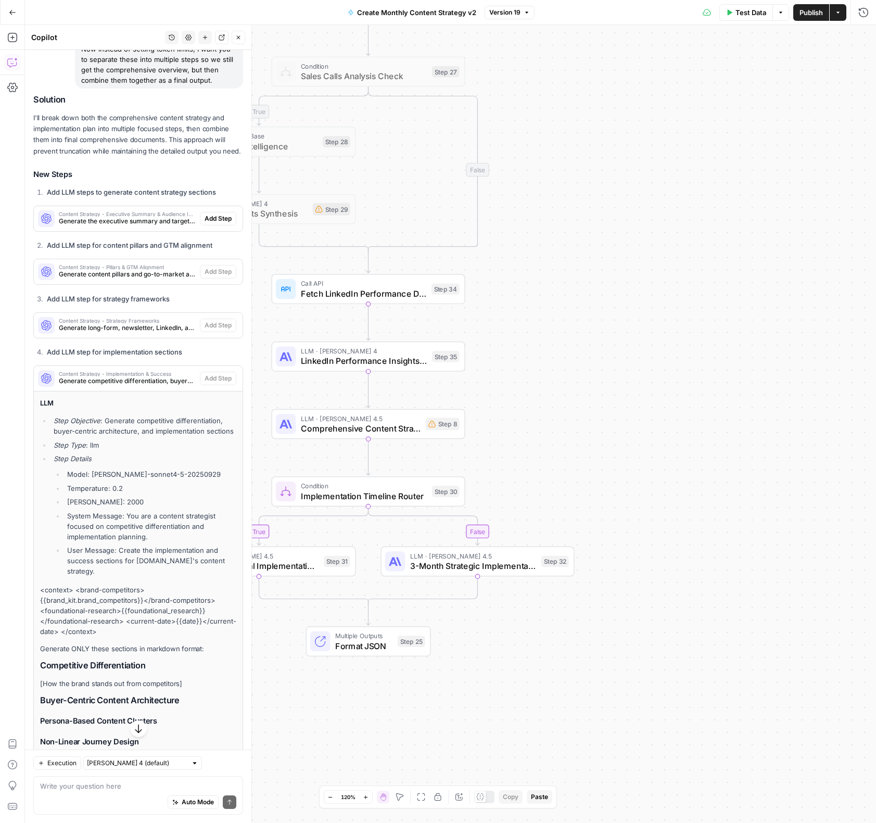
click at [155, 389] on div "Content Strategy - Implementation & Success Generate competitive differentiatio…" at bounding box center [117, 378] width 166 height 25
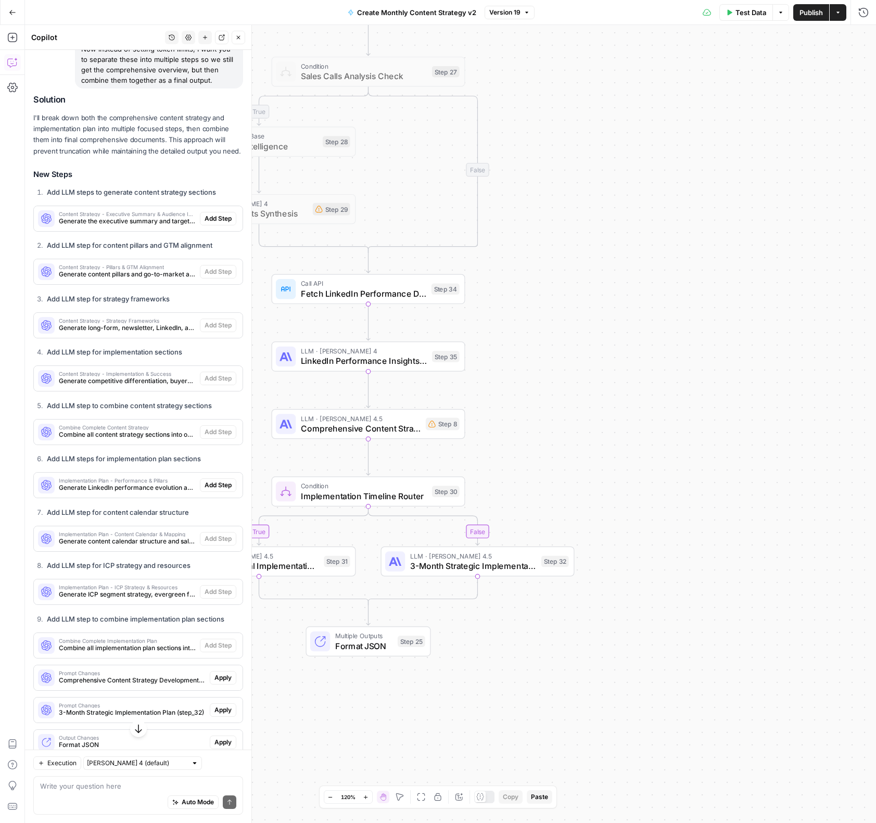
click at [143, 429] on span "Combine Complete Content Strategy" at bounding box center [127, 427] width 137 height 5
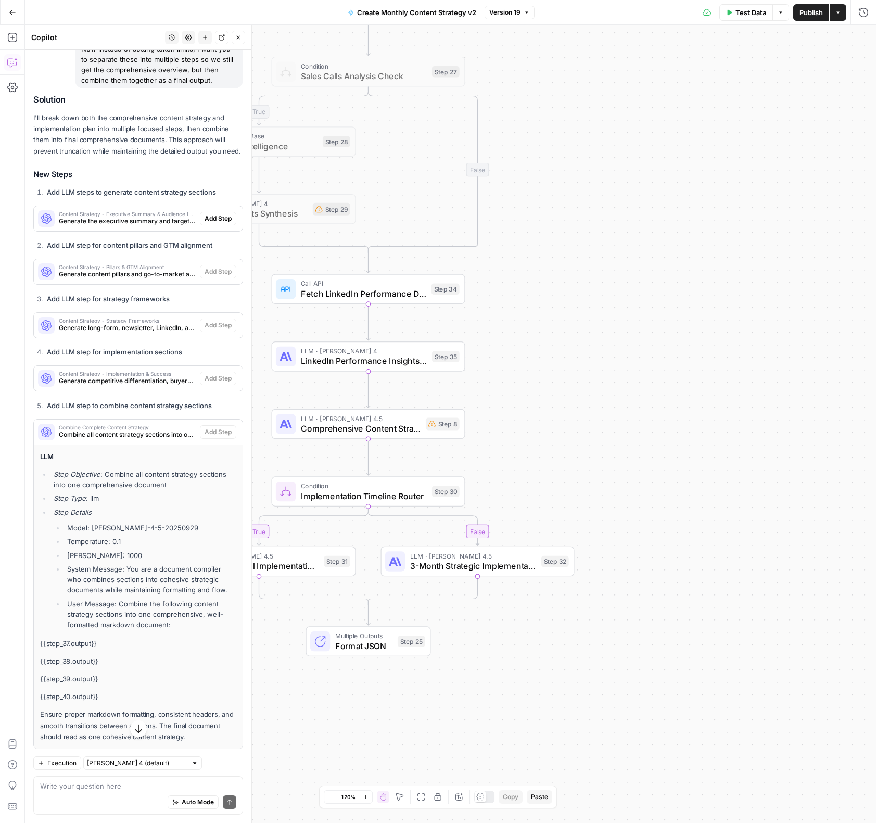
click at [143, 429] on span "Combine Complete Content Strategy" at bounding box center [127, 427] width 137 height 5
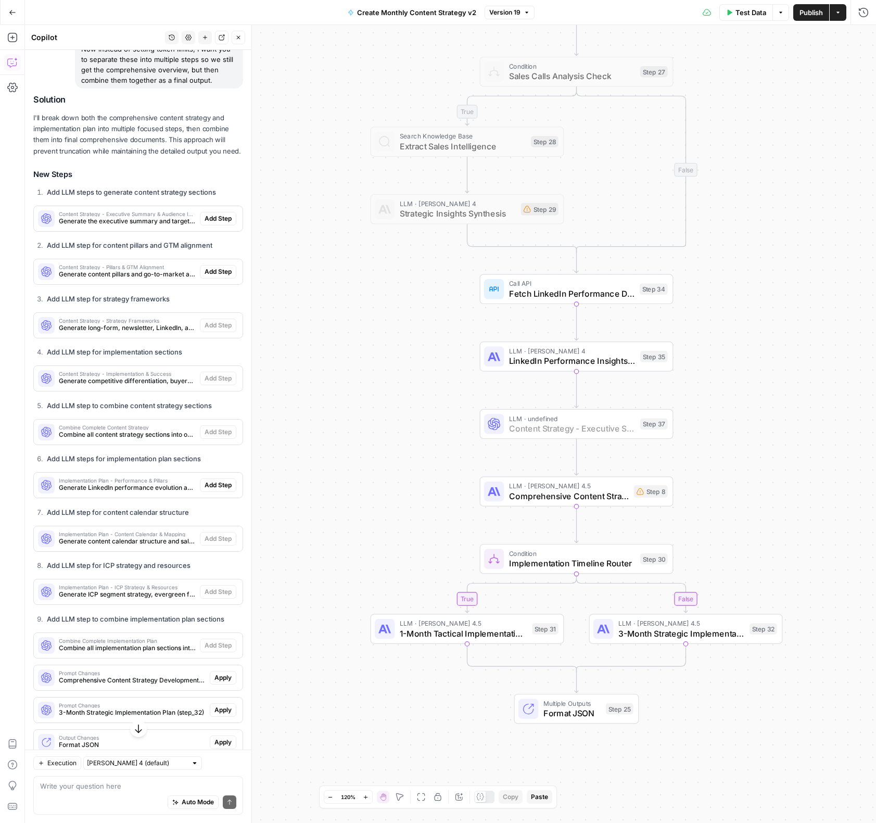
click at [207, 221] on span "Add Step" at bounding box center [218, 218] width 27 height 9
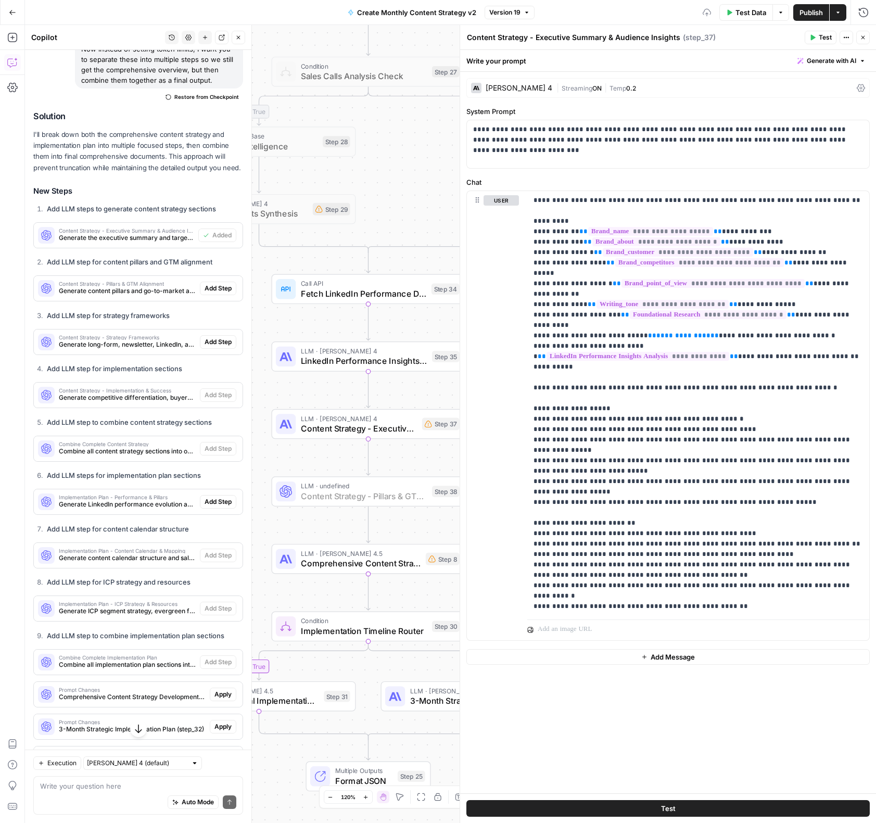
click at [216, 282] on button "Add Step" at bounding box center [218, 289] width 36 height 14
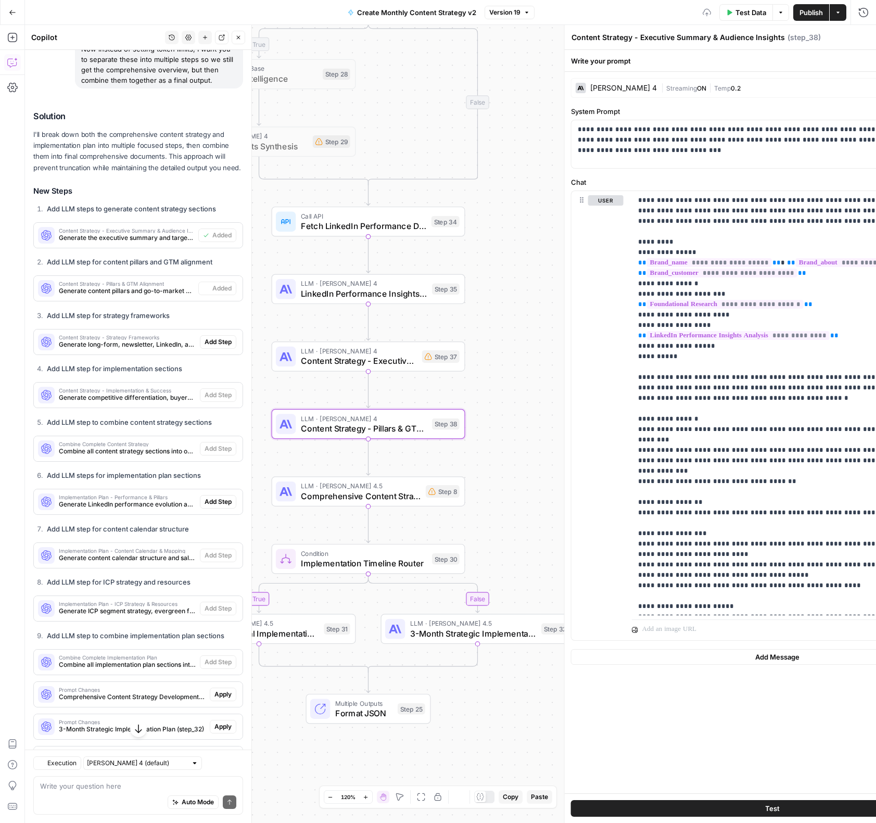
type textarea "Content Strategy - Pillars & GTM Alignment"
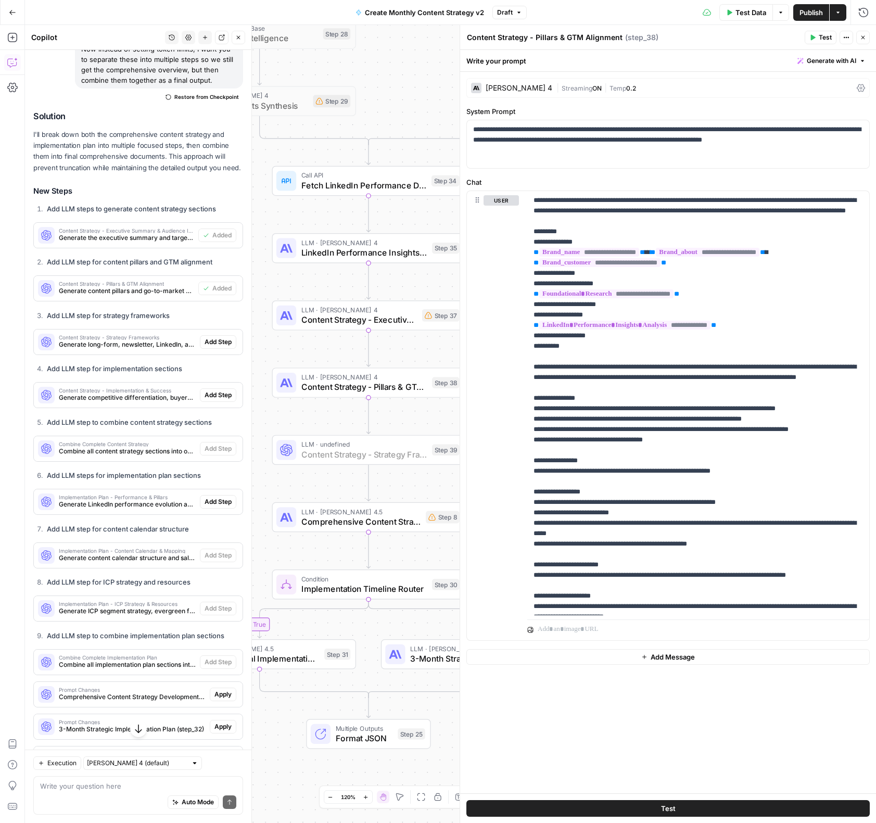
click at [224, 344] on span "Add Step" at bounding box center [218, 341] width 27 height 9
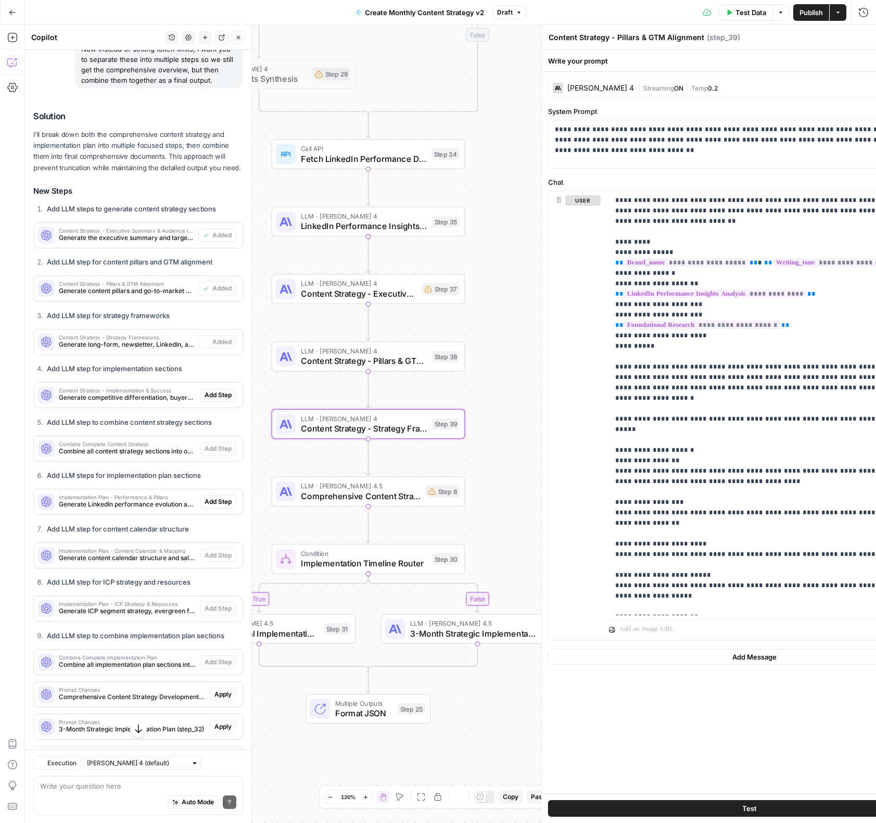
type textarea "Content Strategy - Strategy Frameworks"
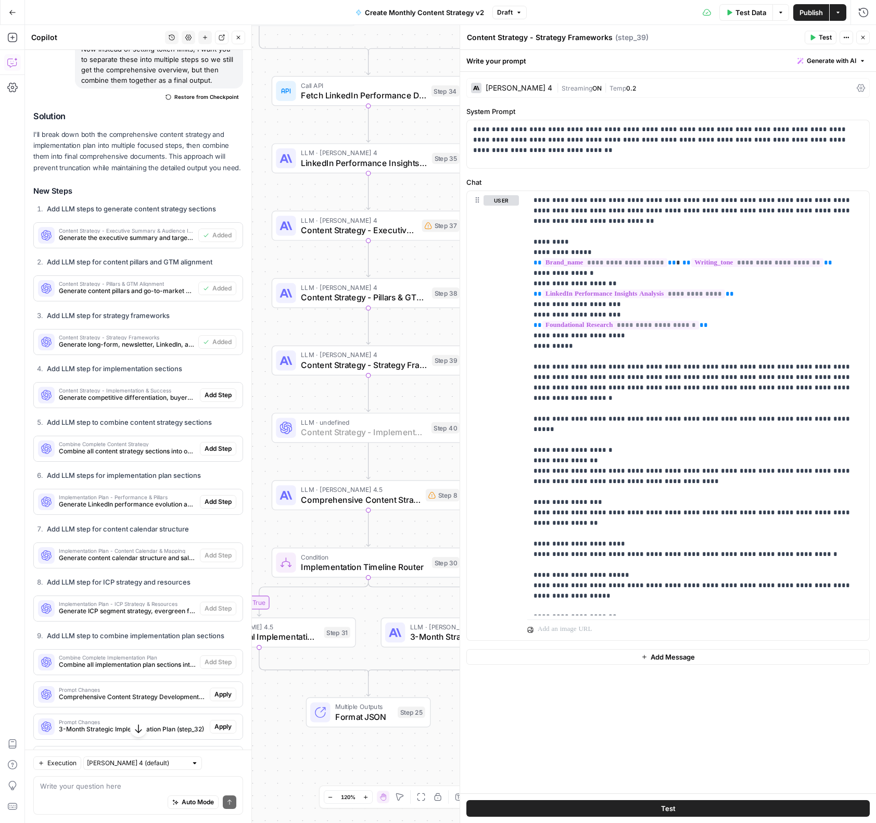
click at [221, 396] on span "Add Step" at bounding box center [218, 394] width 27 height 9
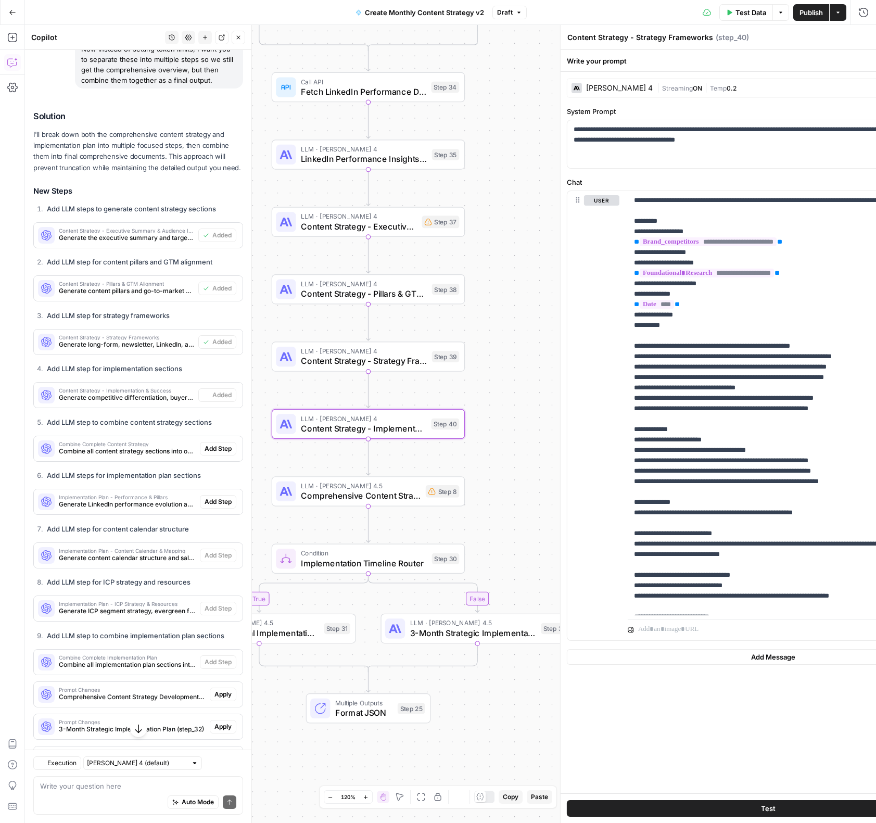
type textarea "Content Strategy - Implementation & Success"
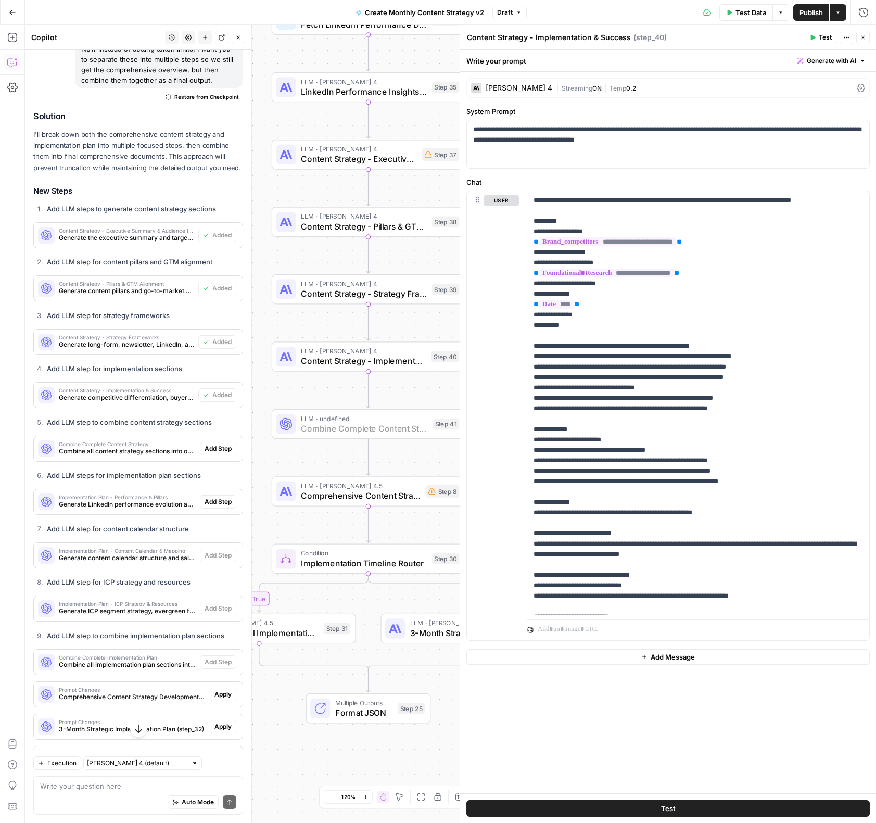
click at [227, 446] on span "Add Step" at bounding box center [218, 448] width 27 height 9
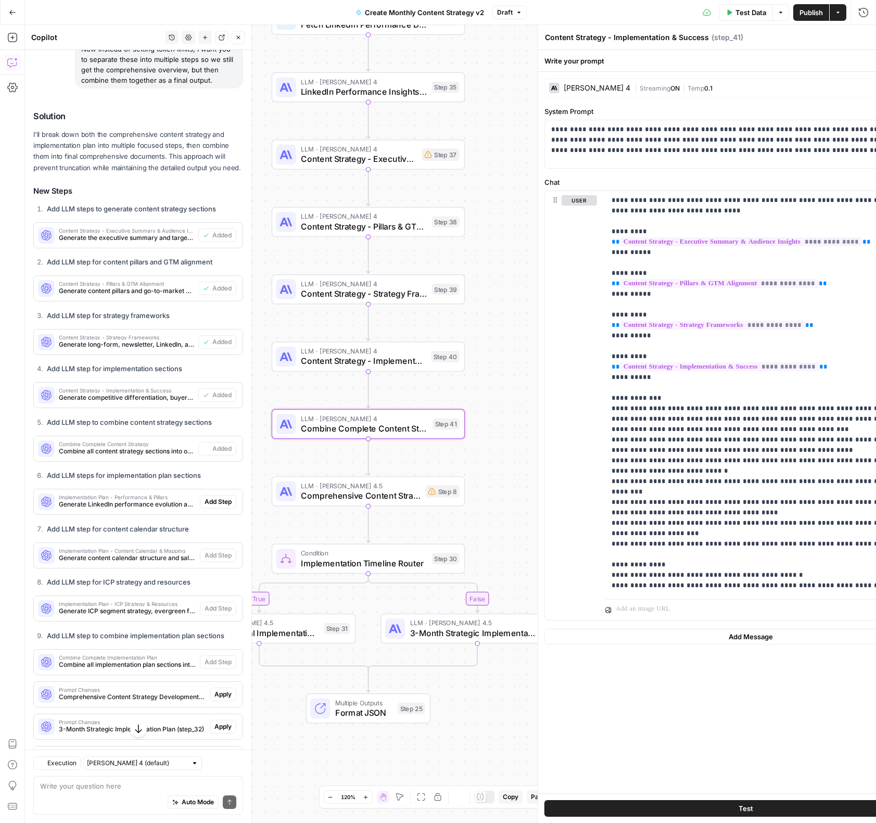
type textarea "Combine Complete Content Strategy"
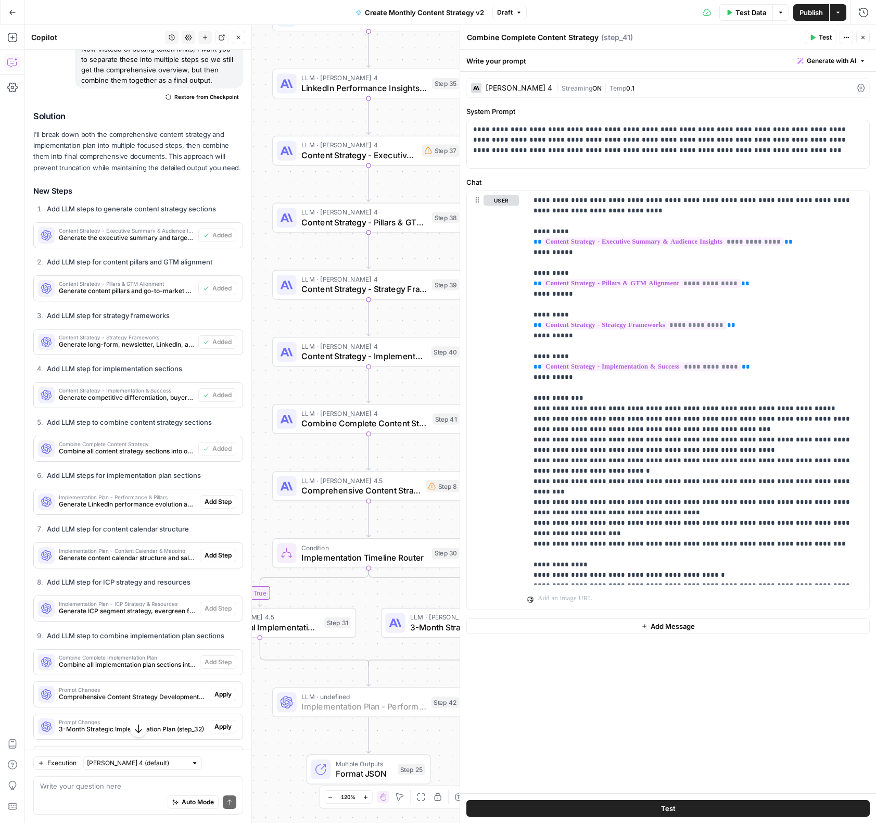
click at [231, 502] on span "Add Step" at bounding box center [218, 501] width 27 height 9
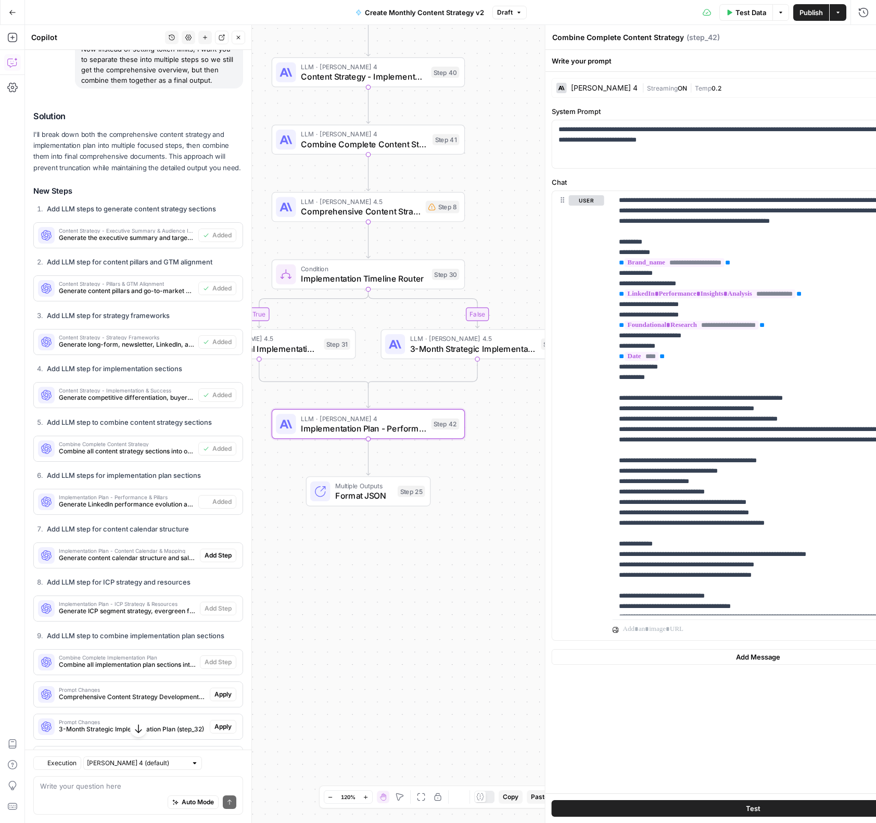
type textarea "Implementation Plan - Performance & Pillars"
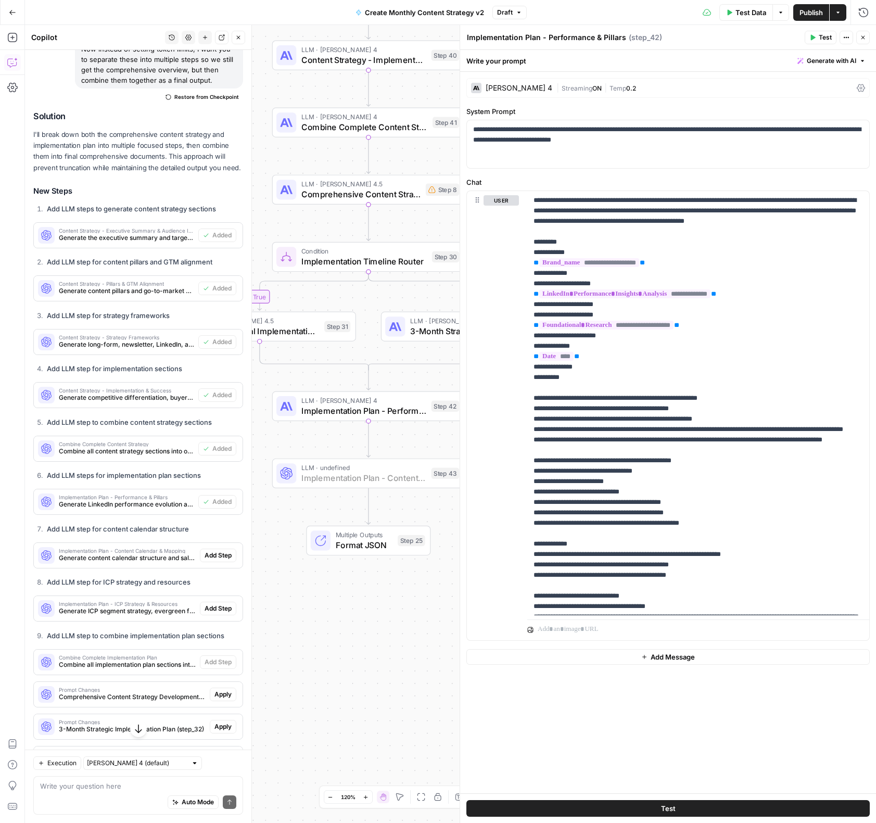
click at [222, 557] on span "Add Step" at bounding box center [218, 555] width 27 height 9
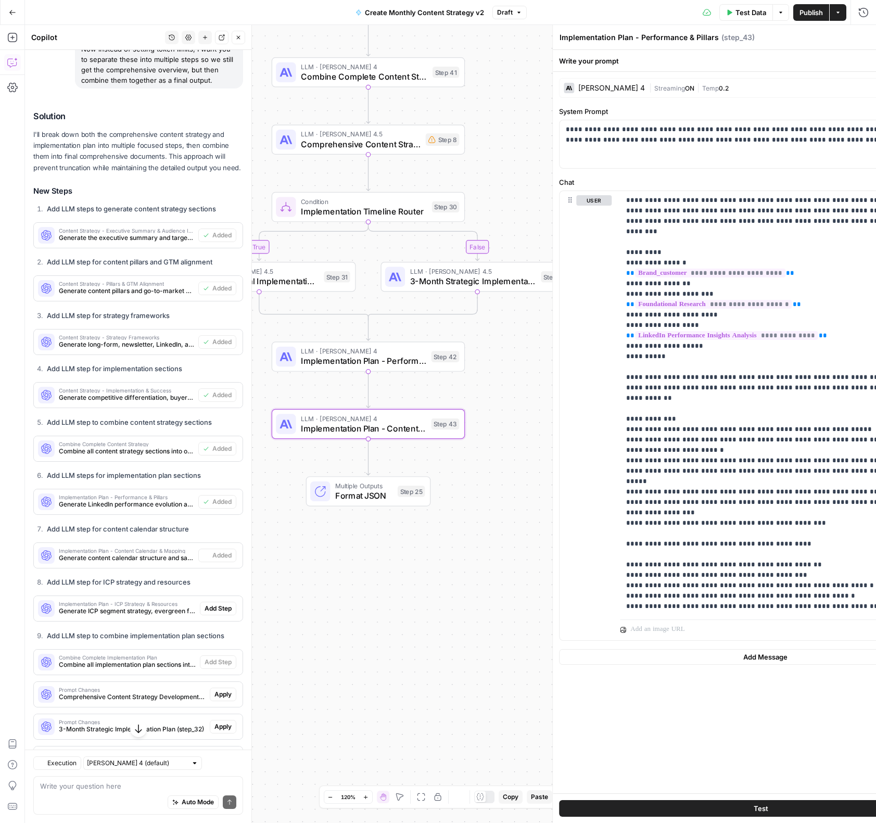
type textarea "Implementation Plan - Content Calendar & Mapping"
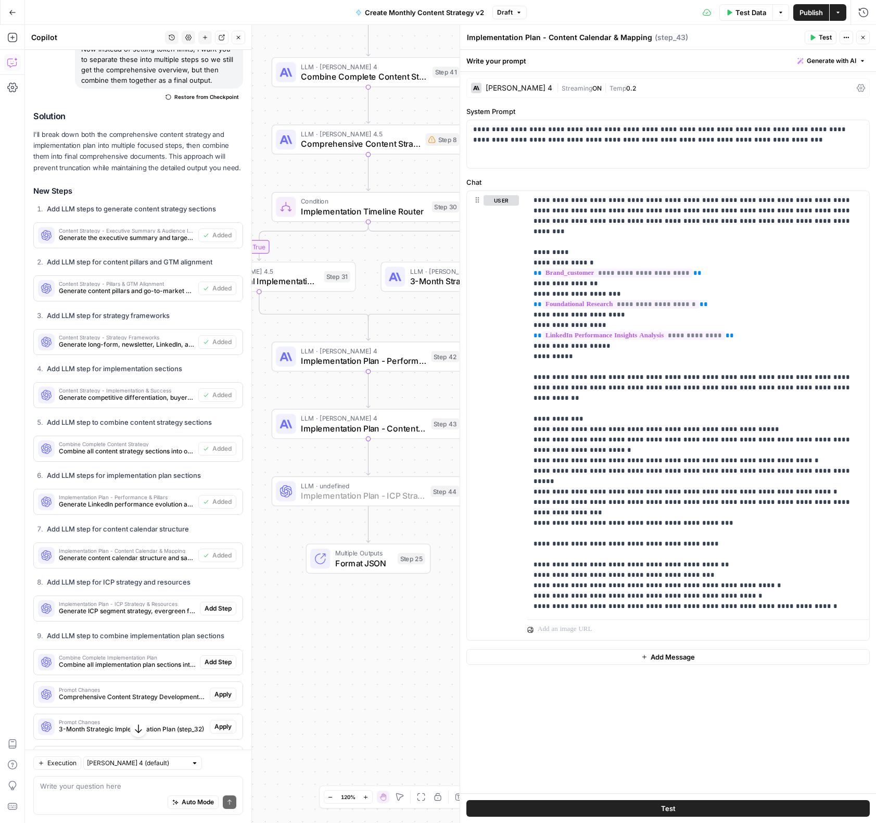
click at [226, 609] on span "Add Step" at bounding box center [218, 608] width 27 height 9
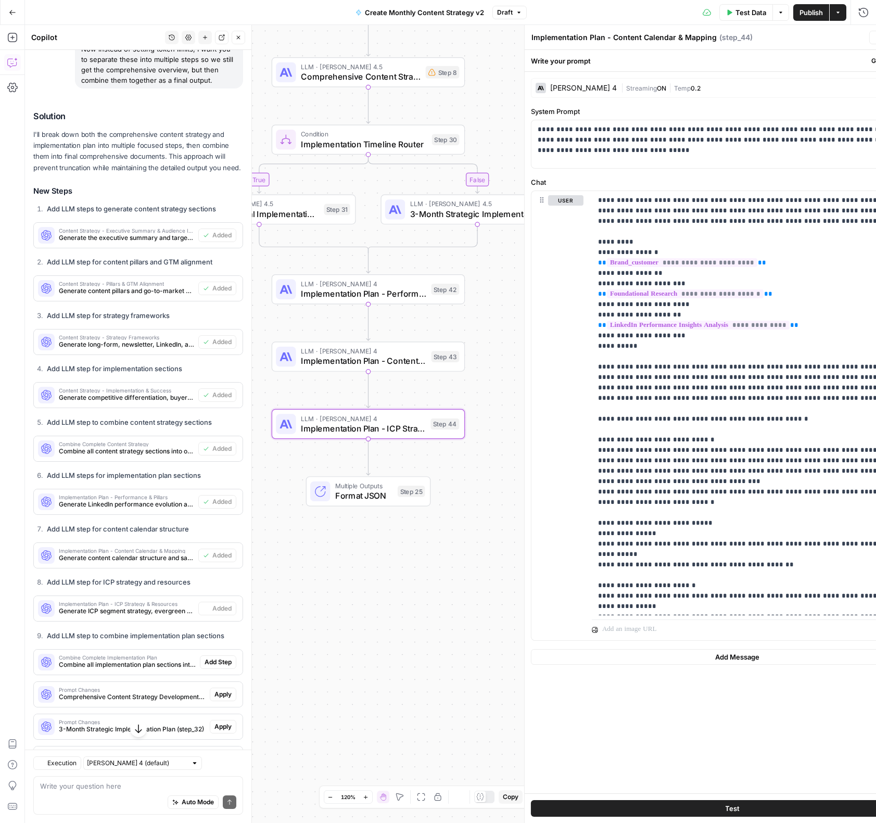
type textarea "Implementation Plan - ICP Strategy & Resources"
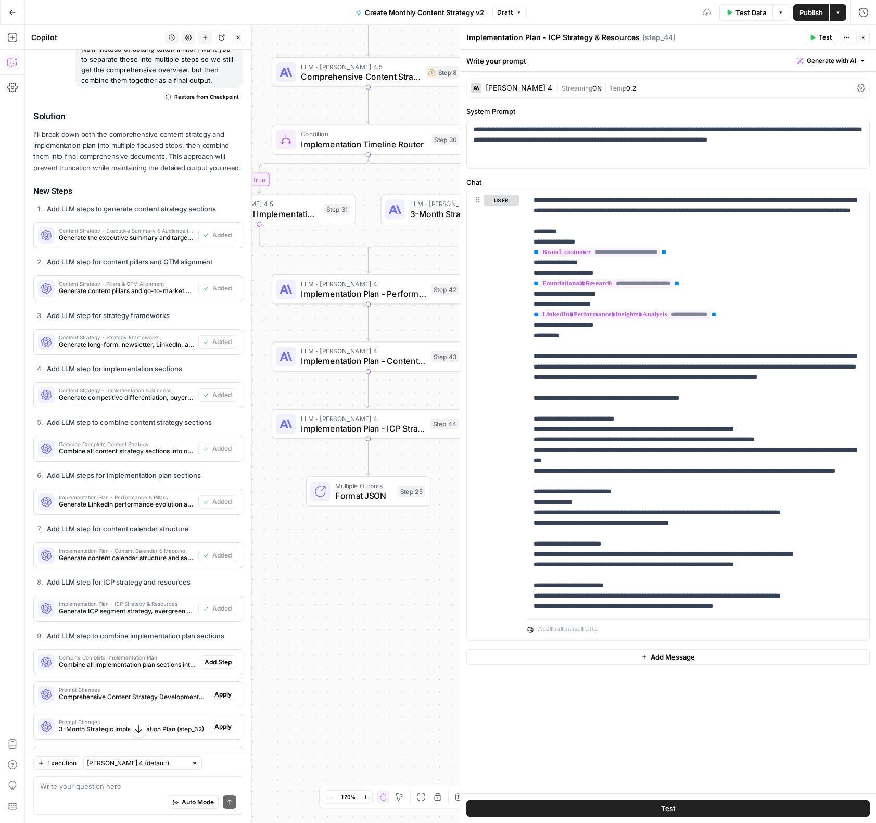
scroll to position [556, 0]
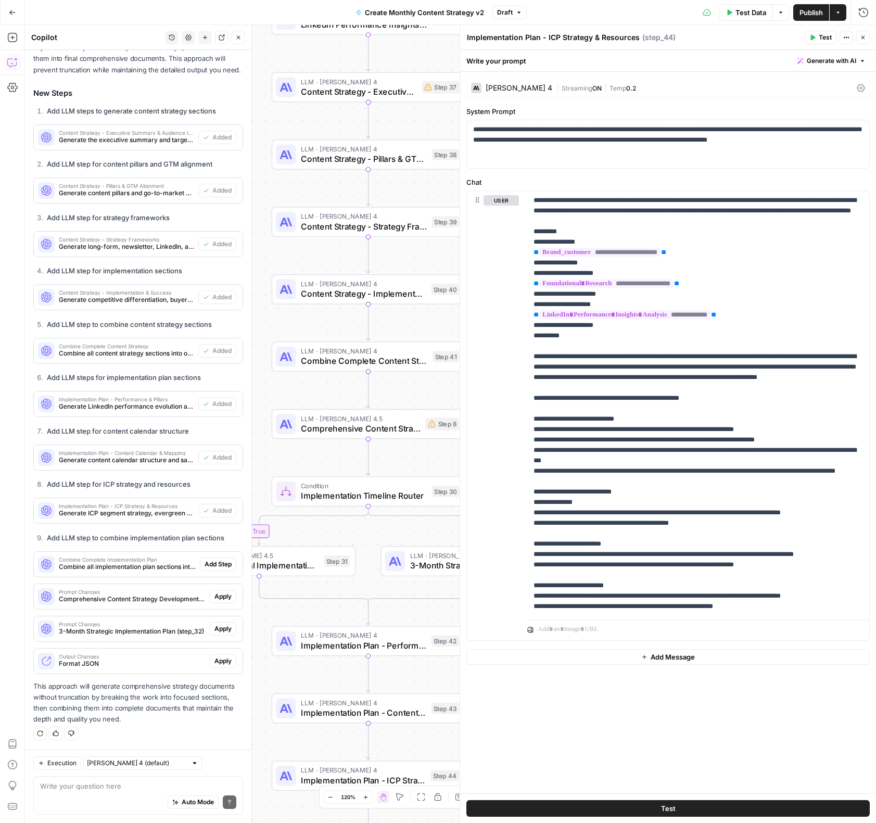
click at [226, 564] on span "Add Step" at bounding box center [218, 564] width 27 height 9
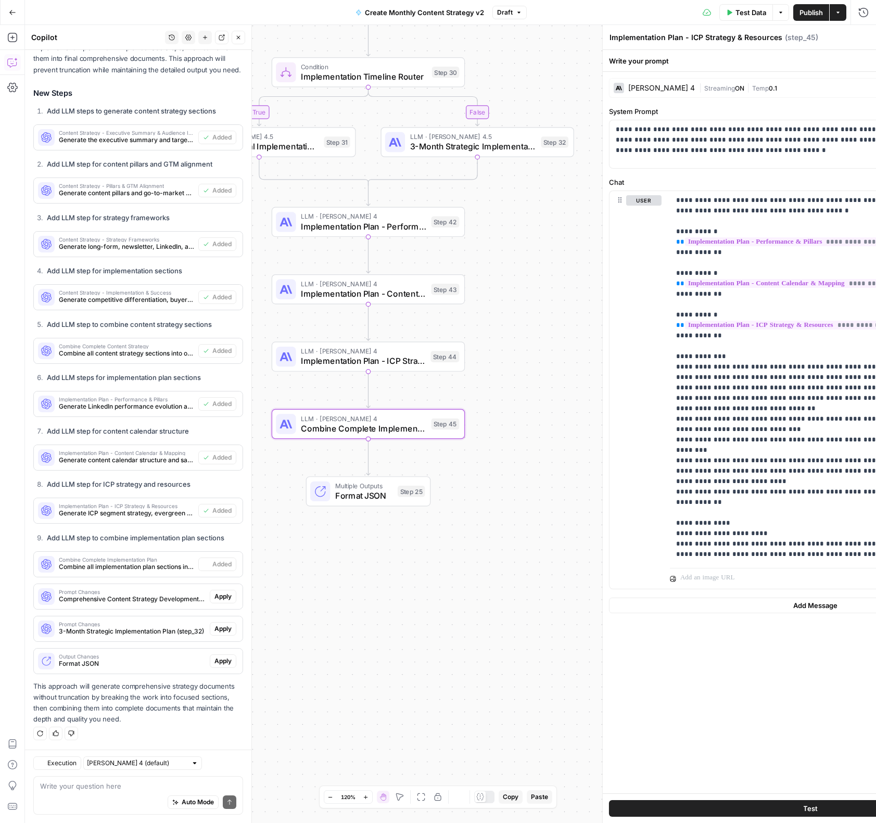
type textarea "Combine Complete Implementation Plan"
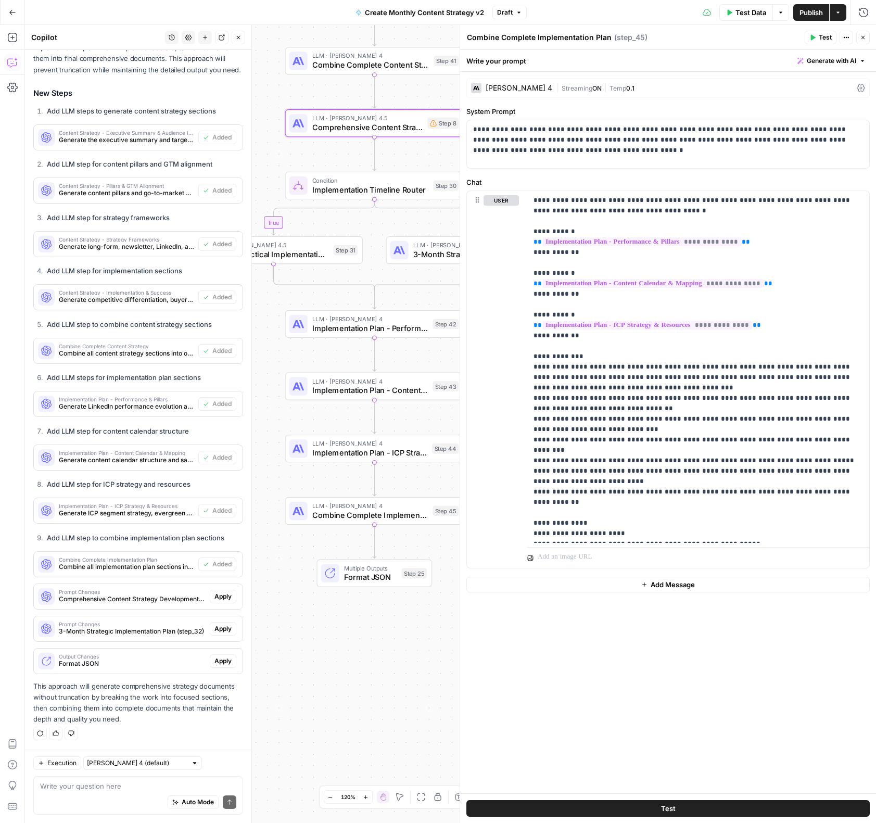
click at [227, 596] on span "Apply" at bounding box center [222, 596] width 17 height 9
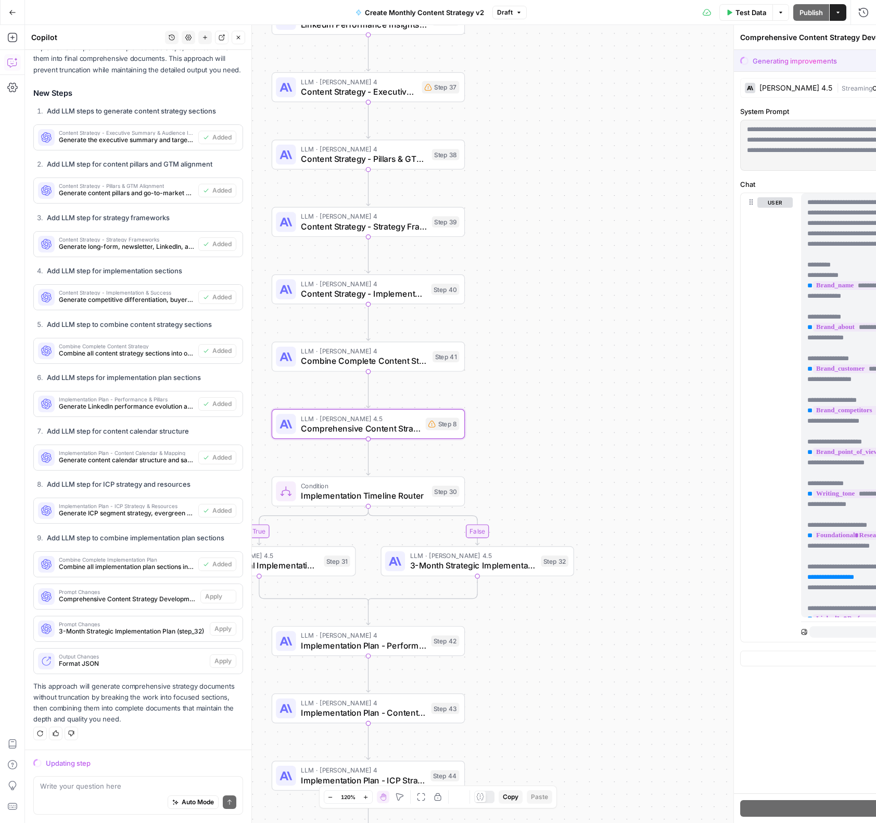
scroll to position [523, 0]
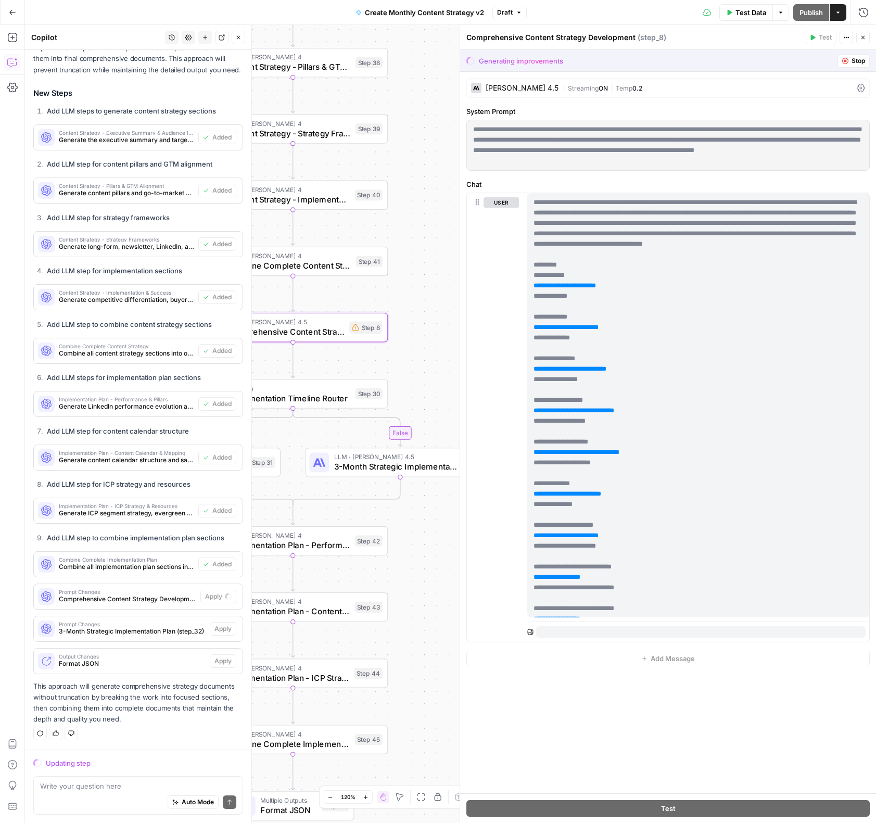
click at [163, 599] on span "Comprehensive Content Strategy Development (step_8)" at bounding box center [127, 598] width 137 height 9
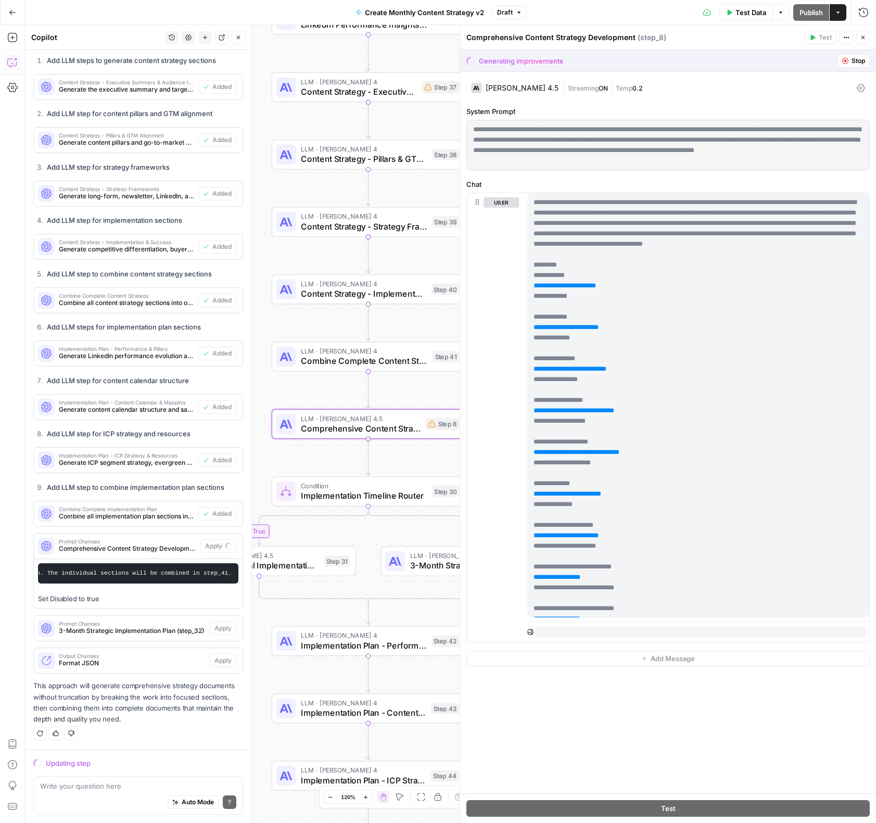
scroll to position [0, 0]
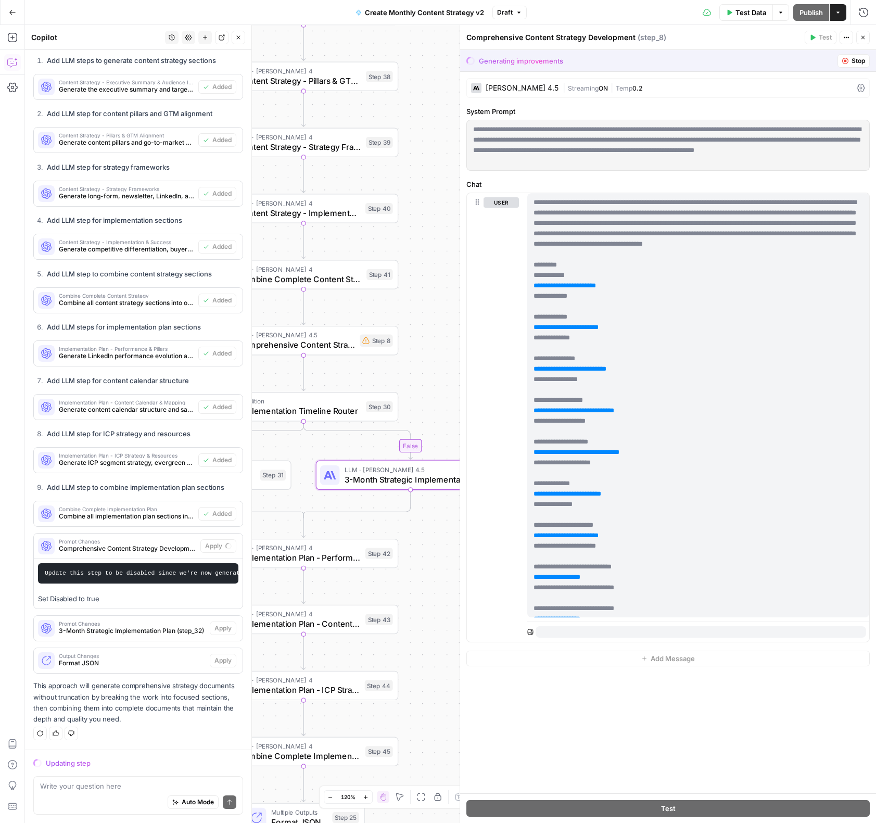
click at [136, 625] on span "Prompt Changes" at bounding box center [132, 623] width 147 height 5
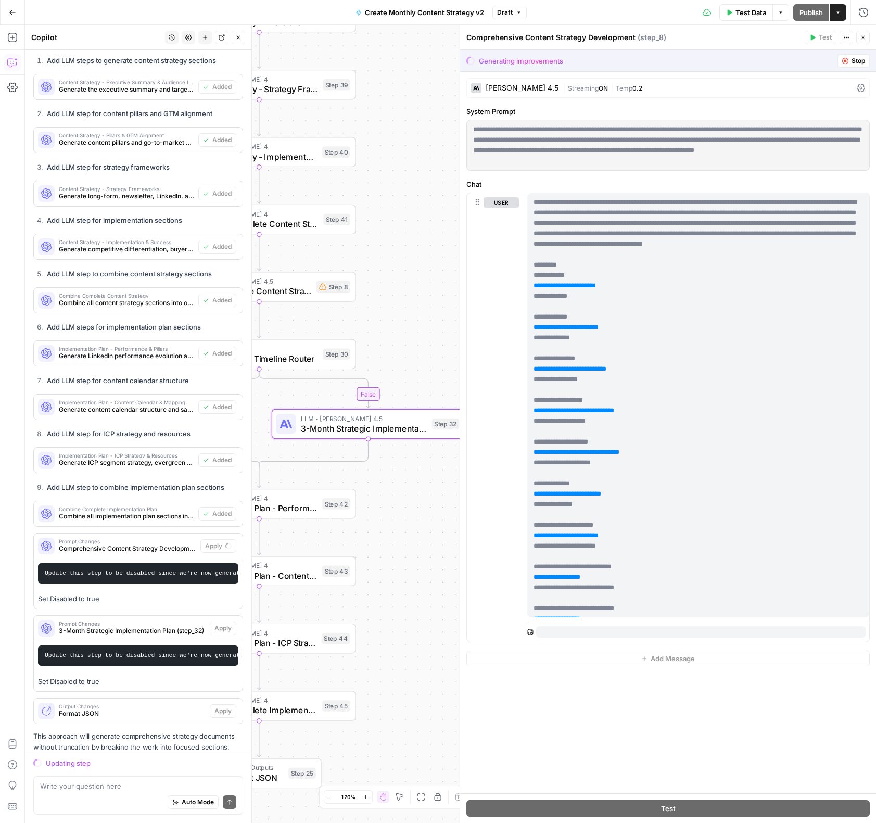
scroll to position [624, 0]
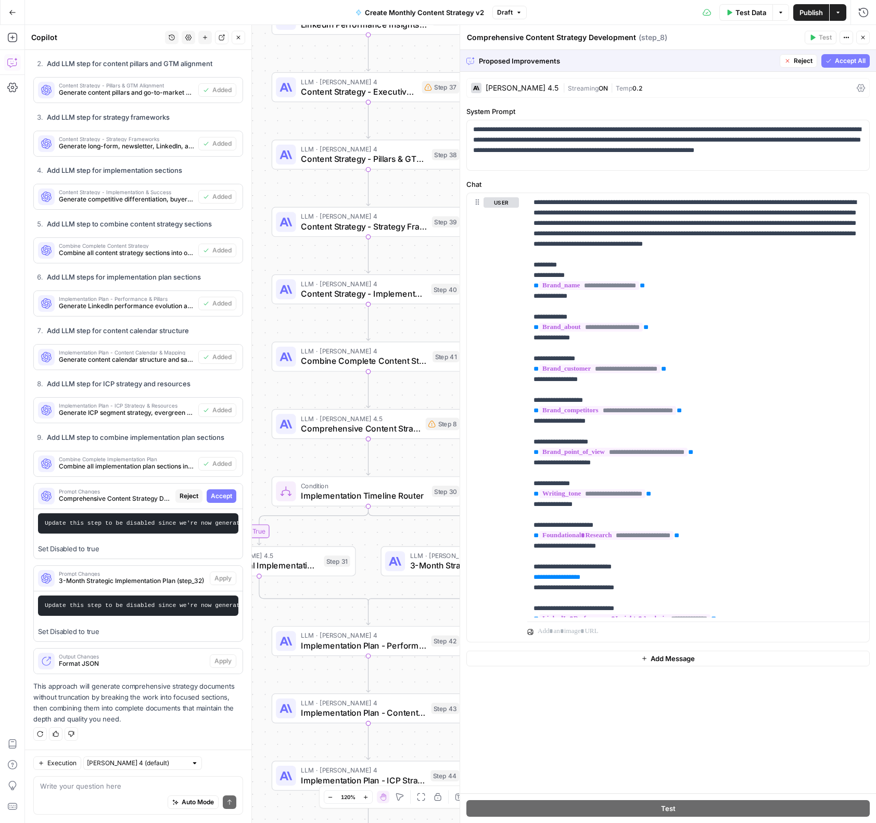
click at [853, 61] on span "Accept All" at bounding box center [850, 60] width 31 height 9
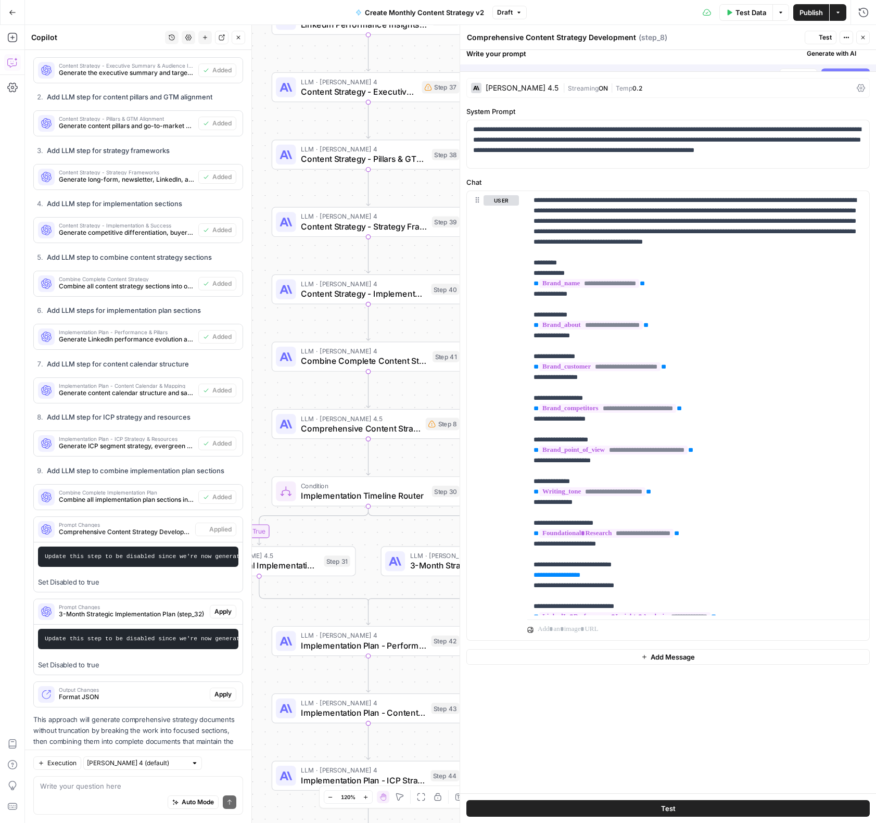
scroll to position [657, 0]
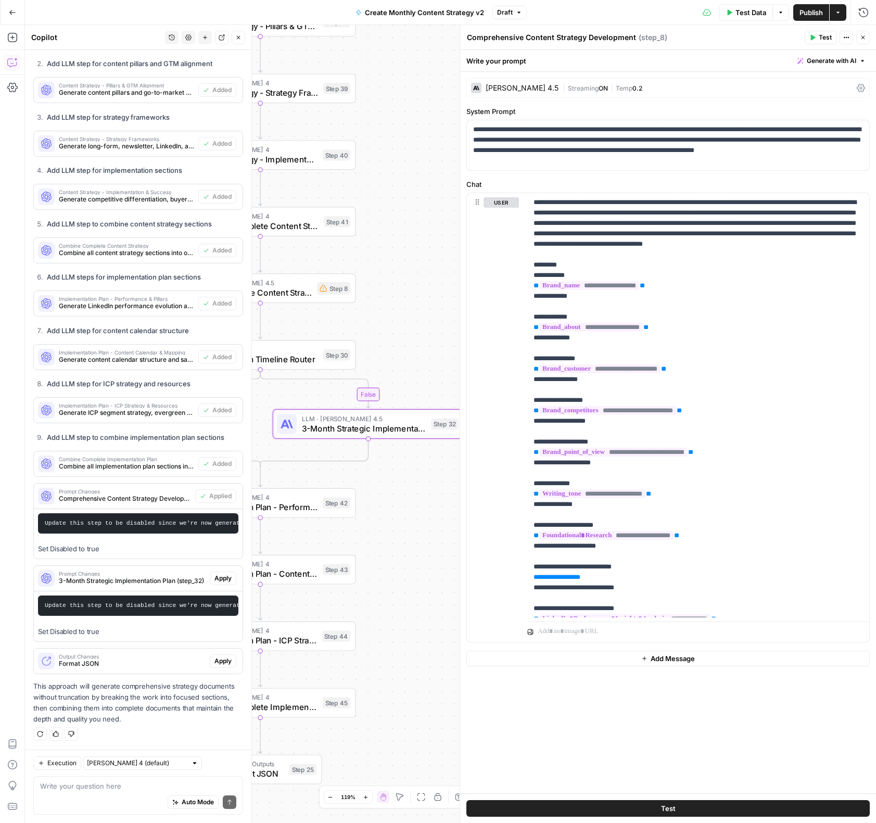
click at [214, 578] on span "Apply" at bounding box center [222, 578] width 17 height 9
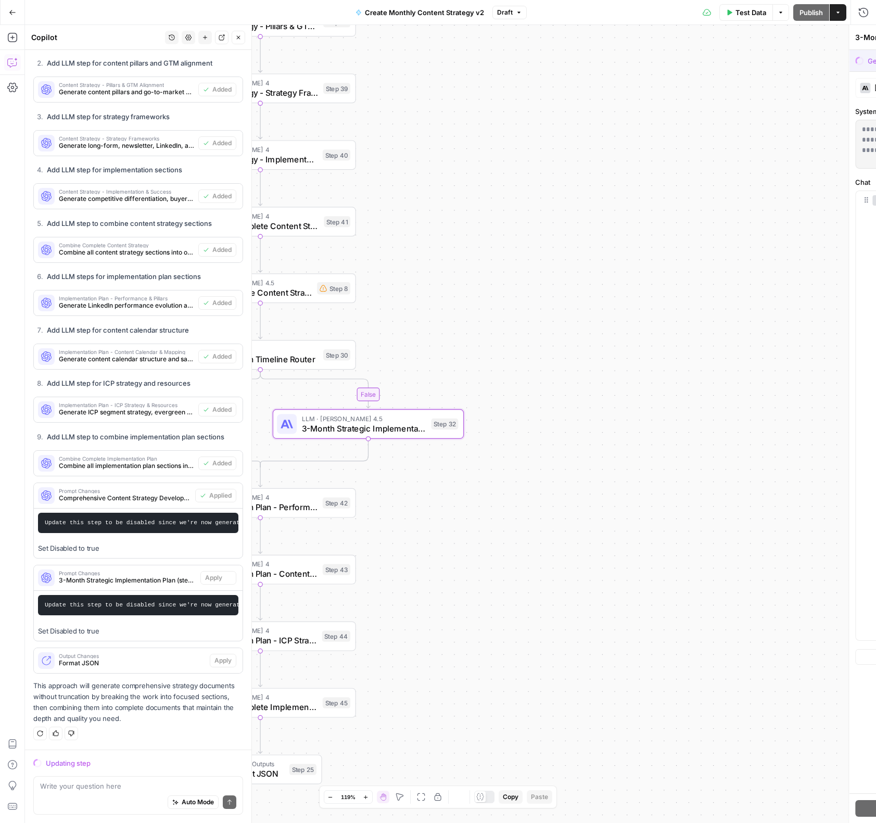
scroll to position [624, 0]
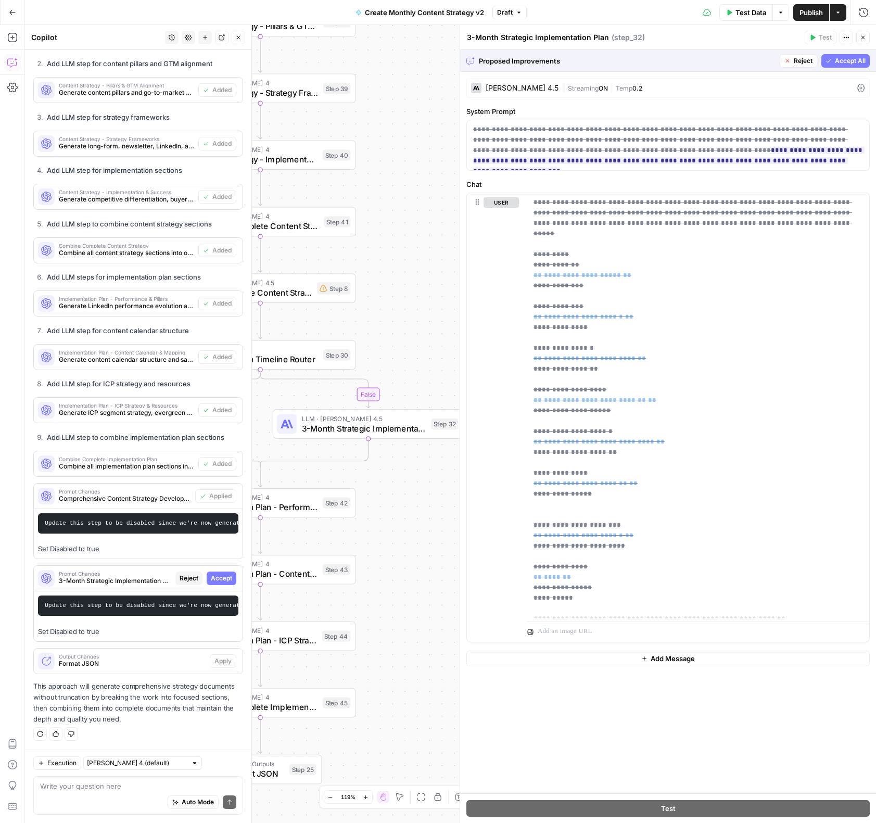
click at [845, 61] on span "Accept All" at bounding box center [850, 60] width 31 height 9
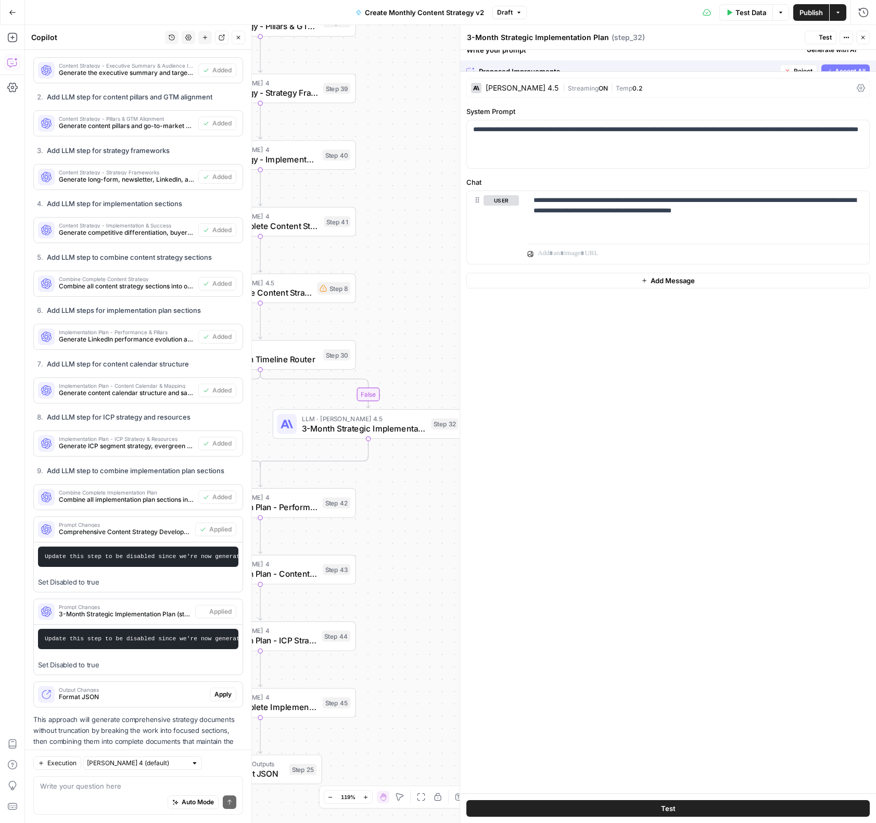
scroll to position [657, 0]
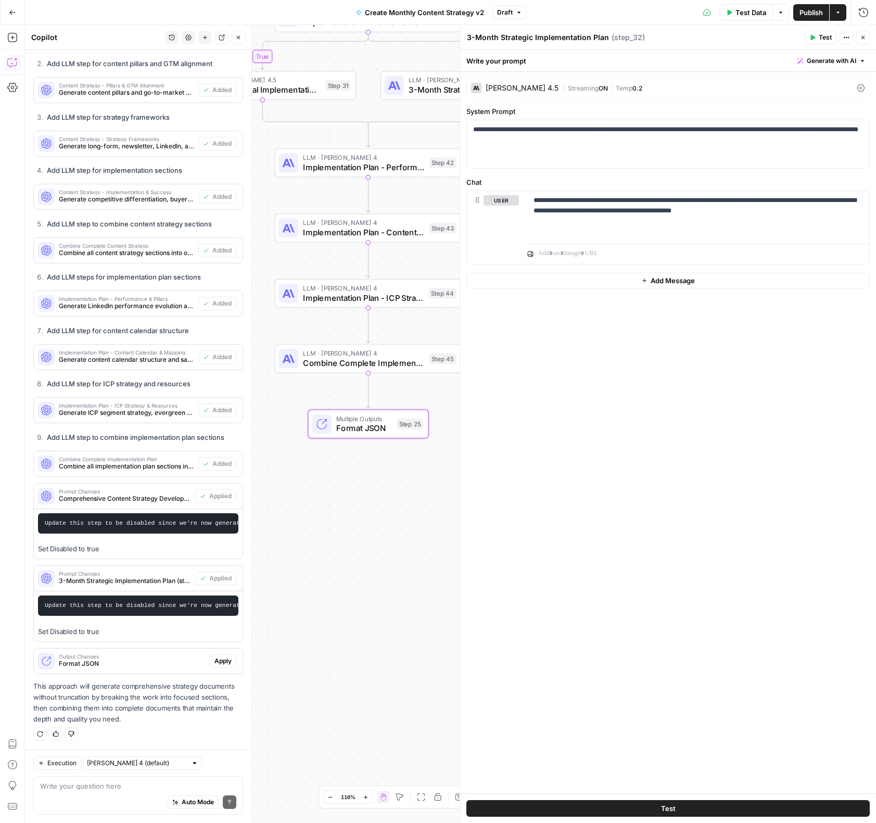
click at [220, 662] on span "Apply" at bounding box center [222, 660] width 17 height 9
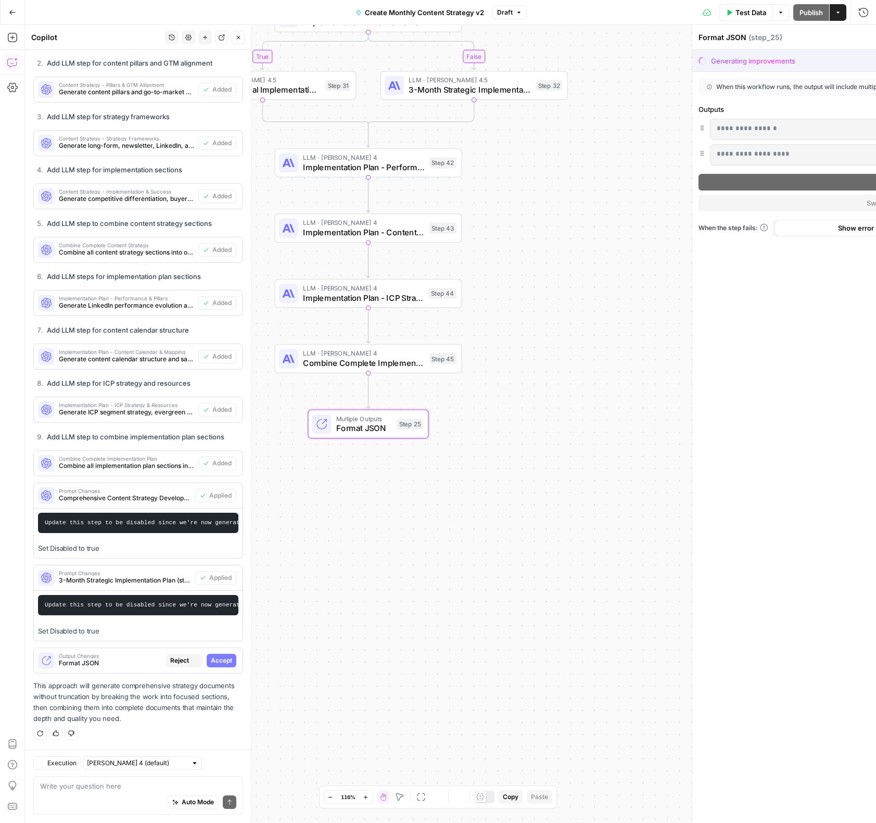
scroll to position [624, 0]
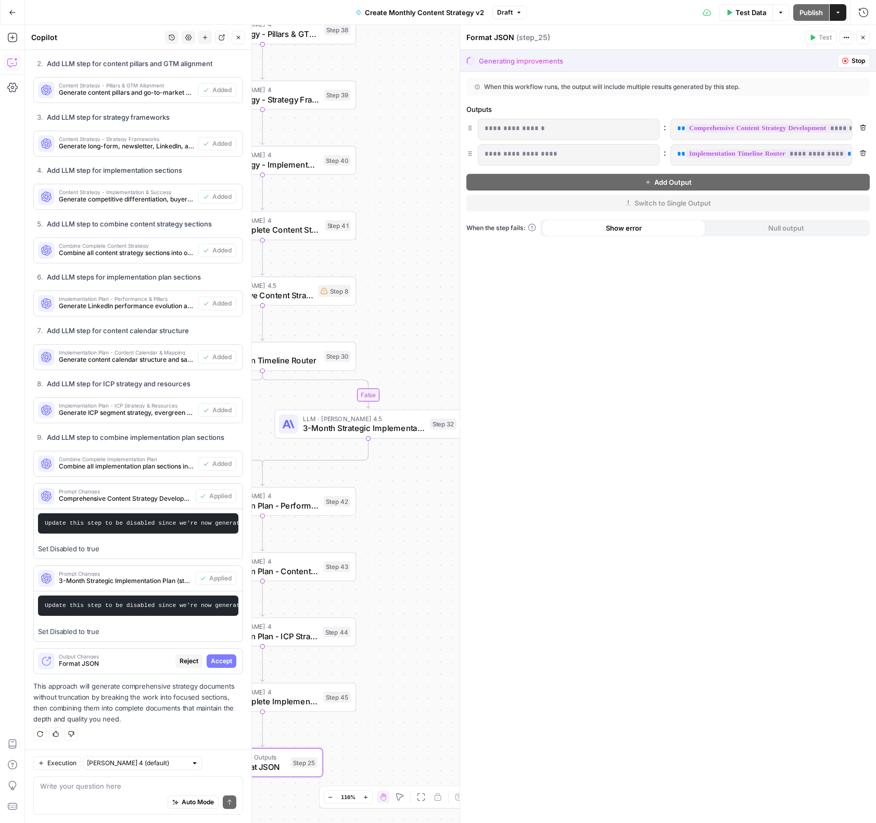
click at [229, 663] on span "Accept" at bounding box center [221, 660] width 21 height 9
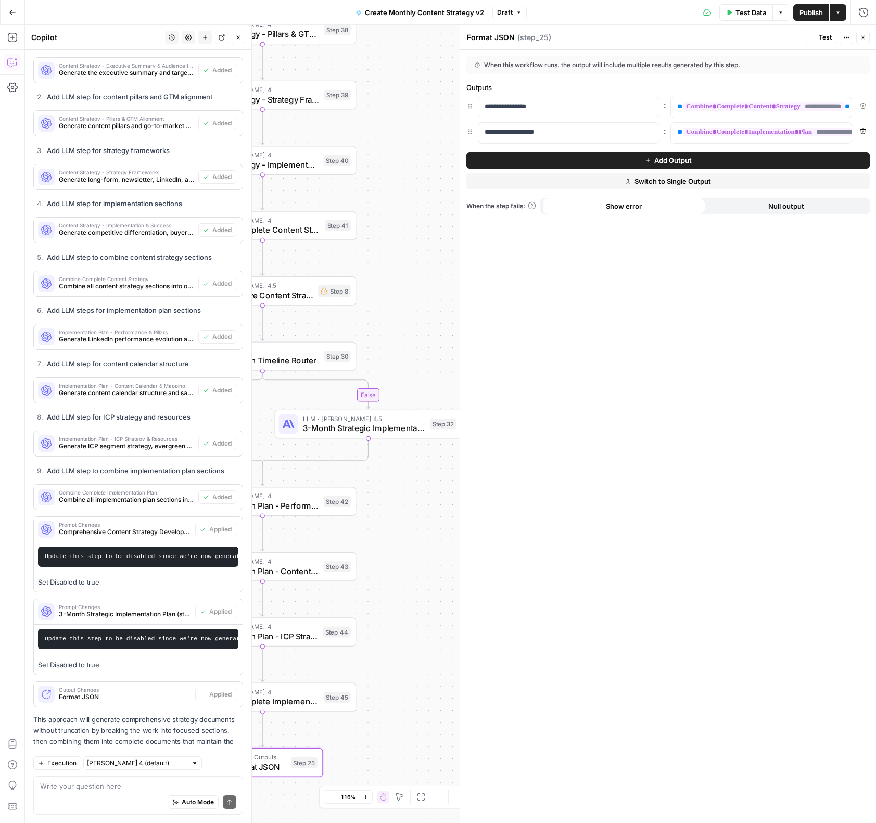
scroll to position [657, 0]
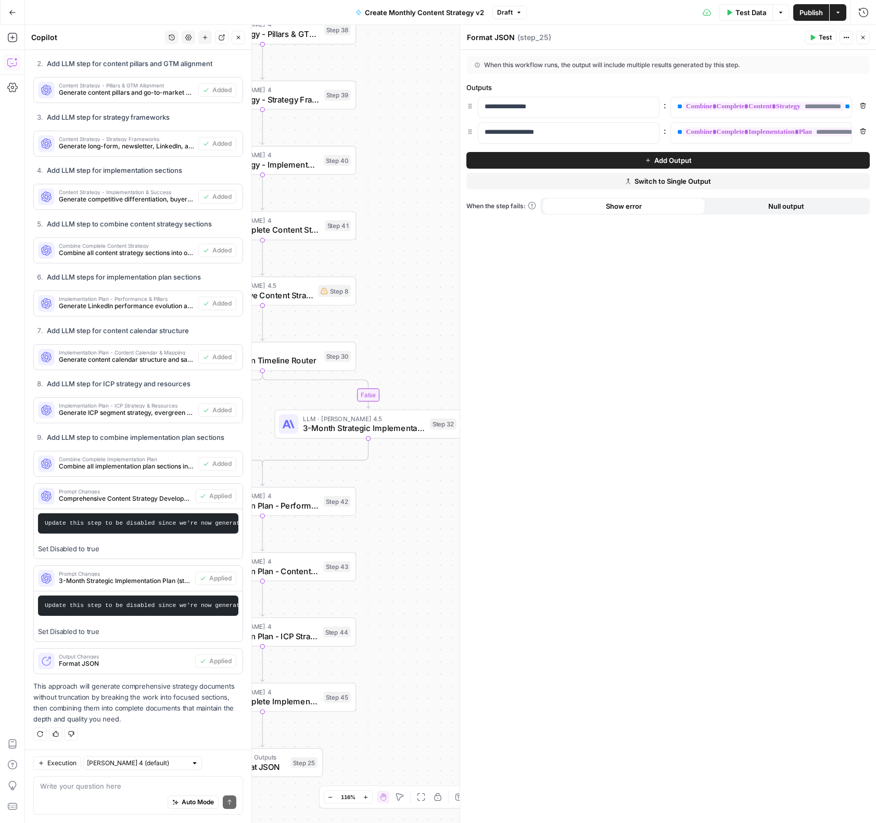
click at [868, 37] on button "Close" at bounding box center [863, 38] width 14 height 14
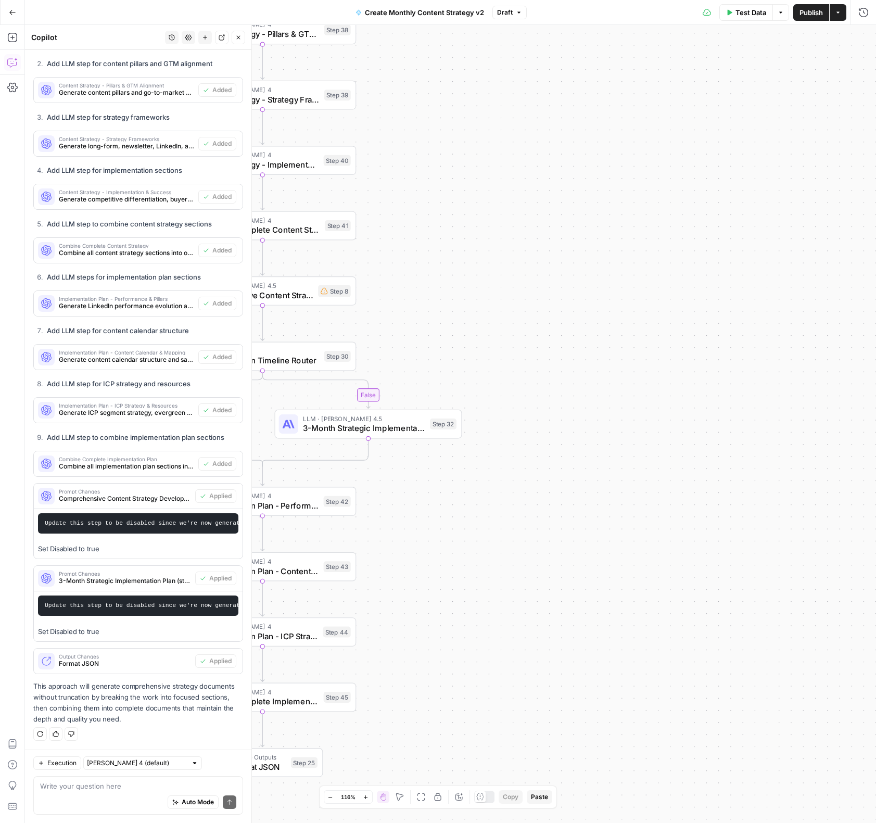
click at [811, 7] on span "Publish" at bounding box center [811, 12] width 23 height 10
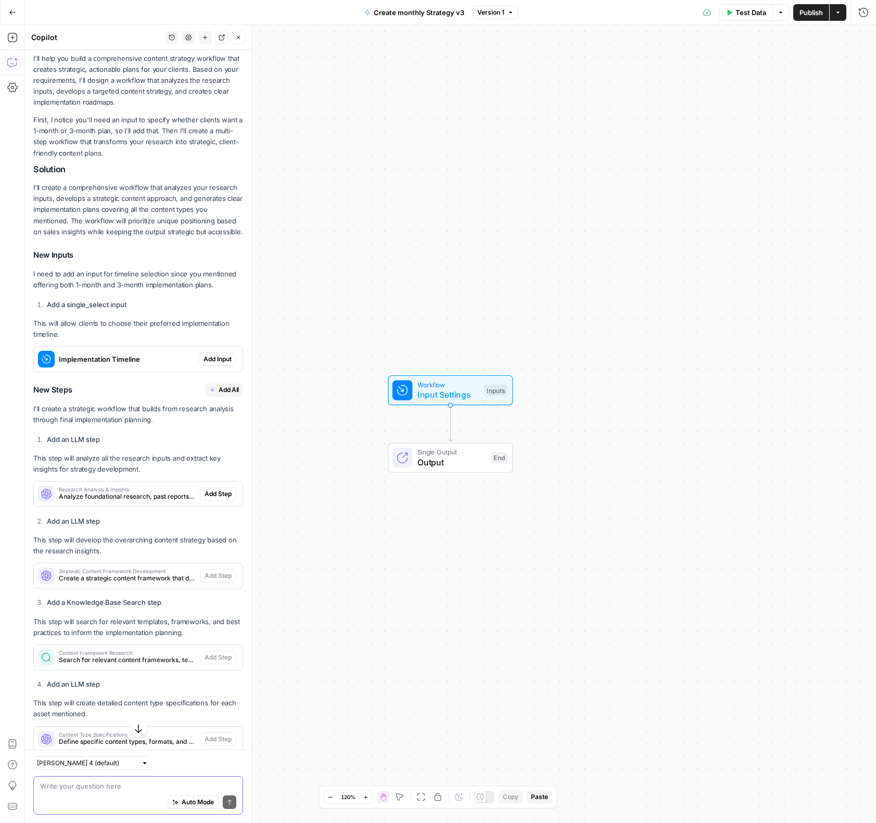
scroll to position [270, 0]
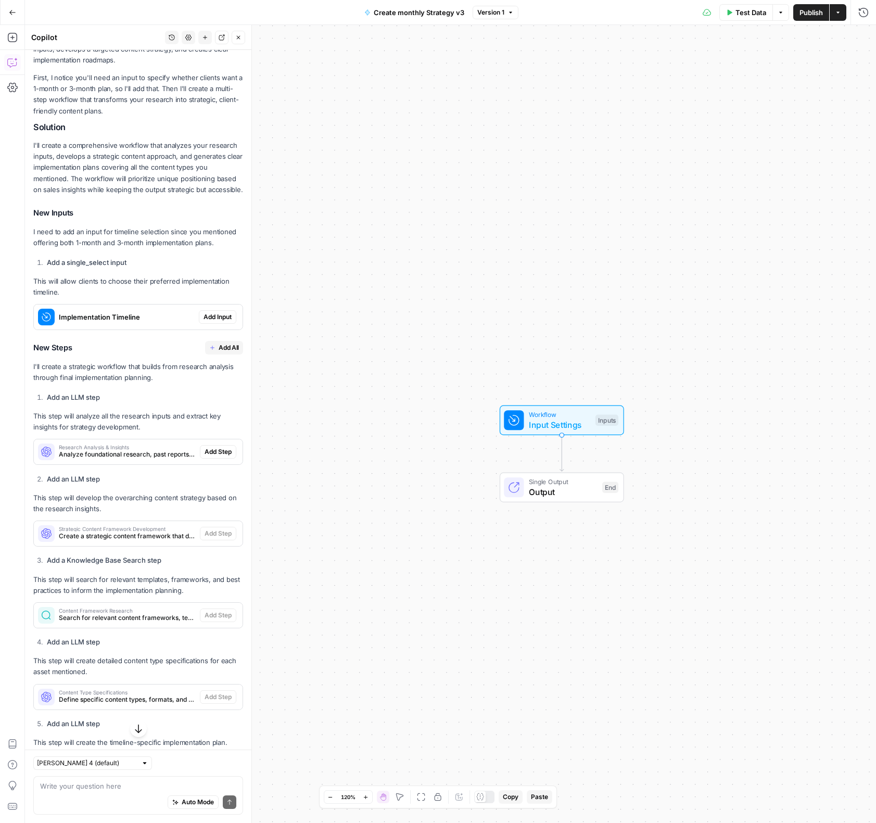
click at [208, 317] on span "Add Input" at bounding box center [218, 316] width 28 height 9
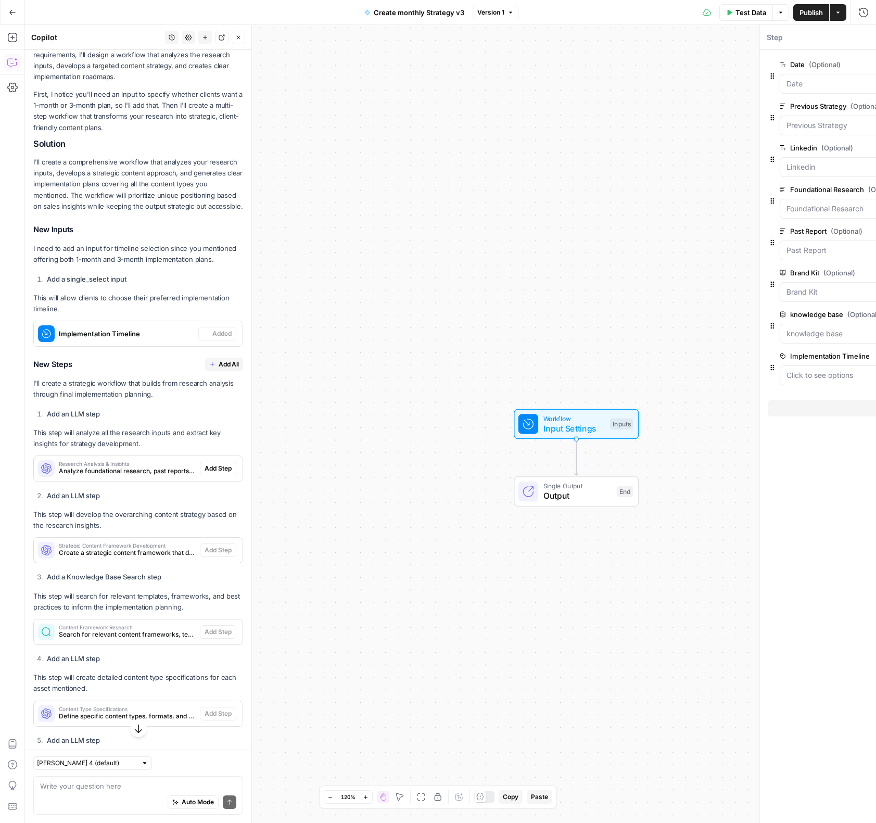
scroll to position [286, 0]
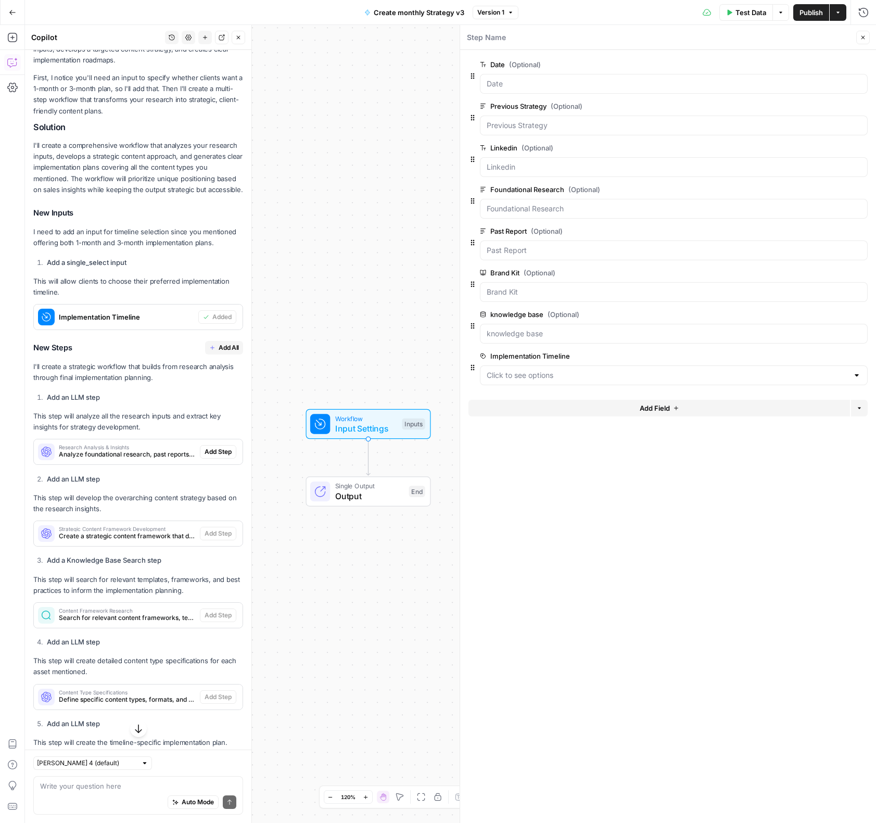
click at [529, 368] on div at bounding box center [674, 375] width 388 height 20
click at [235, 351] on span "Add All" at bounding box center [229, 347] width 20 height 9
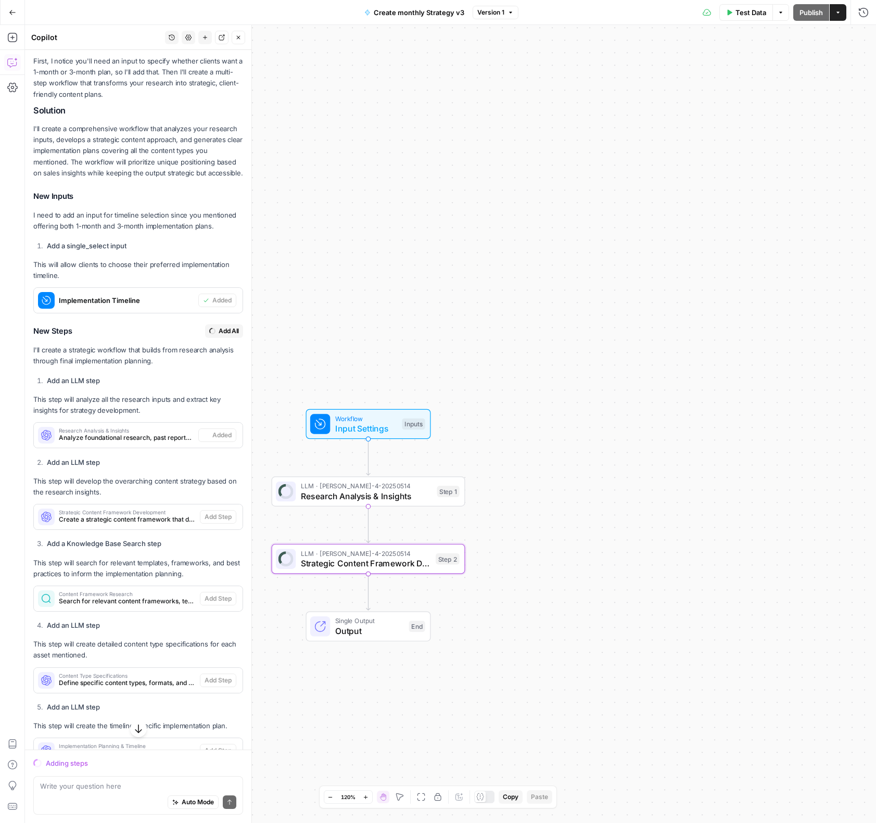
scroll to position [270, 0]
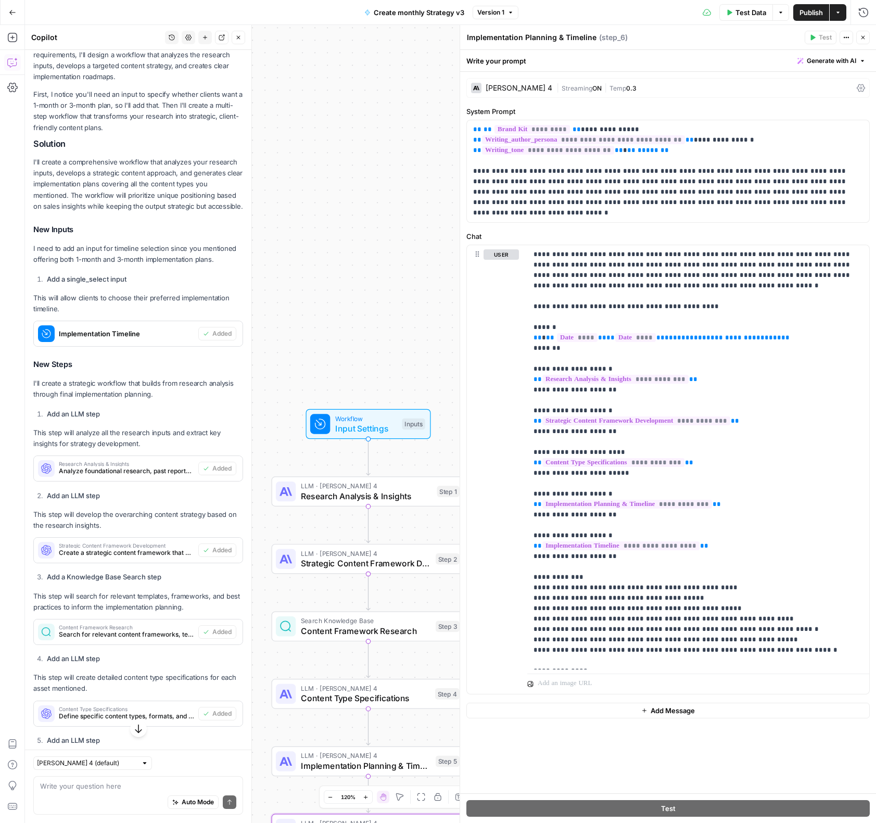
type textarea "Final Strategy Document Compilation"
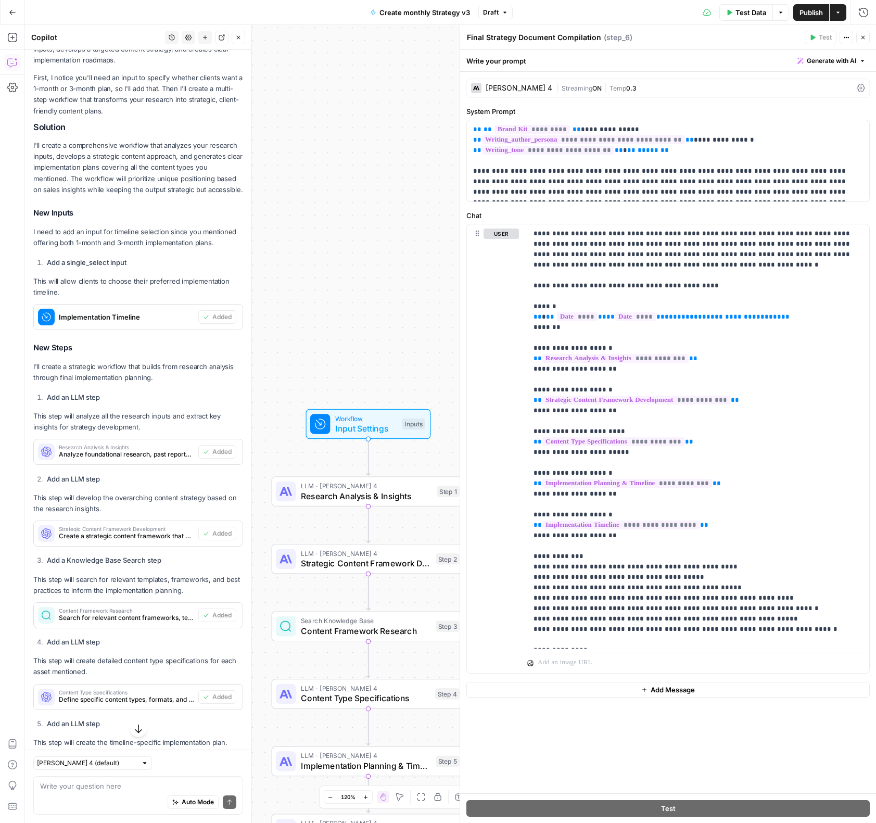
scroll to position [496, 0]
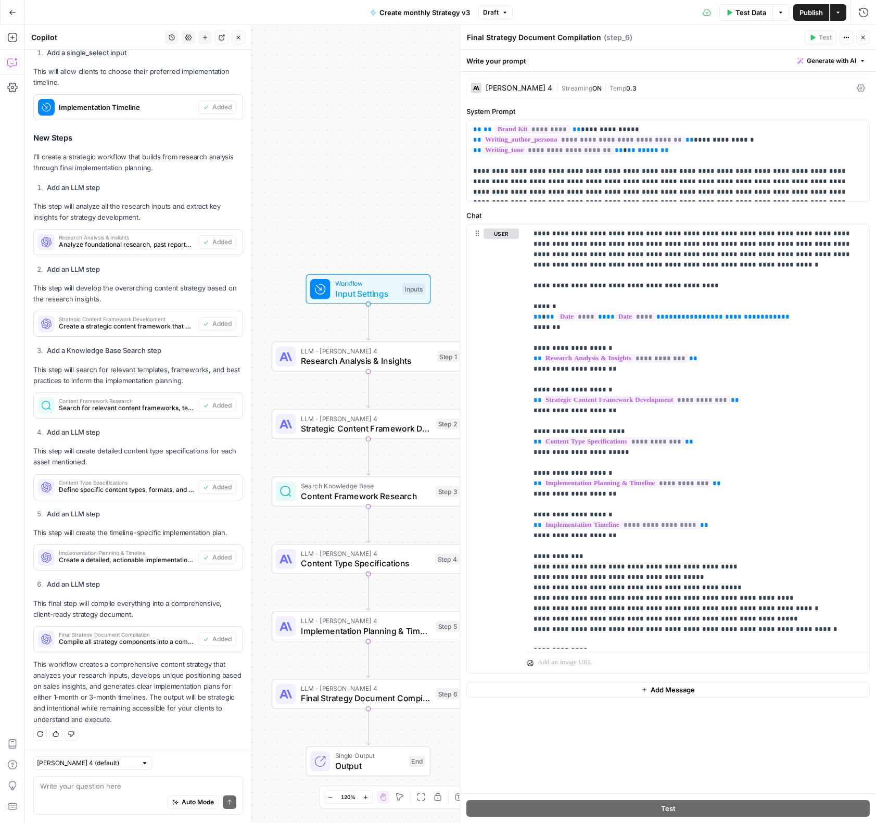
click at [863, 36] on icon "button" at bounding box center [863, 37] width 6 height 6
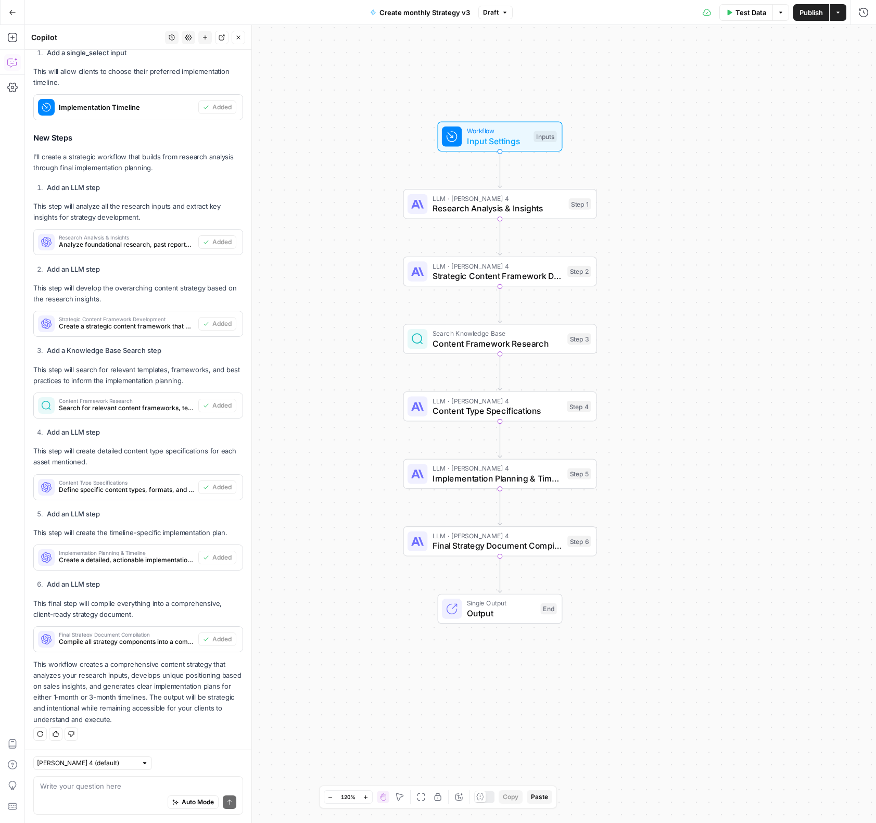
drag, startPoint x: 640, startPoint y: 337, endPoint x: 771, endPoint y: 187, distance: 199.6
click at [771, 187] on div "Workflow Input Settings Inputs LLM · [PERSON_NAME] 4 Research Analysis & Insigh…" at bounding box center [450, 424] width 851 height 798
click at [506, 218] on div "LLM · [PERSON_NAME] 4 Research Analysis & Insights Step 1 Copy step Delete step…" at bounding box center [500, 204] width 194 height 30
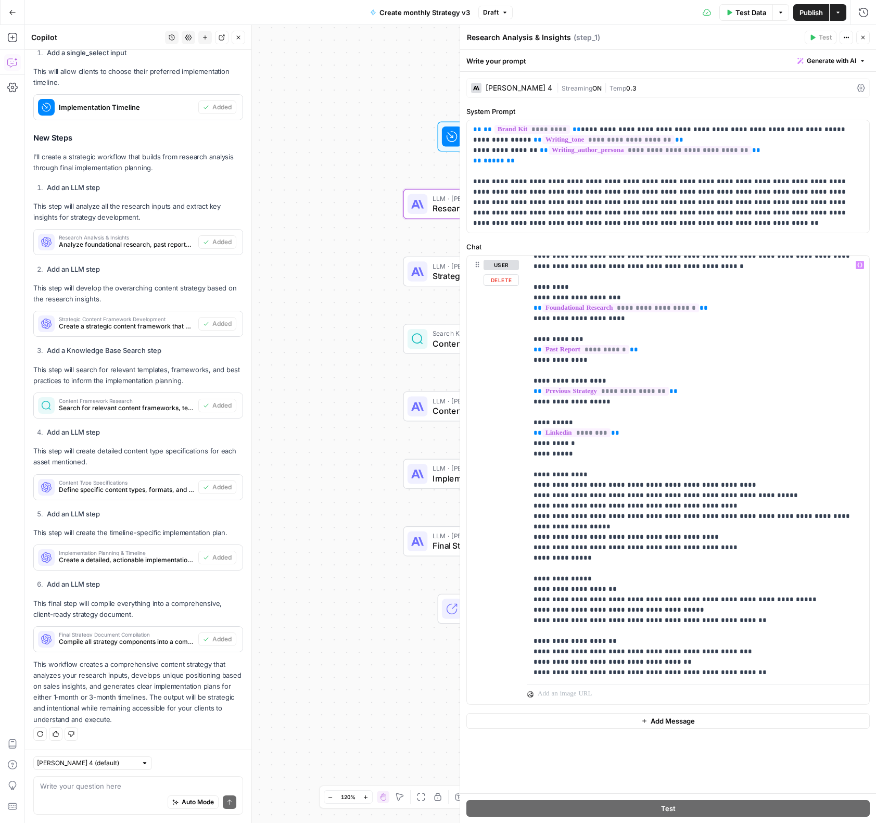
scroll to position [198, 0]
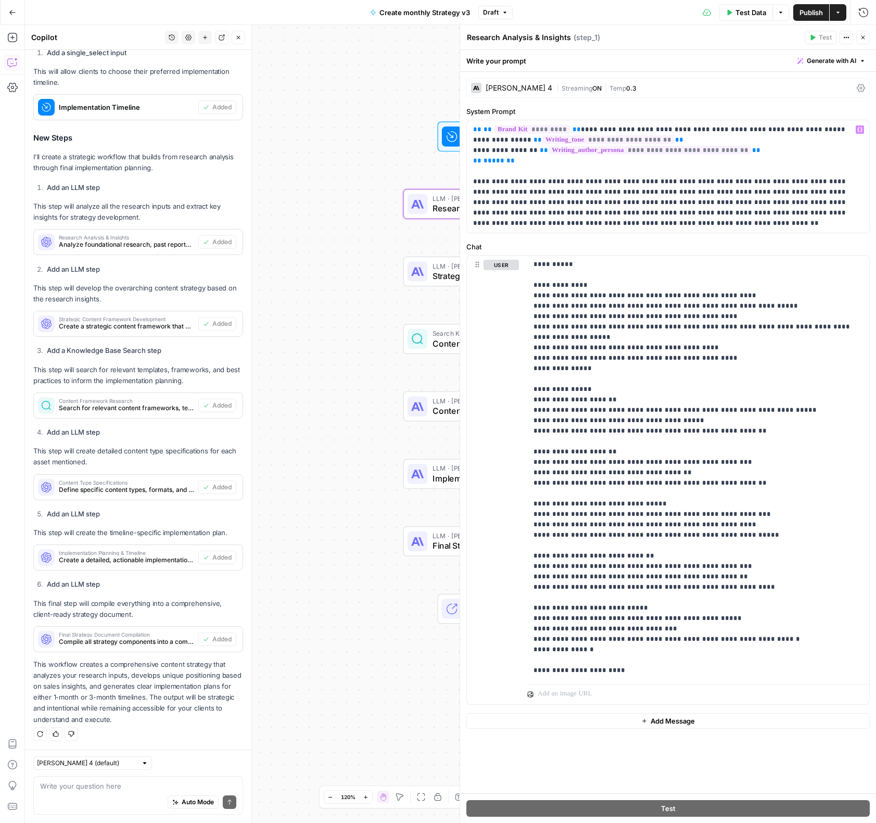
click at [510, 91] on div "[PERSON_NAME] 4" at bounding box center [519, 87] width 67 height 7
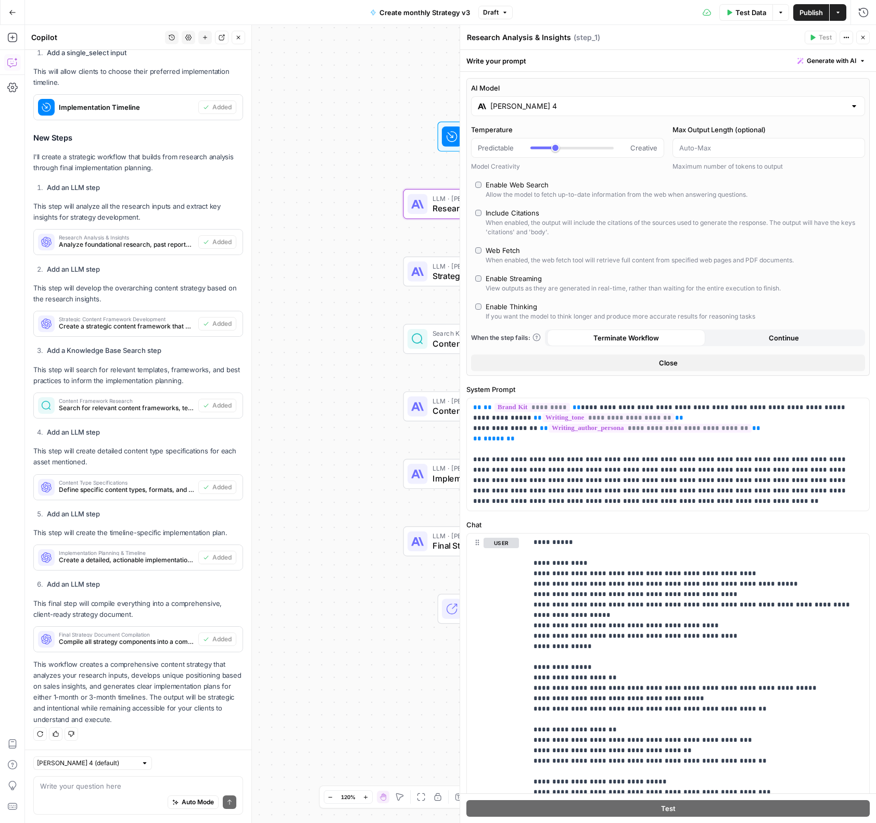
click at [526, 108] on input "[PERSON_NAME] 4" at bounding box center [668, 106] width 356 height 10
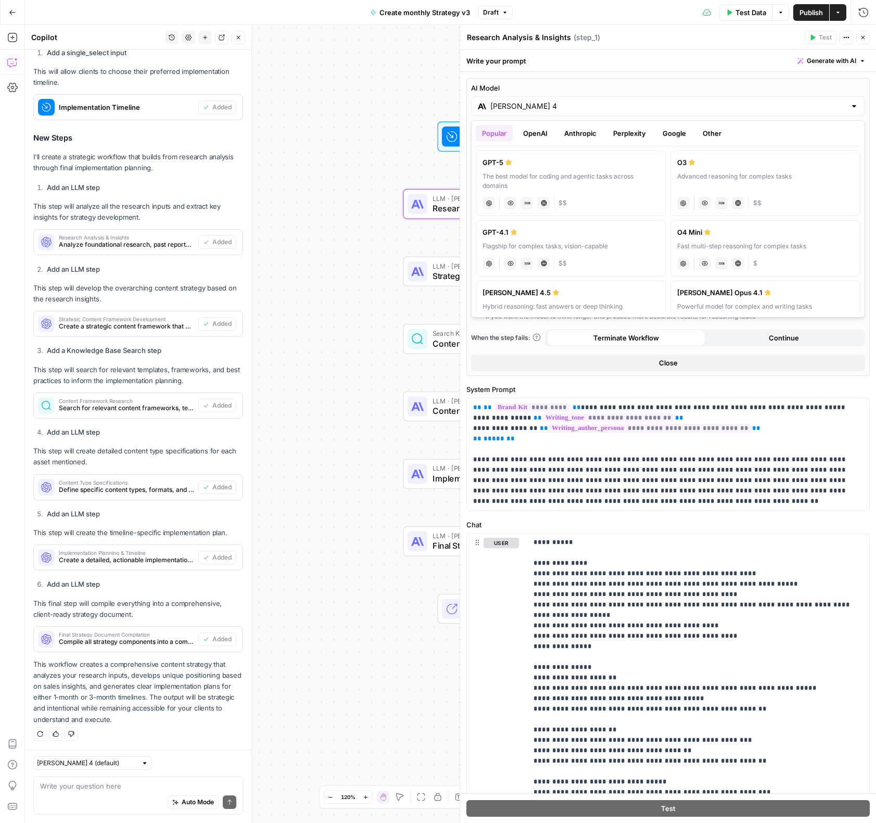
click at [630, 311] on label "[PERSON_NAME] 4.5 Hybrid reasoning: fast answers or deep thinking anthropic Vis…" at bounding box center [571, 309] width 191 height 56
type input "[PERSON_NAME] 4.5"
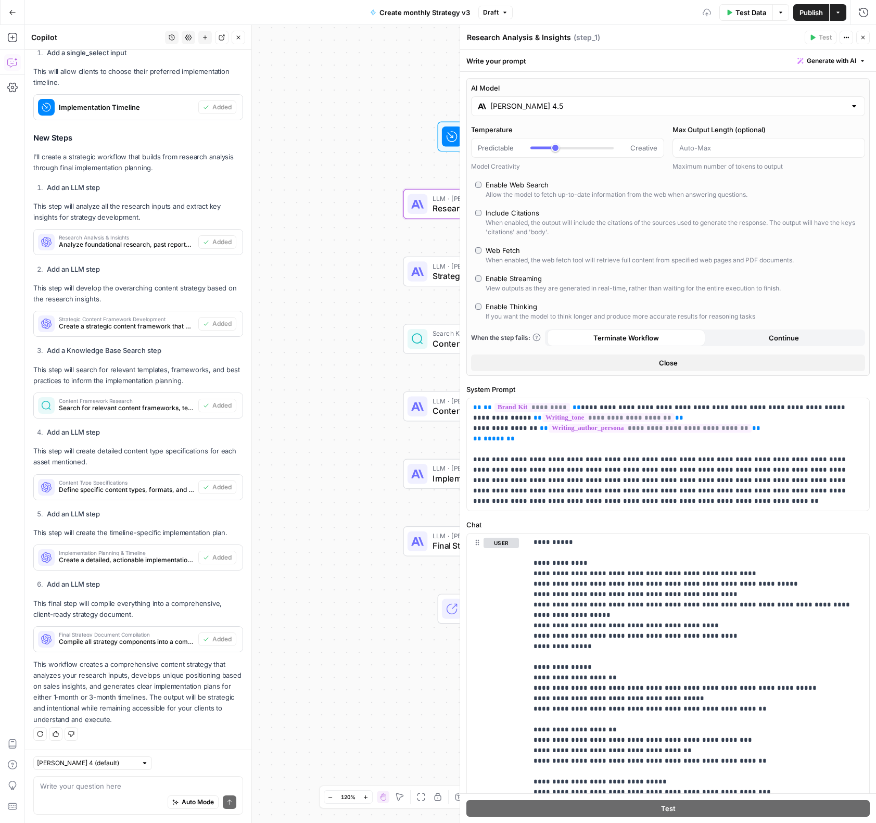
click at [863, 40] on icon "button" at bounding box center [863, 37] width 6 height 6
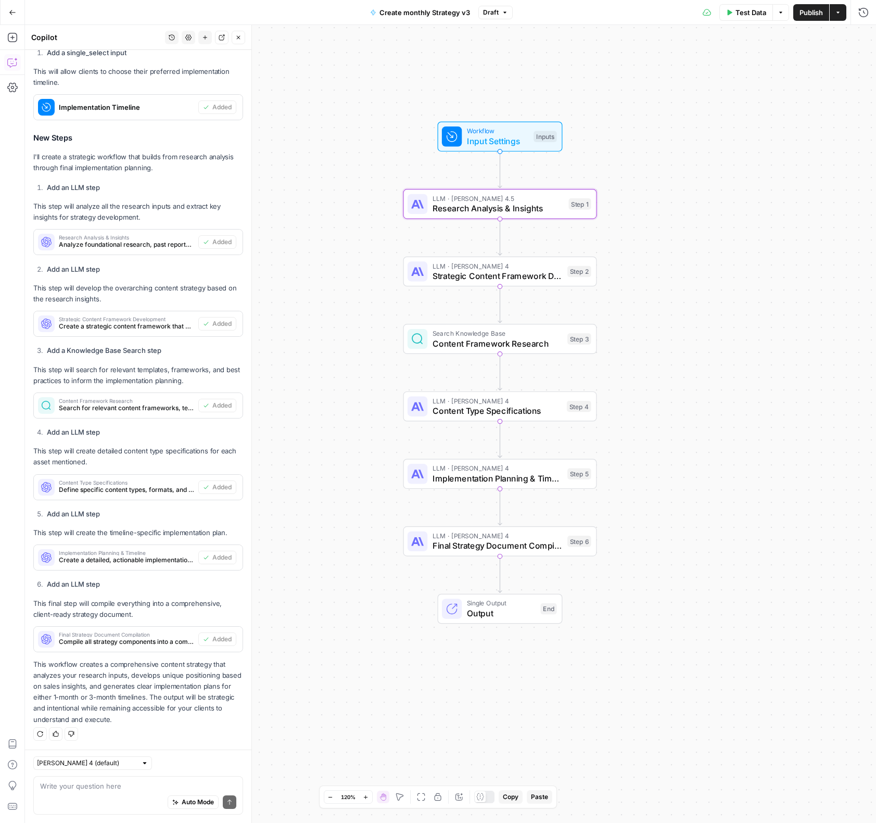
click at [497, 278] on span "Strategic Content Framework Development" at bounding box center [498, 276] width 130 height 12
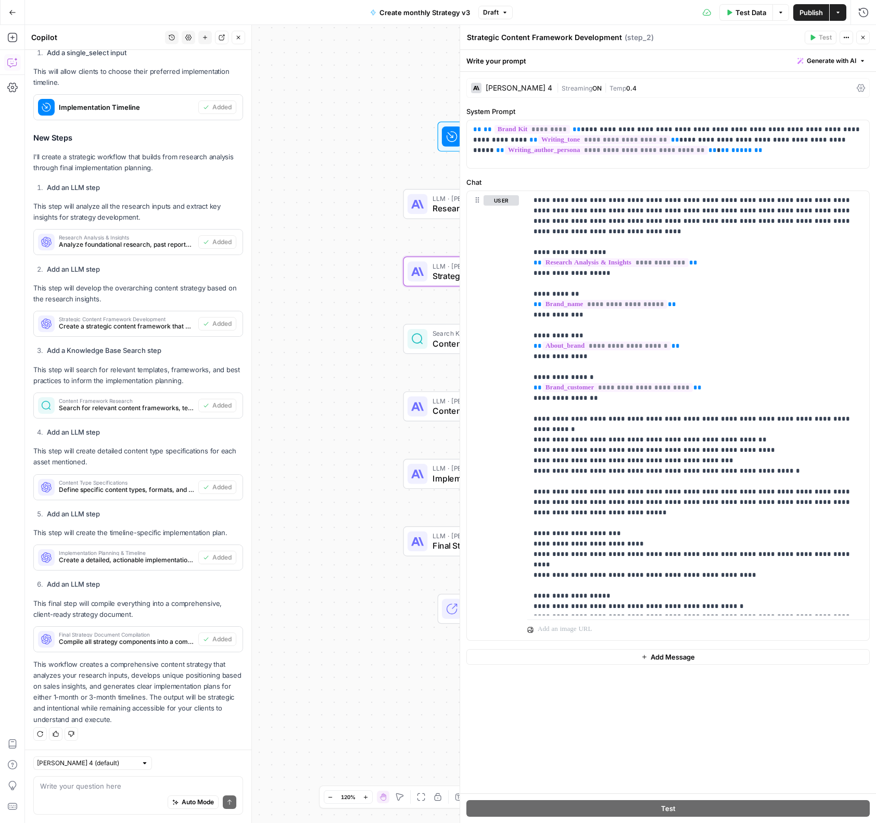
click at [533, 85] on div "[PERSON_NAME] 4" at bounding box center [519, 87] width 67 height 7
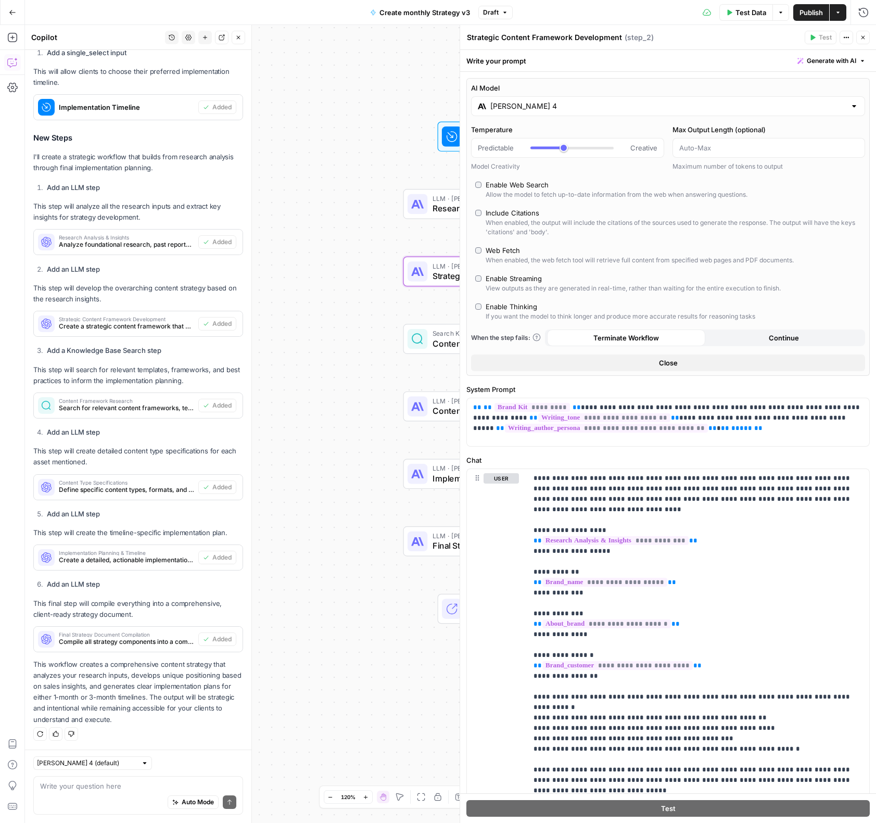
click at [546, 103] on input "[PERSON_NAME] 4" at bounding box center [668, 106] width 356 height 10
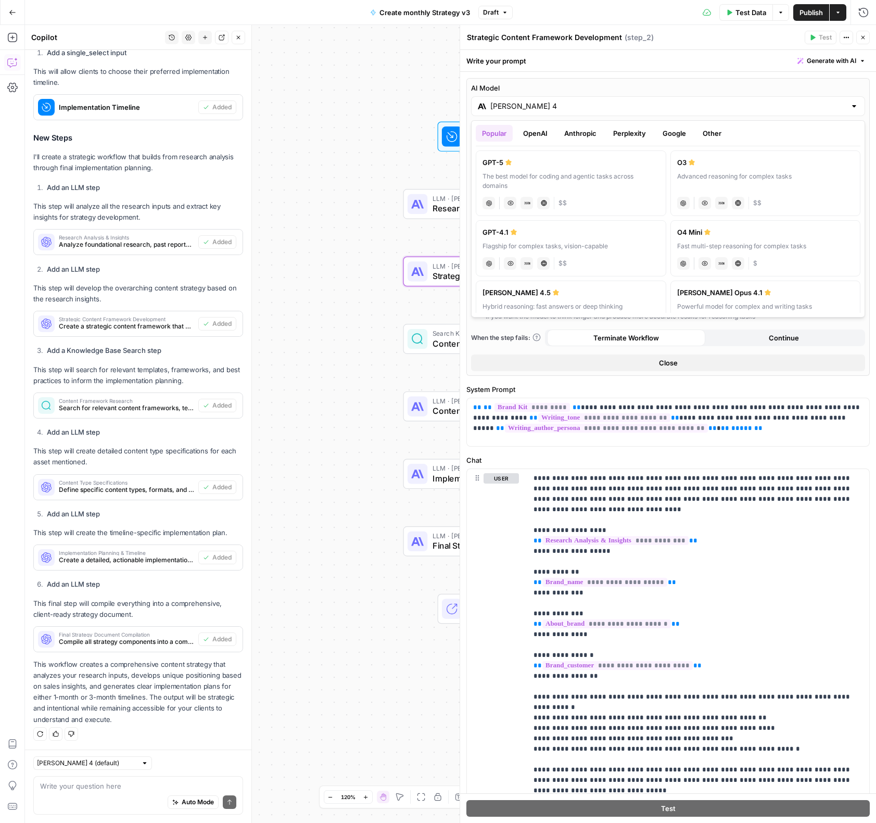
click at [597, 296] on div "[PERSON_NAME] 4.5" at bounding box center [571, 292] width 177 height 10
type input "[PERSON_NAME] 4.5"
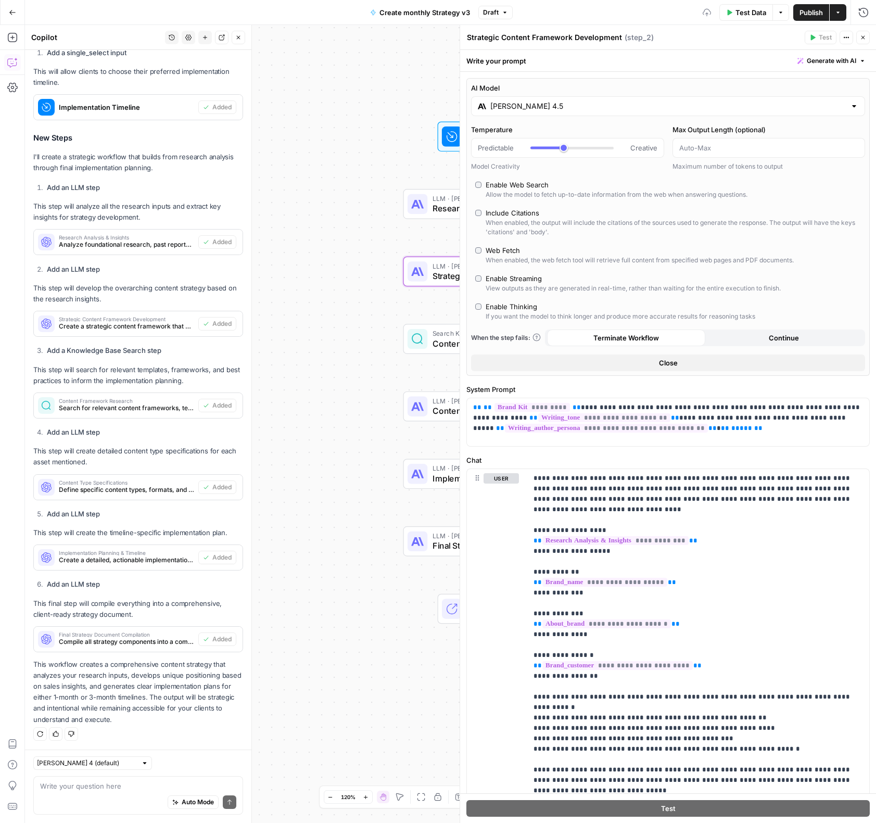
drag, startPoint x: 862, startPoint y: 37, endPoint x: 865, endPoint y: 59, distance: 22.1
click at [862, 37] on icon "button" at bounding box center [863, 37] width 6 height 6
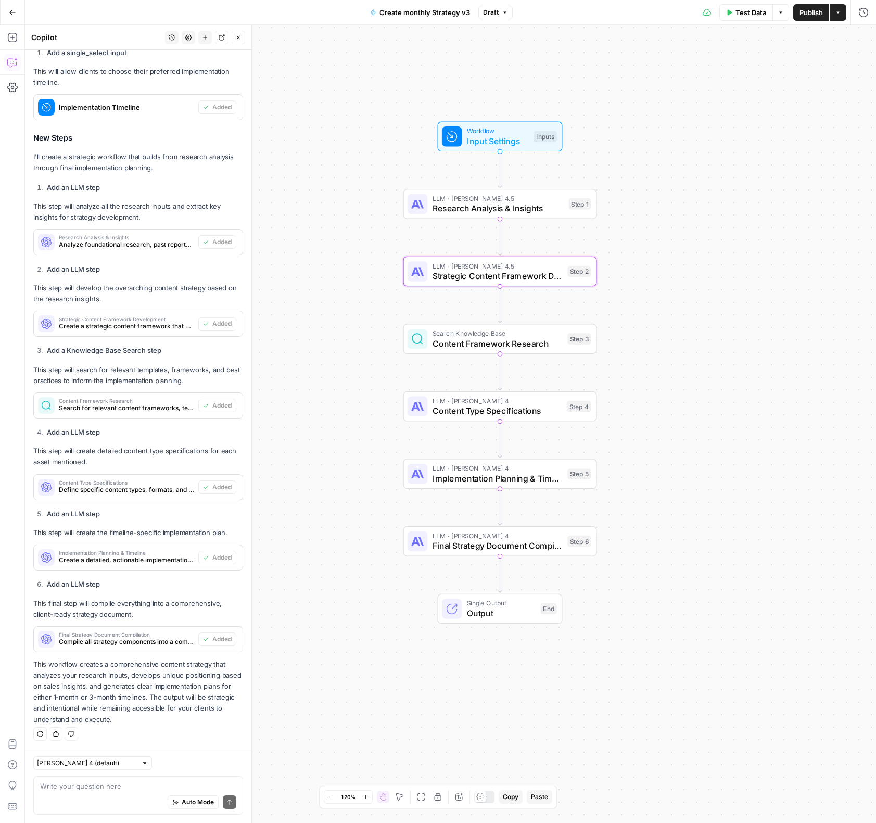
click at [472, 346] on span "Content Framework Research" at bounding box center [498, 343] width 130 height 12
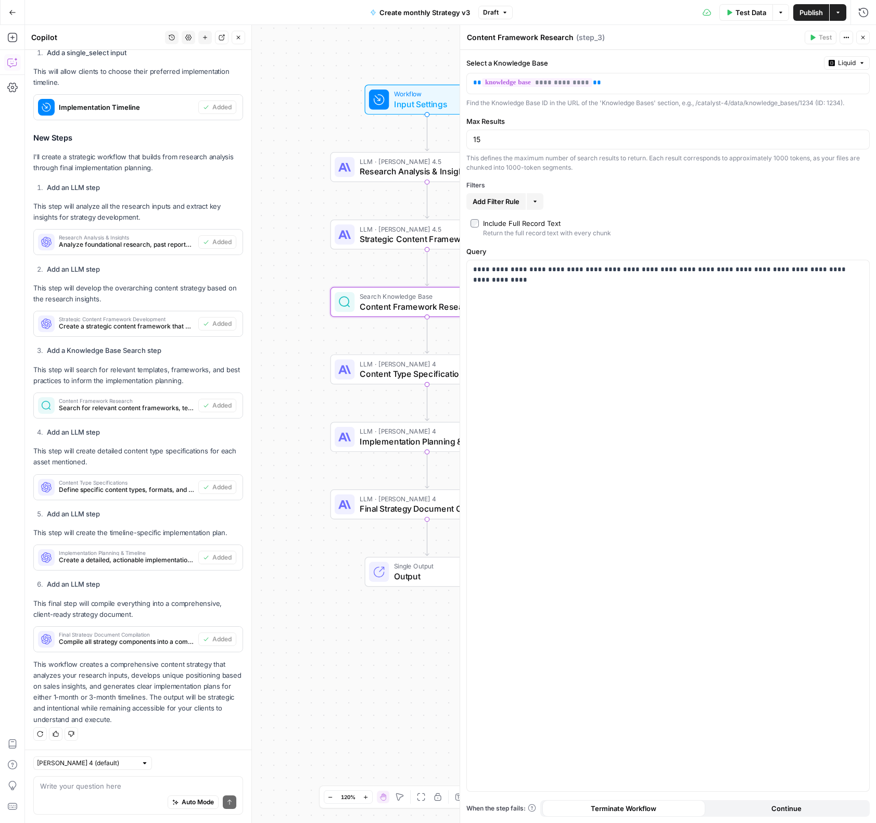
drag, startPoint x: 345, startPoint y: 302, endPoint x: 272, endPoint y: 265, distance: 81.7
click at [272, 265] on div "Workflow Input Settings Inputs LLM · [PERSON_NAME] 4.5 Research Analysis & Insi…" at bounding box center [450, 424] width 851 height 798
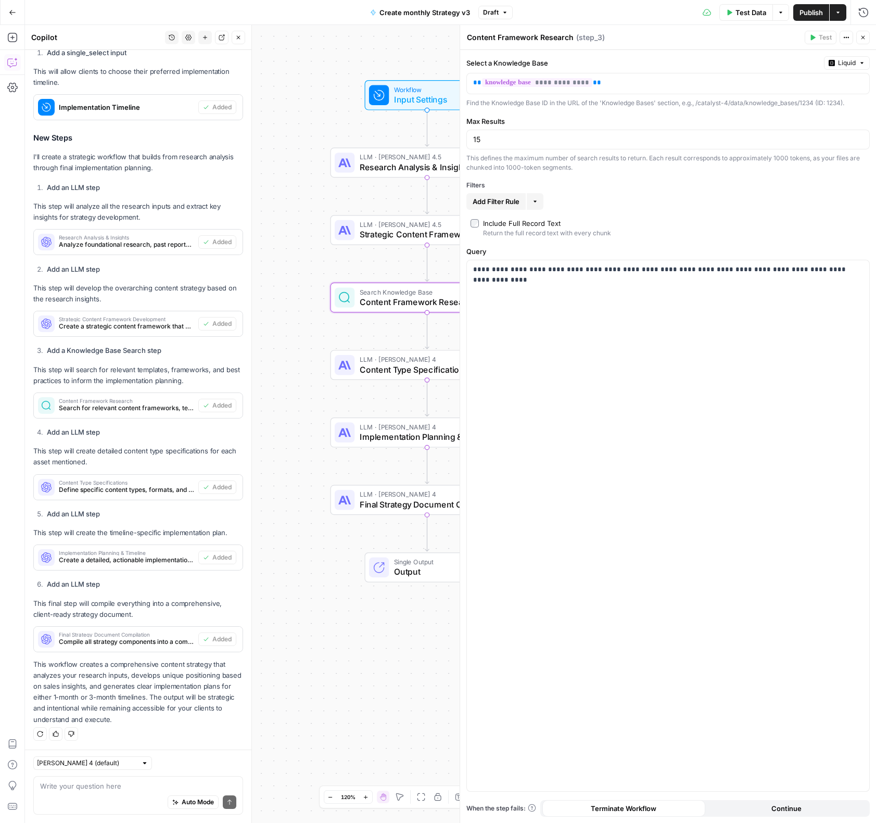
click at [377, 361] on span "LLM · [PERSON_NAME] 4" at bounding box center [424, 360] width 129 height 10
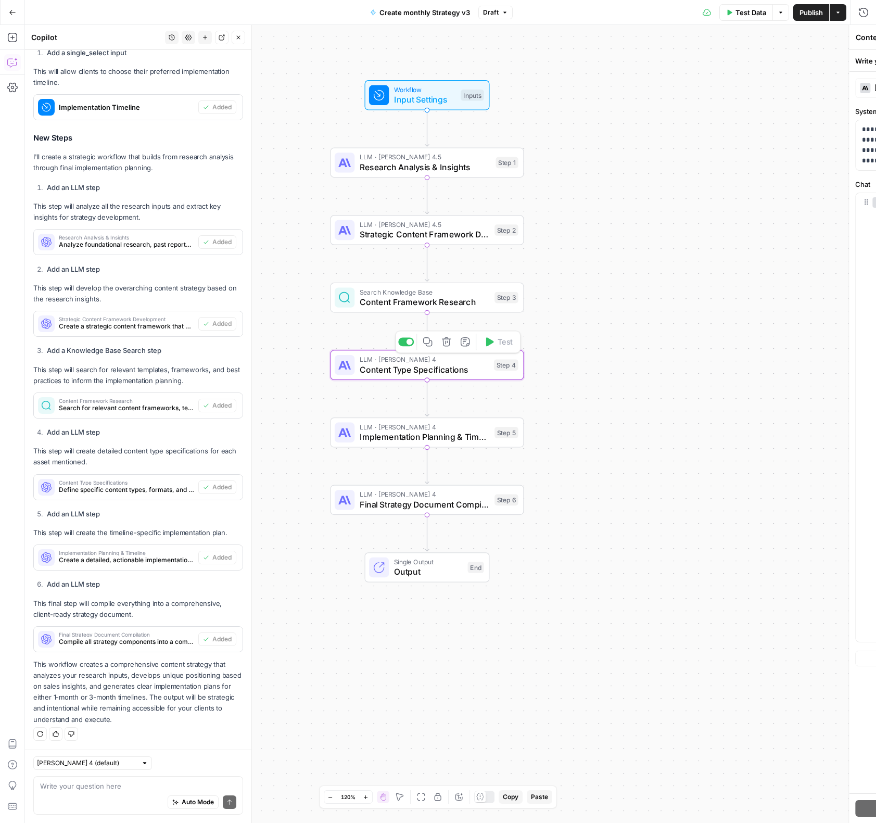
type textarea "Content Type Specifications"
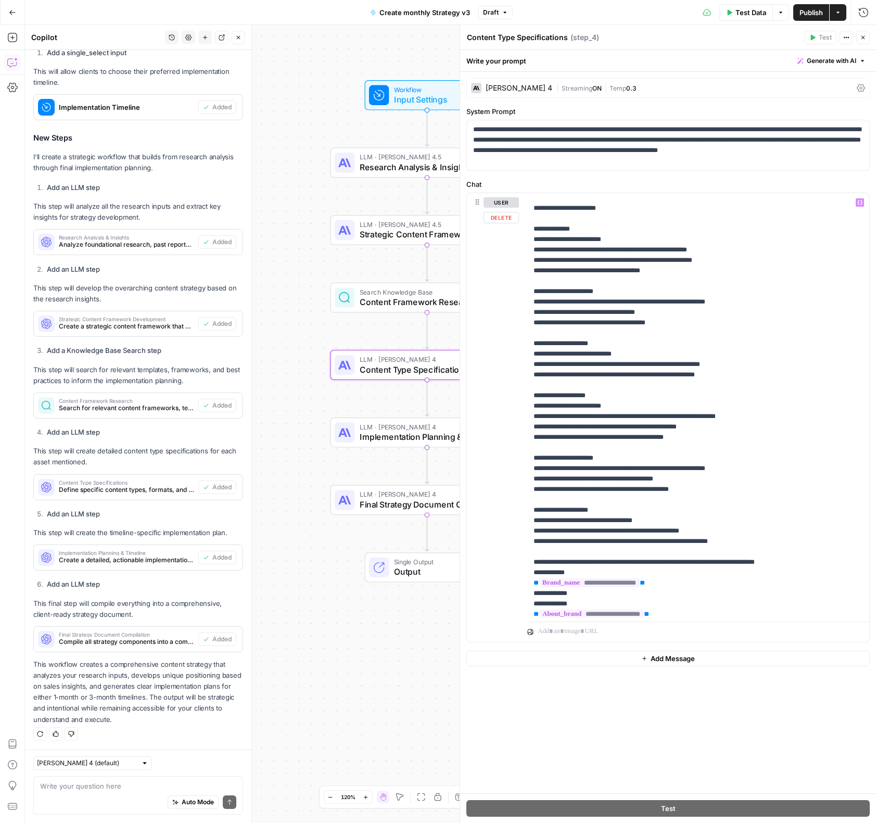
scroll to position [854, 0]
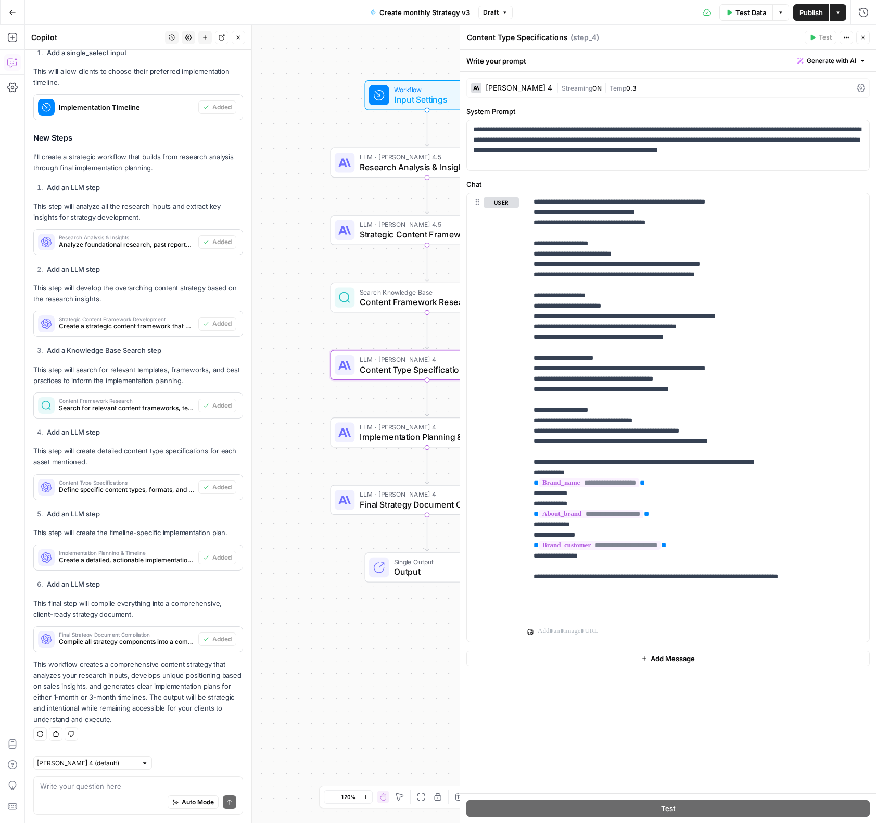
click at [383, 303] on span "Content Framework Research" at bounding box center [425, 302] width 130 height 12
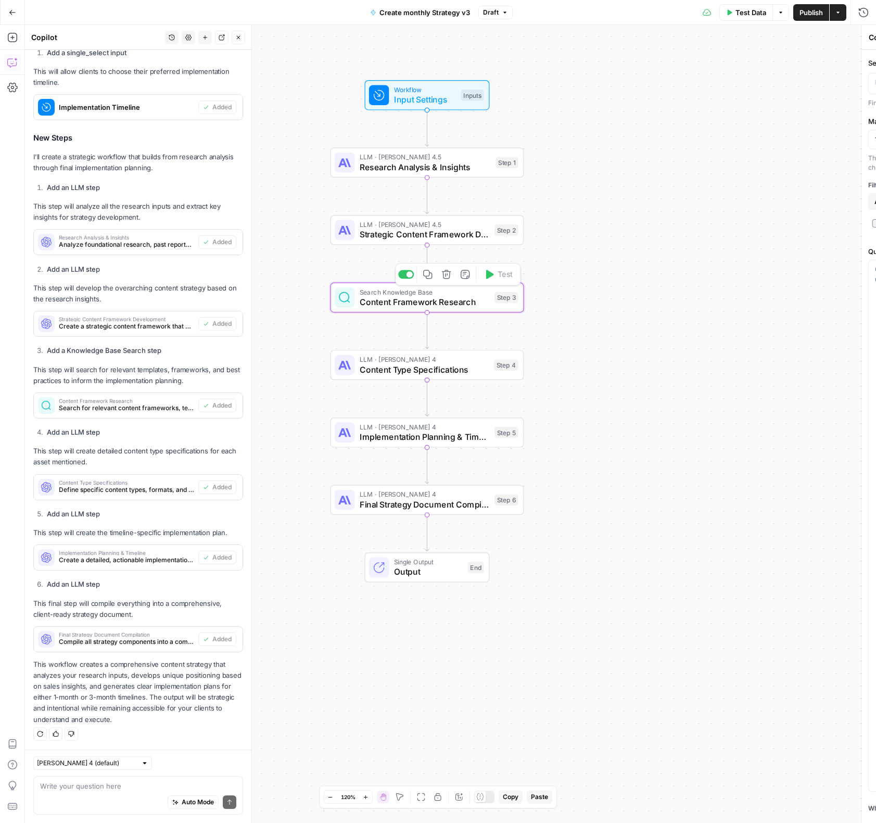
type textarea "Content Framework Research"
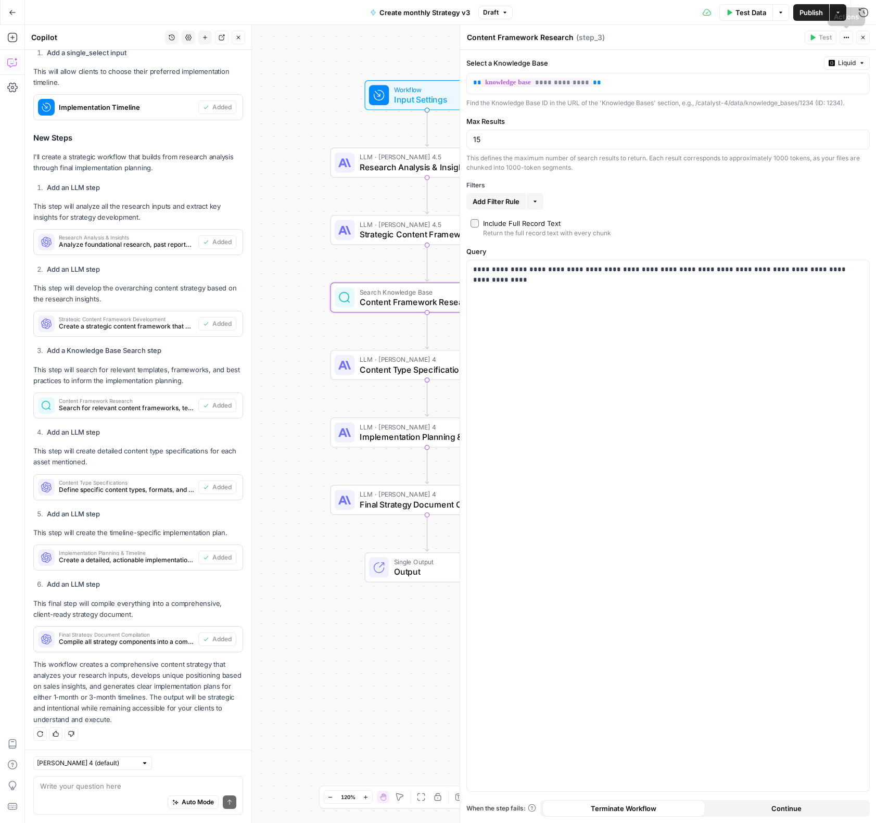
click at [857, 31] on div "Test Actions Close" at bounding box center [837, 38] width 65 height 14
click at [859, 35] on button "Close" at bounding box center [863, 38] width 14 height 14
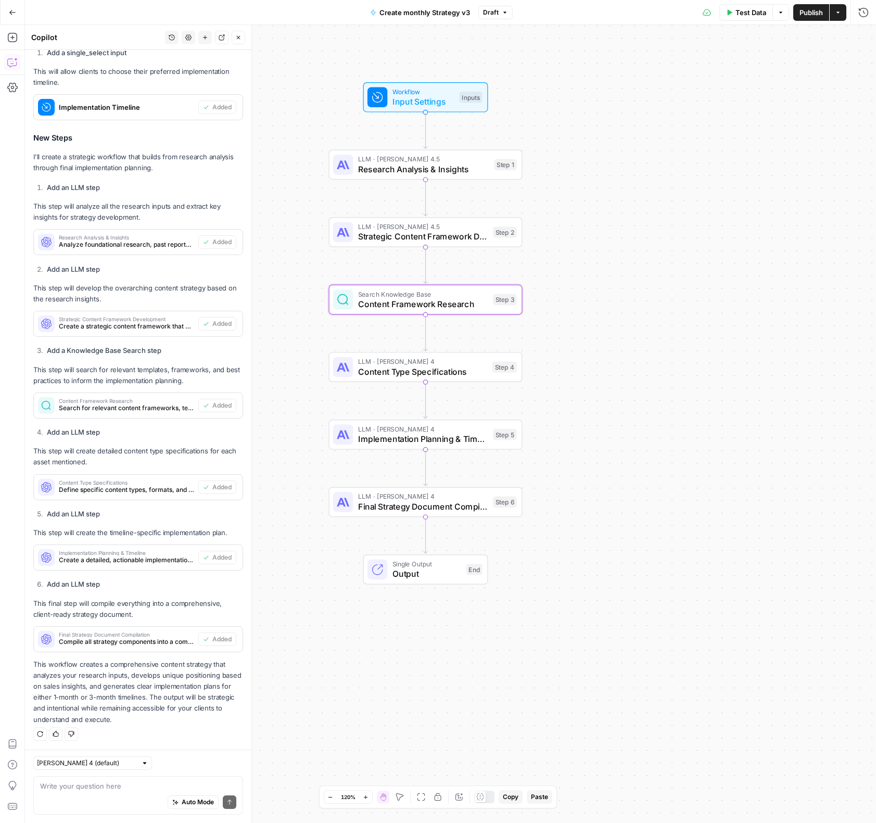
click at [433, 444] on span "Implementation Planning & Timeline" at bounding box center [423, 439] width 130 height 12
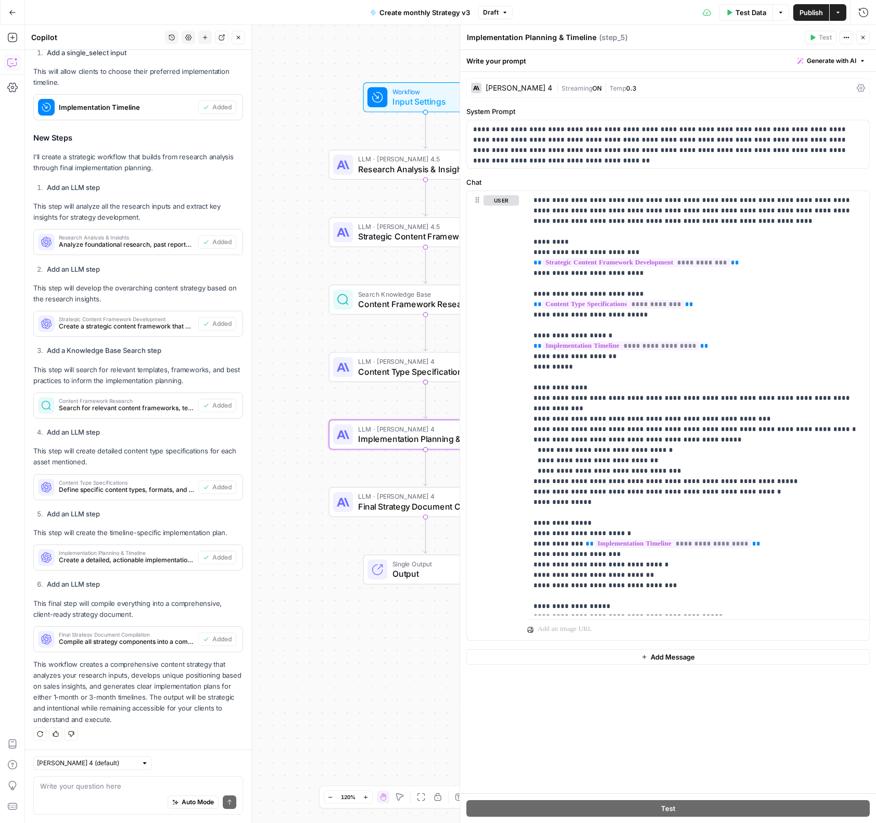
click at [528, 83] on div "[PERSON_NAME] 4" at bounding box center [511, 88] width 81 height 10
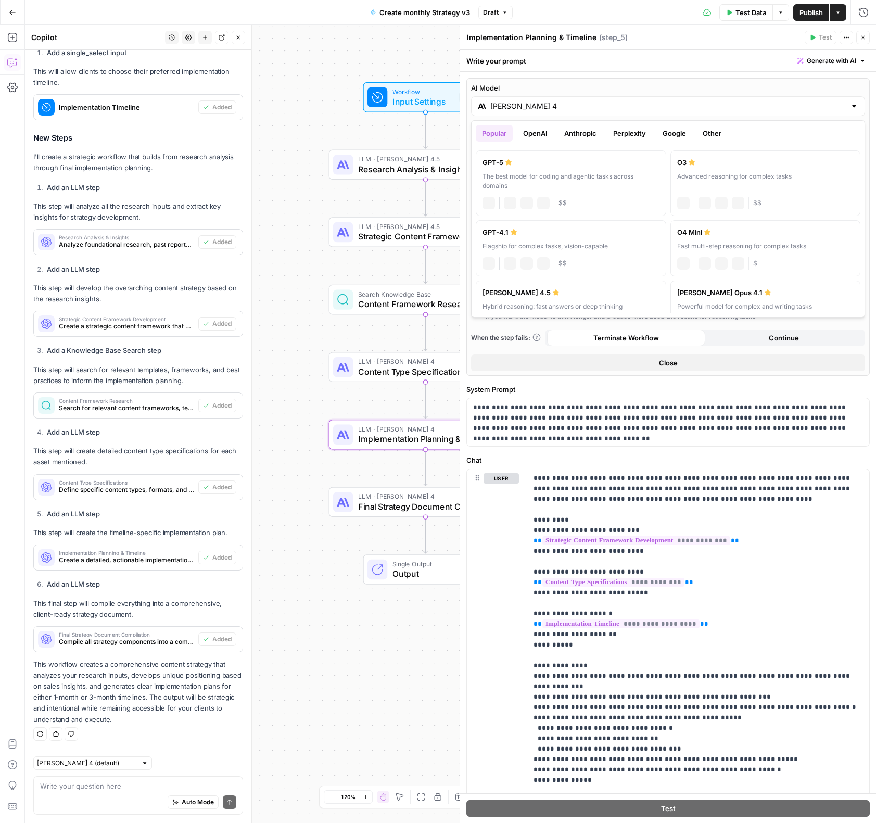
click at [550, 111] on div "[PERSON_NAME] 4" at bounding box center [668, 106] width 394 height 20
click at [583, 298] on label "[PERSON_NAME] 4.5 Hybrid reasoning: fast answers or deep thinking anthropic Vis…" at bounding box center [571, 309] width 191 height 56
type input "[PERSON_NAME] 4.5"
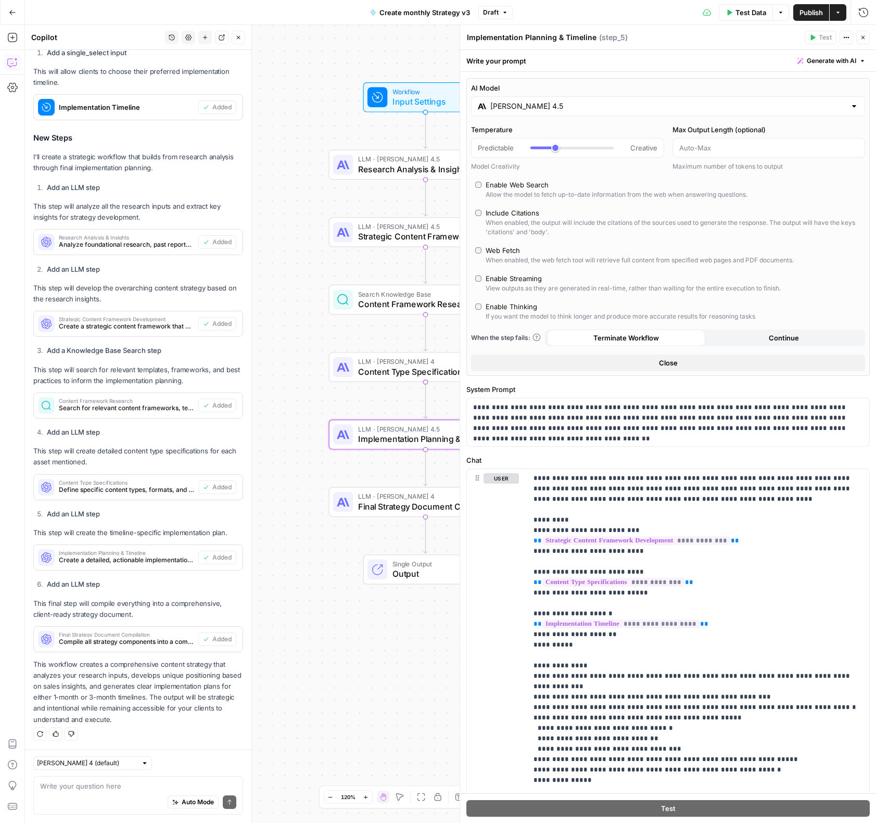
click at [866, 33] on button "Close" at bounding box center [863, 38] width 14 height 14
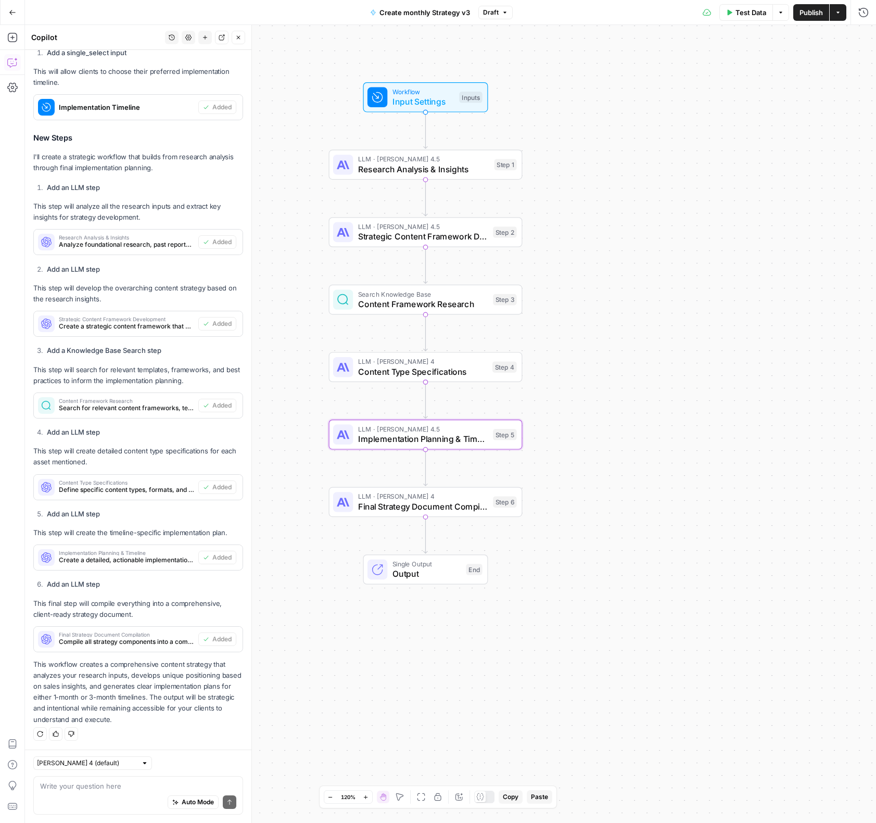
click at [412, 511] on span "Final Strategy Document Compilation" at bounding box center [423, 506] width 130 height 12
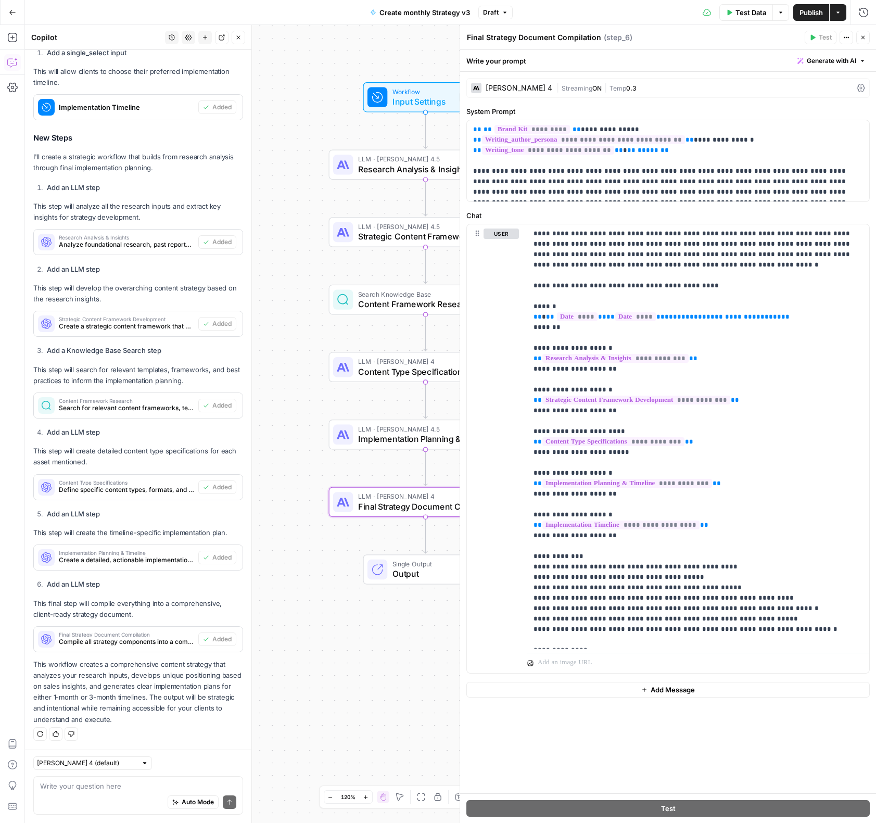
click at [525, 91] on div "[PERSON_NAME] 4" at bounding box center [519, 87] width 67 height 7
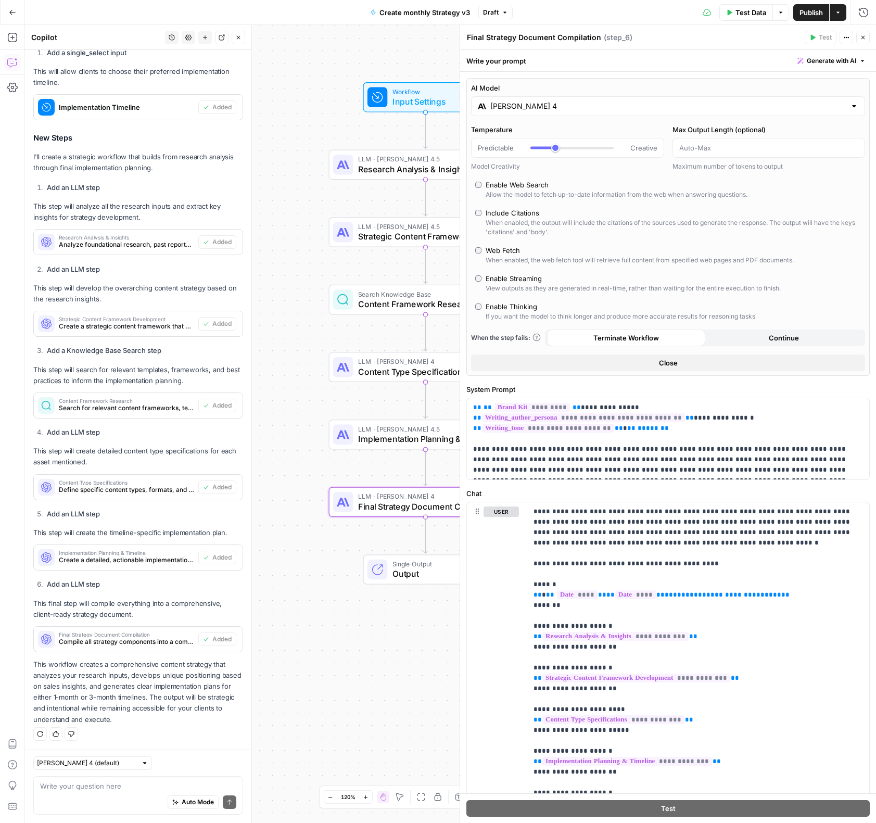
click at [581, 104] on input "[PERSON_NAME] 4" at bounding box center [668, 106] width 356 height 10
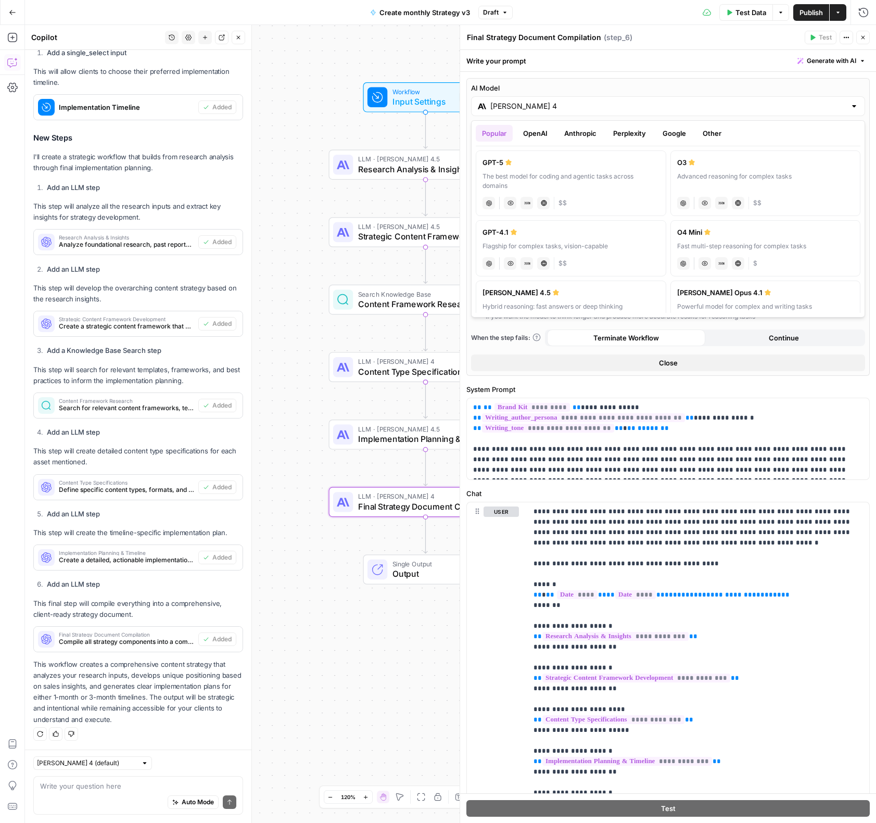
drag, startPoint x: 540, startPoint y: 295, endPoint x: 718, endPoint y: 198, distance: 202.0
click at [540, 295] on div "[PERSON_NAME] 4.5" at bounding box center [571, 292] width 177 height 10
type input "[PERSON_NAME] 4.5"
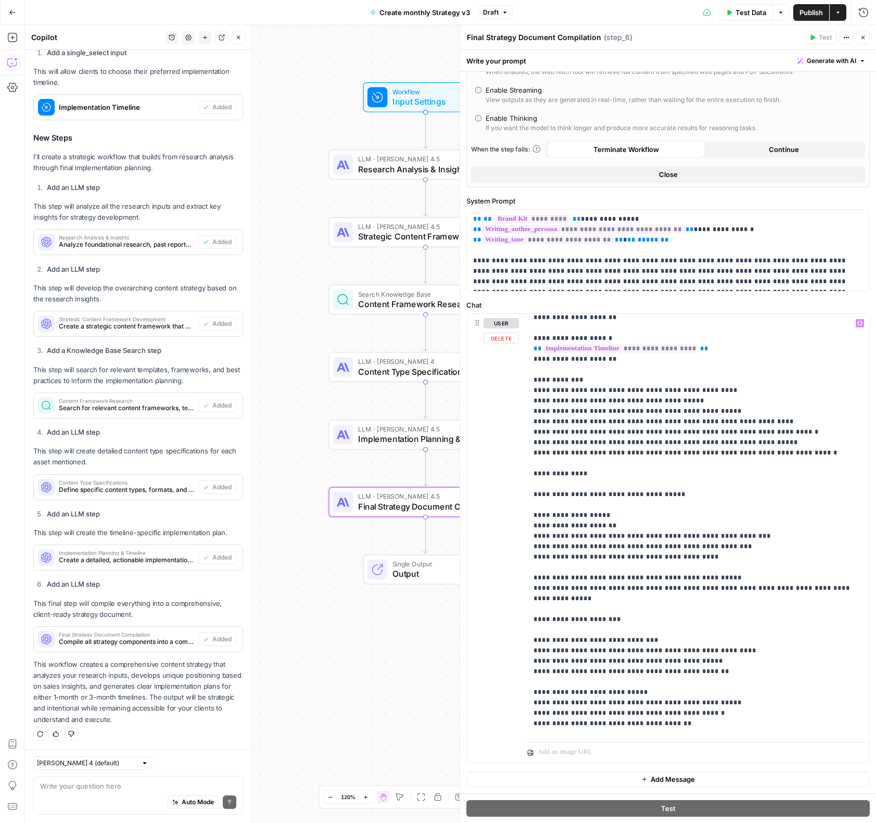
scroll to position [124, 0]
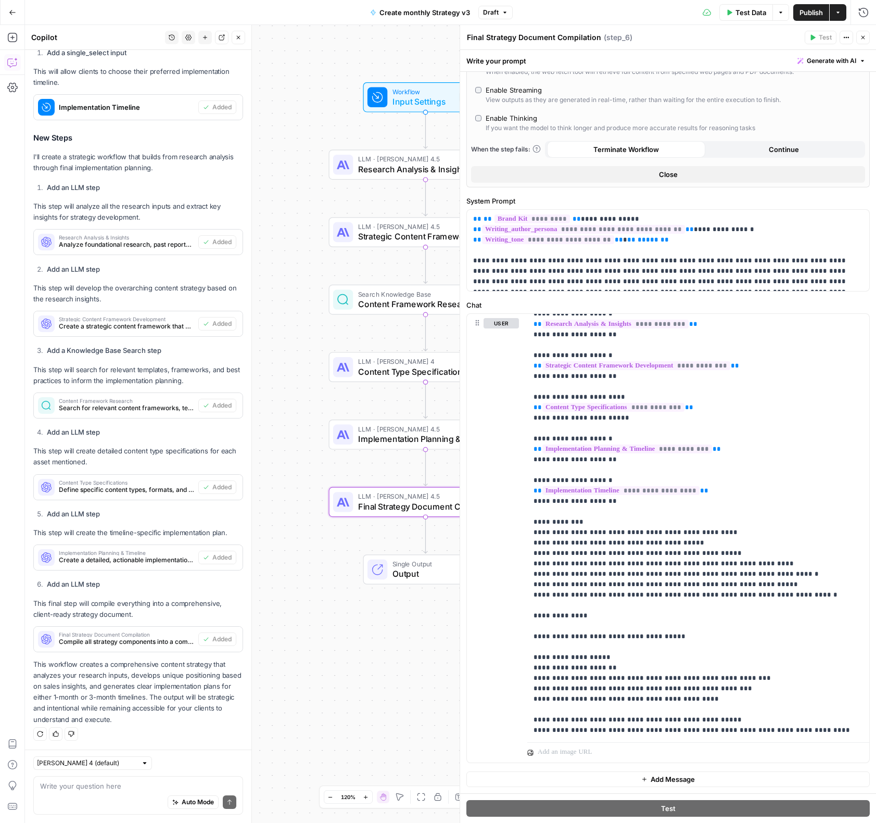
click at [864, 37] on icon "button" at bounding box center [863, 37] width 6 height 6
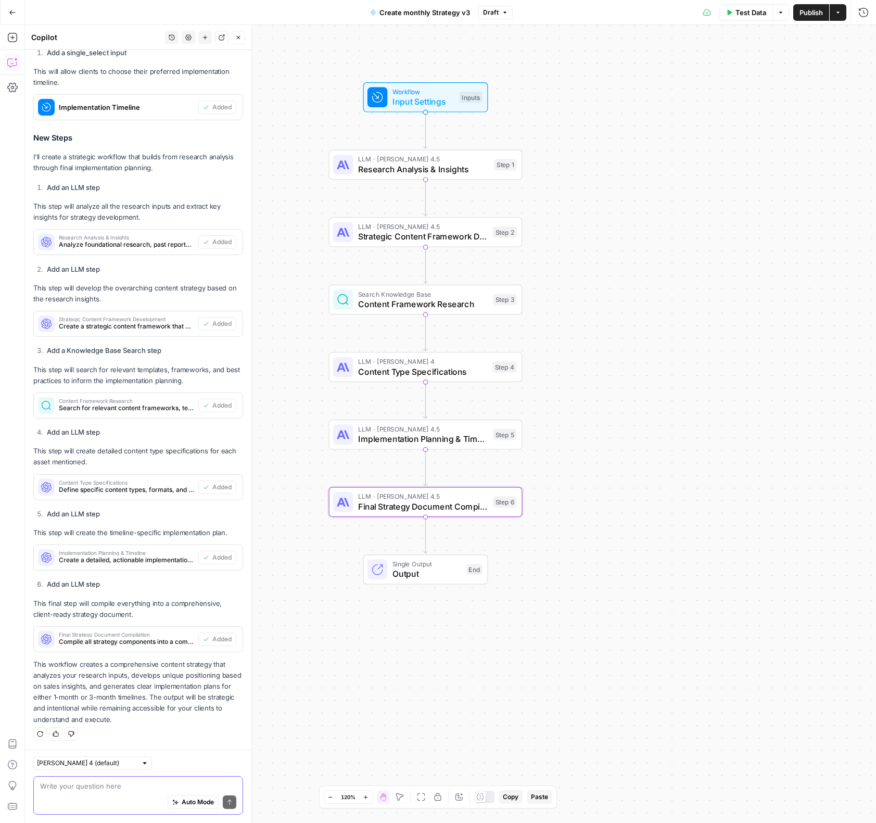
click at [130, 790] on textarea at bounding box center [138, 786] width 196 height 10
paste textarea "I don't understand what steps 3 and 4 are doing."
type textarea "I don't understand what steps 3 and 4 are doing."
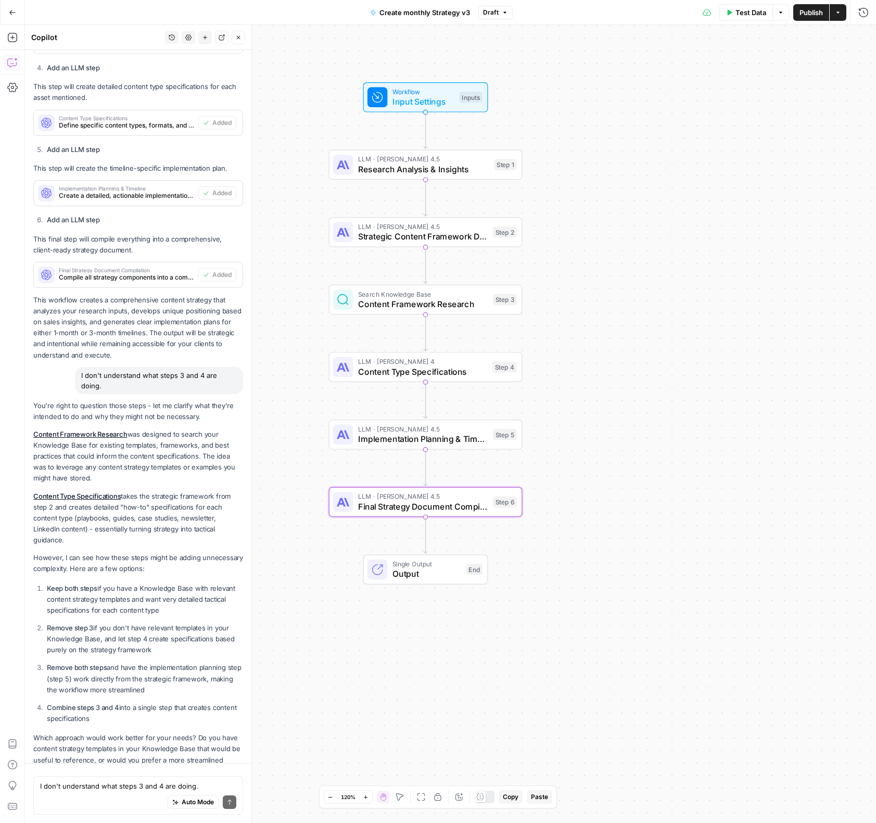
scroll to position [891, 0]
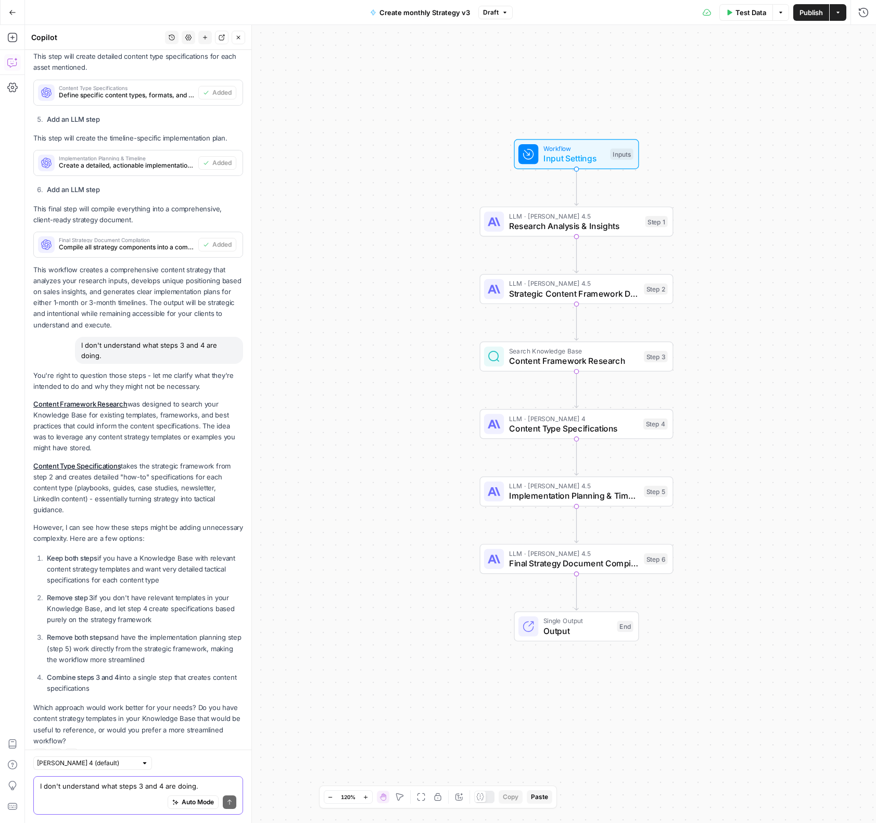
click at [86, 782] on textarea "I don't understand what steps 3 and 4 are doing." at bounding box center [138, 786] width 196 height 10
type textarea "i dont have that knowledgebase"
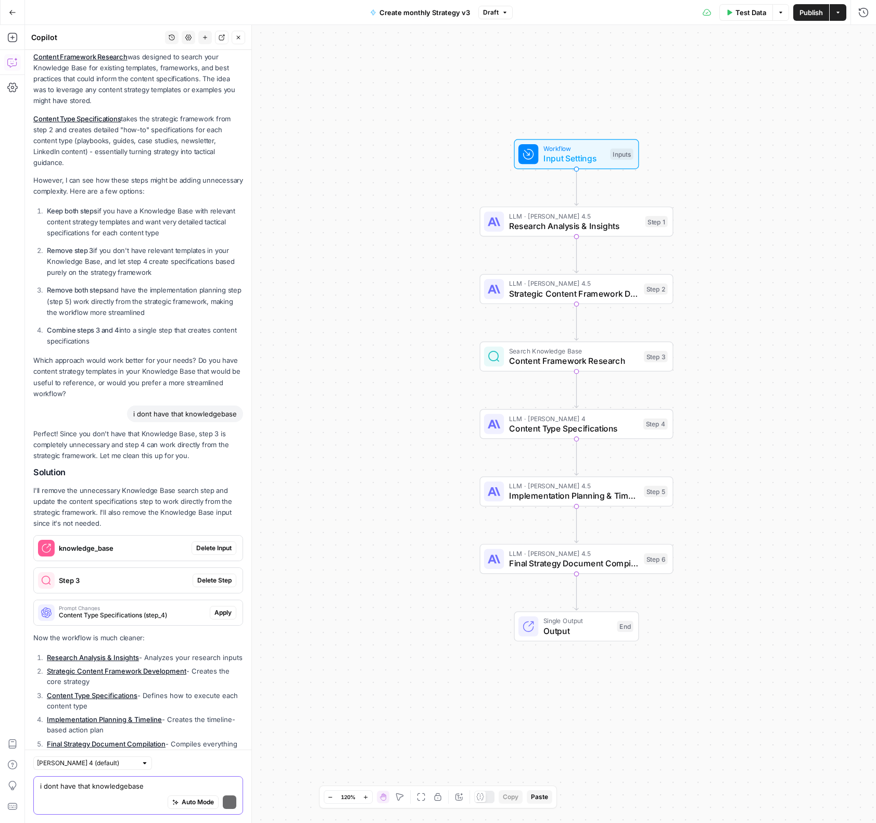
scroll to position [1293, 0]
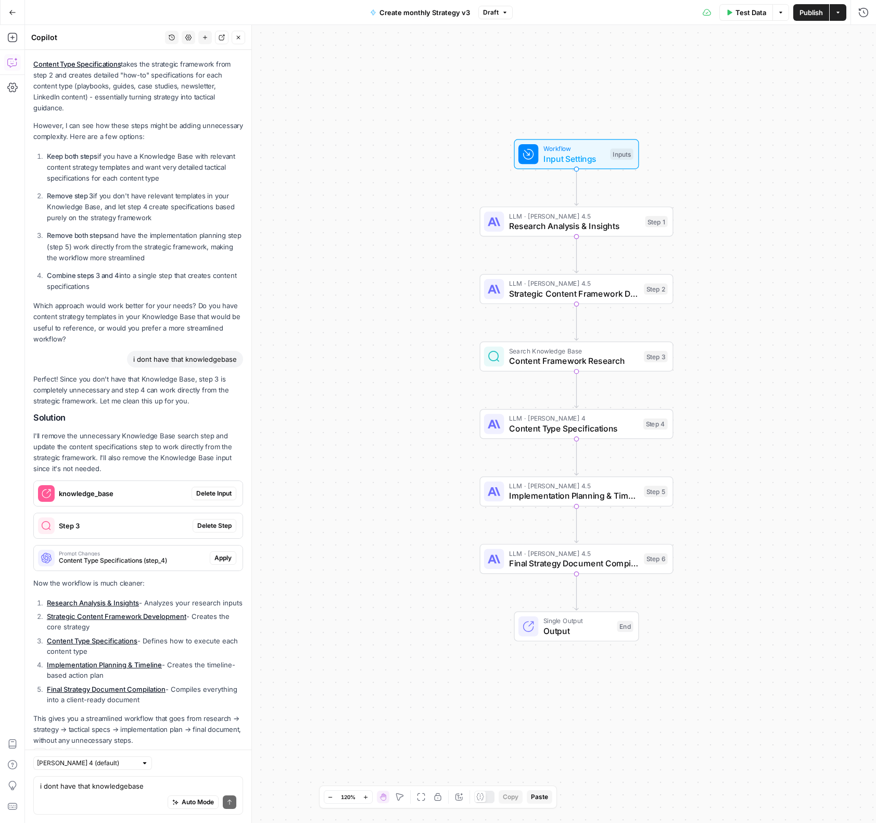
click at [125, 796] on div "Auto Mode Send" at bounding box center [138, 802] width 196 height 23
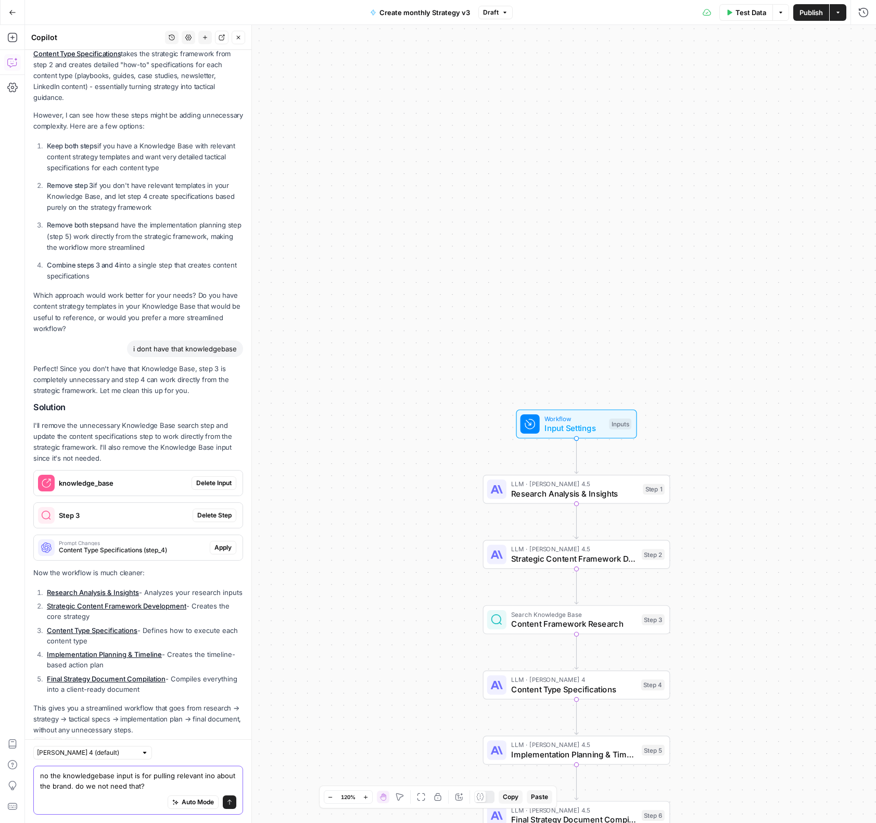
type textarea "no the knowledgebase input is for pulling relevant ino about the brand. do we n…"
click at [227, 478] on span "Delete Input" at bounding box center [213, 482] width 35 height 9
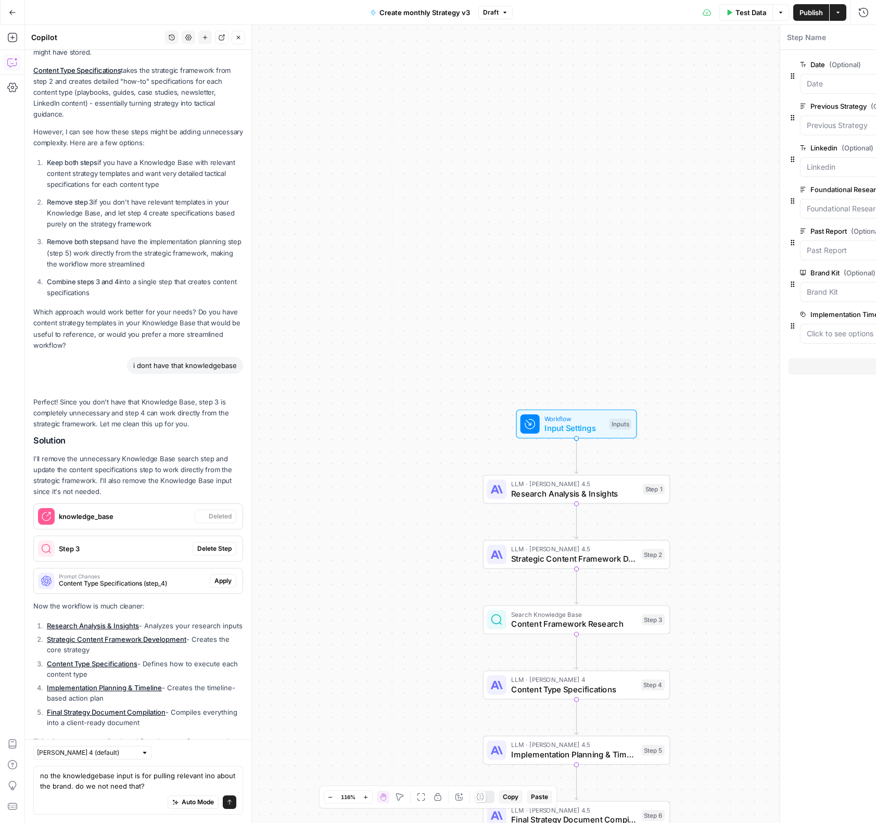
scroll to position [1336, 0]
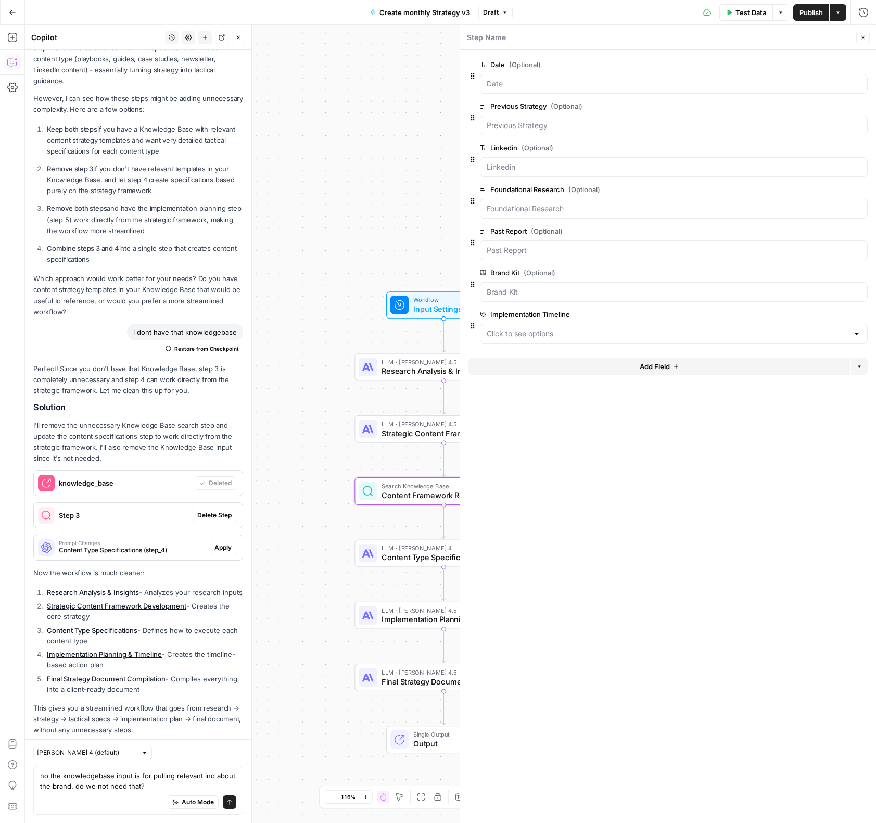
click at [228, 511] on span "Delete Step" at bounding box center [214, 515] width 34 height 9
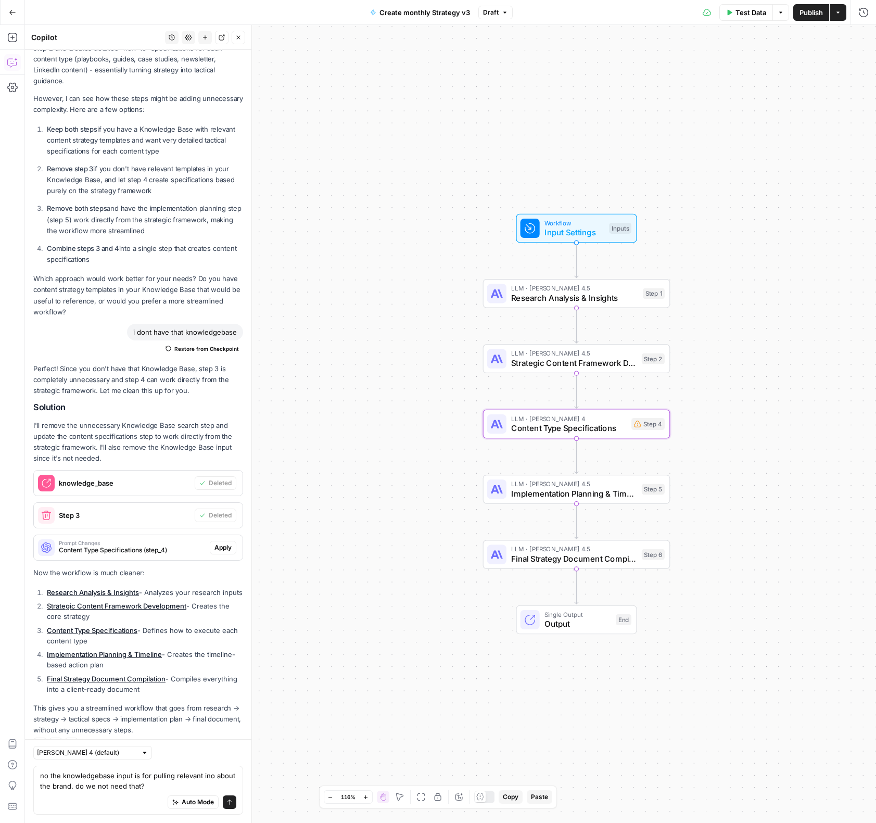
click at [226, 543] on span "Apply" at bounding box center [222, 547] width 17 height 9
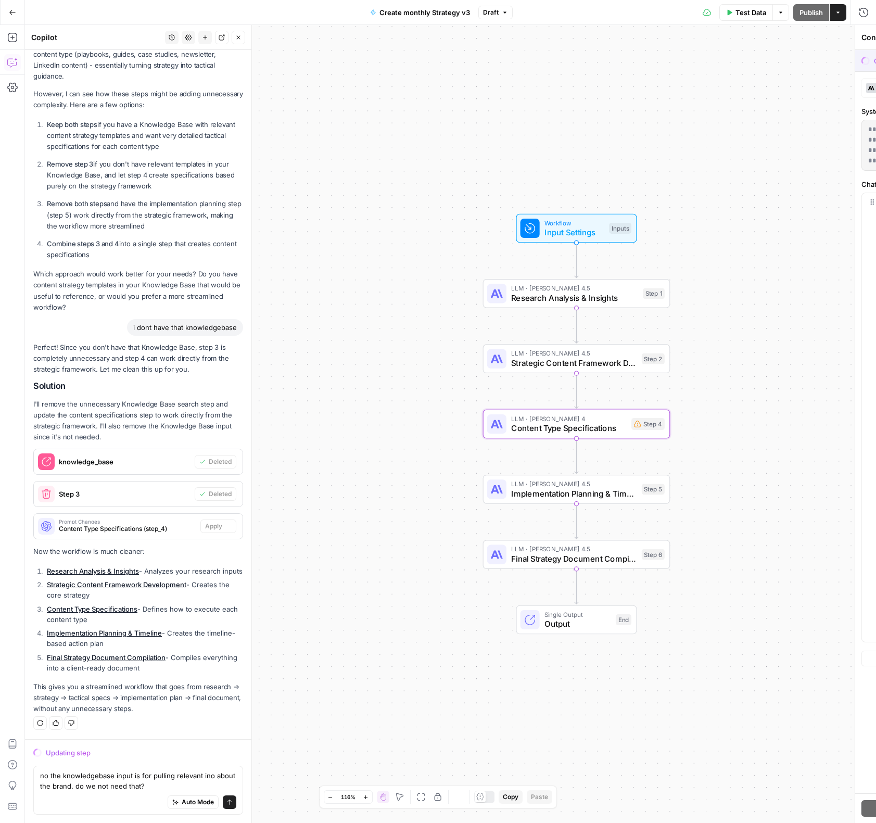
scroll to position [1286, 0]
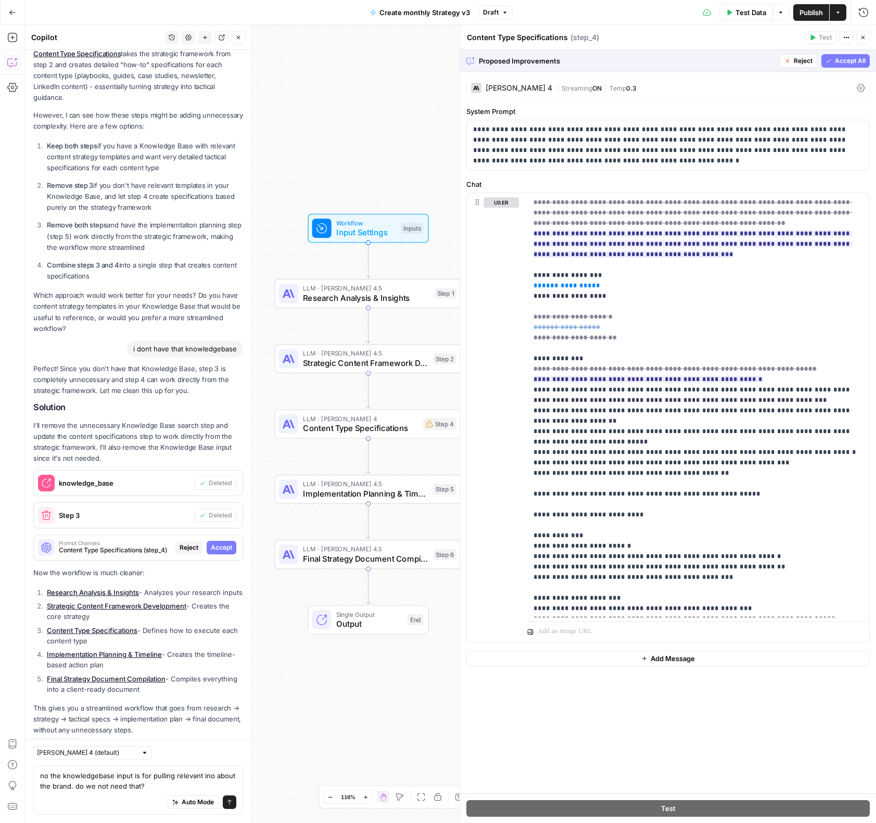
click at [844, 64] on span "Accept All" at bounding box center [850, 60] width 31 height 9
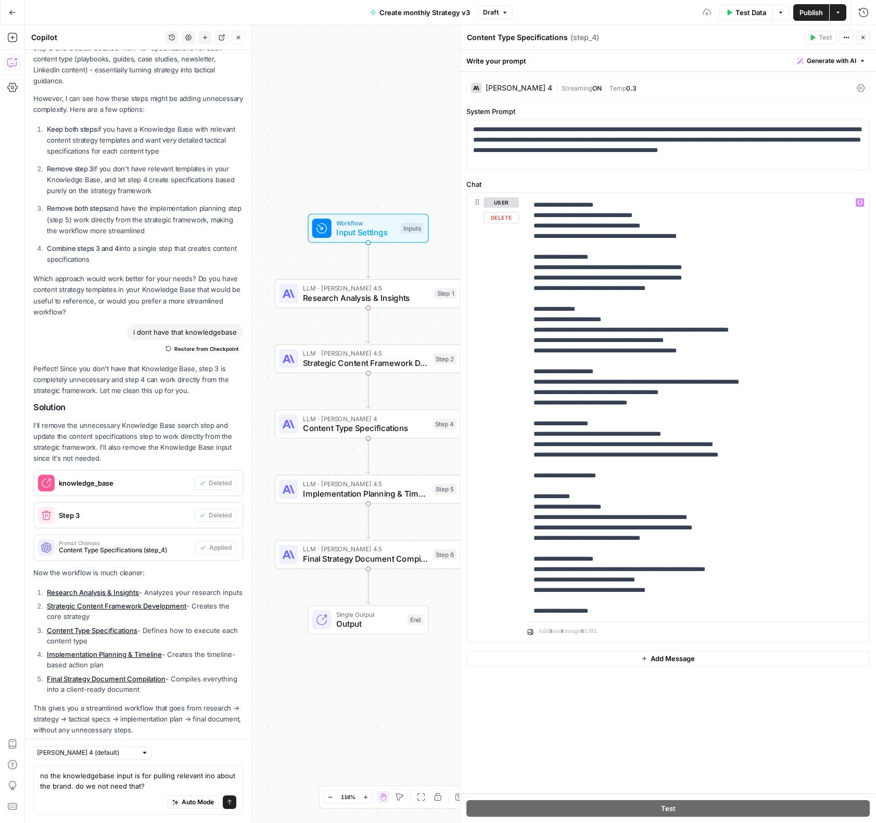
scroll to position [547, 0]
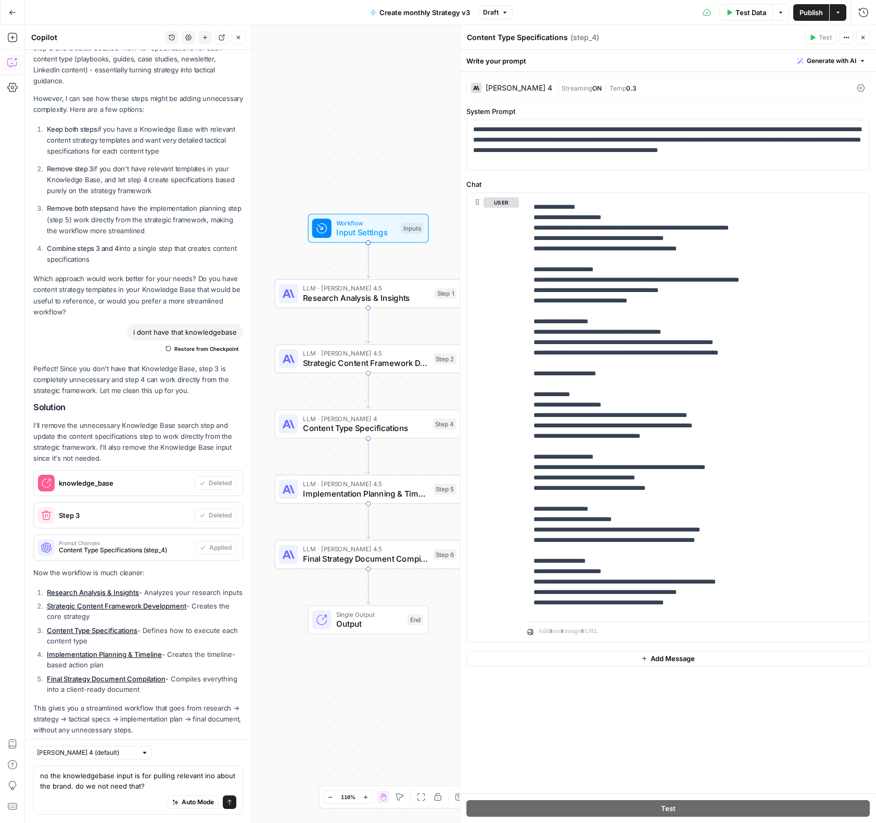
click at [819, 17] on span "Publish" at bounding box center [811, 12] width 23 height 10
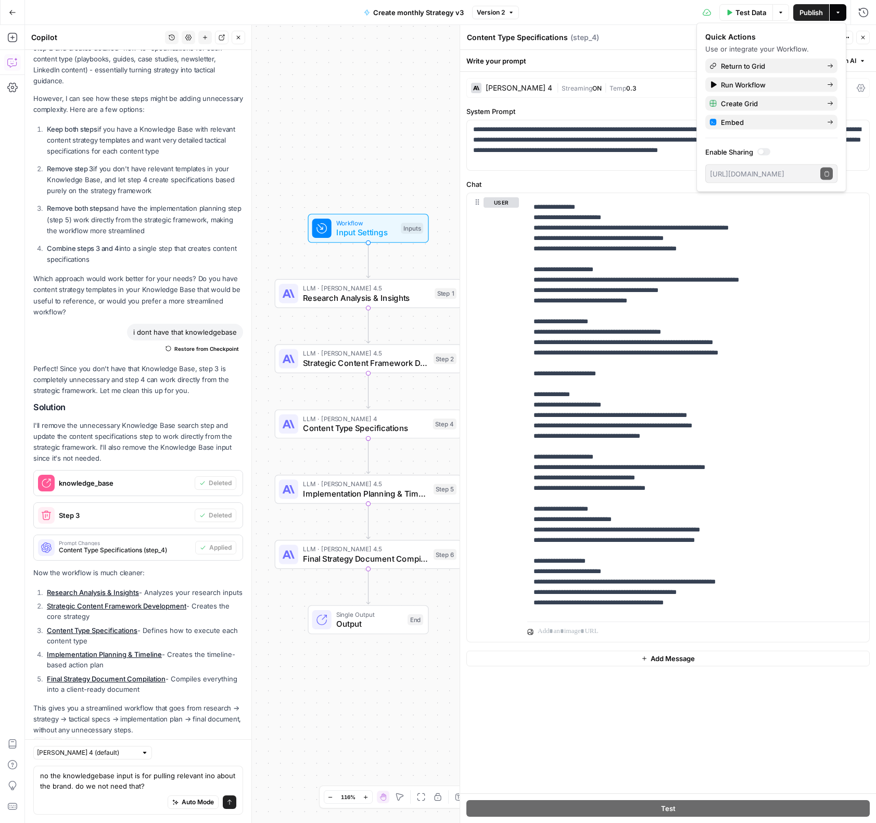
click at [746, 13] on span "Test Data" at bounding box center [751, 12] width 31 height 10
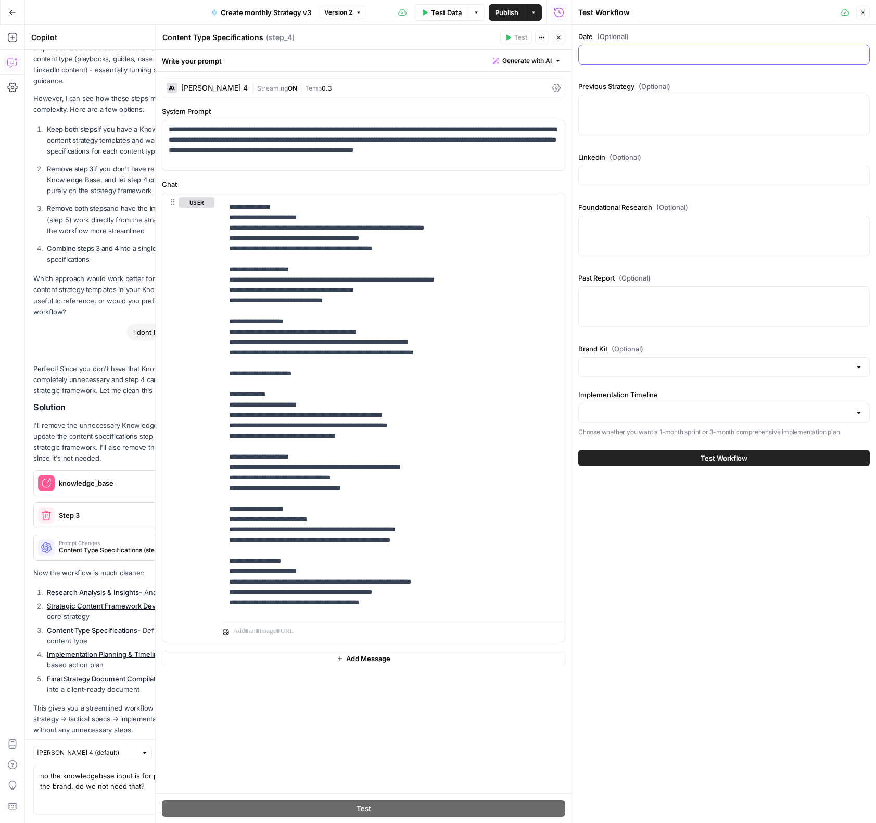
click at [720, 56] on input "Date (Optional)" at bounding box center [724, 54] width 278 height 10
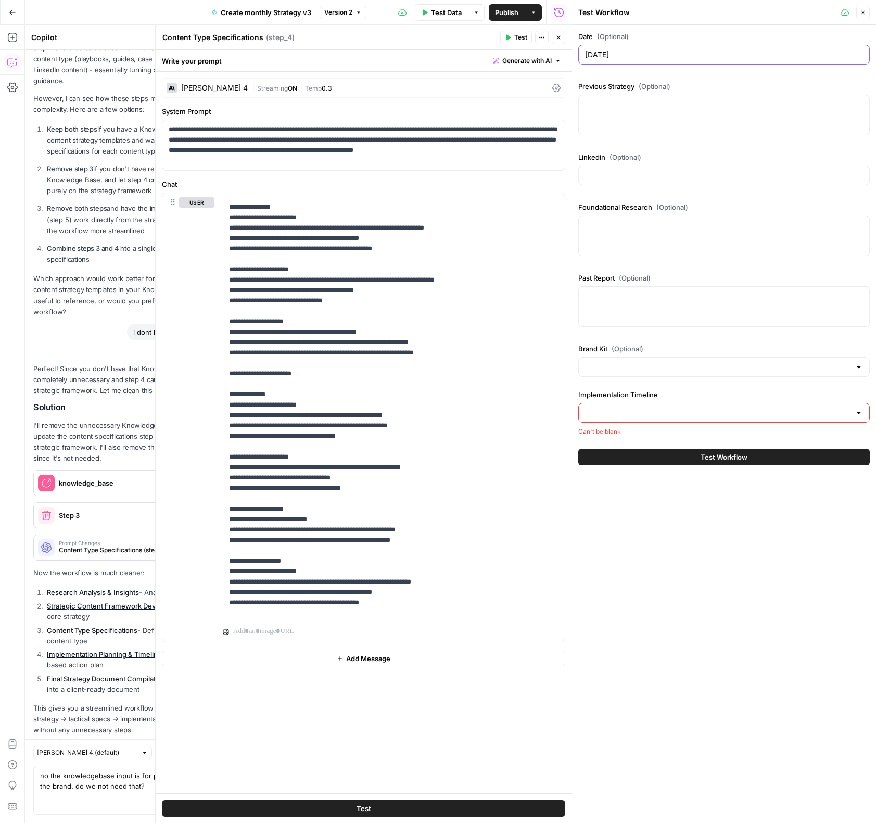
type input "October 7, 2025"
click at [710, 118] on div at bounding box center [724, 115] width 292 height 41
paste textarea "<aside> 💡 Instructions: This document outlines your comprehensive content strat…"
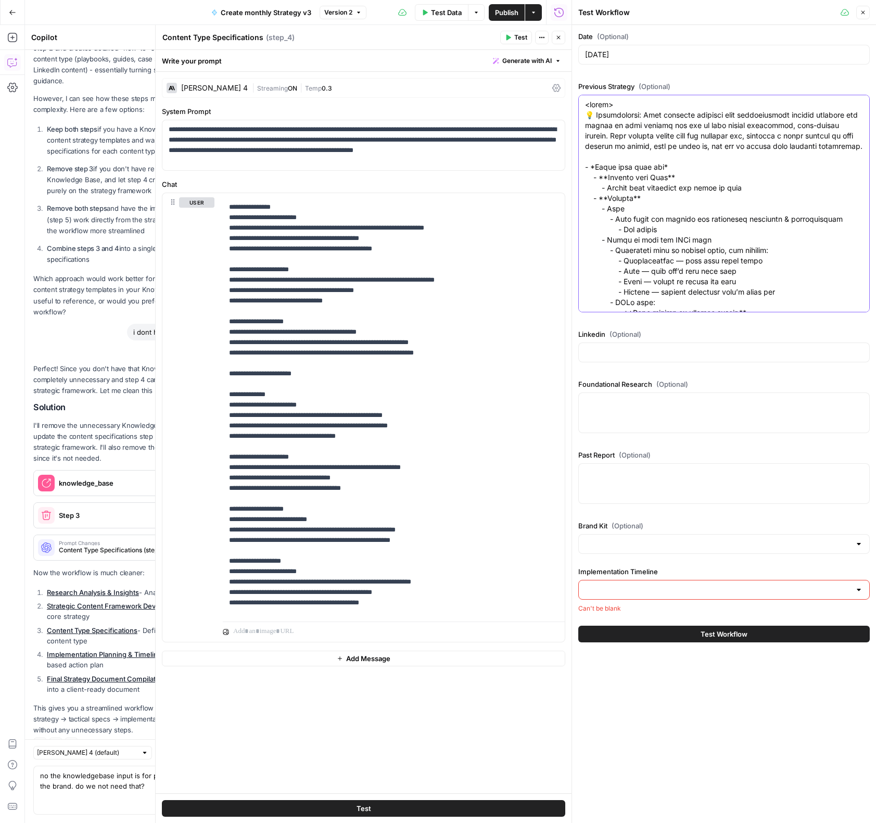
scroll to position [2426, 0]
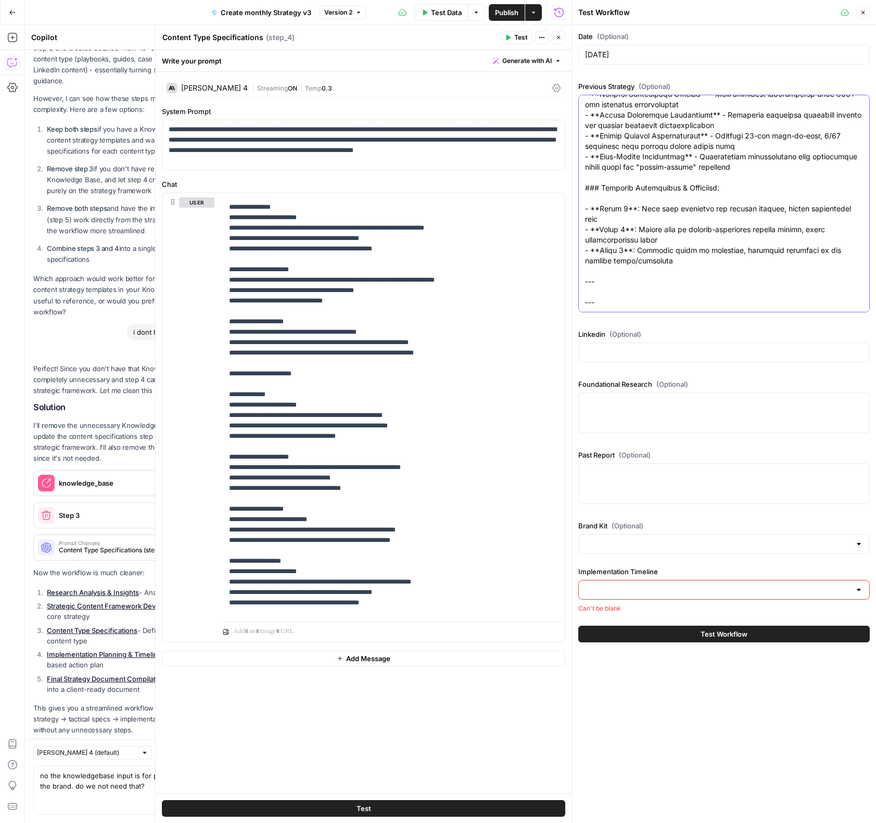
type textarea "<aside> 💡 Instructions: This document outlines your comprehensive content strat…"
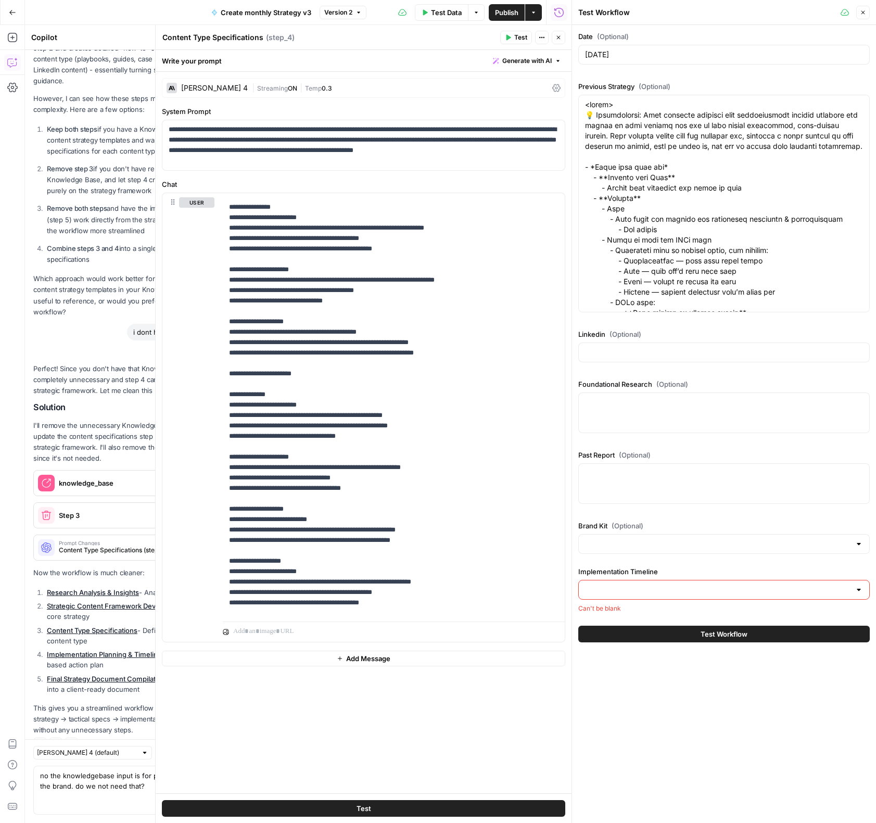
click at [654, 340] on div "Linkedin (Optional)" at bounding box center [724, 347] width 292 height 37
click at [652, 349] on input "Linkedin (Optional)" at bounding box center [724, 352] width 278 height 10
paste input "https://www.linkedin.com/in/ignaciogl"
type input "https://www.linkedin.com/in/ignaciogl"
click at [671, 420] on div at bounding box center [724, 413] width 292 height 41
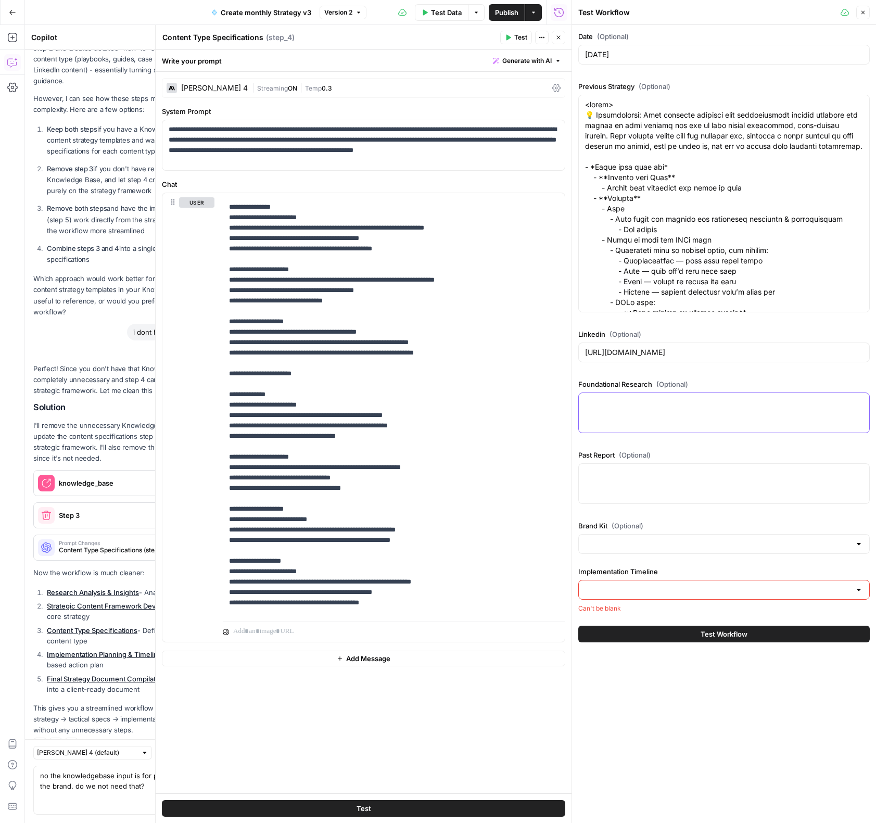
paste textarea "# Foundational Research for Squad **Research Date:** Mon Oct 06 2025 00:00:00 G…"
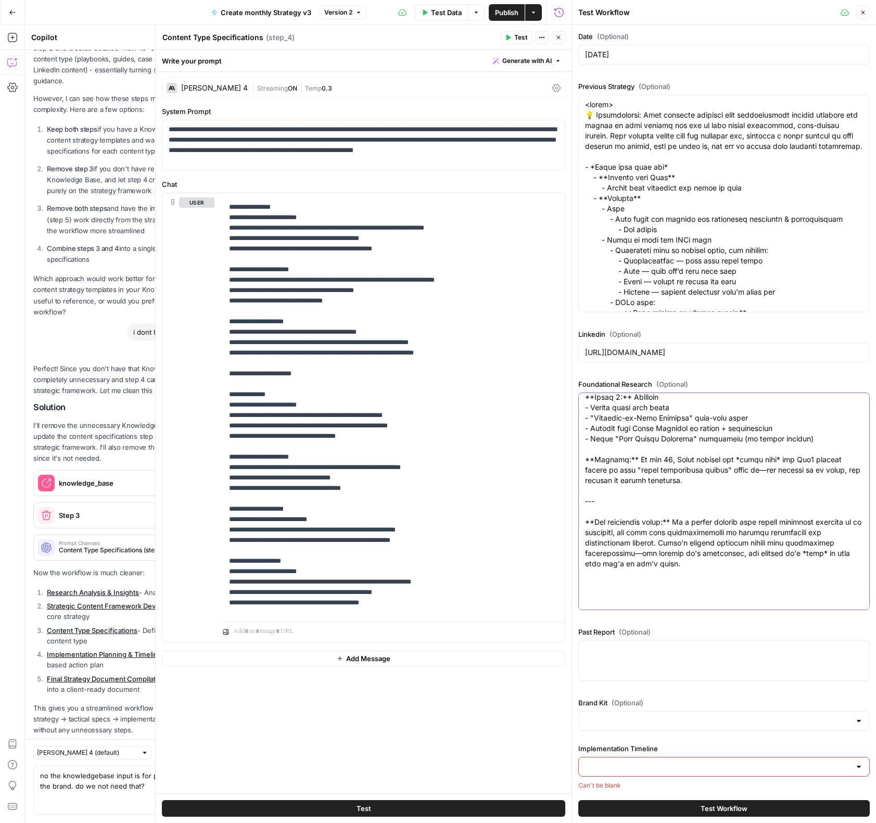
scroll to position [3, 0]
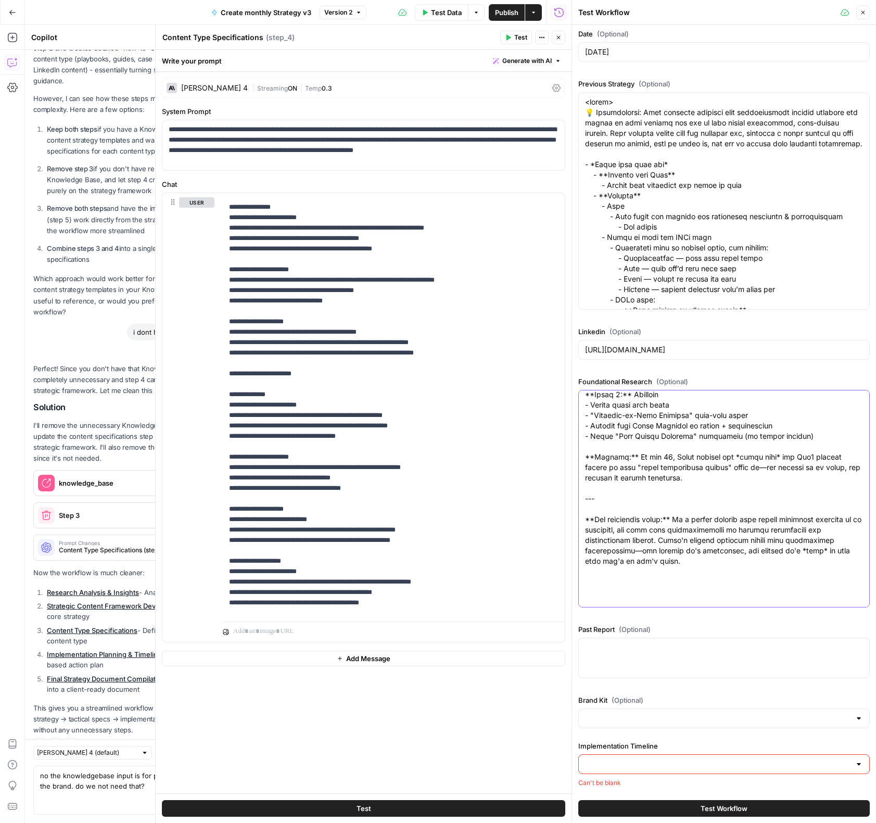
type textarea "# Foundational Research for Squad **Research Date:** Mon Oct 06 2025 00:00:00 G…"
click at [696, 719] on input "Brand Kit (Optional)" at bounding box center [717, 718] width 265 height 10
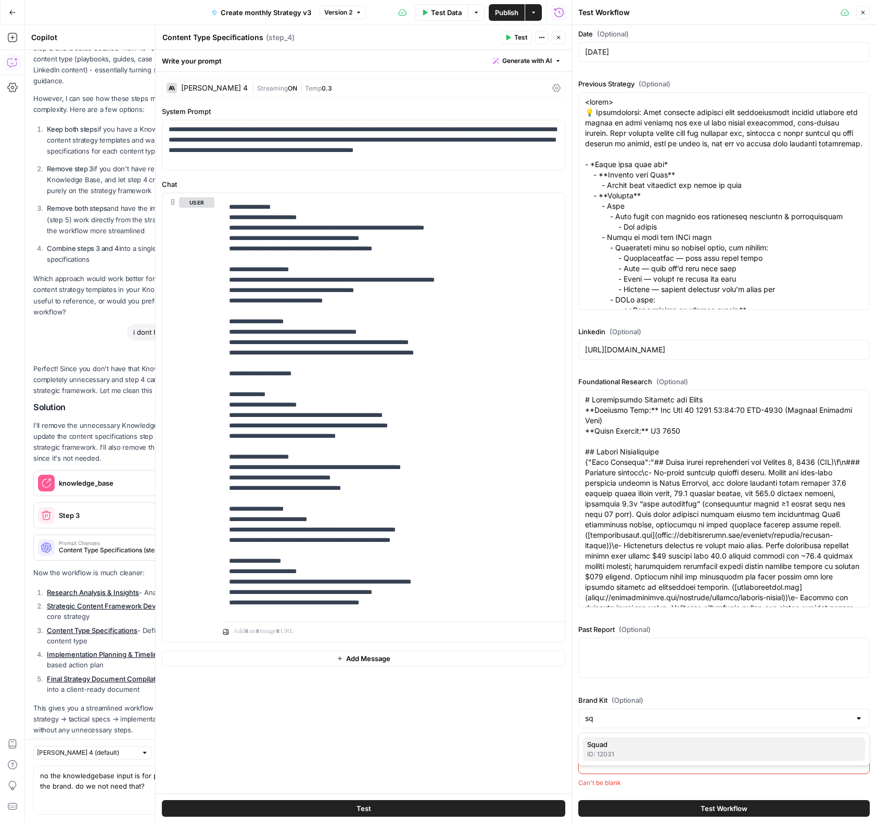
drag, startPoint x: 635, startPoint y: 745, endPoint x: 630, endPoint y: 751, distance: 7.4
click at [635, 745] on span "Squad" at bounding box center [722, 744] width 270 height 10
type input "Squad"
click at [617, 757] on div at bounding box center [724, 764] width 292 height 20
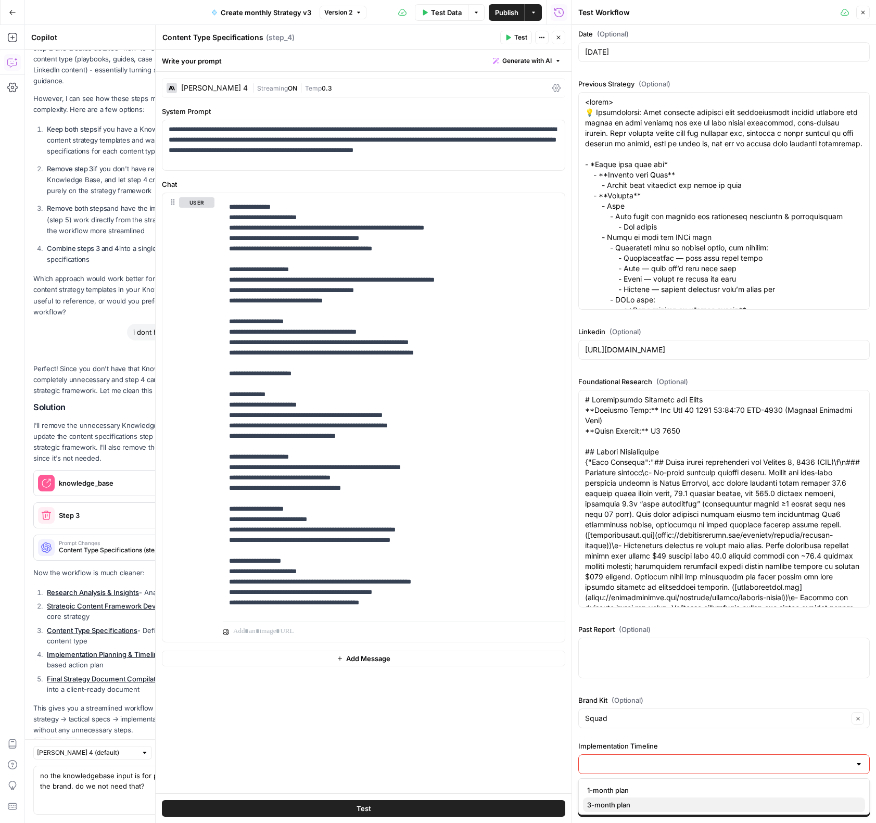
click at [612, 803] on span "3-month plan" at bounding box center [722, 805] width 270 height 10
type input "3-month plan"
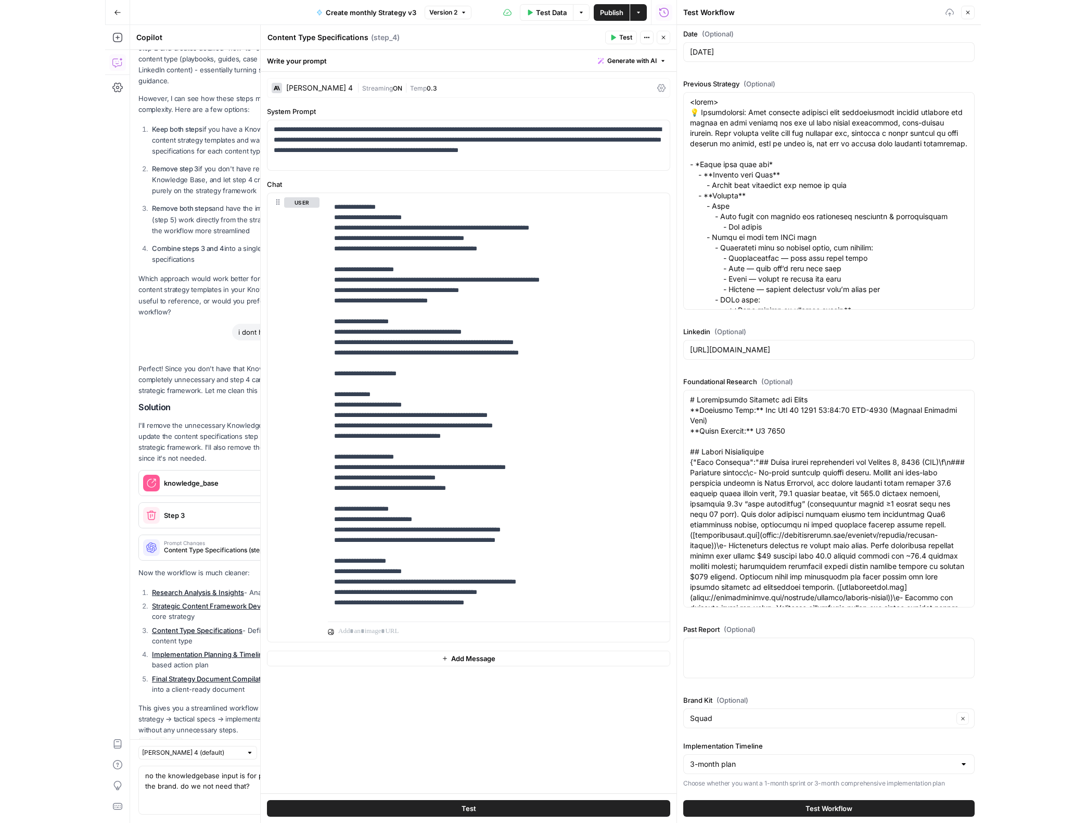
scroll to position [3, 0]
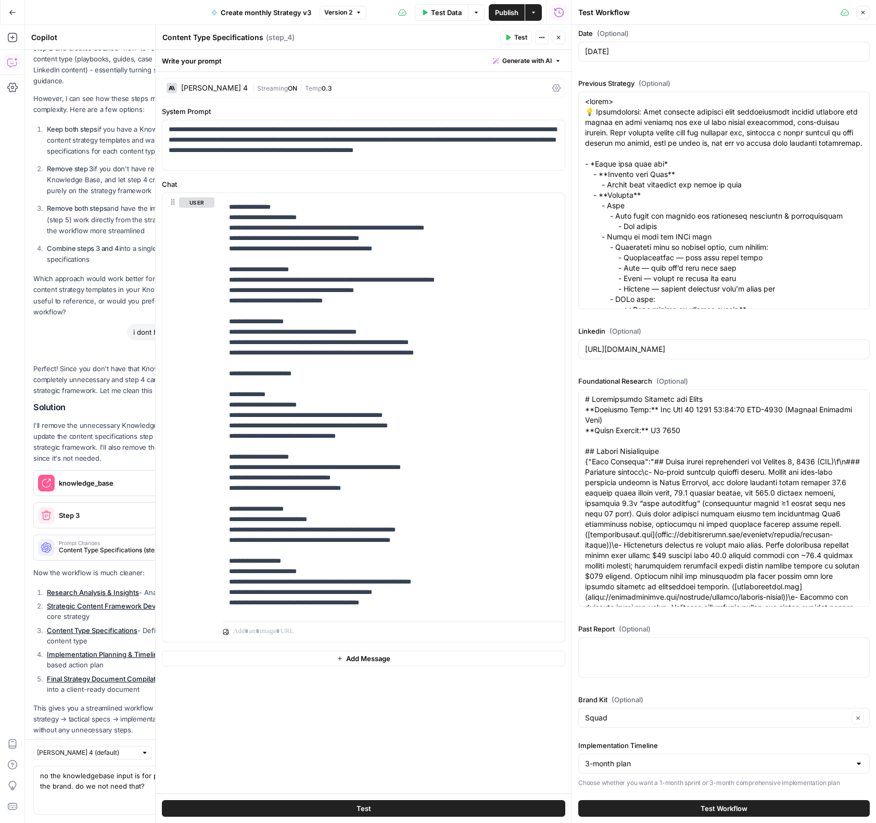
click at [653, 808] on button "Test Workflow" at bounding box center [724, 808] width 292 height 17
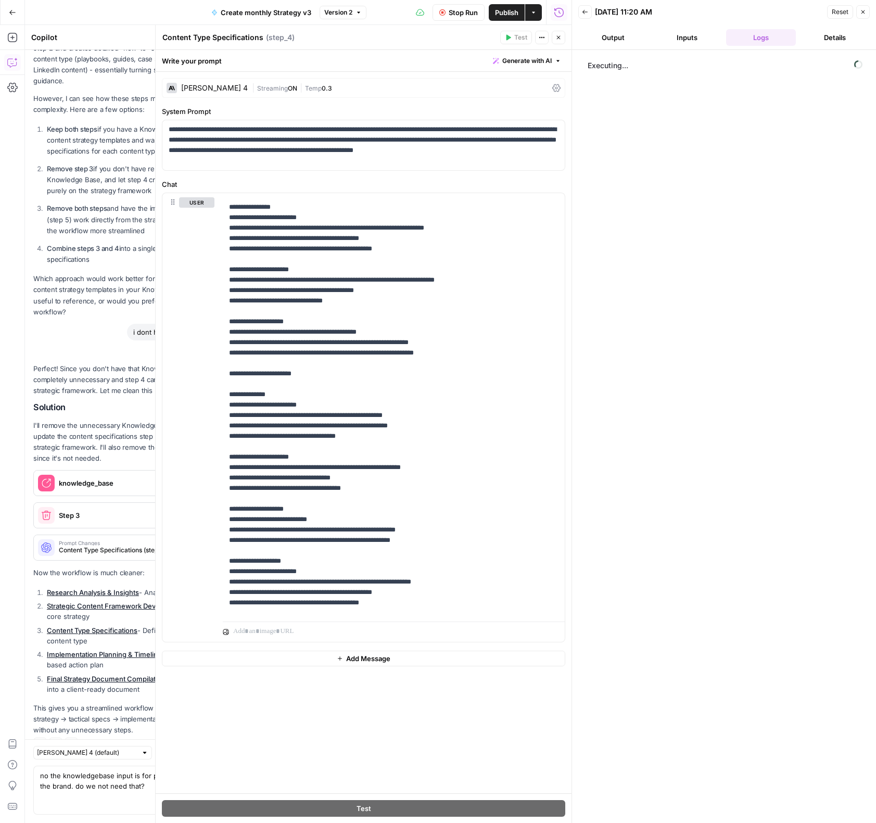
click at [621, 60] on span "Executing..." at bounding box center [725, 65] width 281 height 17
click at [217, 91] on div "Claude Sonnet 4" at bounding box center [214, 87] width 67 height 7
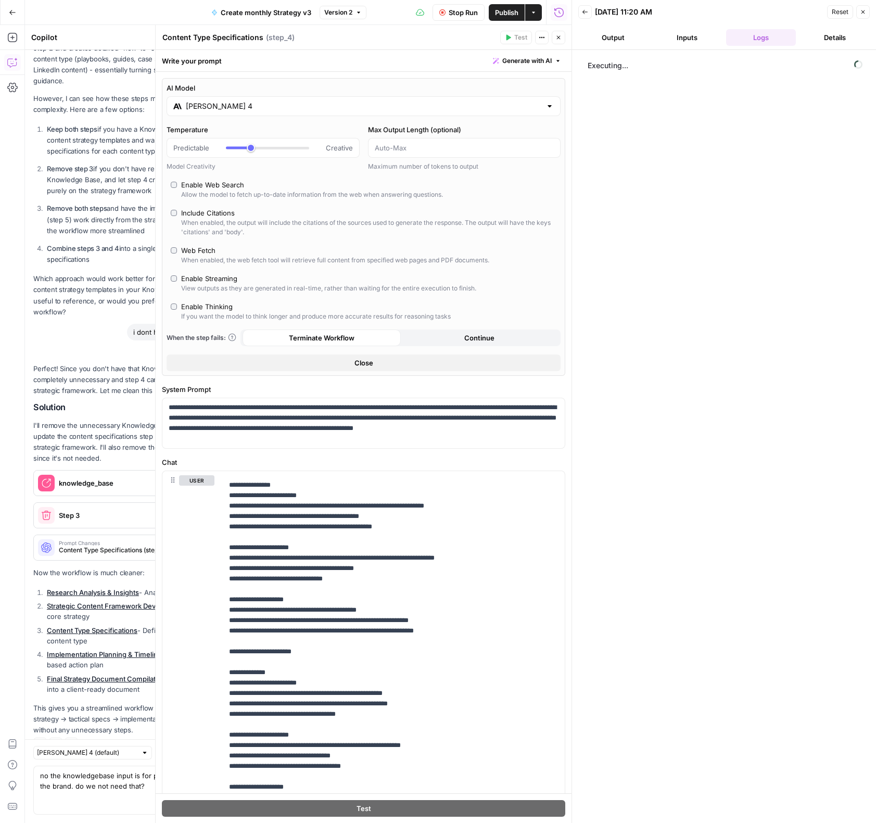
click at [226, 115] on div "Claude Sonnet 4" at bounding box center [364, 106] width 394 height 20
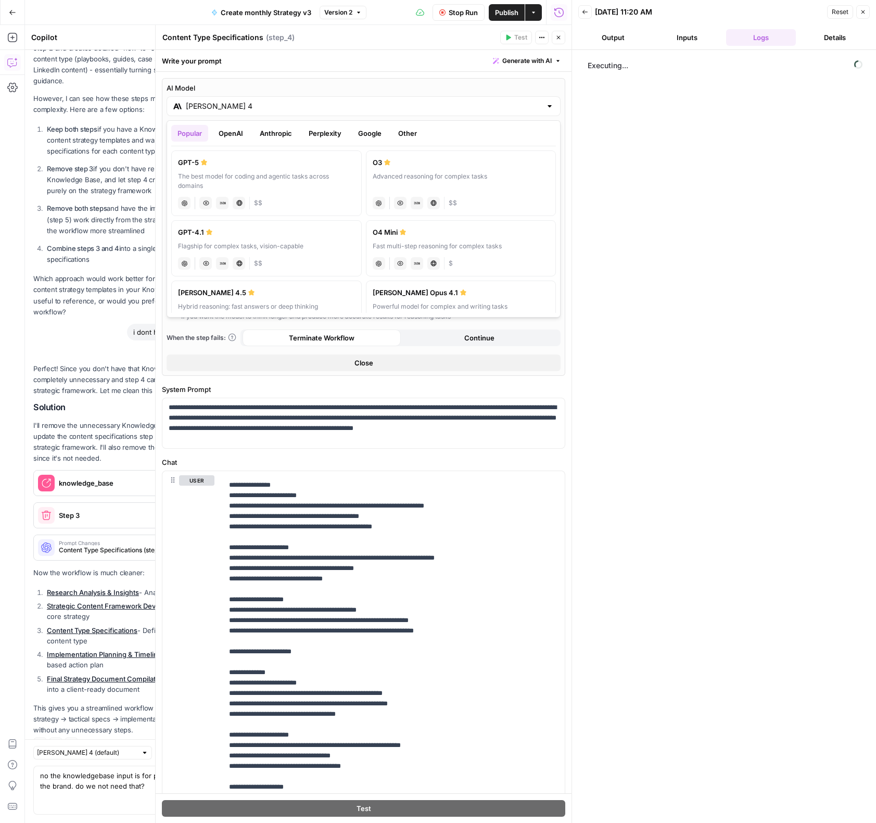
click at [308, 298] on label "Claude Sonnet 4.5 Hybrid reasoning: fast answers or deep thinking anthropic Vis…" at bounding box center [266, 309] width 191 height 56
type input "Claude Sonnet 4.5"
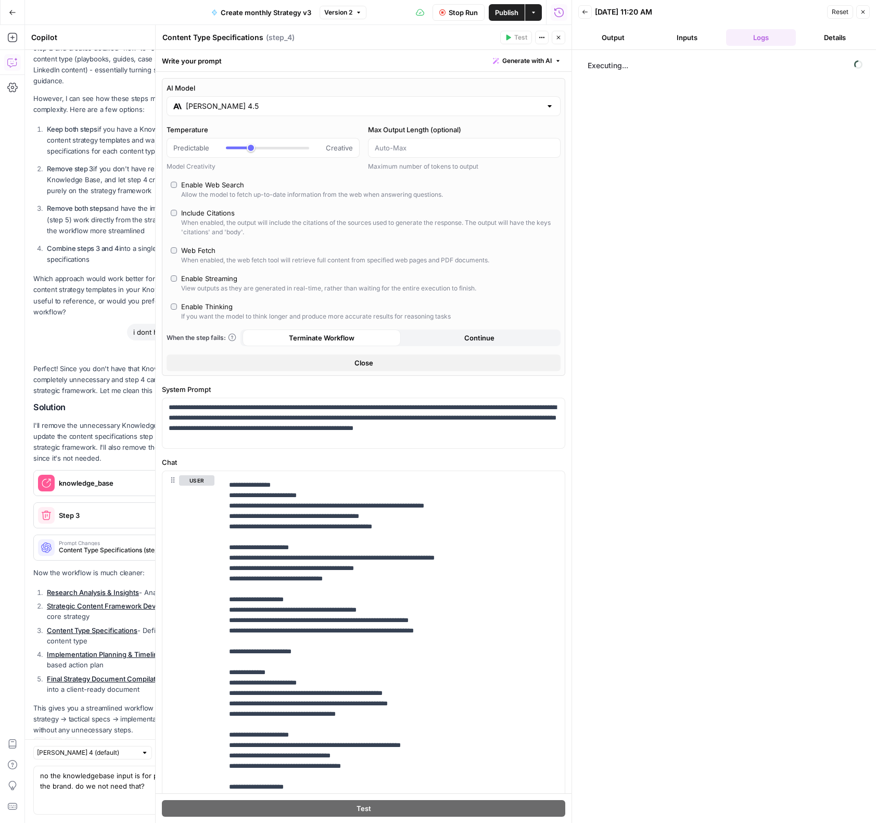
click at [621, 120] on div "Executing..." at bounding box center [724, 436] width 283 height 763
click at [559, 40] on icon "button" at bounding box center [558, 37] width 6 height 6
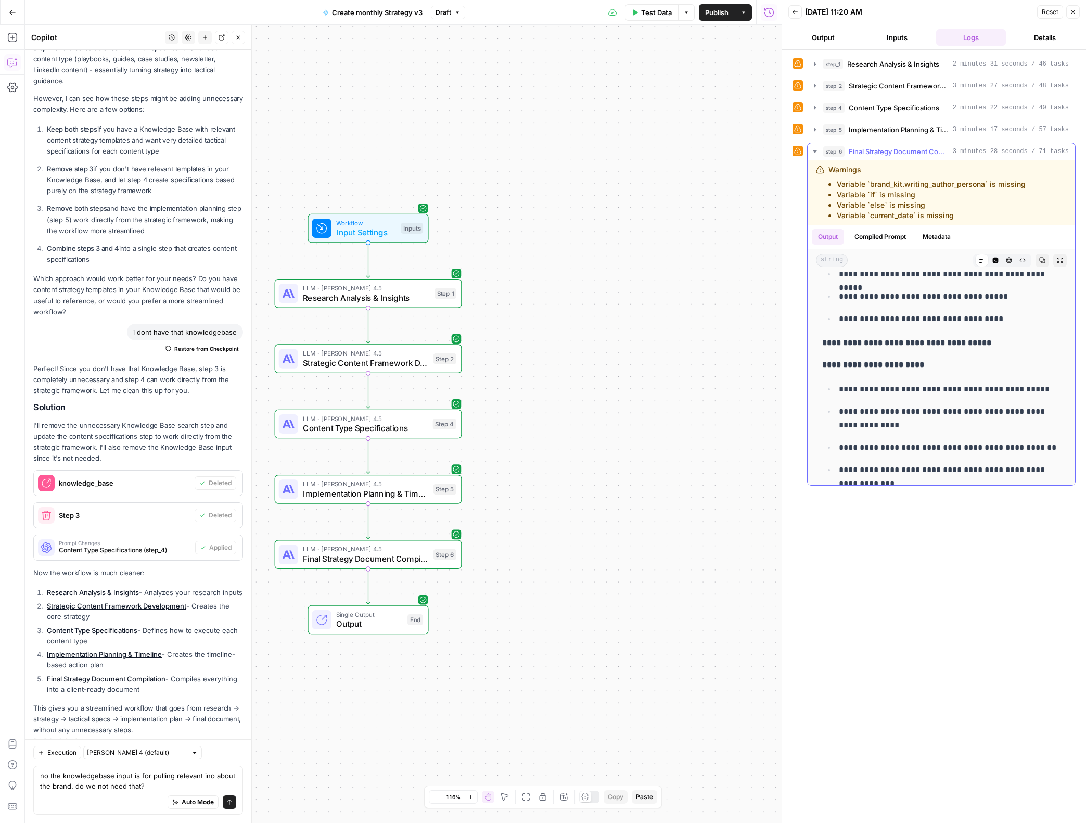
scroll to position [13840, 0]
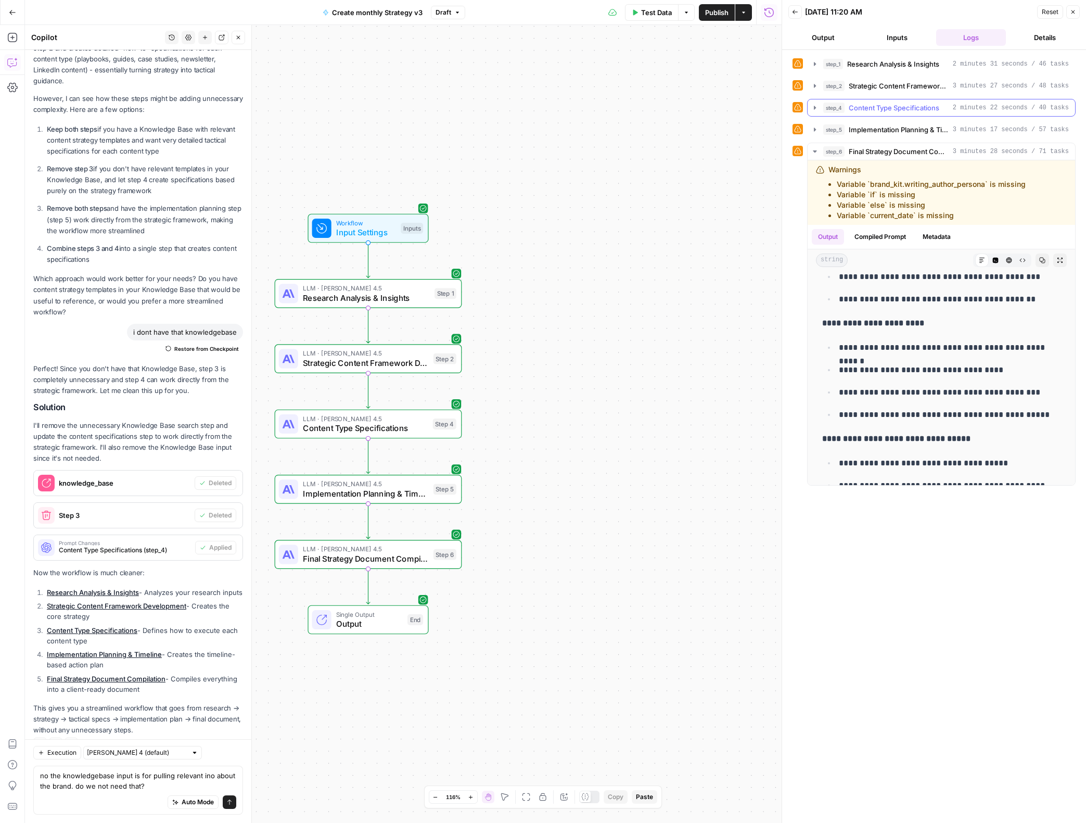
click at [816, 108] on icon "button" at bounding box center [815, 108] width 2 height 4
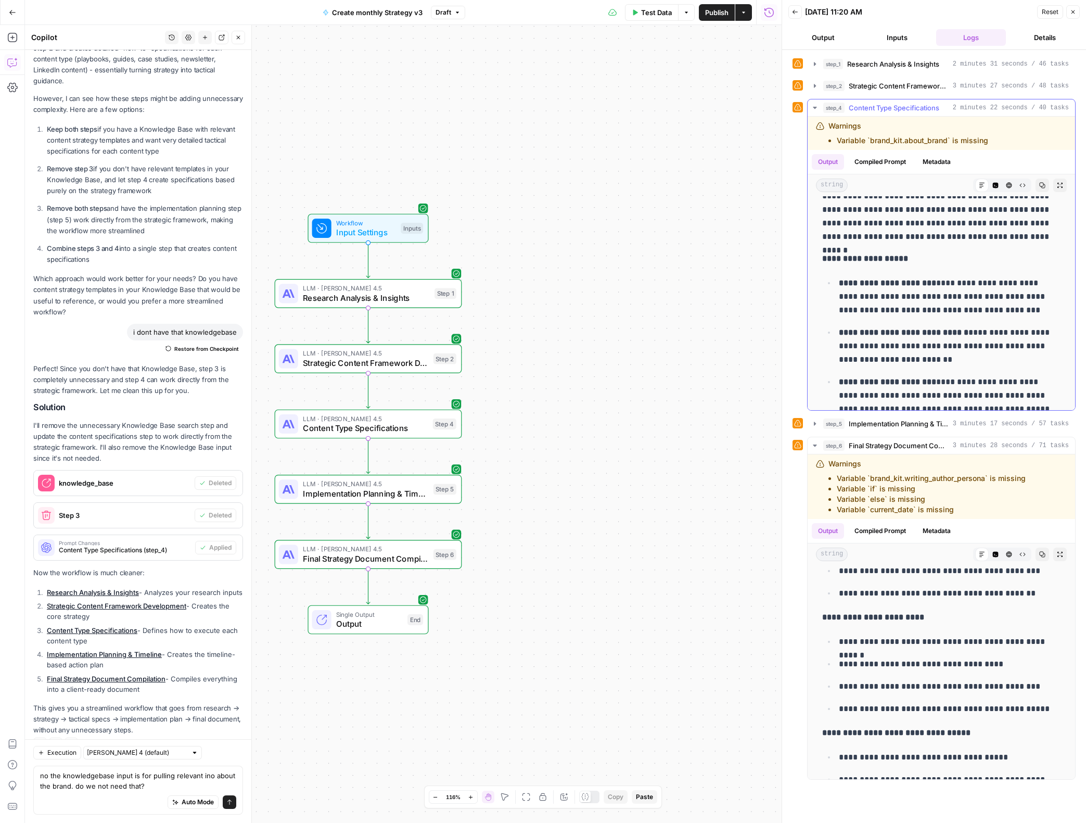
scroll to position [201, 0]
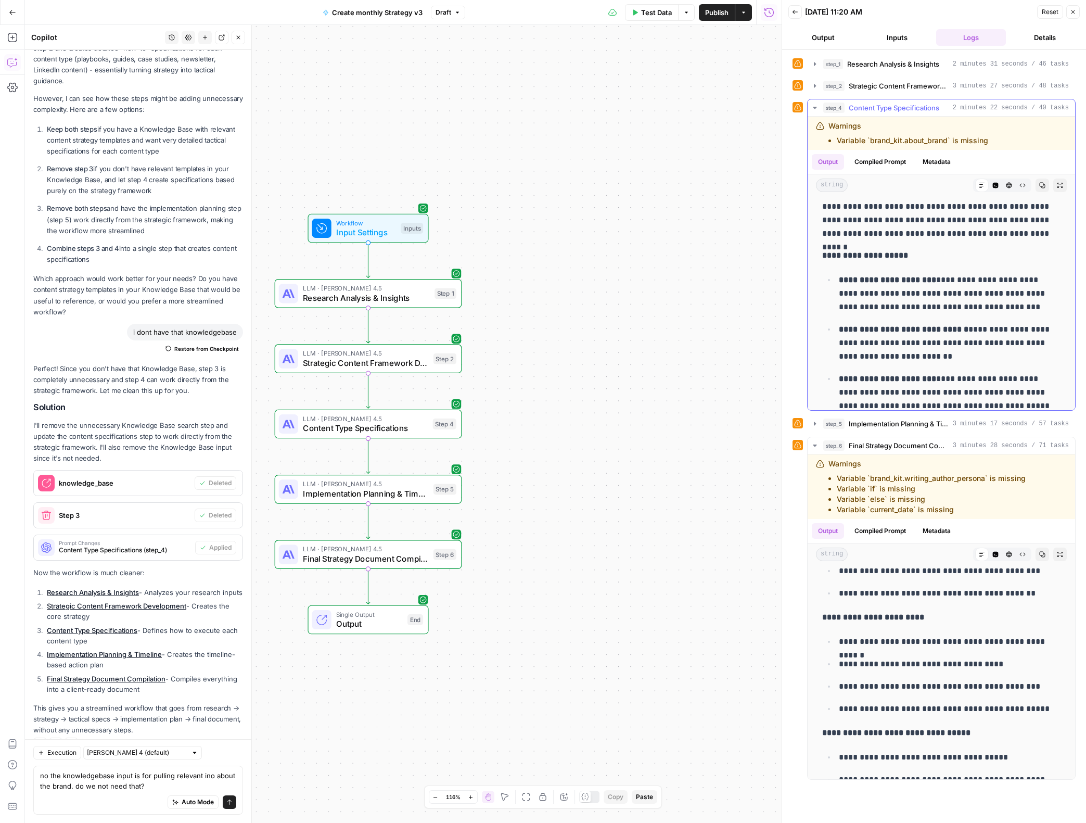
click at [817, 108] on icon "button" at bounding box center [815, 108] width 8 height 8
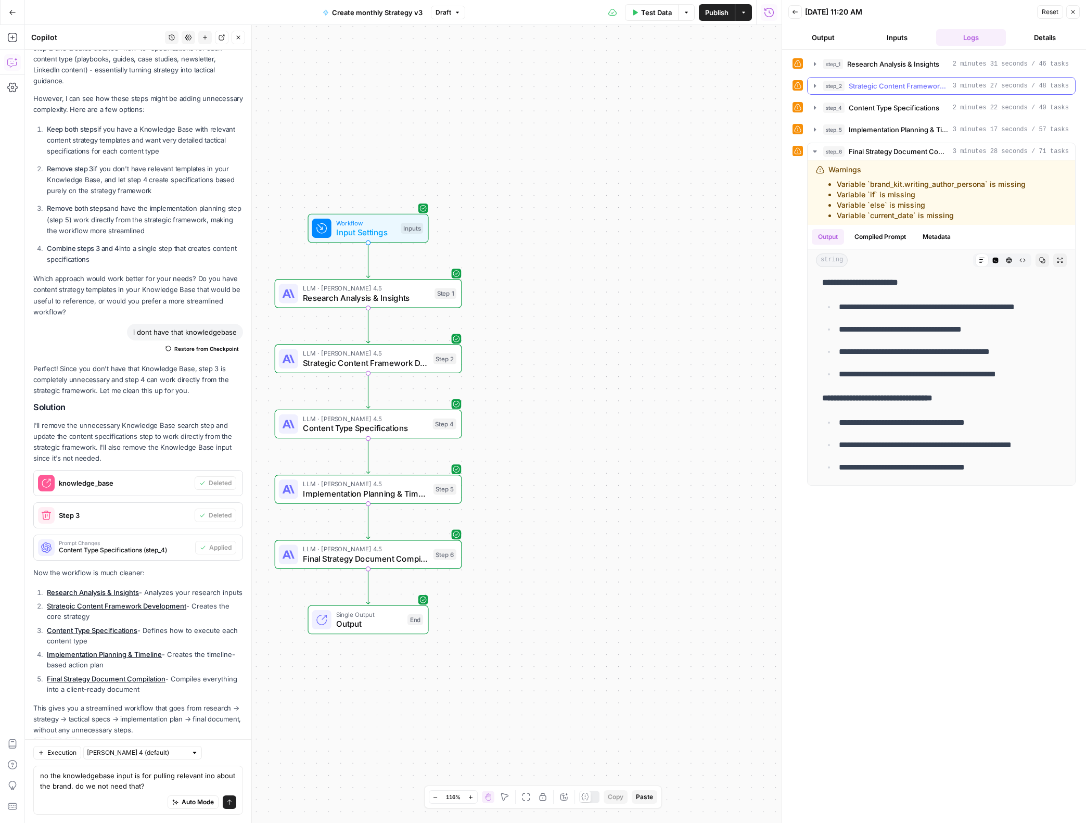
click at [813, 87] on icon "button" at bounding box center [815, 86] width 8 height 8
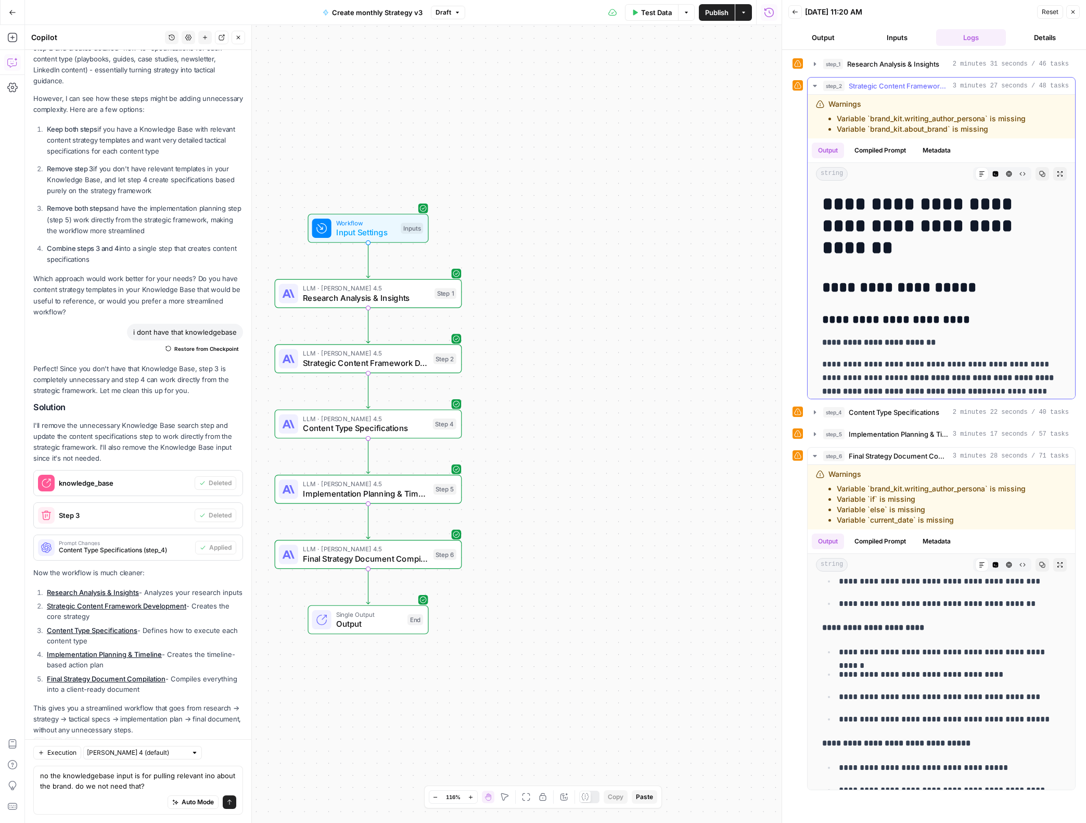
click at [813, 87] on icon "button" at bounding box center [815, 86] width 8 height 8
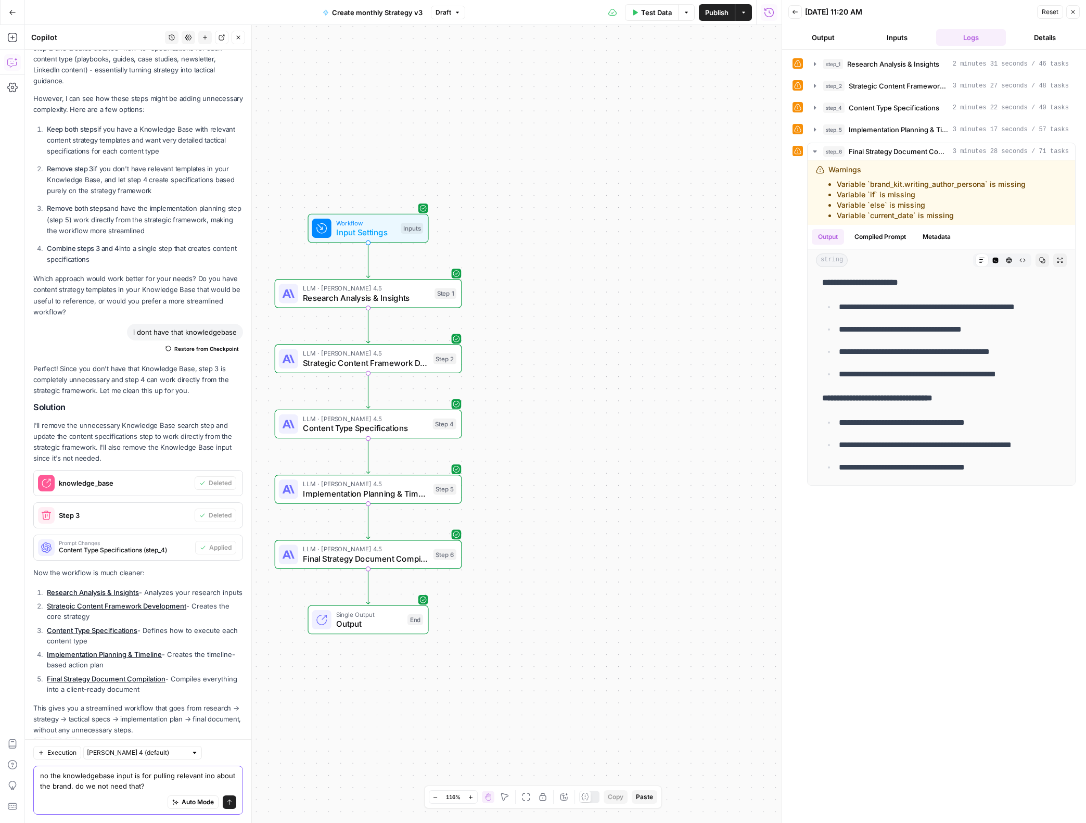
click at [140, 790] on textarea "no the knowledgebase input is for pulling relevant ino about the brand. do we n…" at bounding box center [138, 780] width 196 height 21
click at [183, 786] on textarea "no the knowledgebase input is for pulling relevant ino about the brand. do we n…" at bounding box center [138, 780] width 196 height 21
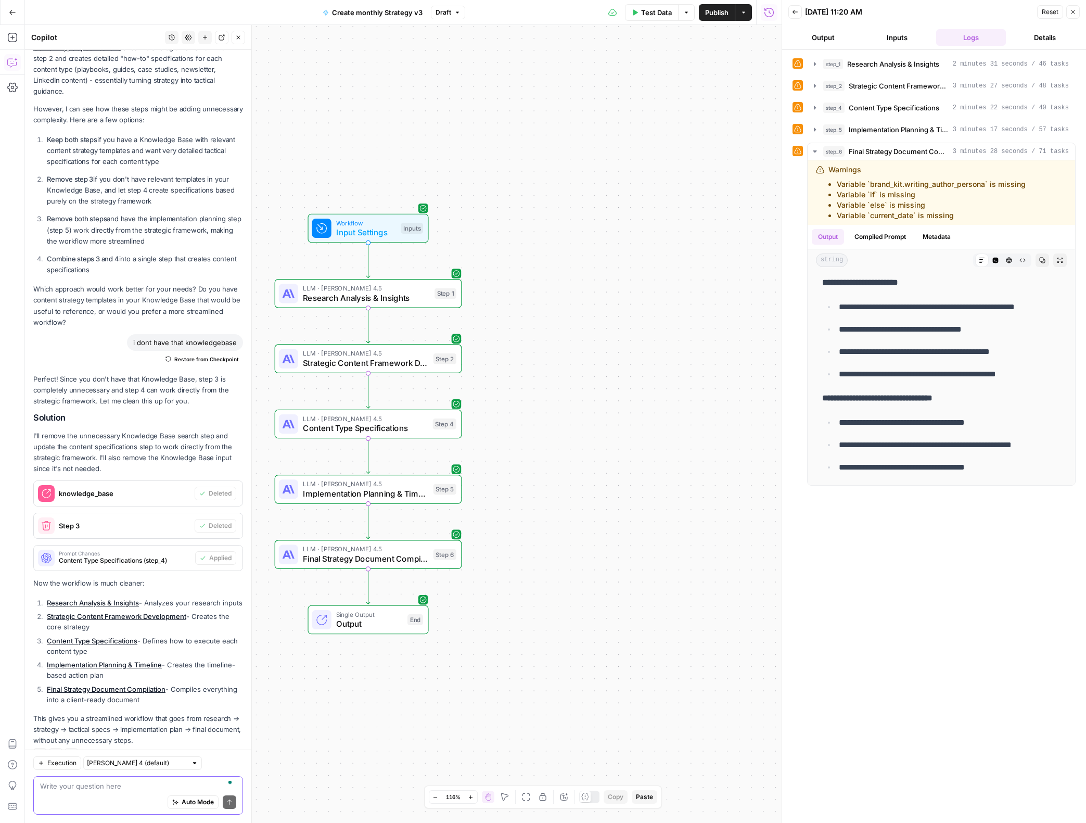
paste textarea "It looks like our final response is getting cut off. Do we need to separate the…"
type textarea "It looks like our final response is getting cut off. Do we need to separate the…"
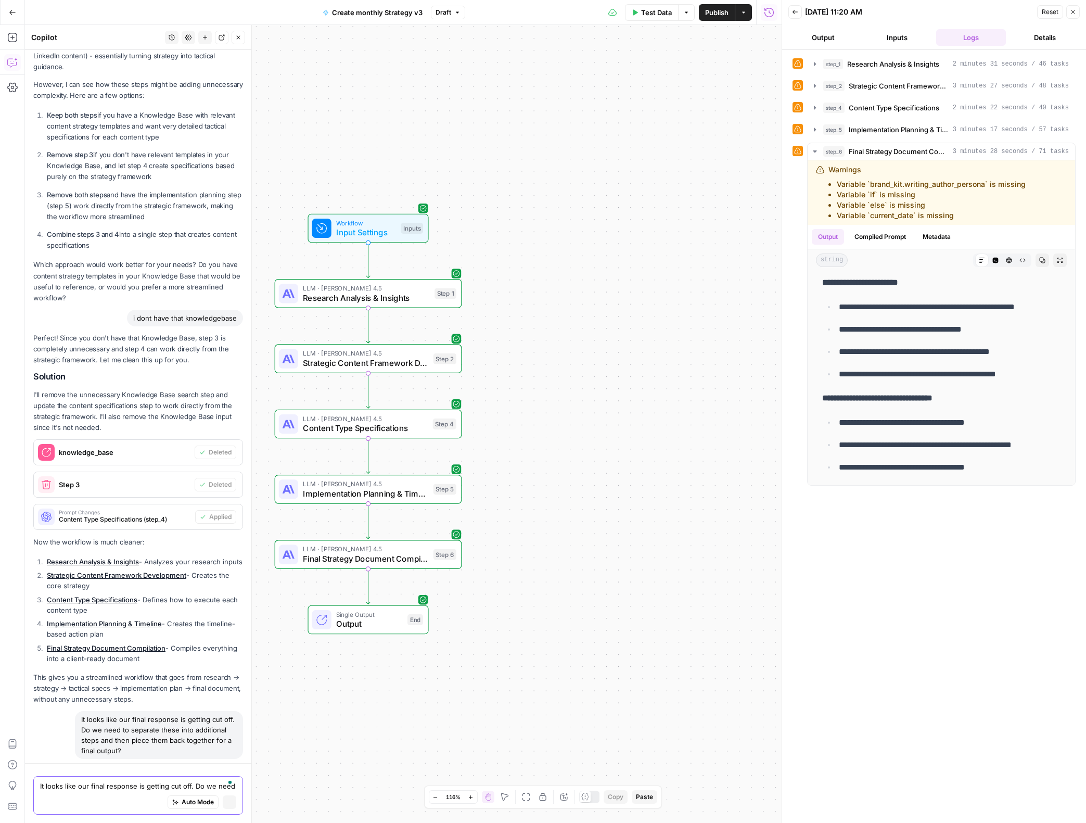
scroll to position [1309, 0]
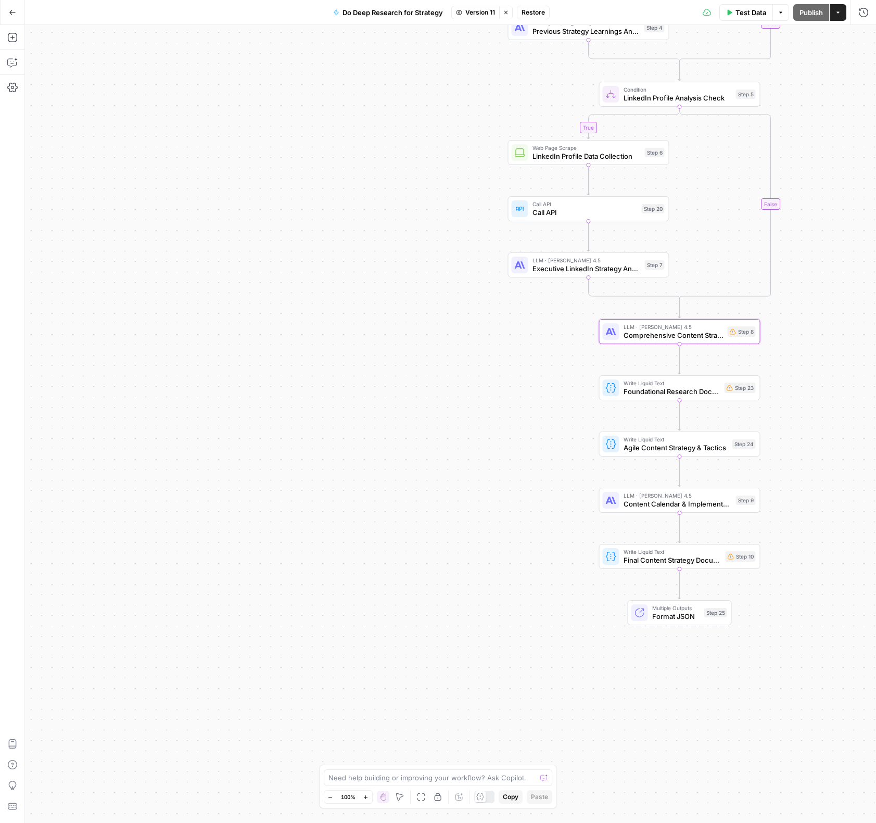
click at [288, 170] on div "true true true true false false false false Workflow Input Settings Inputs LLM …" at bounding box center [450, 424] width 851 height 798
click at [506, 15] on button "Stop viewing" at bounding box center [506, 13] width 14 height 14
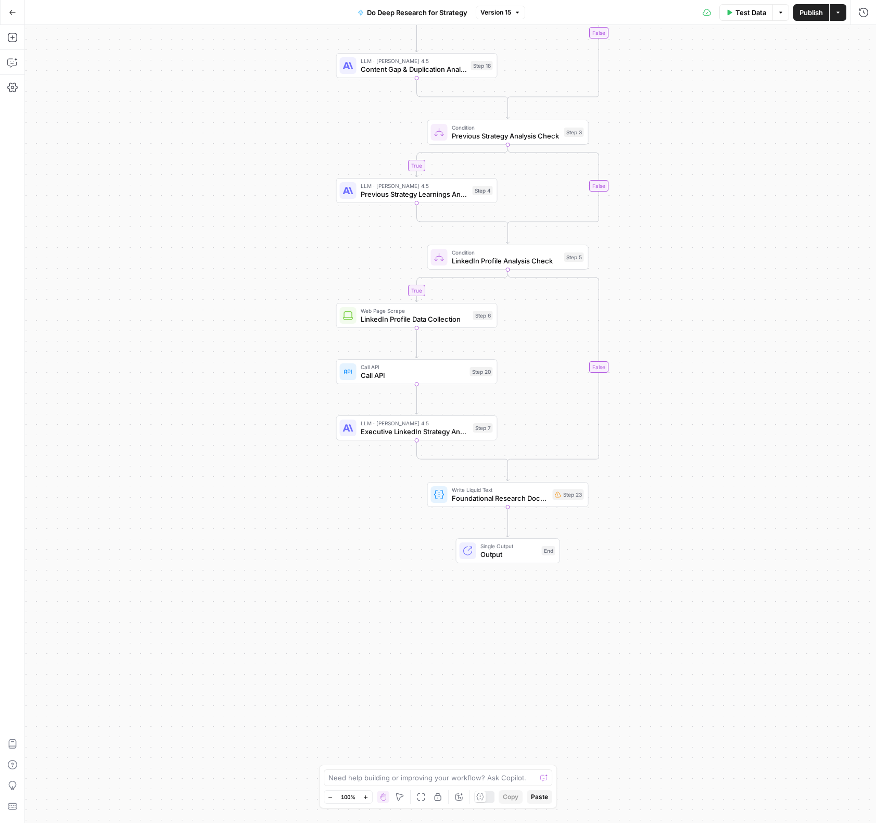
drag, startPoint x: 229, startPoint y: 374, endPoint x: 149, endPoint y: 436, distance: 101.6
click at [149, 436] on div "true true true true false false false false Workflow Input Settings Inputs LLM …" at bounding box center [450, 424] width 851 height 798
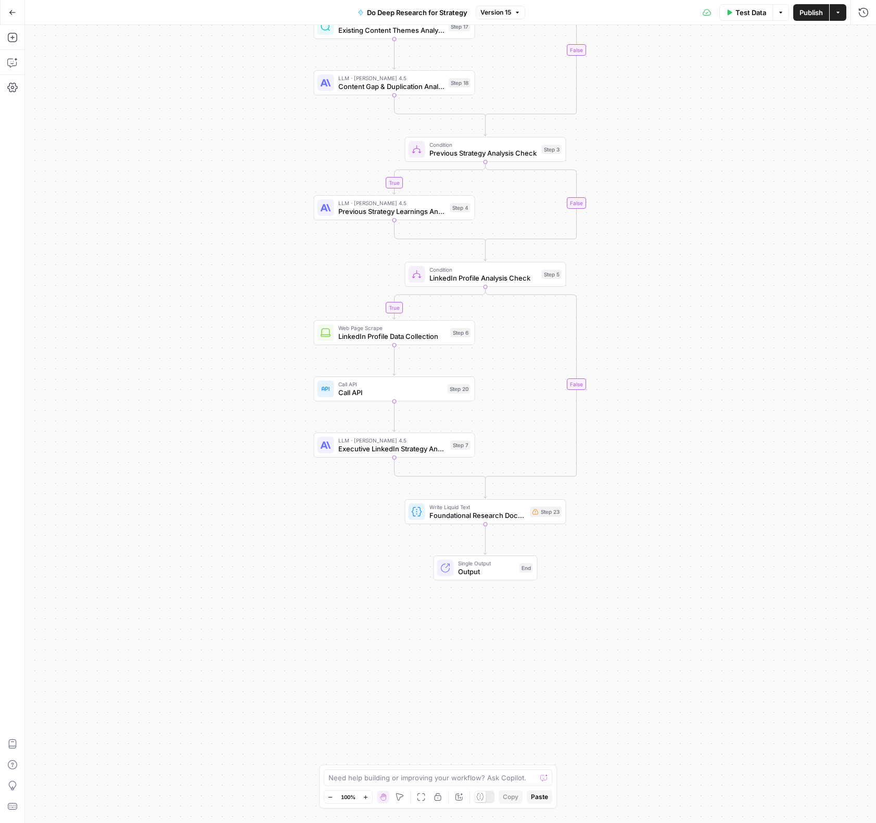
click at [745, 280] on div "true true true true false false false false Workflow Input Settings Inputs LLM …" at bounding box center [450, 424] width 851 height 798
click at [12, 12] on icon "button" at bounding box center [12, 12] width 7 height 7
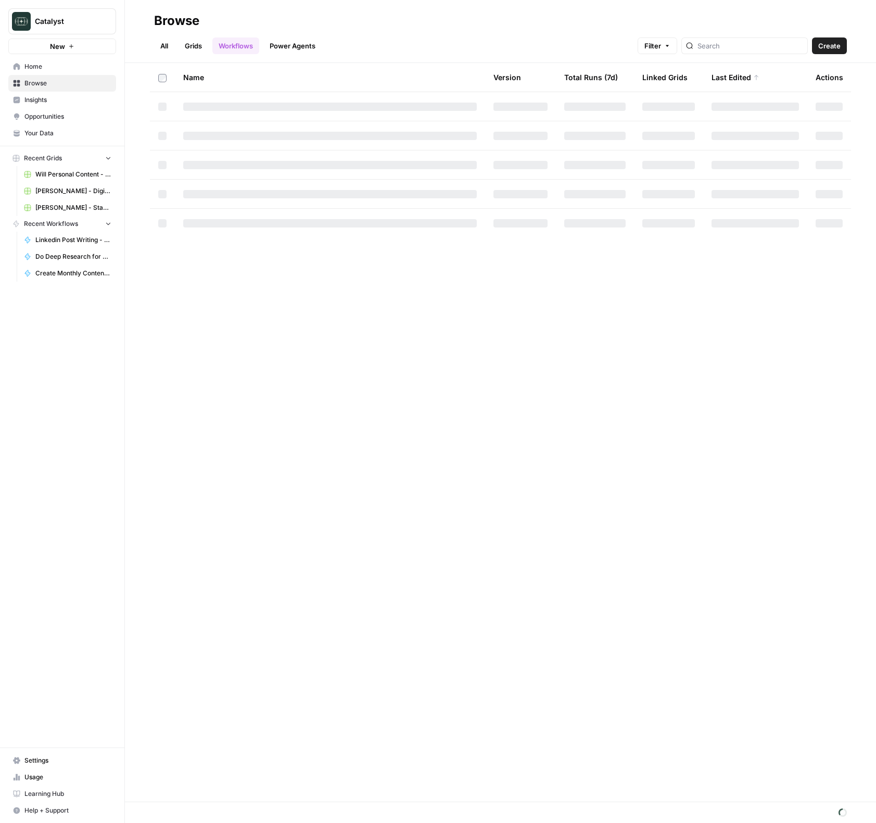
click at [77, 171] on span "Will Personal Content - [DATE]" at bounding box center [73, 174] width 76 height 9
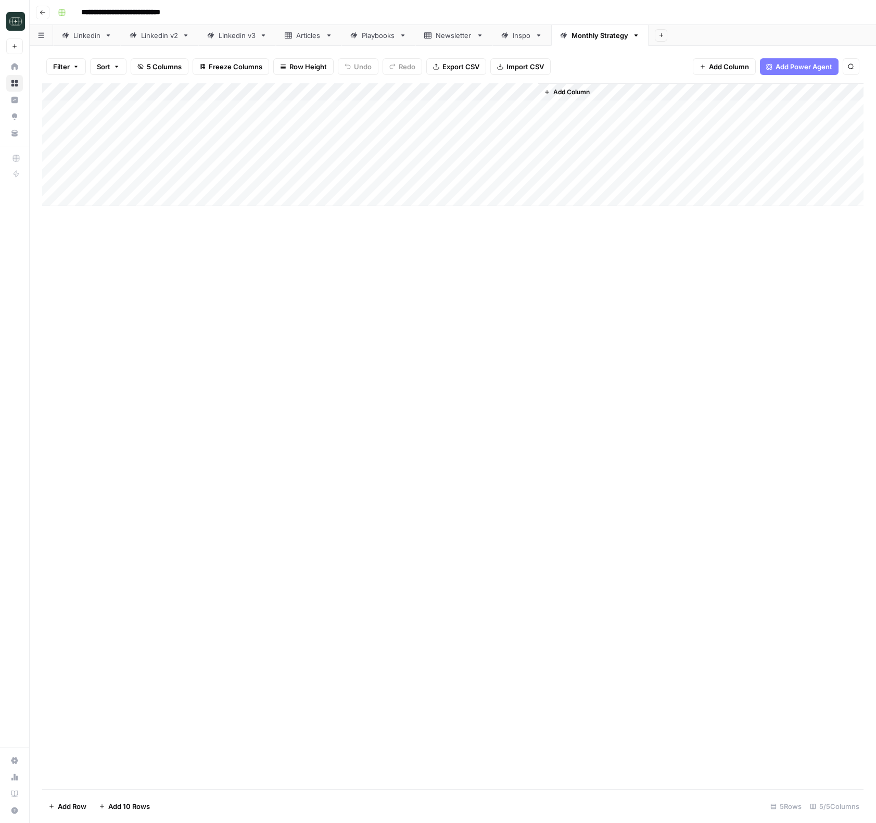
click at [245, 35] on div "Linkedin v3" at bounding box center [237, 35] width 37 height 10
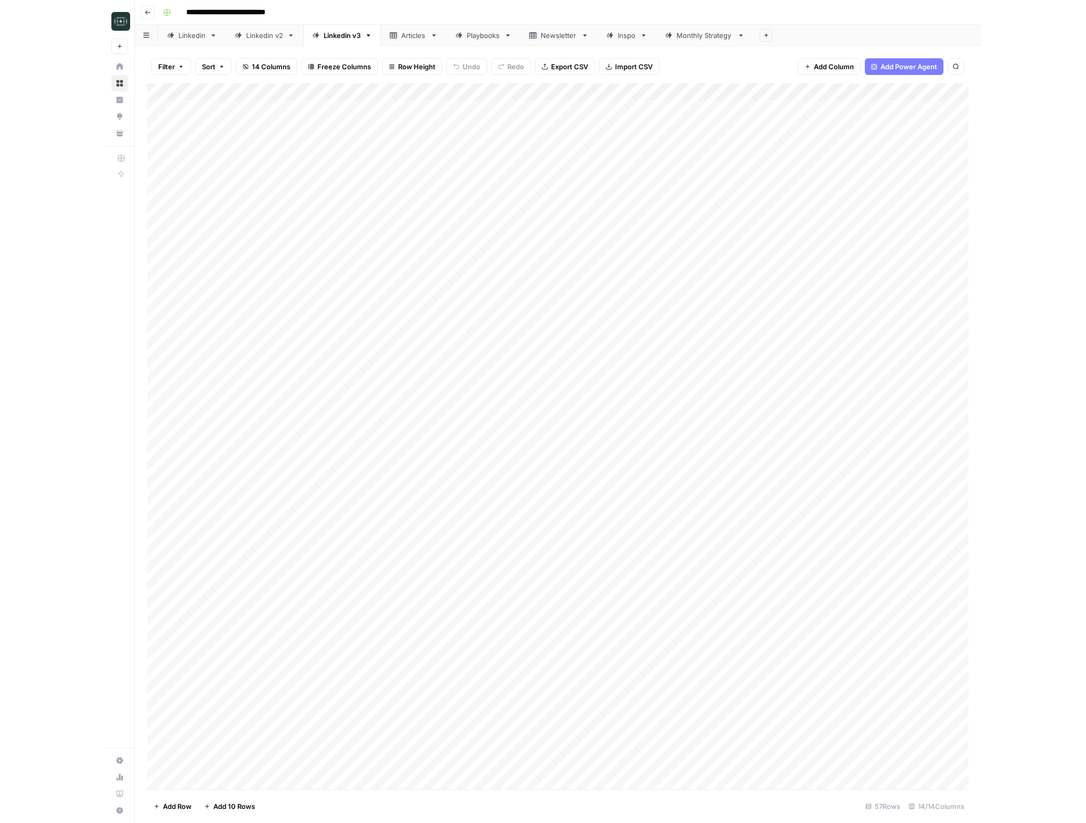
scroll to position [337, 0]
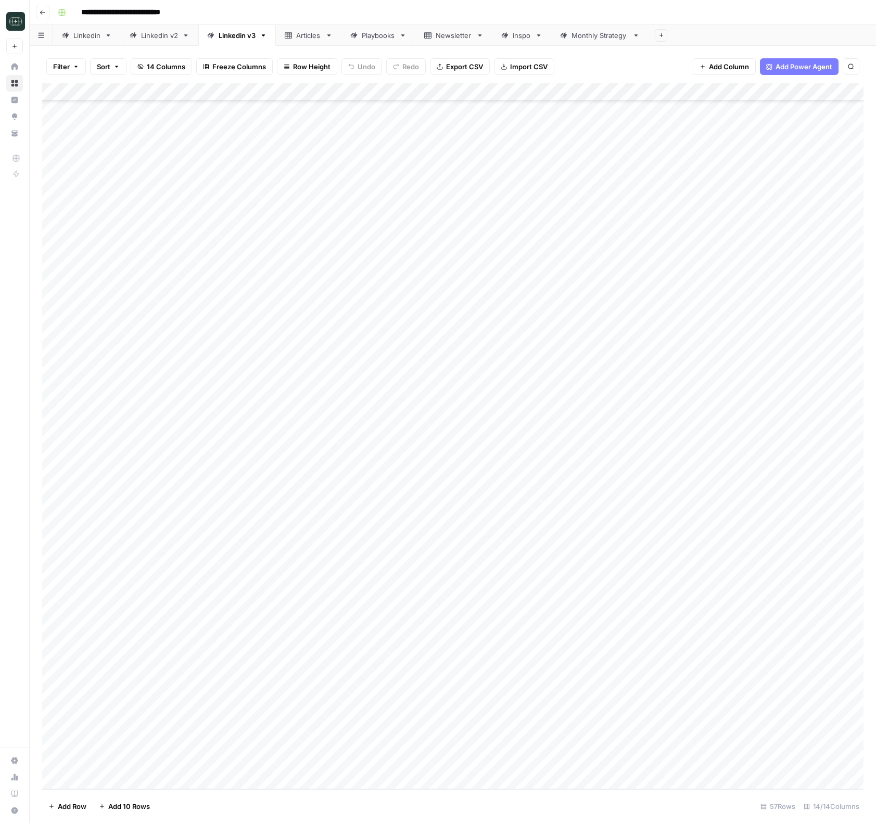
click at [388, 425] on div "Add Column" at bounding box center [452, 436] width 821 height 706
click at [774, 426] on div "Add Column" at bounding box center [452, 436] width 821 height 706
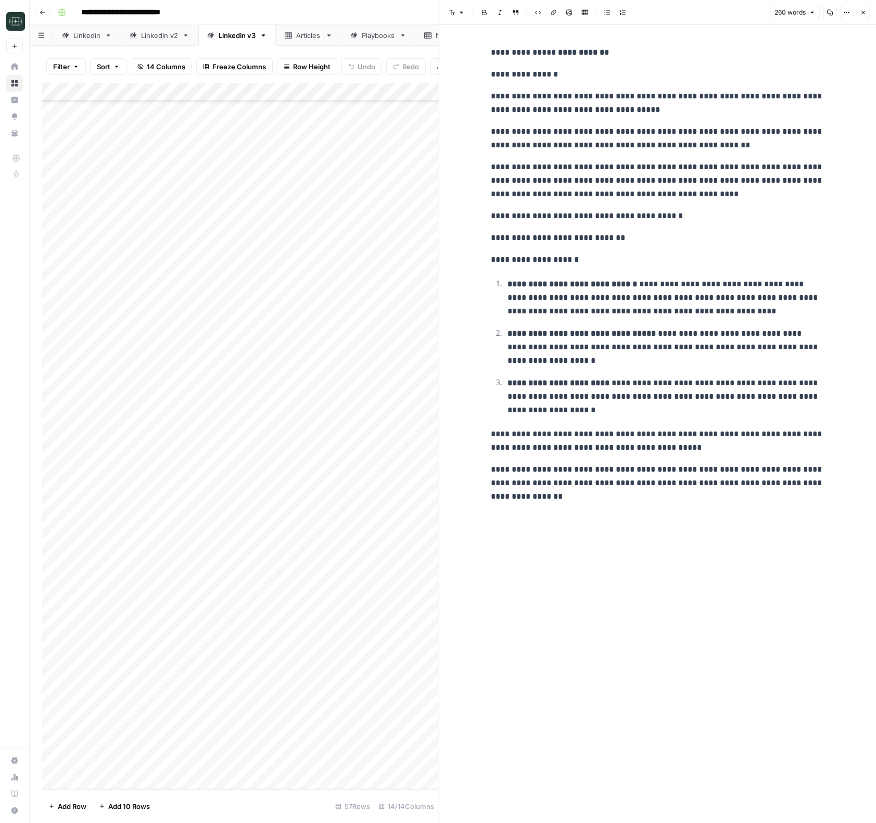
click at [774, 426] on div "**********" at bounding box center [658, 275] width 346 height 466
click at [703, 479] on p "**********" at bounding box center [657, 483] width 333 height 41
click at [706, 470] on p "**********" at bounding box center [657, 483] width 333 height 41
copy div "**********"
click at [706, 470] on p "**********" at bounding box center [657, 483] width 333 height 41
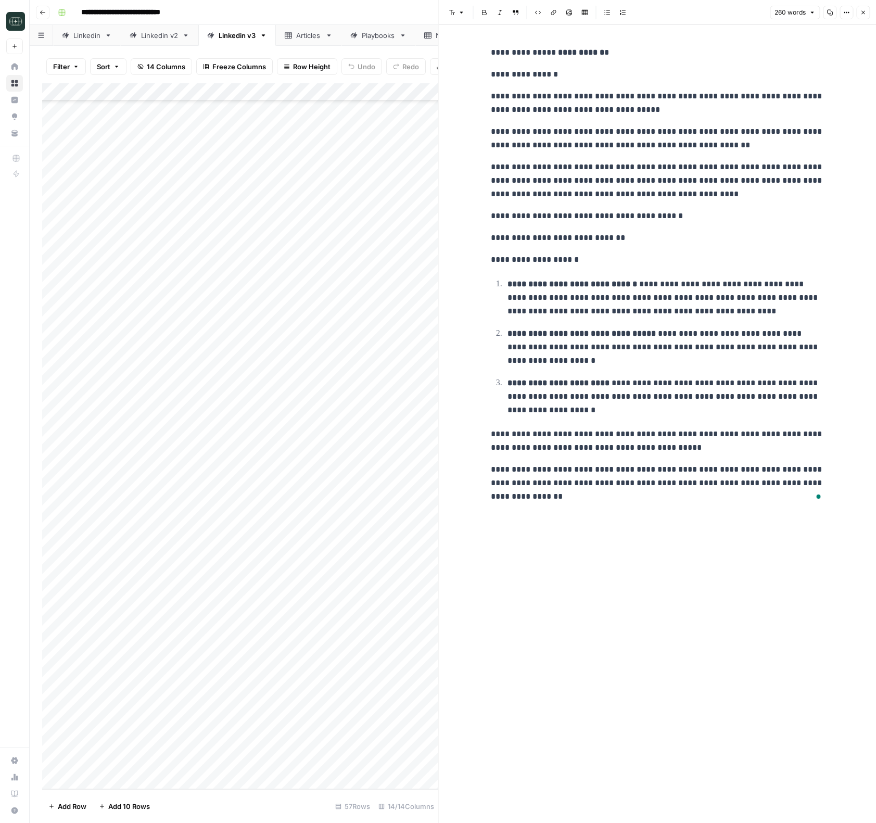
click at [860, 16] on button "Close" at bounding box center [863, 13] width 14 height 14
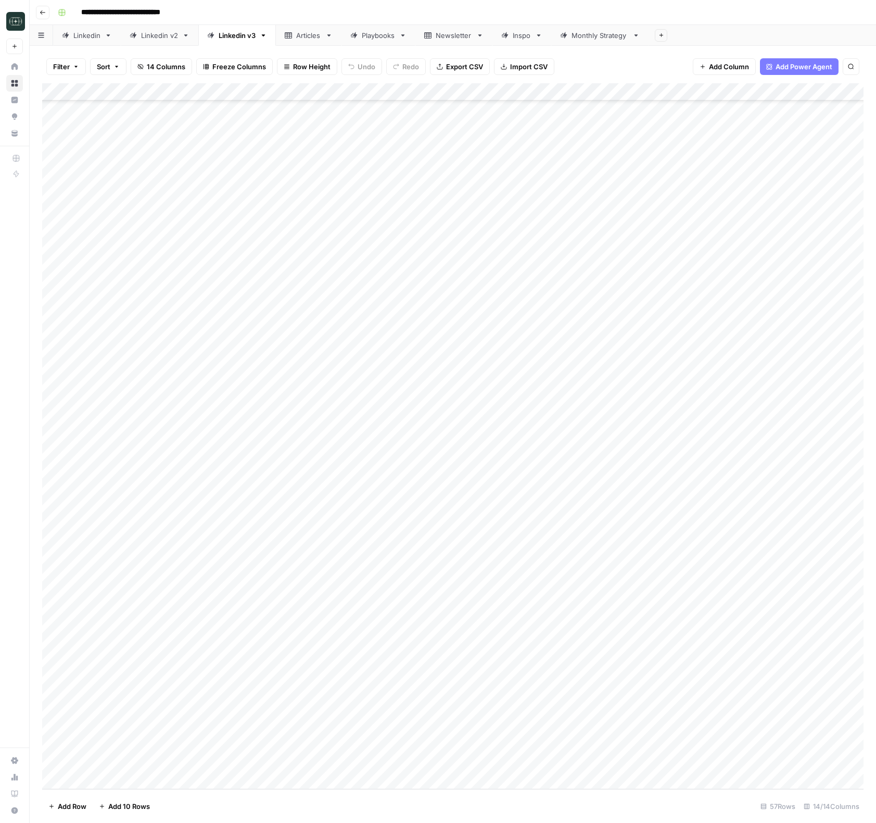
click at [762, 446] on div "Add Column" at bounding box center [452, 436] width 821 height 706
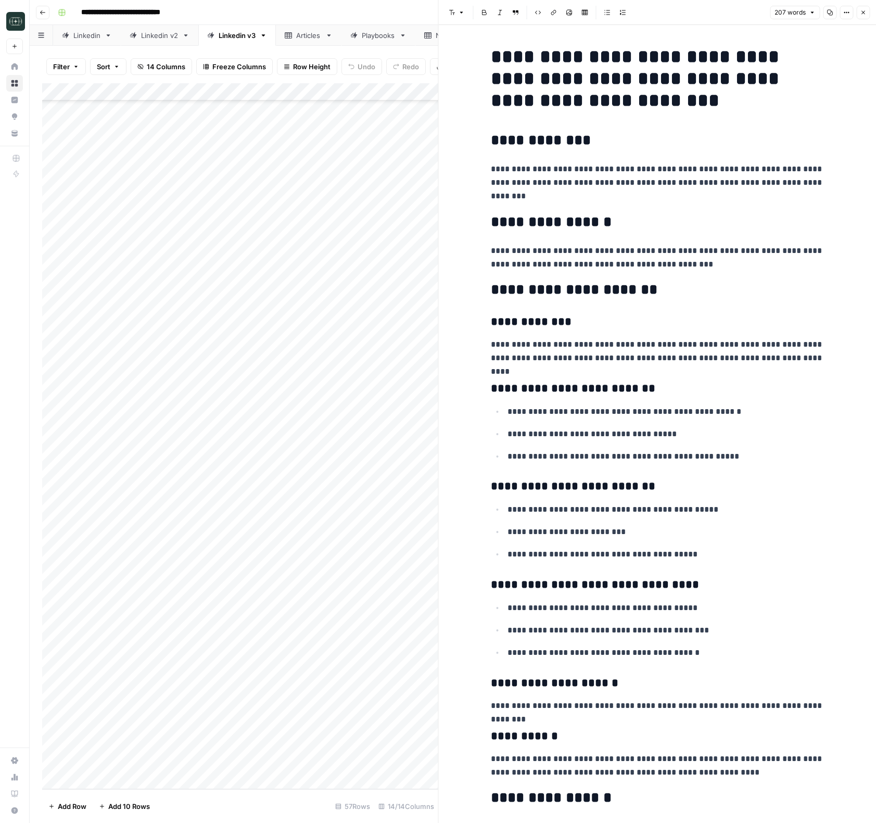
click at [861, 7] on button "Close" at bounding box center [863, 13] width 14 height 14
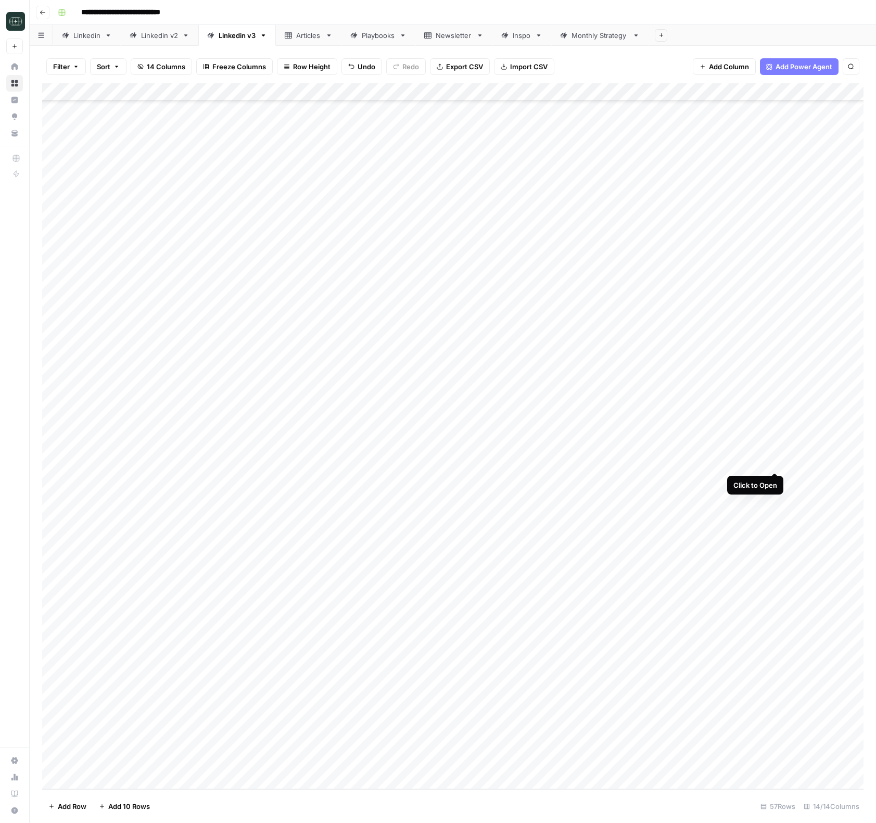
click at [775, 462] on div "Add Column" at bounding box center [452, 436] width 821 height 706
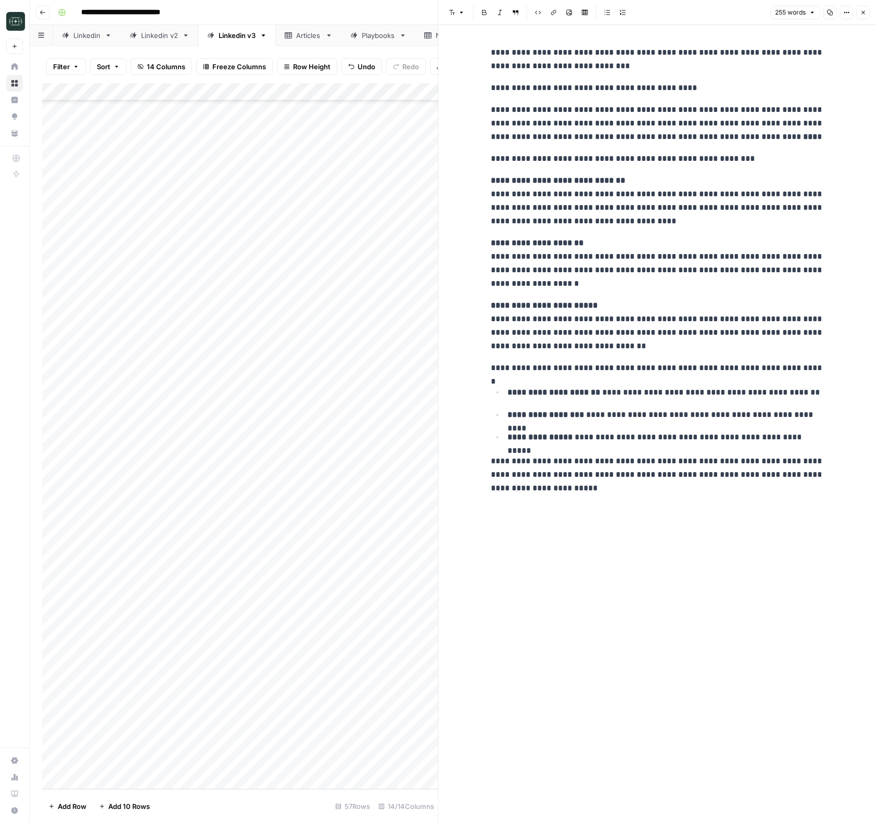
click at [866, 13] on button "Close" at bounding box center [863, 13] width 14 height 14
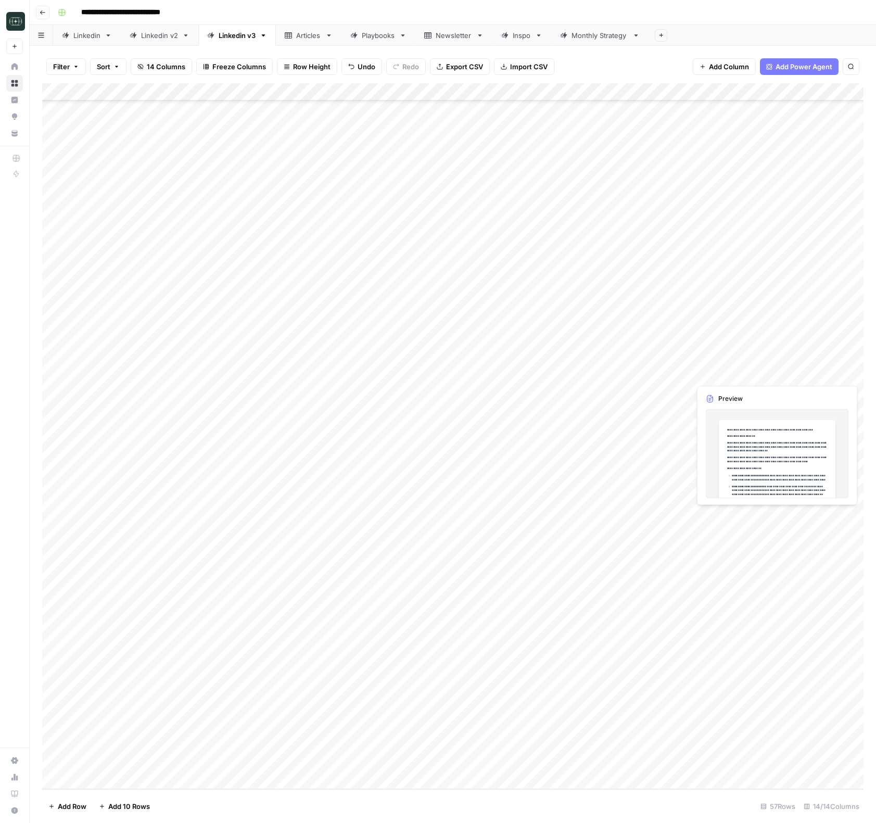
click at [775, 372] on div "Add Column" at bounding box center [452, 436] width 821 height 706
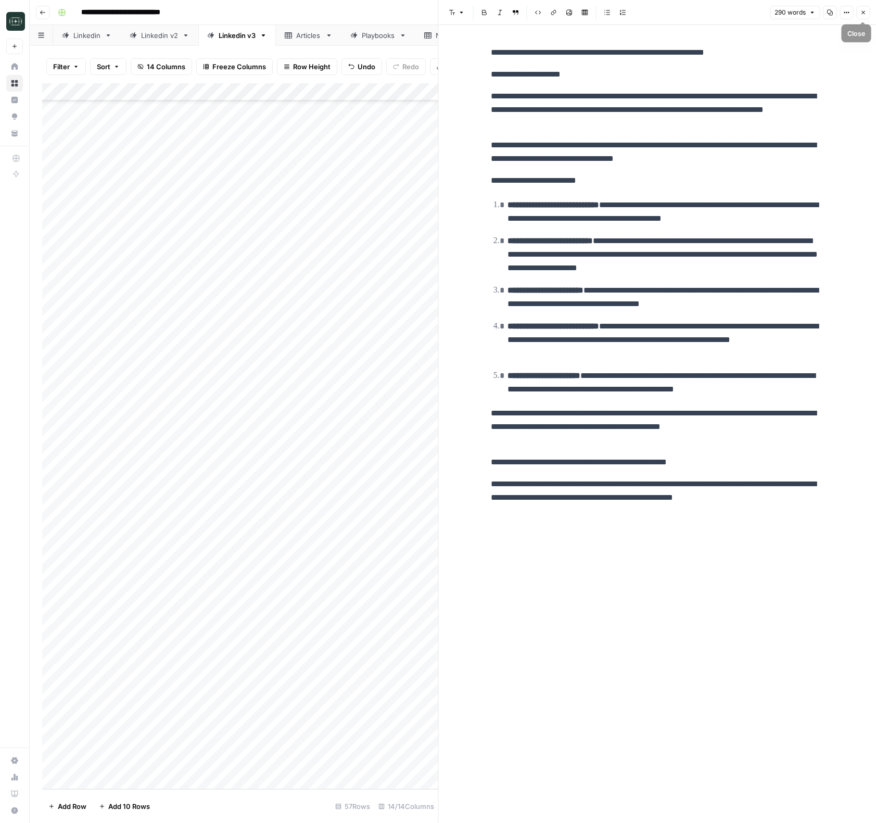
click at [861, 11] on icon "button" at bounding box center [863, 12] width 6 height 6
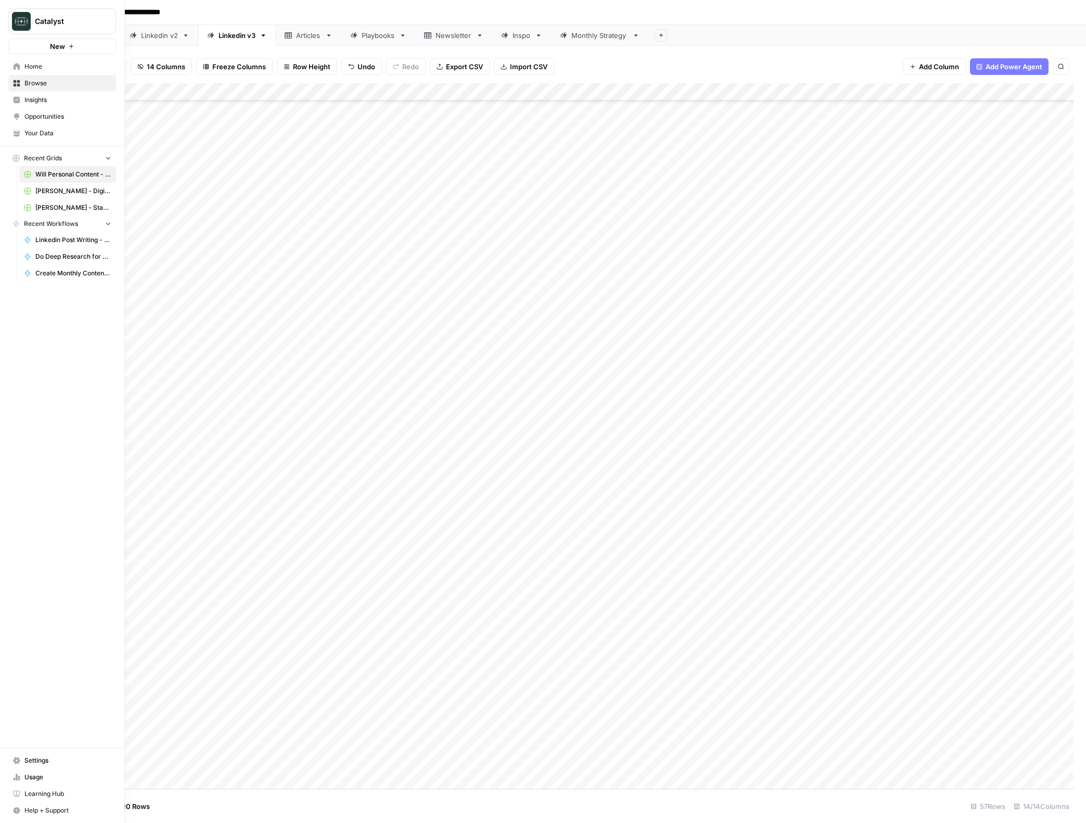
click at [42, 138] on link "Your Data" at bounding box center [62, 133] width 108 height 17
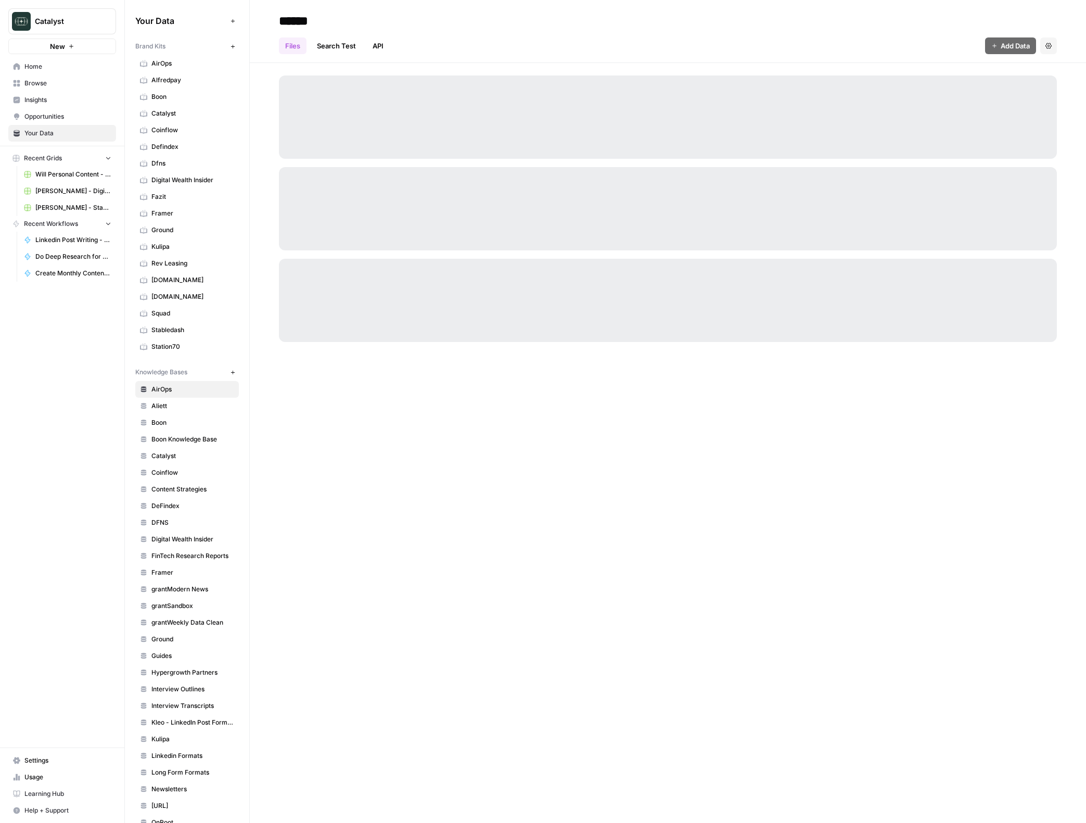
click at [38, 67] on span "Home" at bounding box center [67, 66] width 87 height 9
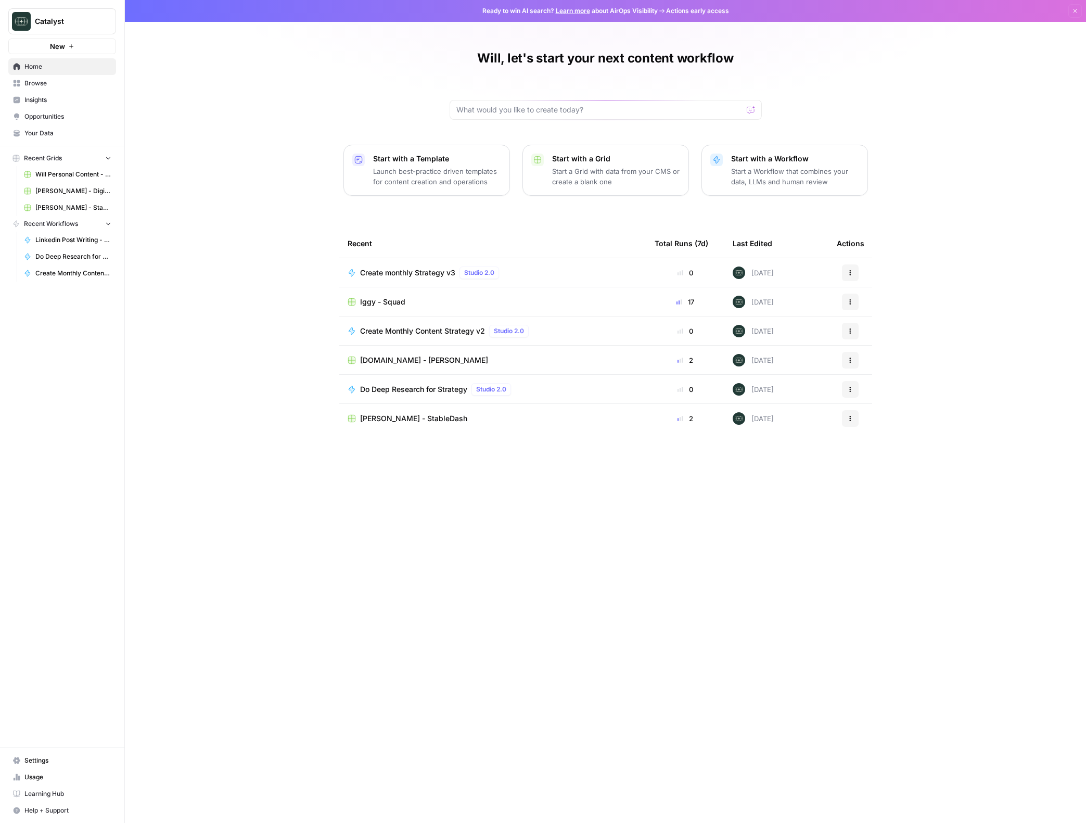
click at [36, 84] on span "Browse" at bounding box center [67, 83] width 87 height 9
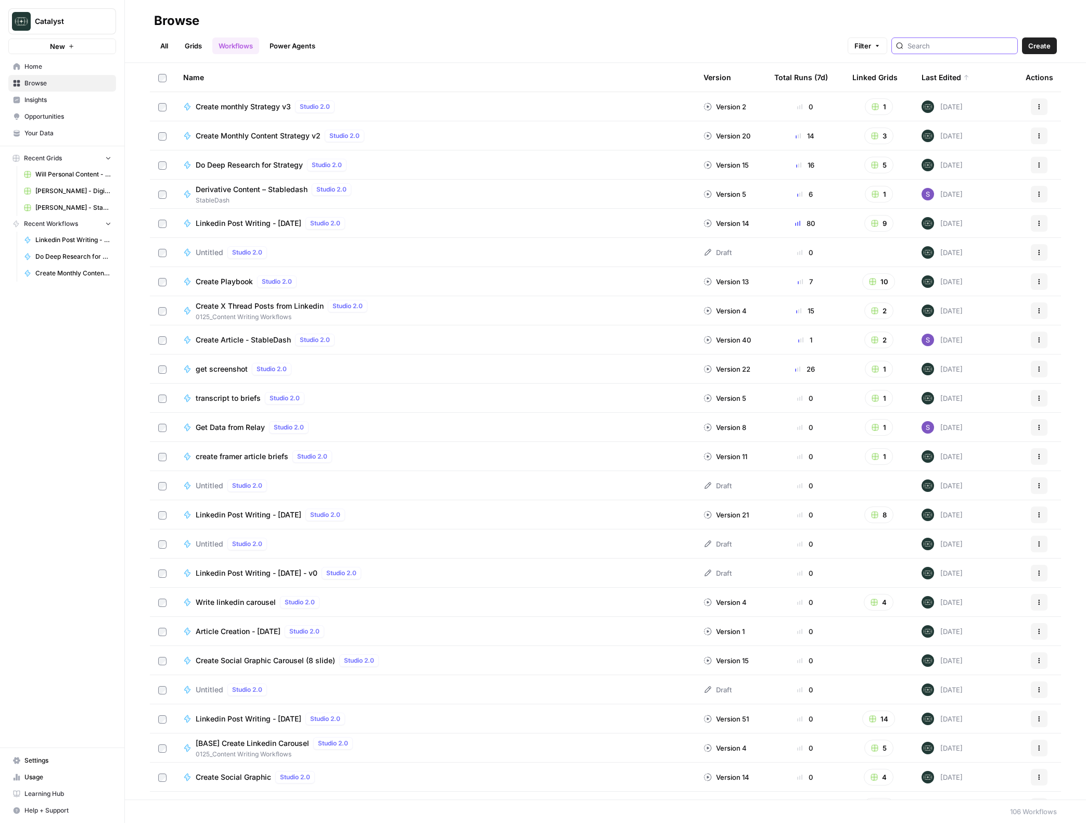
click at [876, 47] on input "search" at bounding box center [961, 46] width 106 height 10
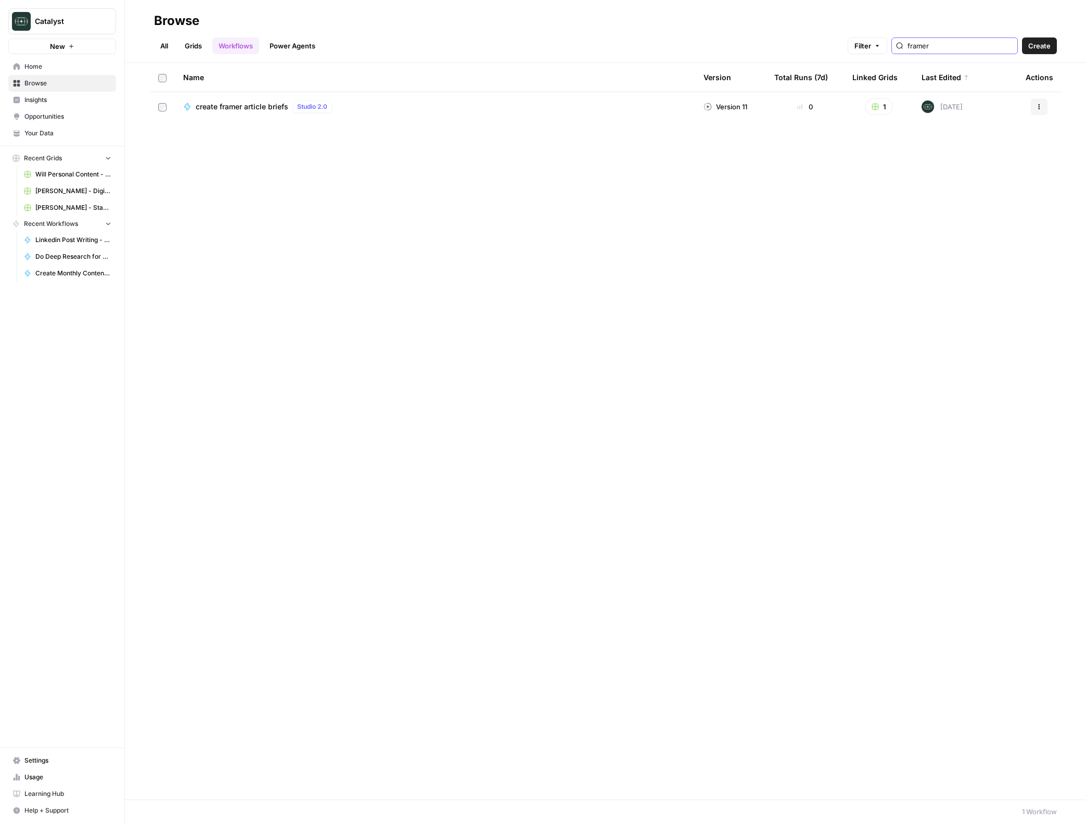
type input "framer"
click at [200, 46] on link "Grids" at bounding box center [194, 45] width 30 height 17
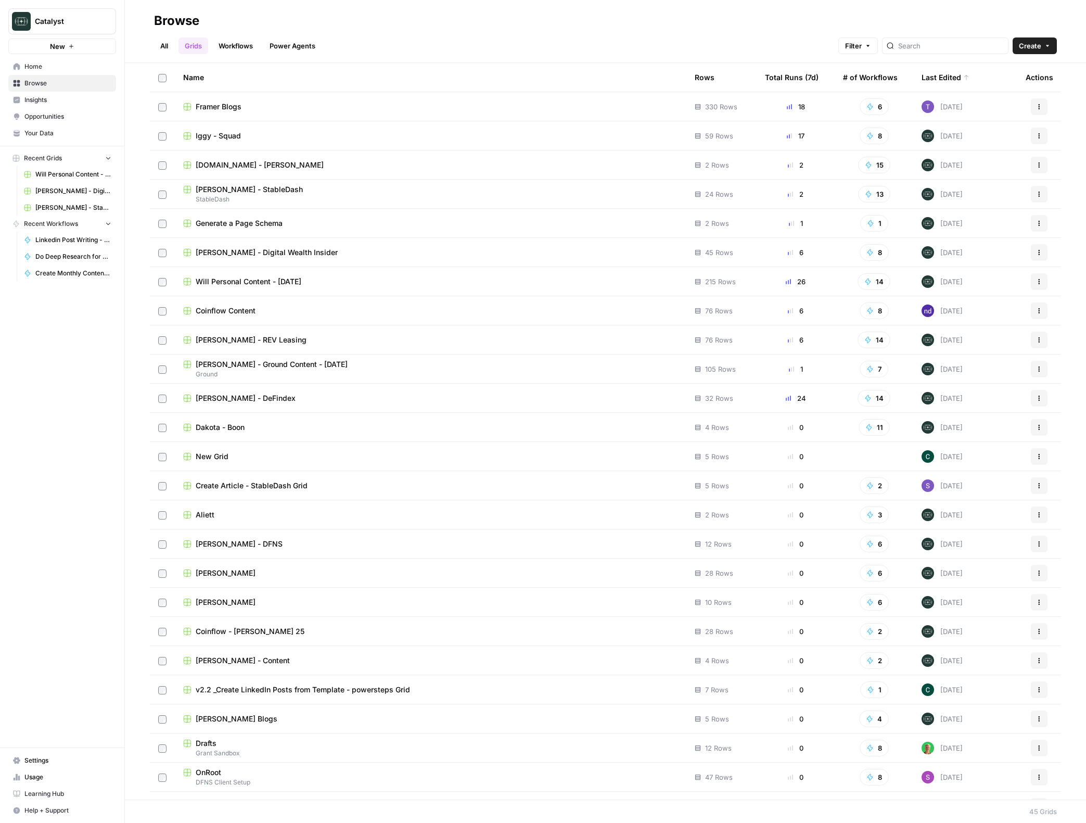
click at [210, 103] on span "Framer Blogs" at bounding box center [219, 107] width 46 height 10
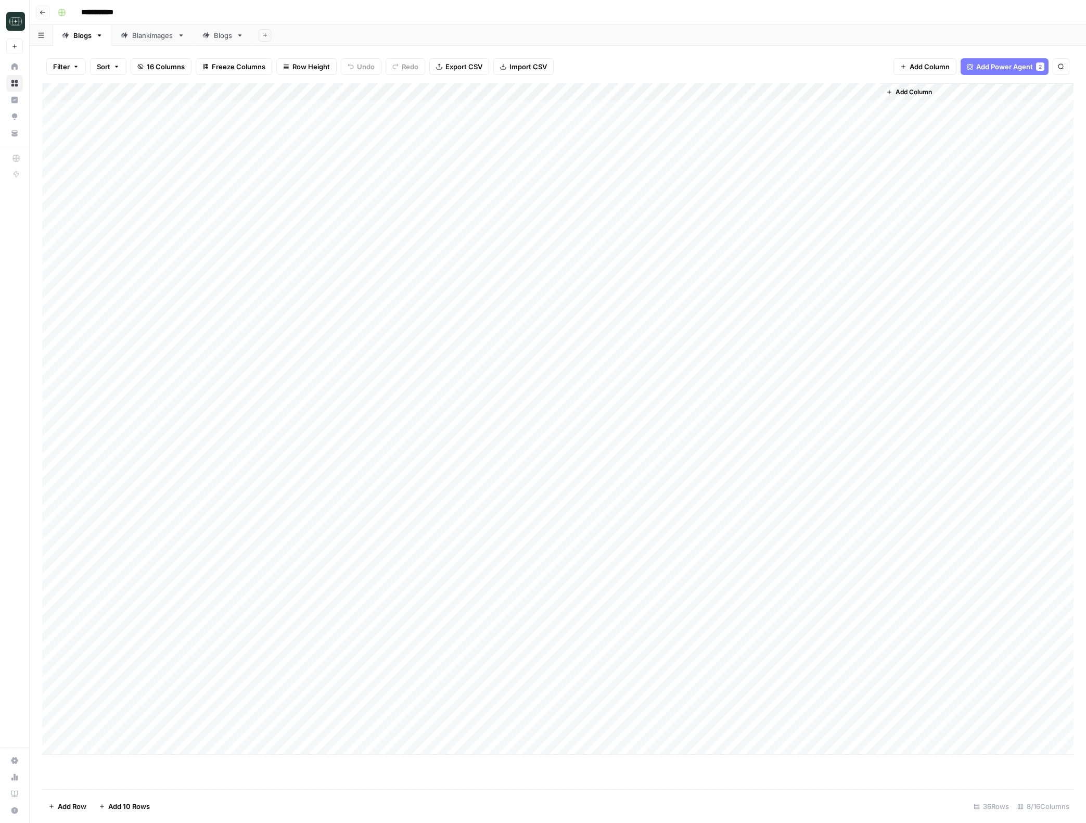
click at [153, 36] on div "Blankimages" at bounding box center [152, 35] width 41 height 10
click at [417, 93] on div "Add Column" at bounding box center [558, 436] width 1032 height 706
click at [386, 189] on span "Edit Workflow" at bounding box center [410, 194] width 91 height 10
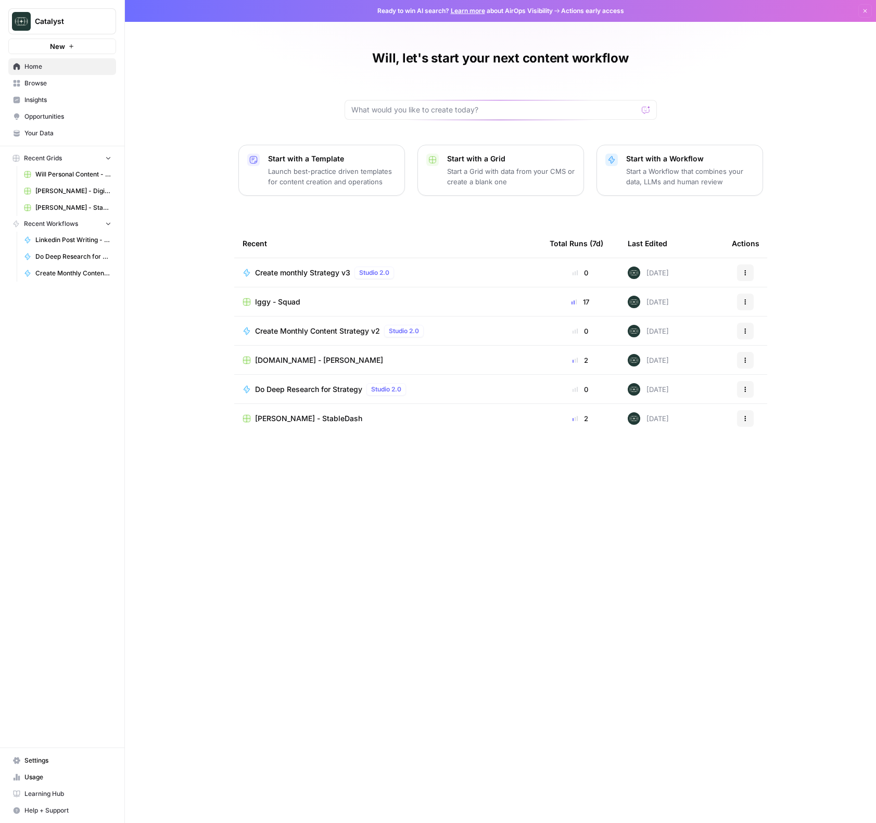
click at [277, 300] on span "Iggy - Squad" at bounding box center [277, 302] width 45 height 10
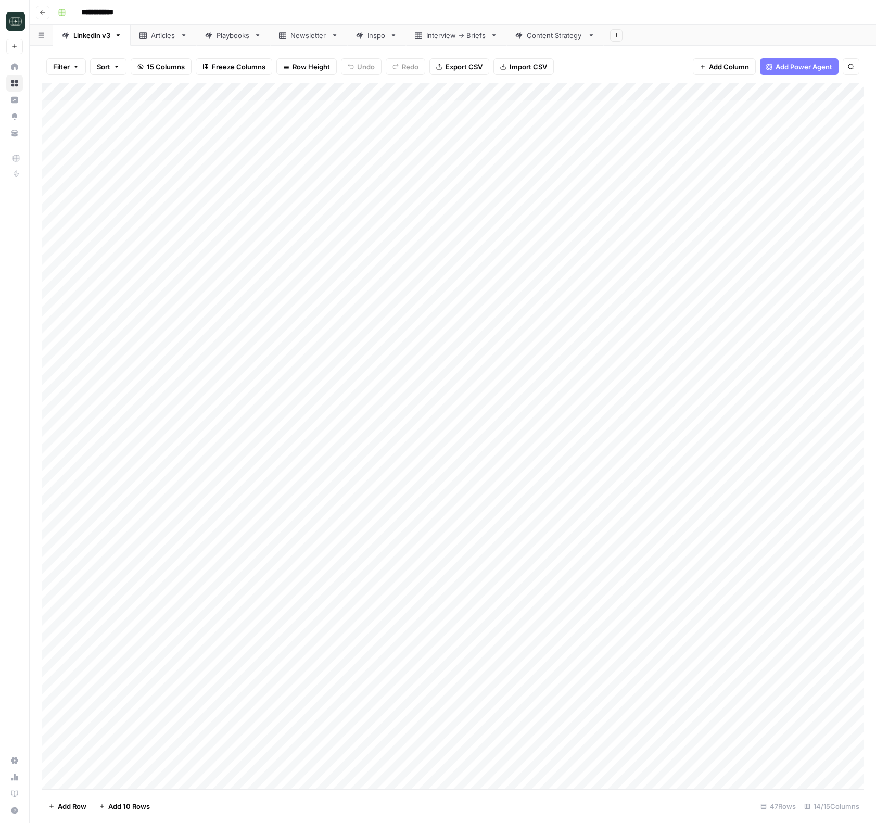
click at [544, 39] on div "Content Strategy" at bounding box center [555, 35] width 57 height 10
click at [275, 163] on div "Add Column" at bounding box center [452, 144] width 821 height 123
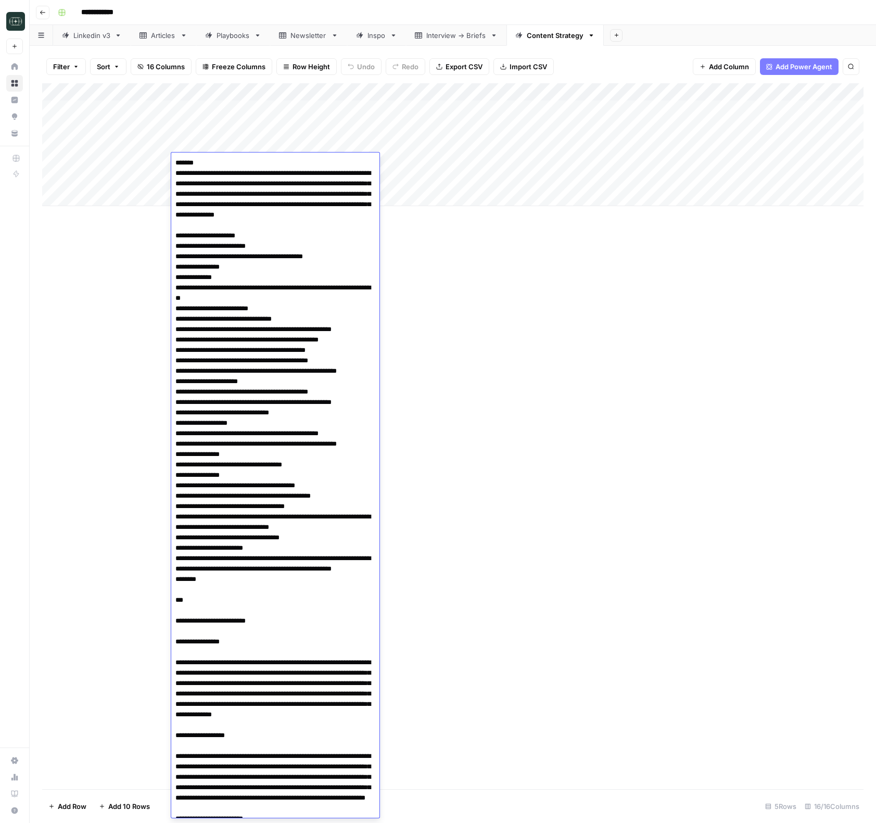
scroll to position [2205, 0]
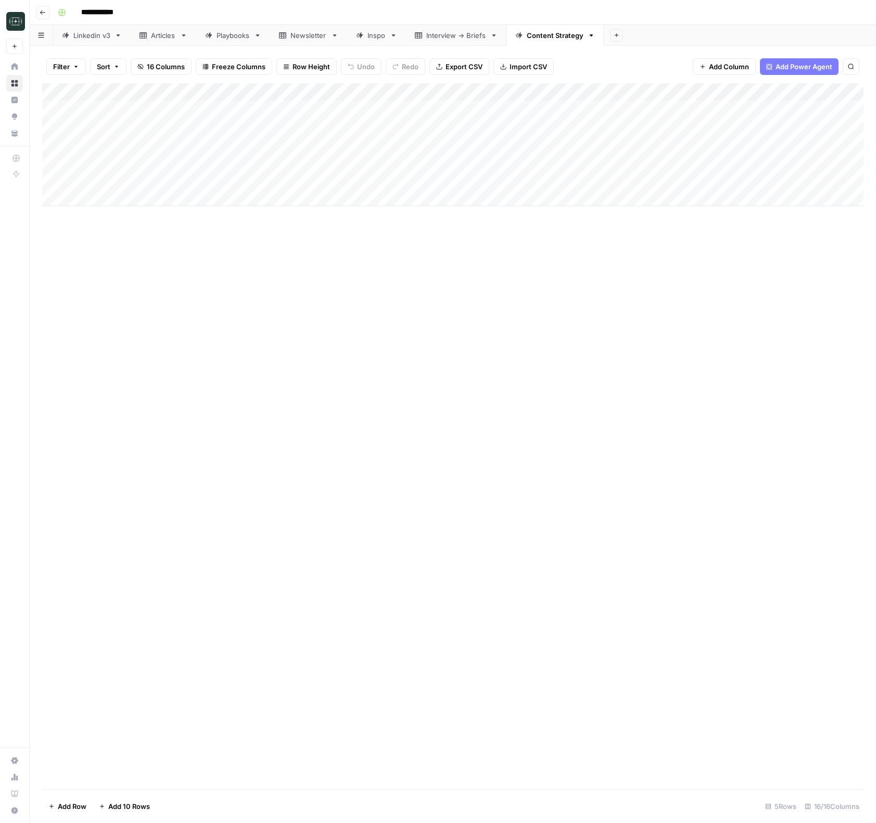
click at [554, 369] on div "Add Column" at bounding box center [452, 436] width 821 height 706
click at [373, 168] on div "Add Column" at bounding box center [452, 144] width 821 height 123
click at [795, 165] on div "Add Column" at bounding box center [452, 144] width 821 height 123
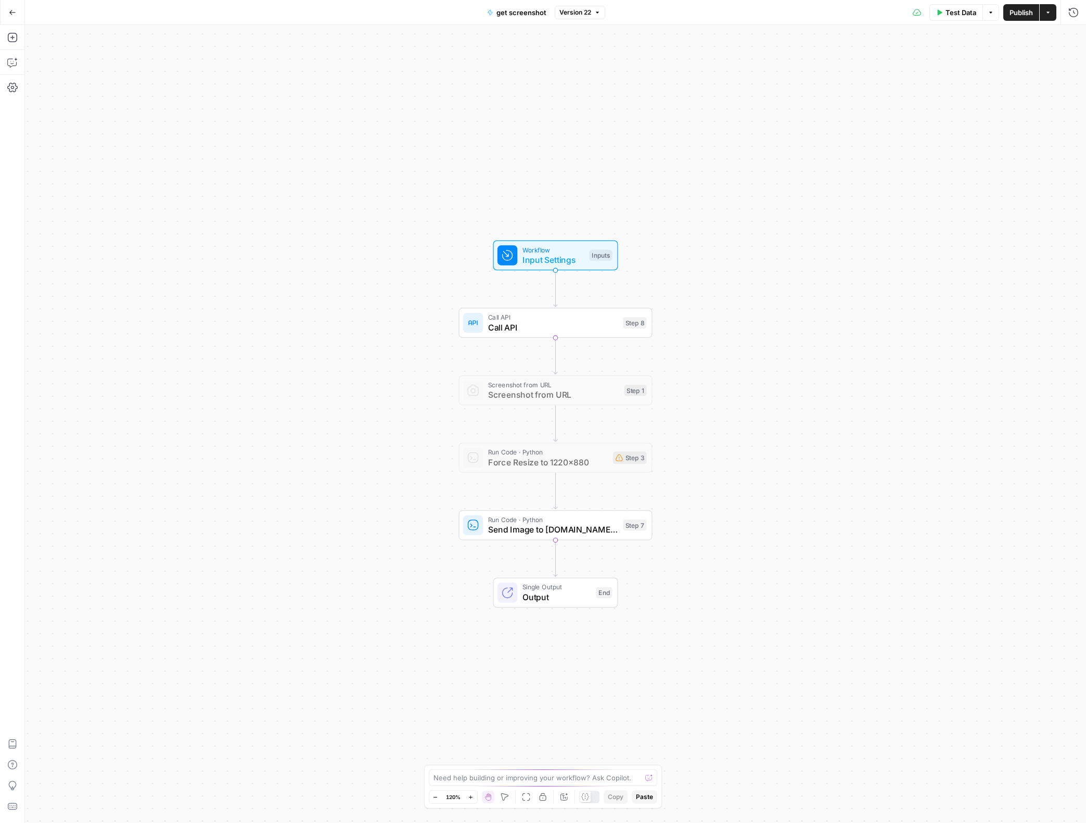
click at [519, 320] on span "Call API" at bounding box center [553, 317] width 130 height 10
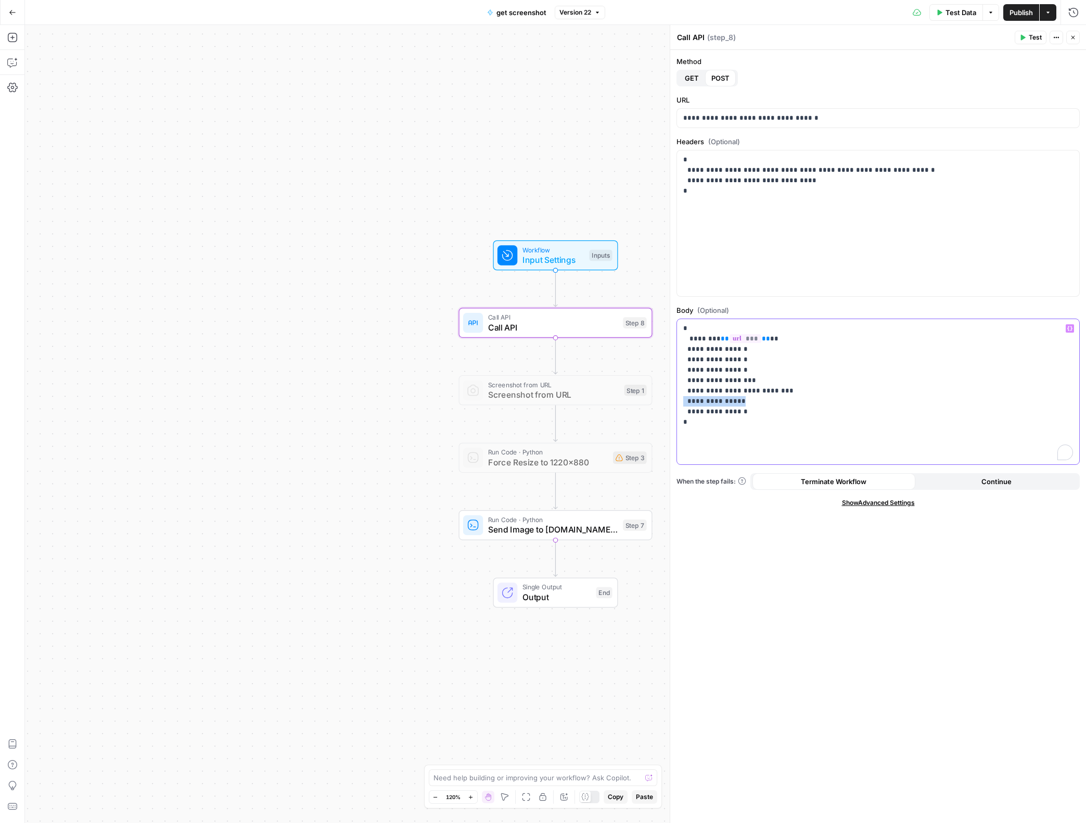
drag, startPoint x: 687, startPoint y: 402, endPoint x: 680, endPoint y: 402, distance: 6.2
click at [680, 402] on div "**********" at bounding box center [878, 392] width 402 height 146
click at [1015, 14] on span "Publish" at bounding box center [1021, 12] width 23 height 10
